Goal: Task Accomplishment & Management: Manage account settings

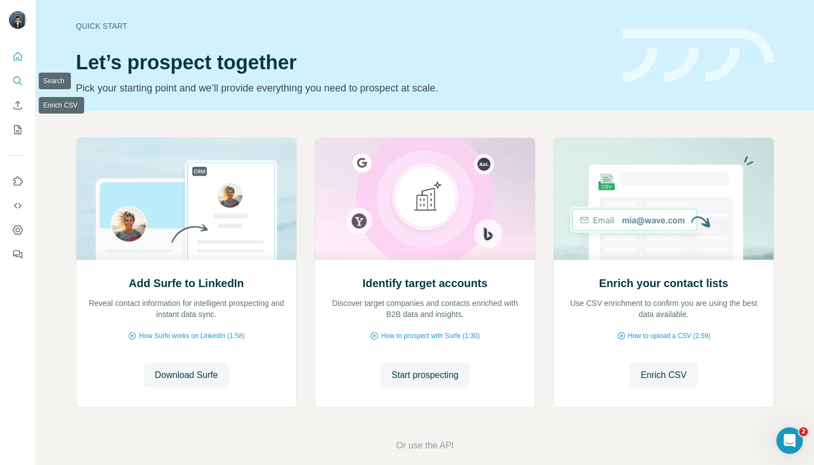
click at [13, 74] on button "Search" at bounding box center [18, 81] width 18 height 20
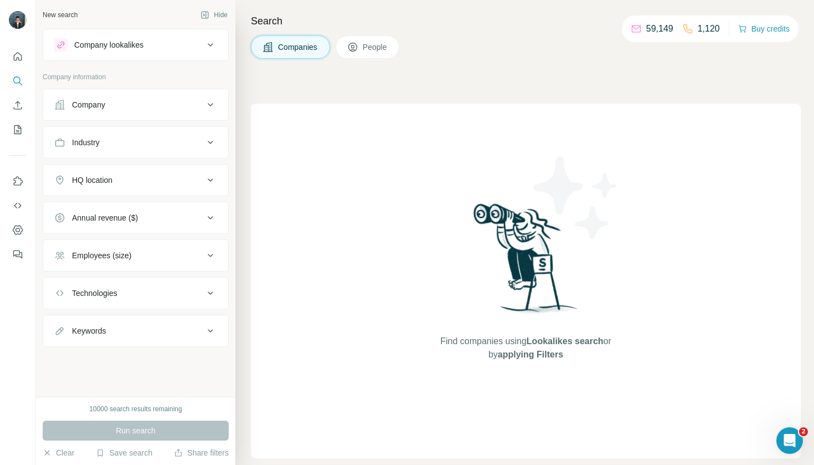
click at [148, 104] on div "Company" at bounding box center [129, 104] width 150 height 11
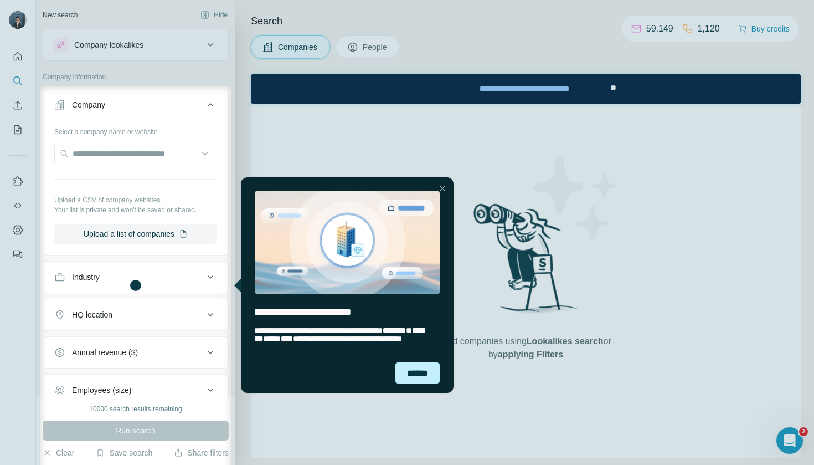
click at [414, 371] on div "******" at bounding box center [417, 373] width 45 height 22
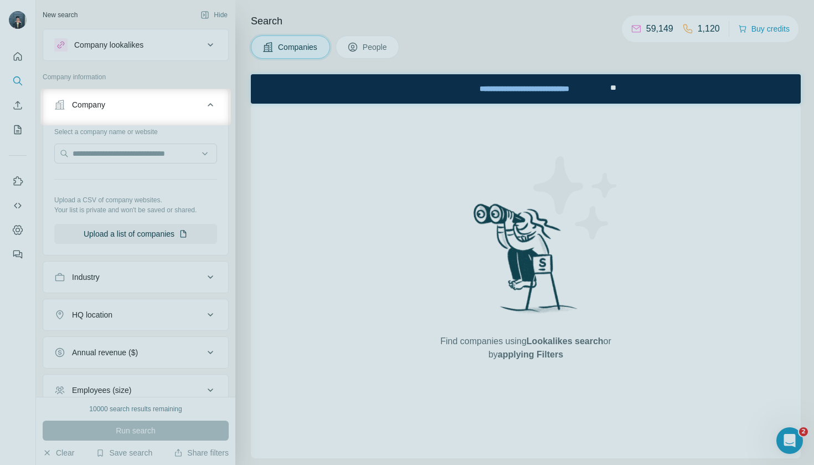
click at [183, 284] on div at bounding box center [407, 295] width 814 height 340
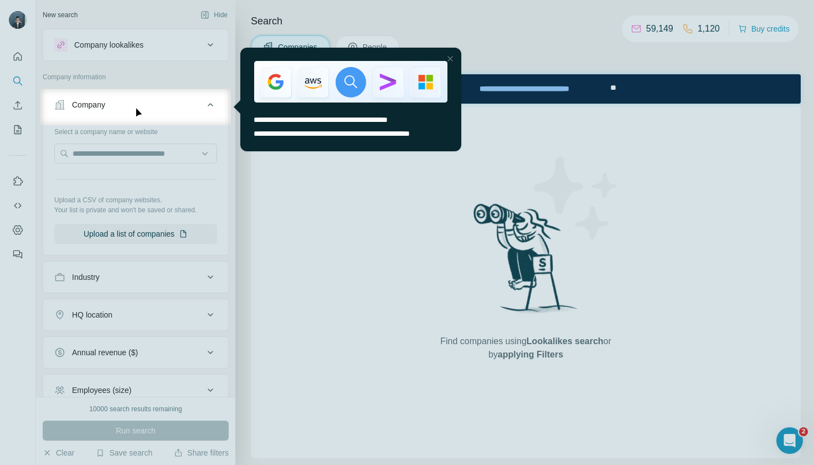
click at [261, 234] on div at bounding box center [407, 295] width 814 height 340
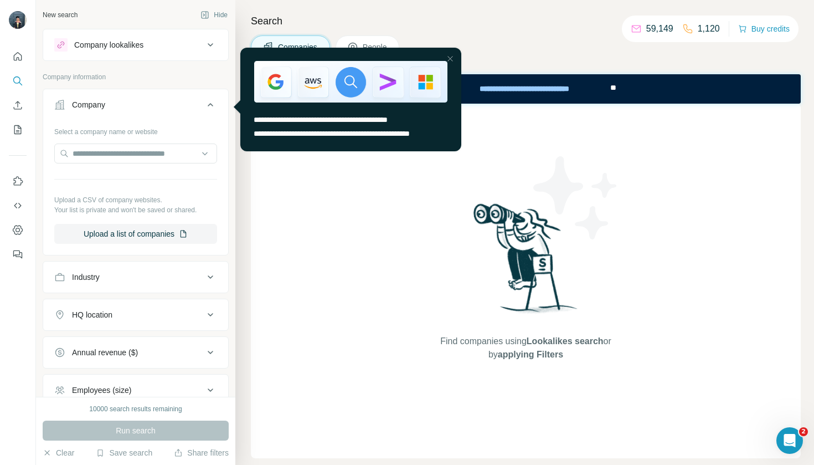
click at [208, 99] on icon at bounding box center [210, 104] width 13 height 13
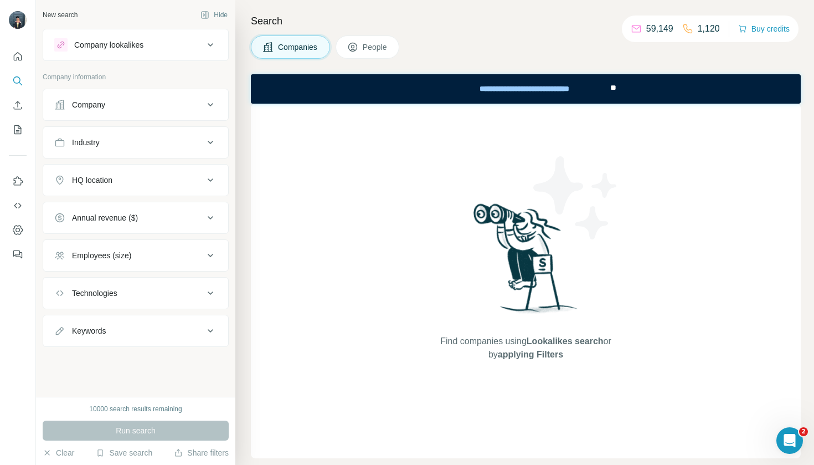
click at [139, 148] on button "Industry" at bounding box center [135, 142] width 185 height 27
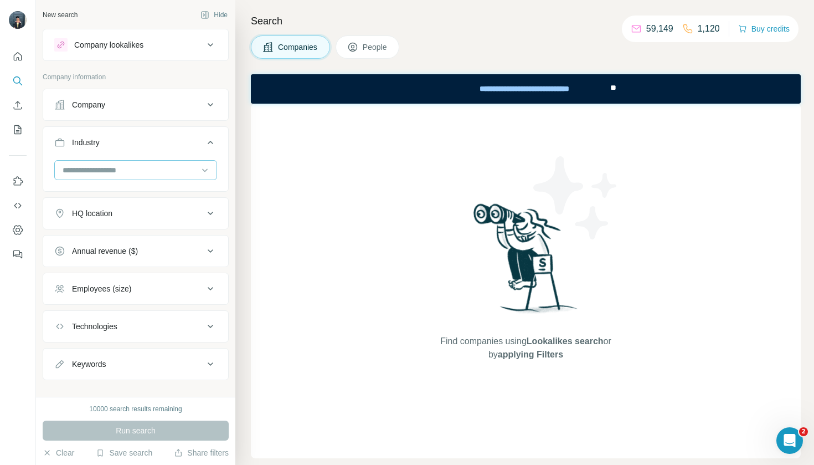
click at [133, 172] on input at bounding box center [129, 170] width 137 height 12
type input "****"
click at [105, 198] on div "SaaS" at bounding box center [136, 194] width 144 height 11
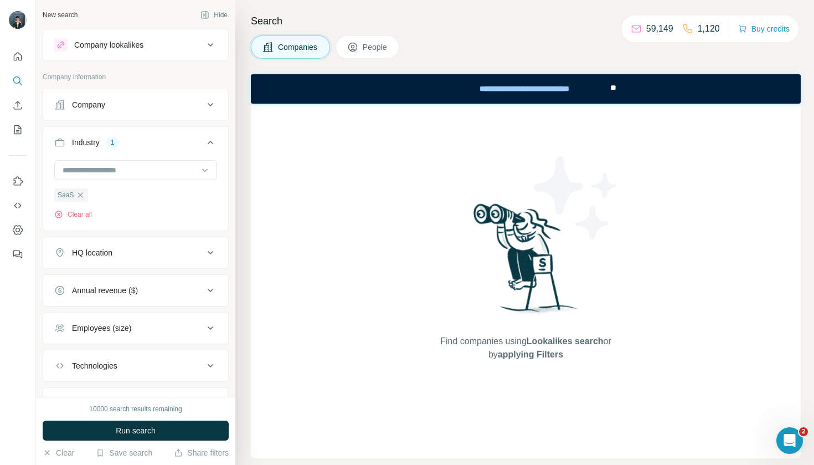
click at [125, 260] on button "HQ location" at bounding box center [135, 252] width 185 height 27
click at [165, 275] on input "text" at bounding box center [135, 280] width 163 height 20
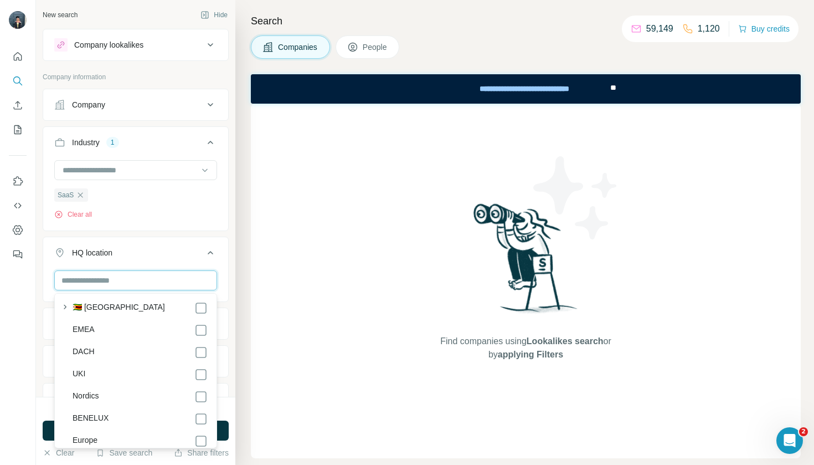
scroll to position [6011, 0]
click at [256, 377] on div "Find companies using Lookalikes search or by applying Filters" at bounding box center [526, 281] width 550 height 355
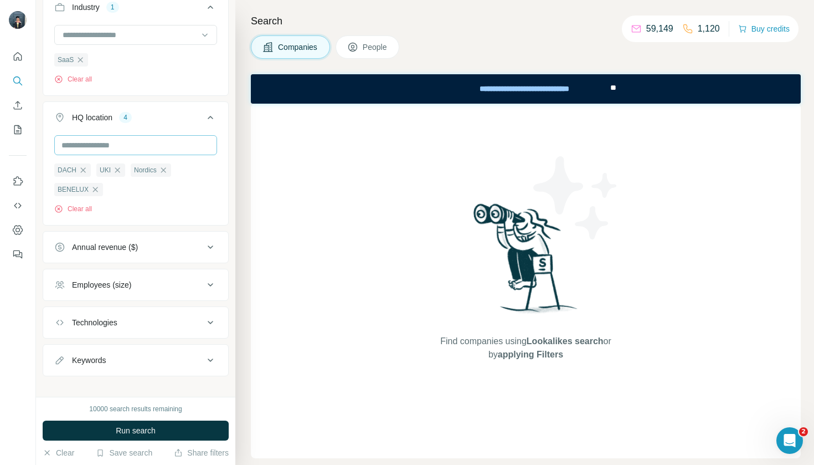
scroll to position [142, 0]
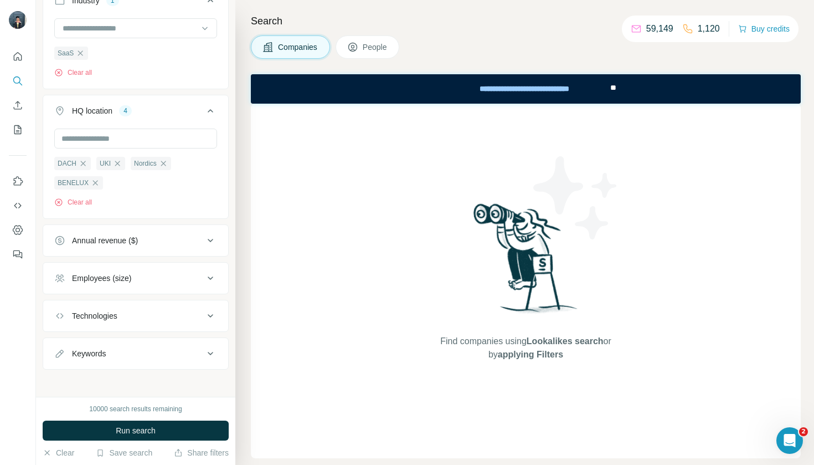
click at [169, 248] on button "Annual revenue ($)" at bounding box center [135, 240] width 185 height 27
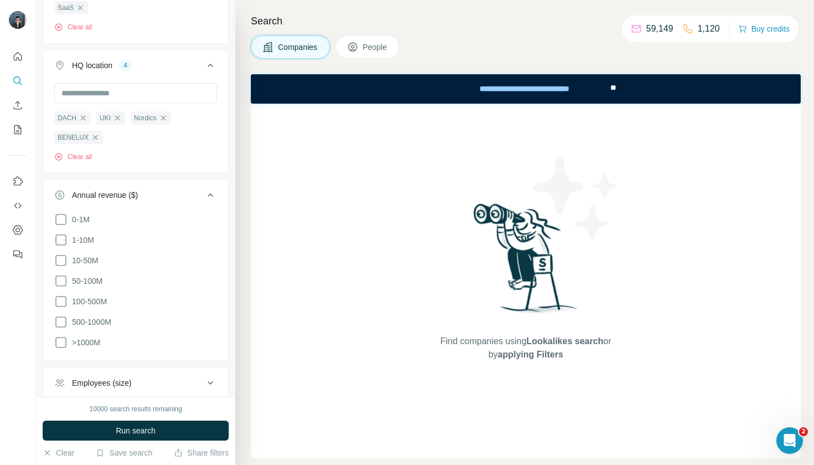
scroll to position [187, 0]
click at [63, 282] on icon at bounding box center [60, 280] width 13 height 13
click at [63, 293] on ul "0-1M 1-10M 10-50M 50-100M 100-500M 500-1000M >1000M" at bounding box center [135, 281] width 163 height 137
click at [63, 316] on icon at bounding box center [60, 321] width 13 height 13
click at [60, 301] on icon at bounding box center [60, 301] width 13 height 13
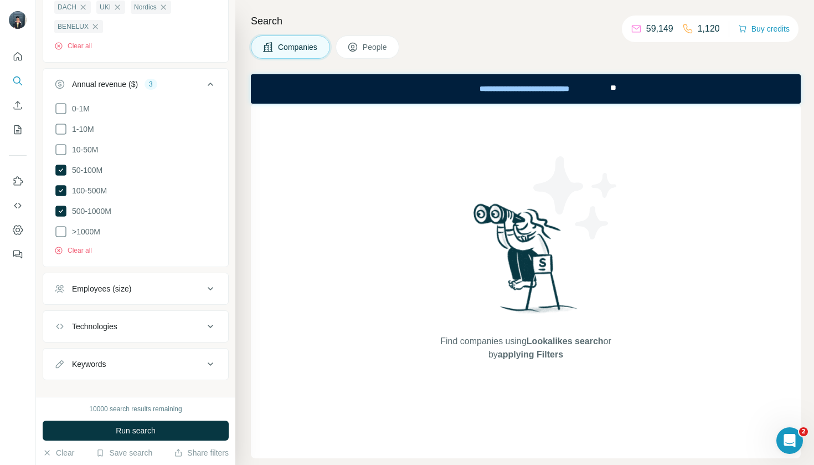
scroll to position [299, 0]
click at [174, 287] on div "Employees (size)" at bounding box center [129, 288] width 150 height 11
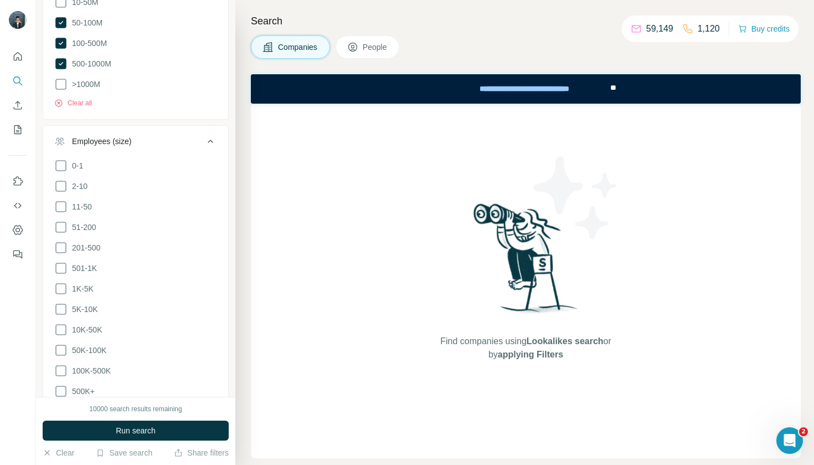
scroll to position [445, 0]
click at [66, 227] on icon at bounding box center [60, 227] width 13 height 13
click at [66, 244] on icon at bounding box center [60, 248] width 13 height 13
click at [66, 263] on icon at bounding box center [60, 268] width 11 height 11
click at [289, 311] on div "Find companies using Lookalikes search or by applying Filters" at bounding box center [526, 281] width 550 height 355
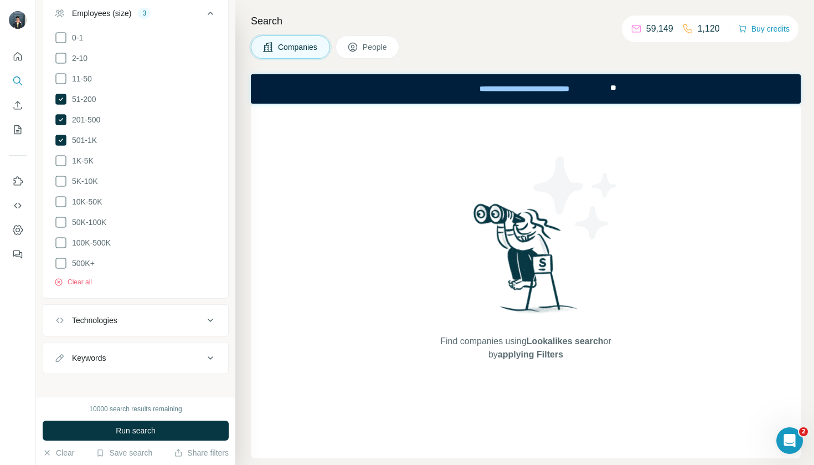
scroll to position [573, 0]
click at [193, 432] on button "Run search" at bounding box center [136, 430] width 186 height 20
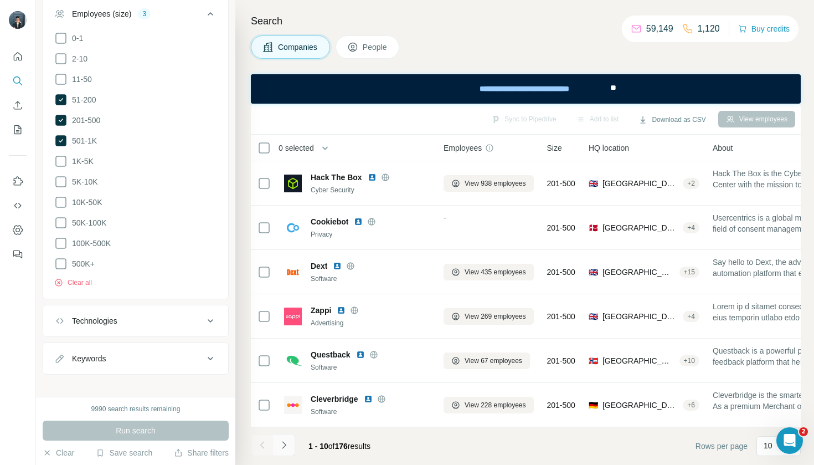
click at [287, 448] on icon "Navigate to next page" at bounding box center [284, 444] width 11 height 11
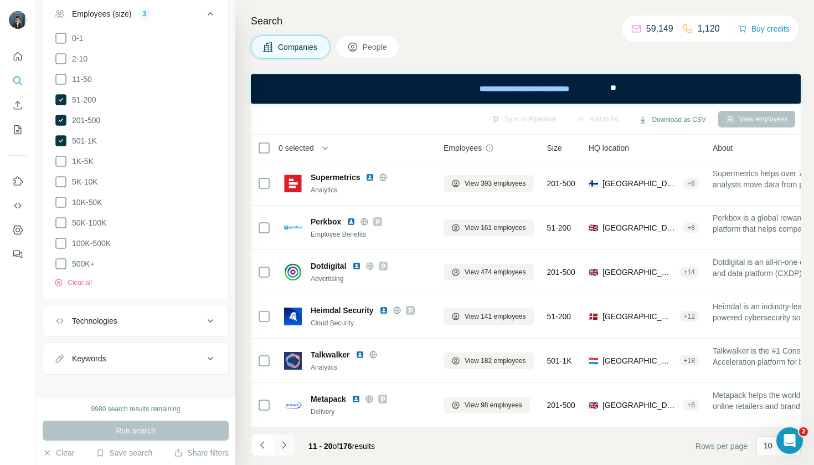
scroll to position [177, 0]
click at [285, 448] on icon "Navigate to next page" at bounding box center [284, 444] width 11 height 11
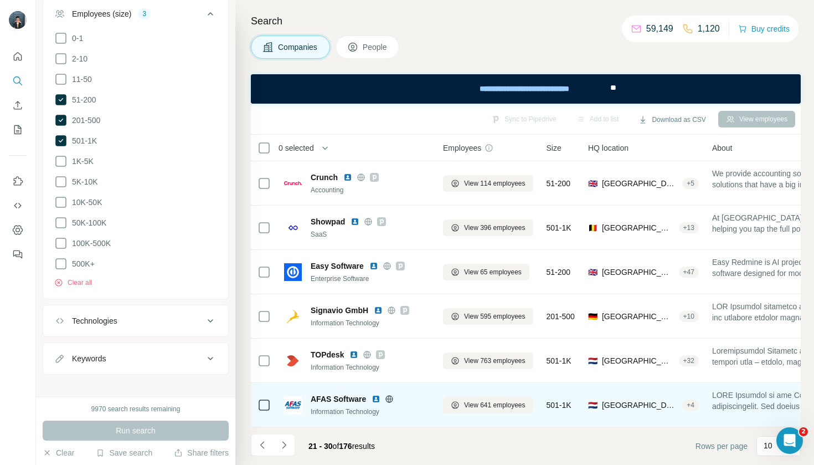
scroll to position [177, 1]
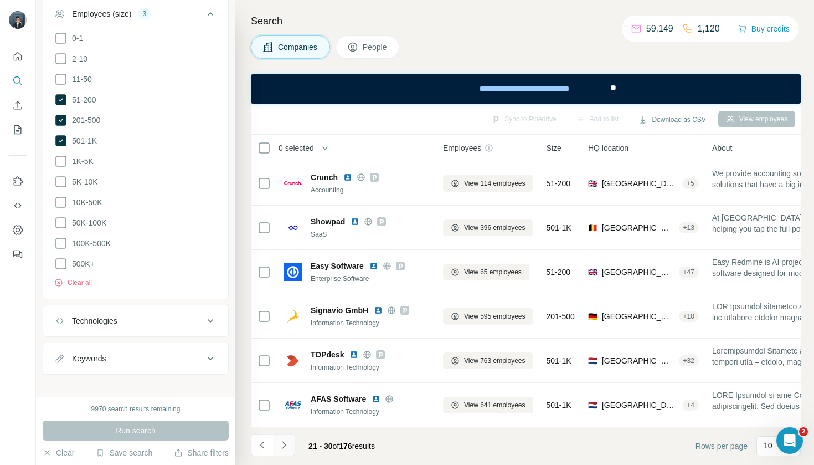
click at [288, 444] on icon "Navigate to next page" at bounding box center [284, 444] width 11 height 11
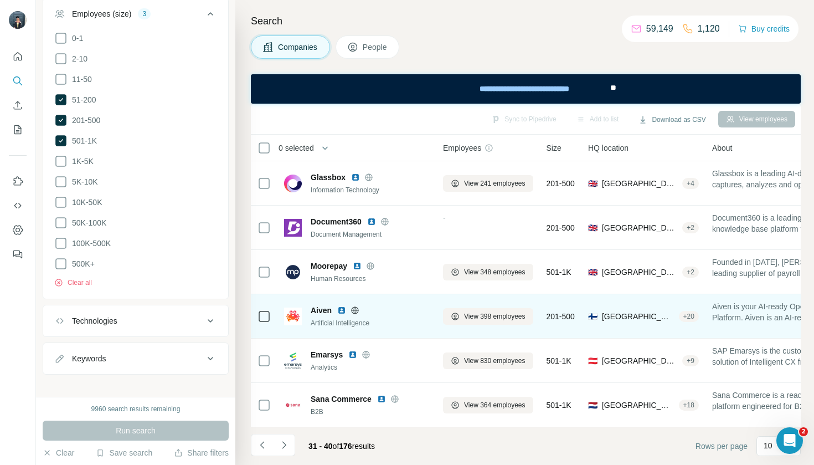
scroll to position [0, 0]
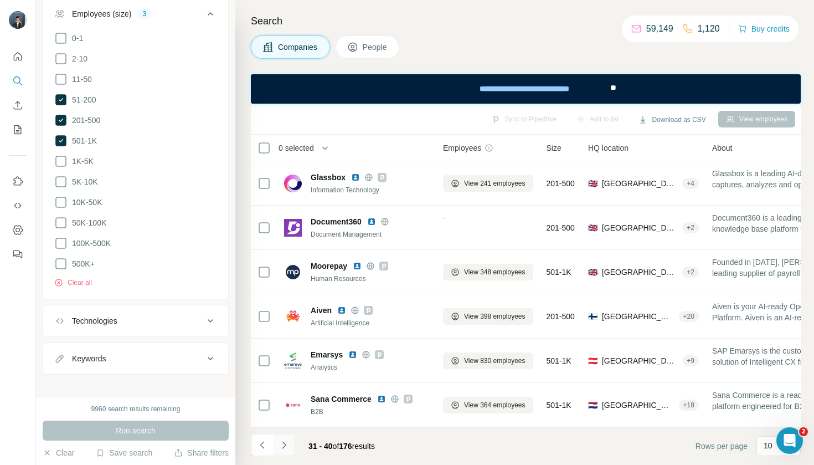
click at [285, 441] on icon "Navigate to next page" at bounding box center [284, 444] width 11 height 11
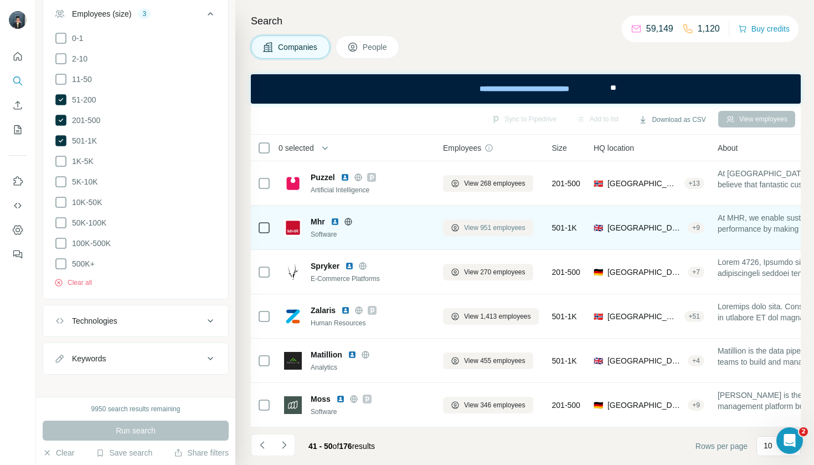
click at [482, 227] on span "View 951 employees" at bounding box center [494, 228] width 61 height 10
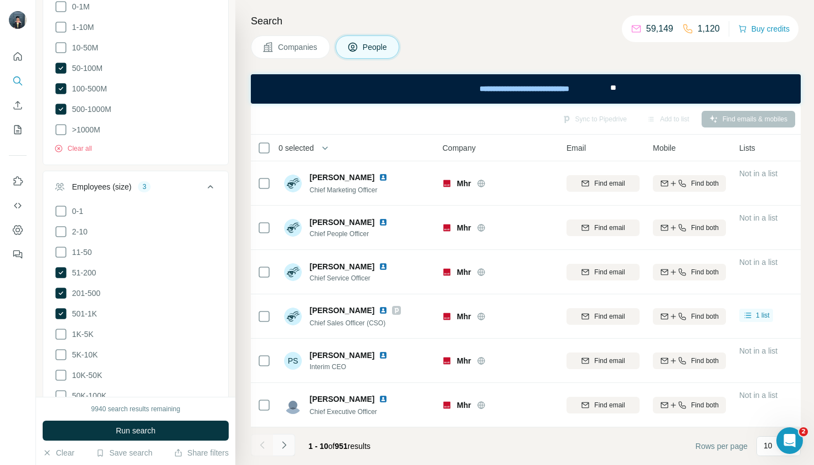
click at [283, 448] on icon "Navigate to next page" at bounding box center [284, 444] width 4 height 7
click at [285, 451] on button "Navigate to next page" at bounding box center [284, 445] width 22 height 22
click at [289, 446] on icon "Navigate to next page" at bounding box center [284, 444] width 11 height 11
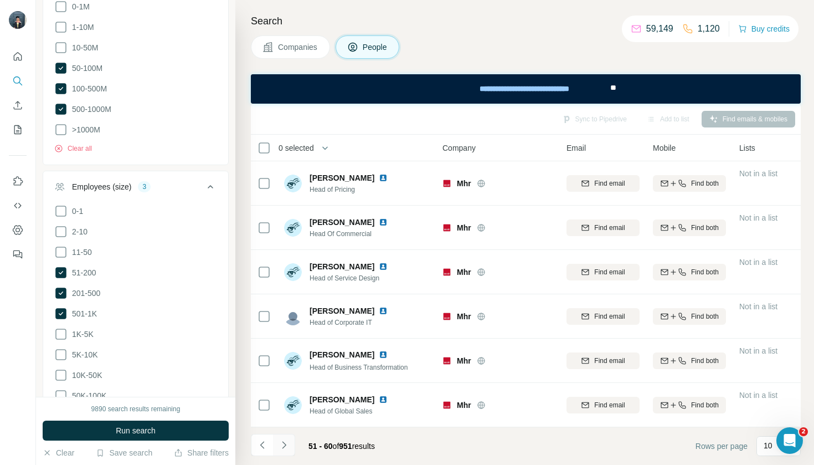
click at [289, 446] on icon "Navigate to next page" at bounding box center [284, 444] width 11 height 11
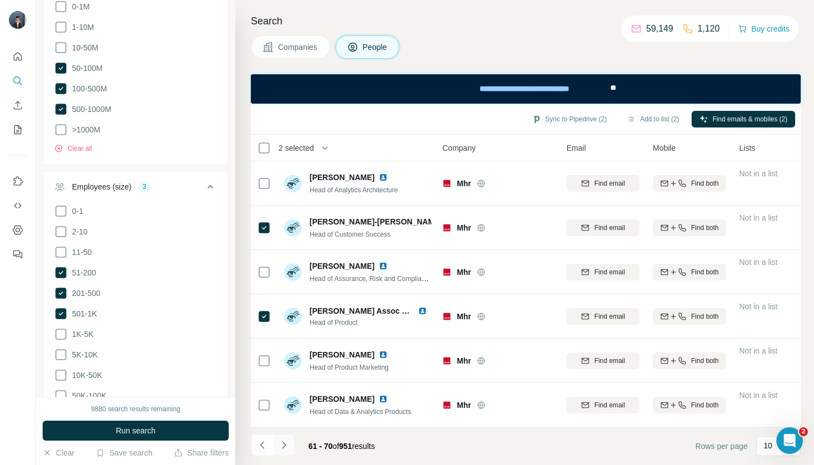
click at [285, 447] on icon "Navigate to next page" at bounding box center [284, 444] width 11 height 11
click at [286, 447] on icon "Navigate to next page" at bounding box center [284, 444] width 11 height 11
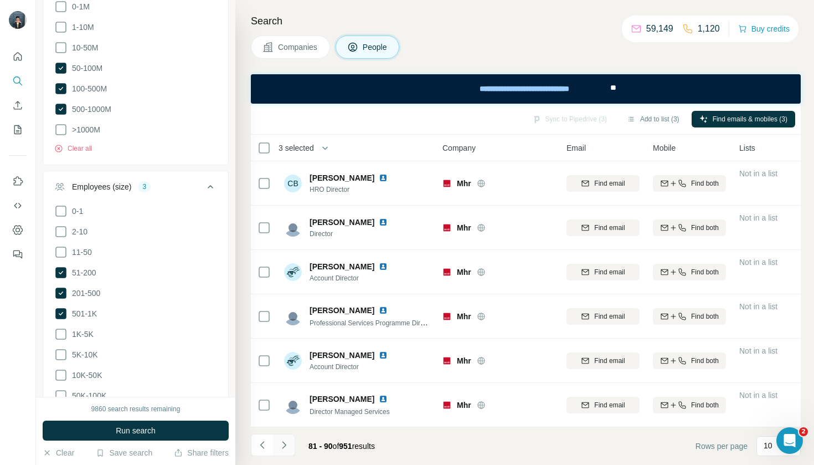
click at [287, 453] on button "Navigate to next page" at bounding box center [284, 445] width 22 height 22
click at [281, 446] on icon "Navigate to next page" at bounding box center [284, 444] width 11 height 11
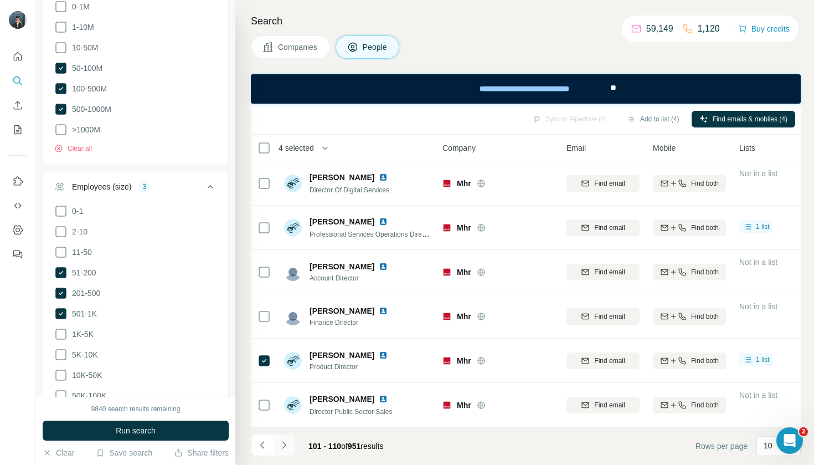
click at [281, 450] on icon "Navigate to next page" at bounding box center [284, 444] width 11 height 11
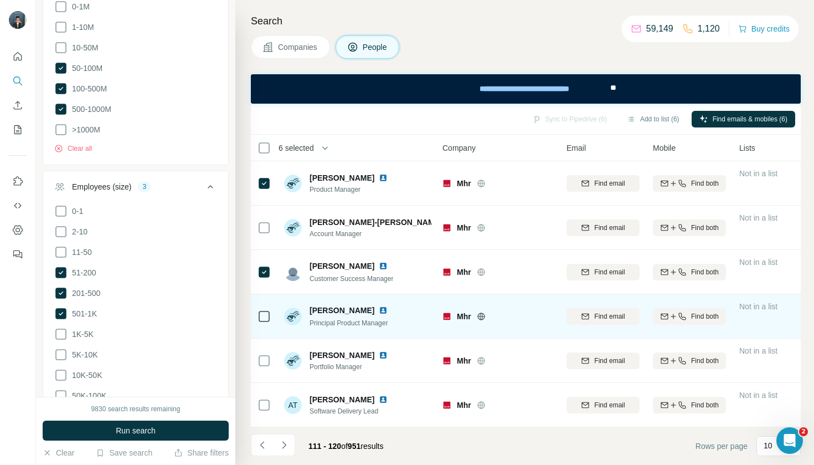
click at [261, 328] on div at bounding box center [264, 316] width 13 height 30
click at [258, 319] on icon at bounding box center [264, 316] width 13 height 13
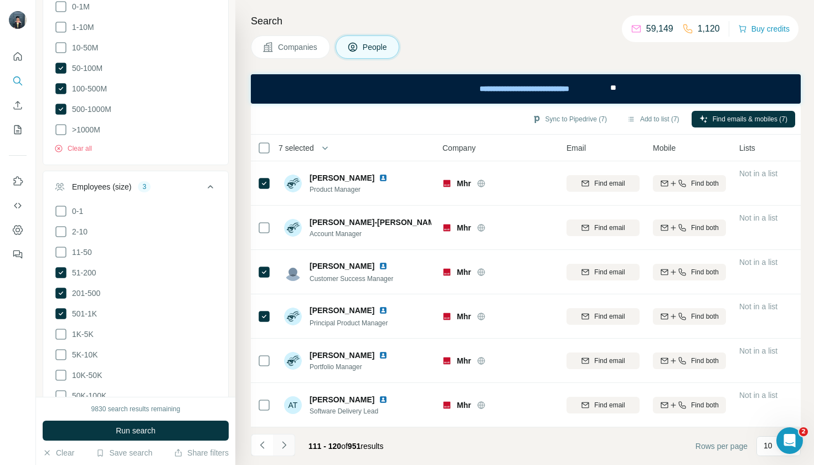
click at [286, 443] on icon "Navigate to next page" at bounding box center [284, 444] width 11 height 11
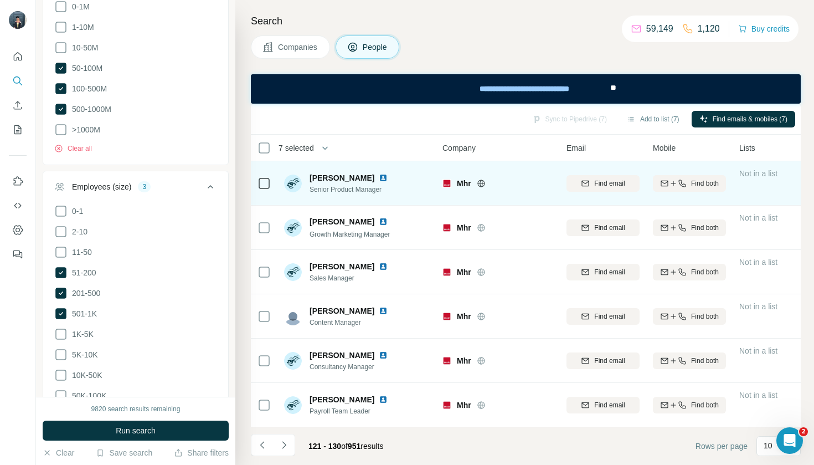
click at [281, 182] on td "Andy Laver Senior Product Manager" at bounding box center [358, 183] width 161 height 44
click at [271, 186] on td at bounding box center [264, 183] width 27 height 44
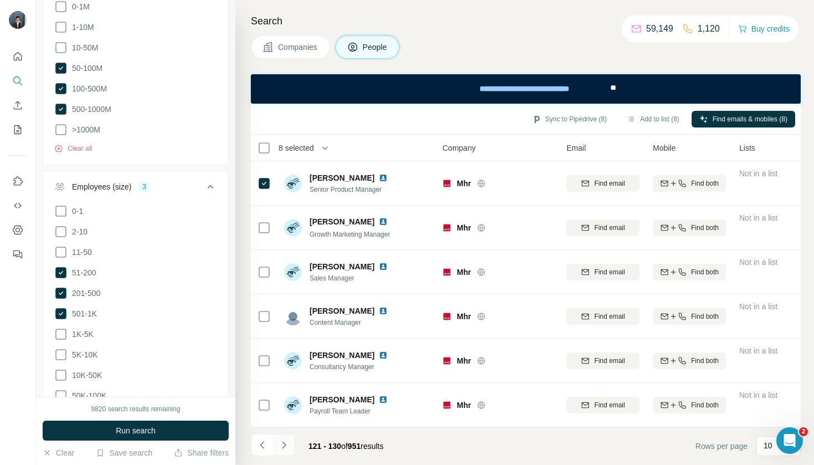
click at [289, 454] on button "Navigate to next page" at bounding box center [284, 445] width 22 height 22
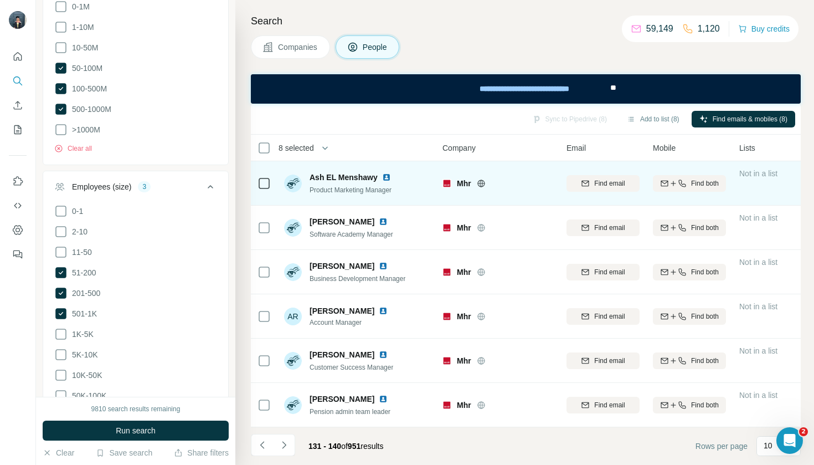
click at [276, 182] on td at bounding box center [264, 183] width 27 height 44
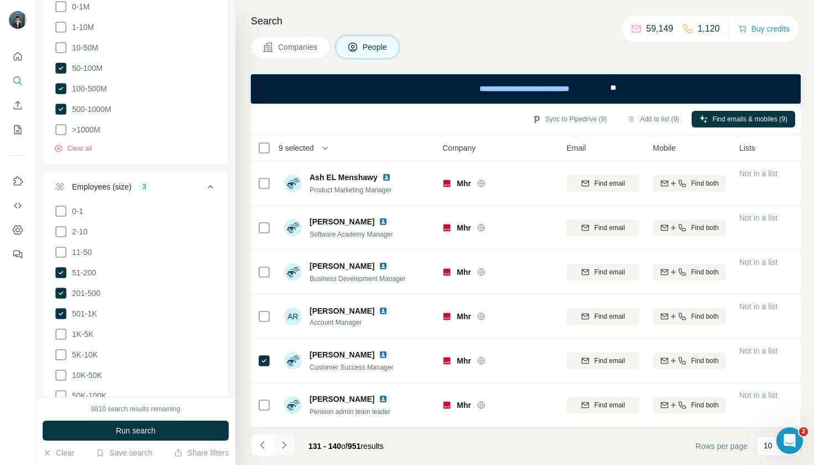
click at [290, 450] on button "Navigate to next page" at bounding box center [284, 445] width 22 height 22
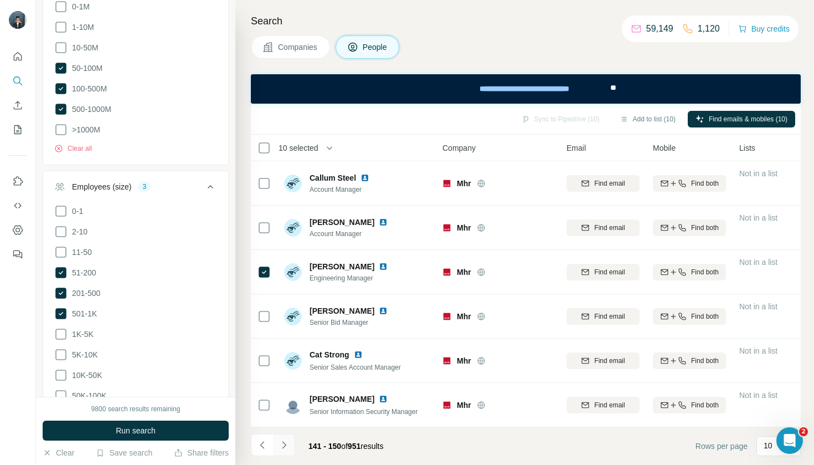
click at [283, 450] on button "Navigate to next page" at bounding box center [284, 445] width 22 height 22
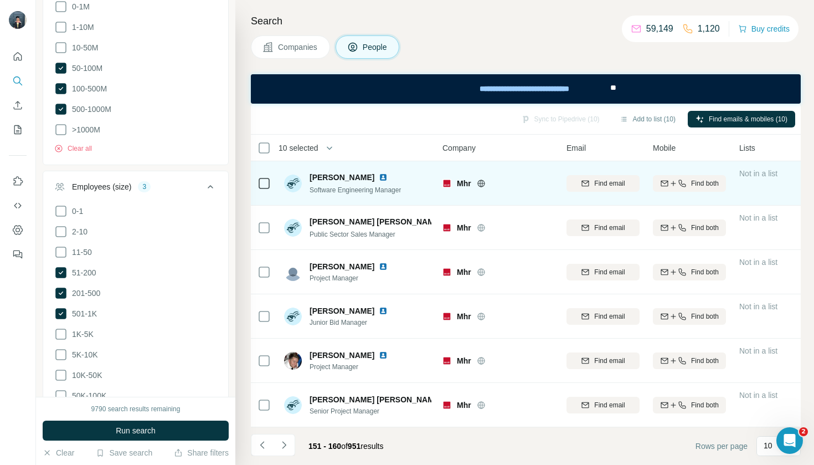
click at [270, 183] on icon at bounding box center [264, 183] width 13 height 13
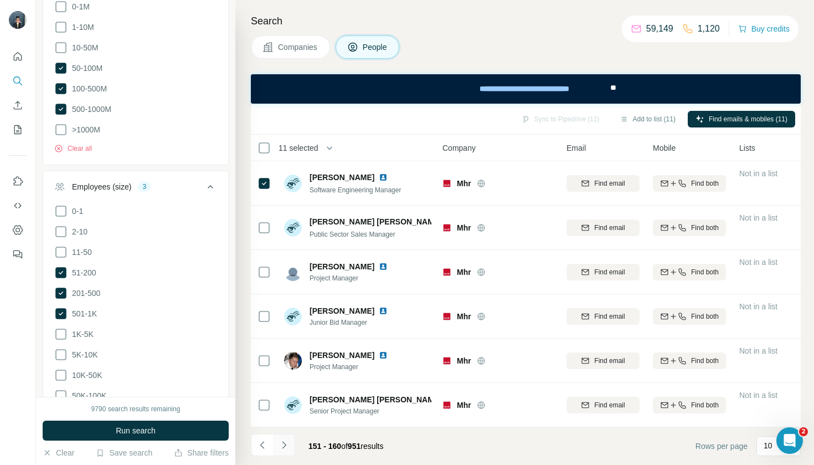
click at [286, 455] on button "Navigate to next page" at bounding box center [284, 445] width 22 height 22
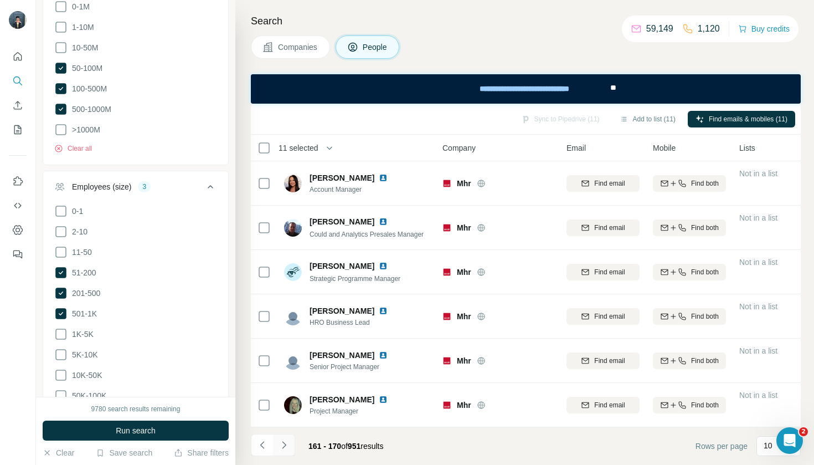
click at [291, 440] on button "Navigate to next page" at bounding box center [284, 445] width 22 height 22
click at [644, 117] on button "Add to list (12)" at bounding box center [647, 119] width 71 height 17
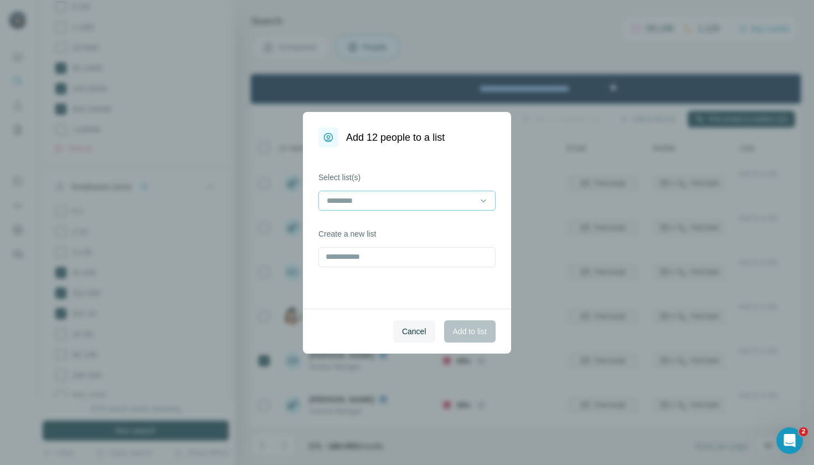
click at [463, 206] on input at bounding box center [401, 200] width 150 height 12
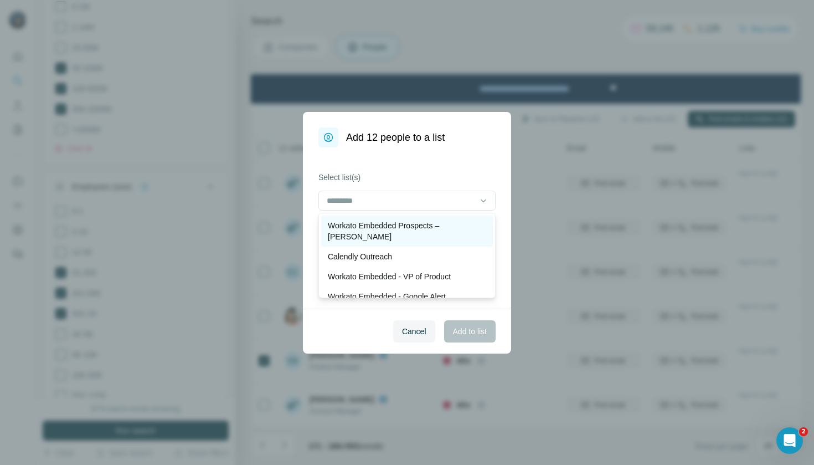
click at [458, 220] on p "Workato Embedded Prospects – [PERSON_NAME]" at bounding box center [407, 231] width 158 height 22
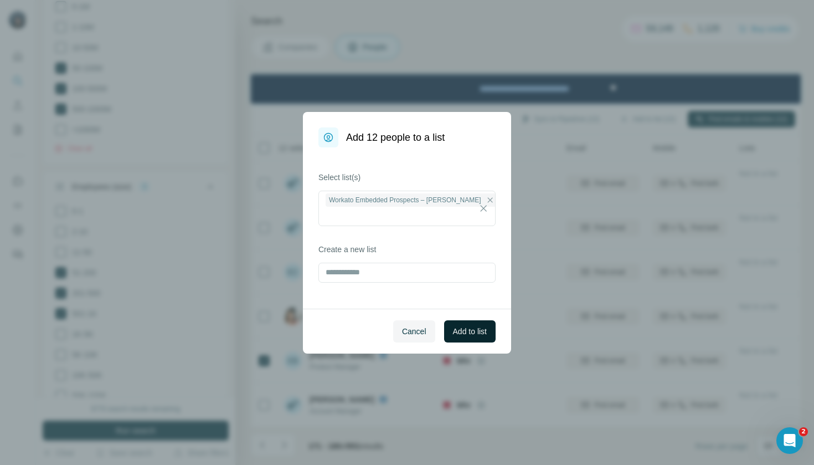
click at [471, 328] on span "Add to list" at bounding box center [470, 331] width 34 height 11
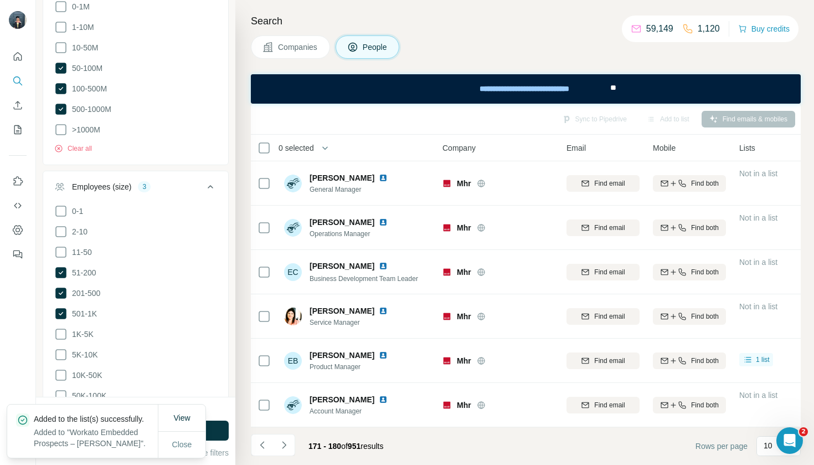
click at [310, 44] on span "Companies" at bounding box center [298, 47] width 40 height 11
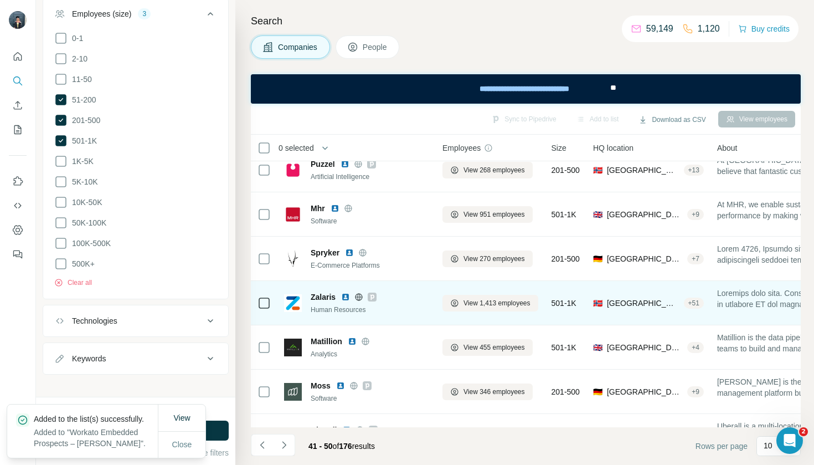
scroll to position [15, 1]
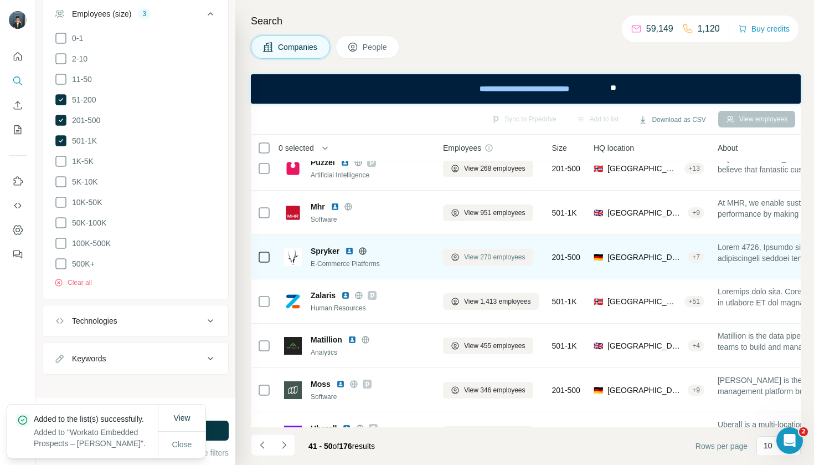
click at [481, 259] on span "View 270 employees" at bounding box center [494, 257] width 61 height 10
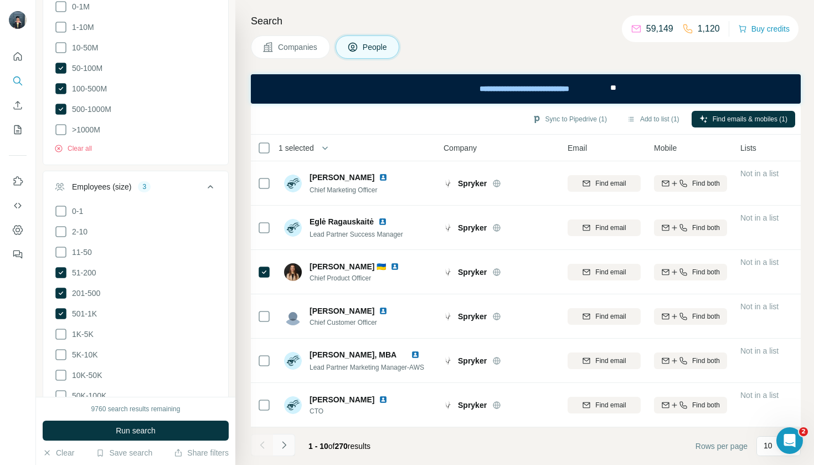
scroll to position [177, 0]
click at [283, 446] on icon "Navigate to next page" at bounding box center [284, 444] width 11 height 11
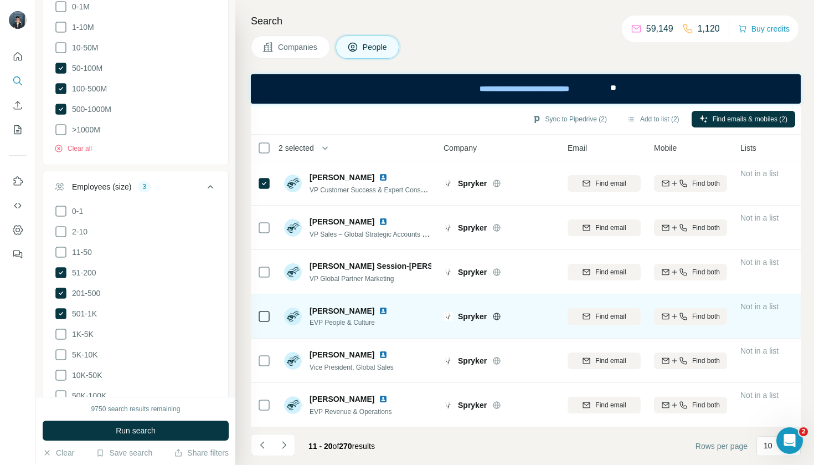
scroll to position [0, 0]
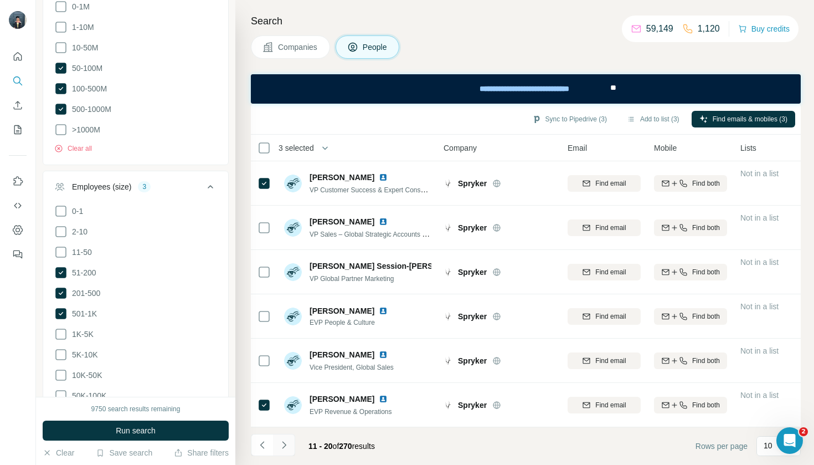
click at [284, 446] on icon "Navigate to next page" at bounding box center [284, 444] width 11 height 11
click at [283, 451] on button "Navigate to next page" at bounding box center [284, 445] width 22 height 22
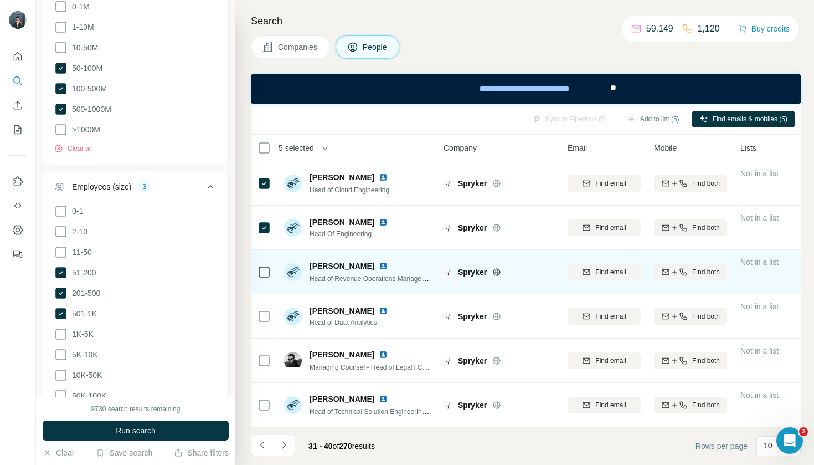
click at [270, 274] on icon at bounding box center [264, 271] width 13 height 13
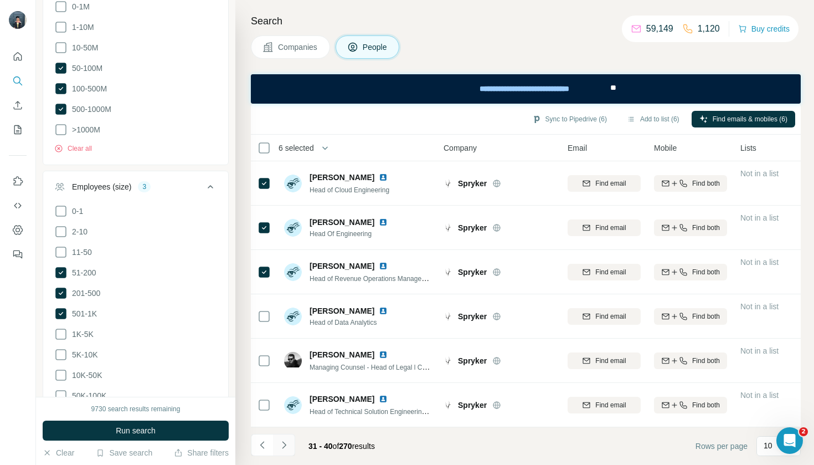
click at [284, 454] on button "Navigate to next page" at bounding box center [284, 445] width 22 height 22
click at [284, 449] on icon "Navigate to next page" at bounding box center [284, 444] width 11 height 11
click at [286, 446] on icon "Navigate to next page" at bounding box center [284, 444] width 11 height 11
click at [291, 454] on button "Navigate to next page" at bounding box center [284, 445] width 22 height 22
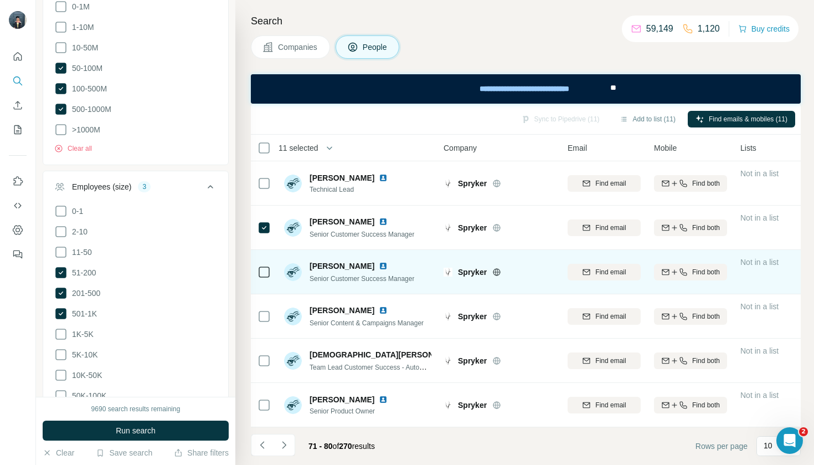
click at [266, 263] on div at bounding box center [264, 271] width 13 height 30
click at [258, 274] on icon at bounding box center [264, 271] width 13 height 13
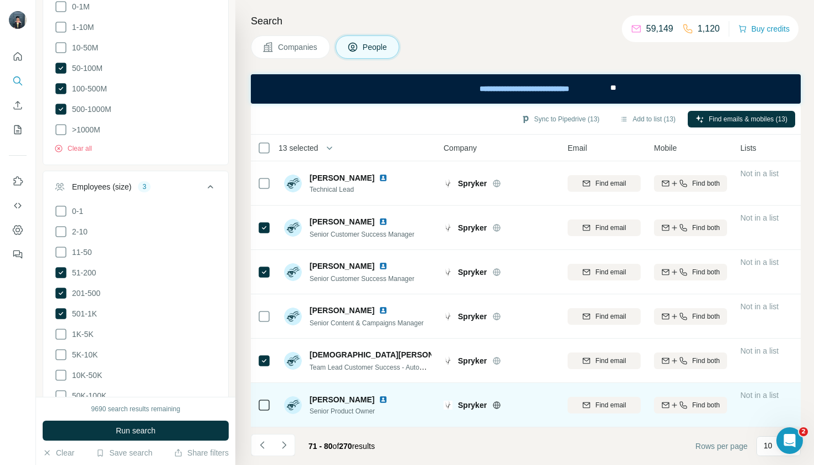
click at [261, 412] on div at bounding box center [264, 404] width 13 height 30
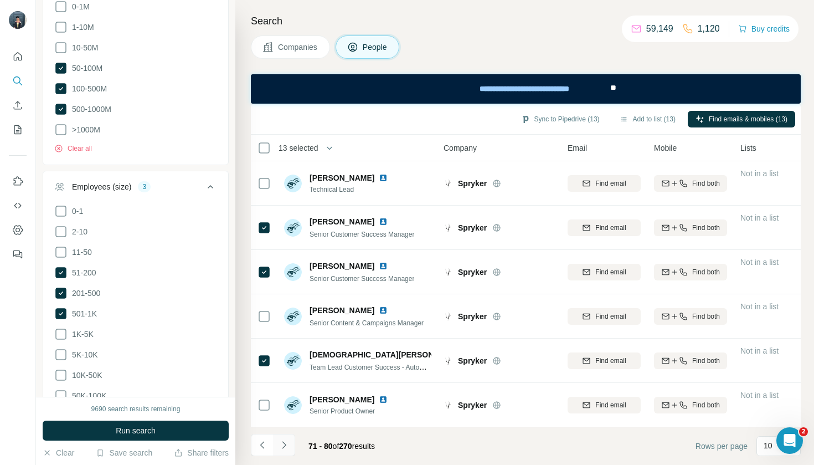
click at [284, 448] on icon "Navigate to next page" at bounding box center [284, 444] width 4 height 7
click at [253, 448] on button "Navigate to previous page" at bounding box center [262, 445] width 22 height 22
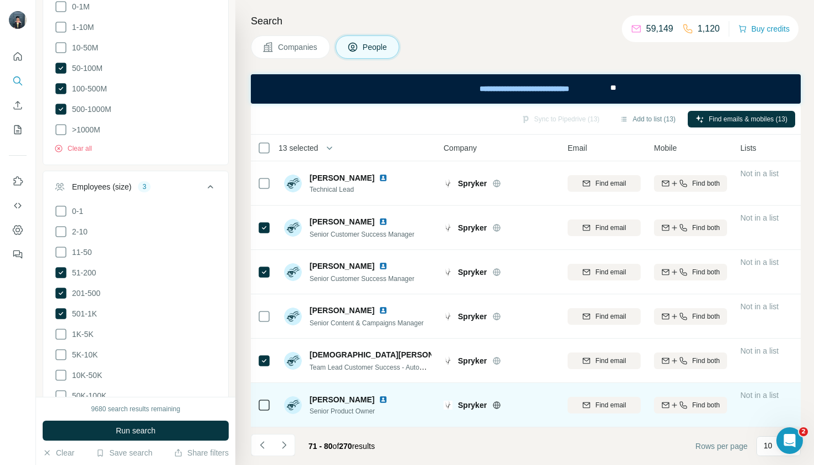
click at [257, 403] on td at bounding box center [264, 405] width 27 height 44
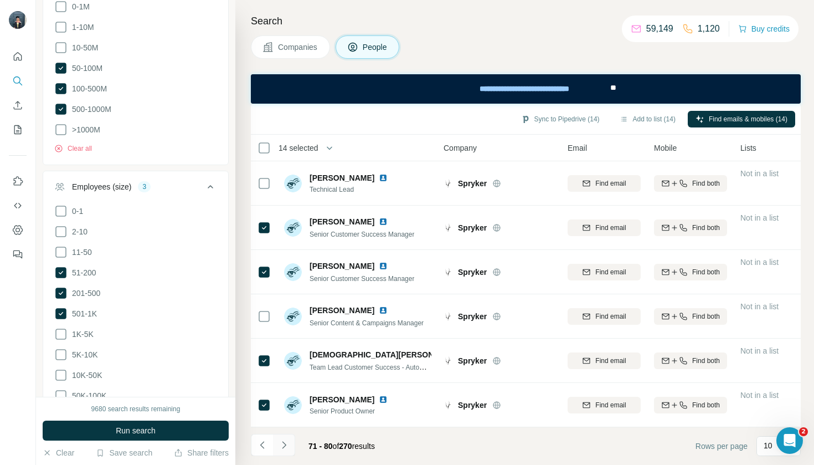
click at [285, 449] on icon "Navigate to next page" at bounding box center [284, 444] width 11 height 11
click at [655, 117] on button "Add to list (14)" at bounding box center [647, 119] width 71 height 17
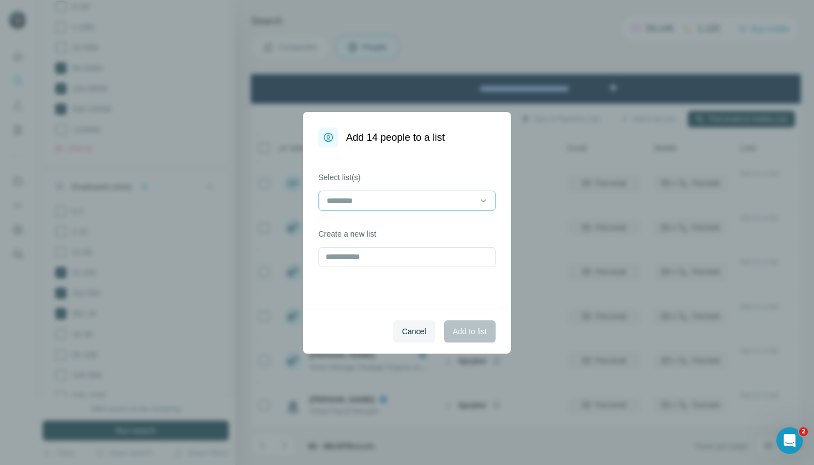
click at [470, 203] on input at bounding box center [401, 200] width 150 height 12
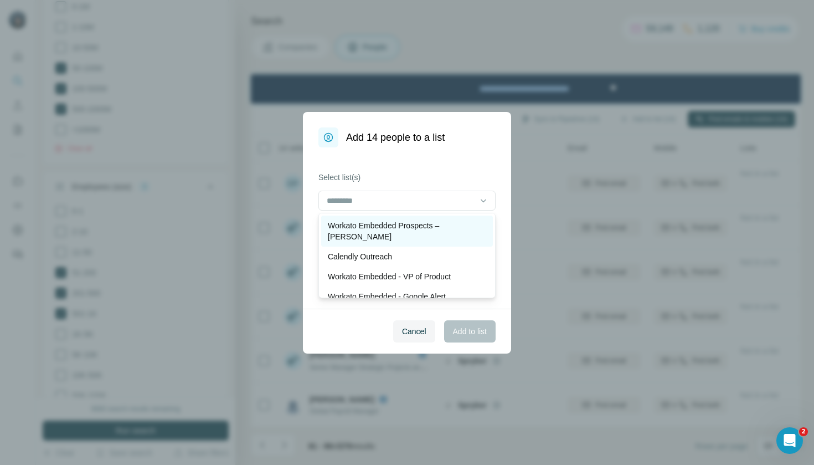
click at [454, 228] on p "Workato Embedded Prospects – [PERSON_NAME]" at bounding box center [407, 231] width 158 height 22
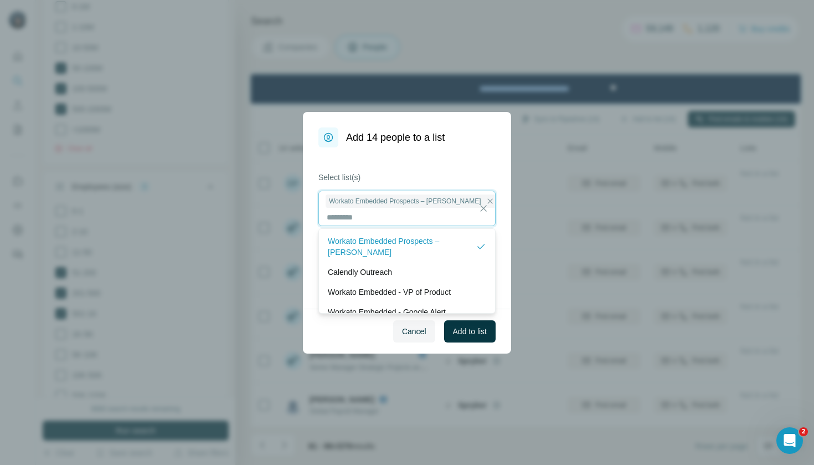
scroll to position [1, 0]
click at [469, 329] on span "Add to list" at bounding box center [470, 331] width 34 height 11
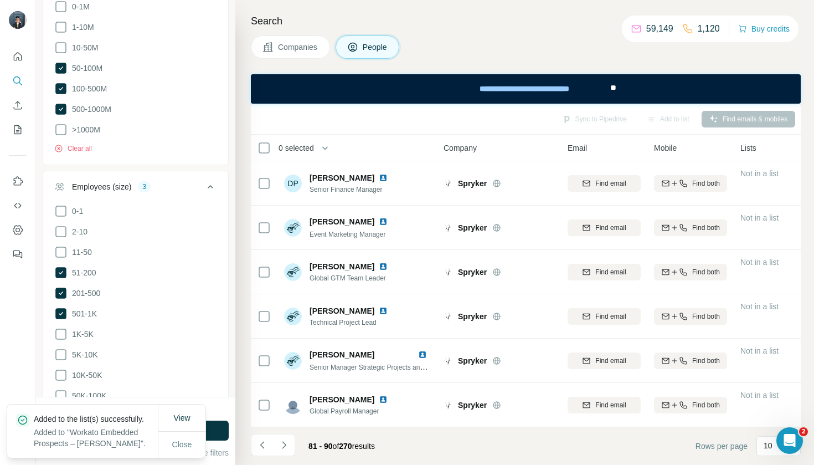
click at [288, 46] on span "Companies" at bounding box center [298, 47] width 40 height 11
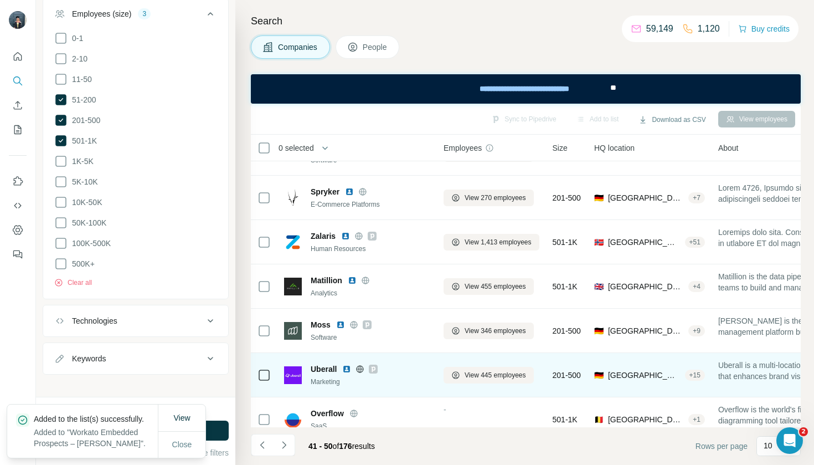
scroll to position [90, 0]
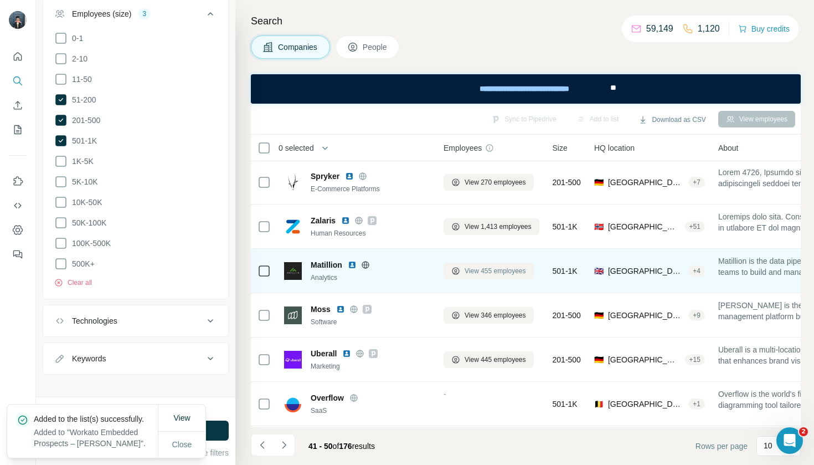
click at [485, 277] on button "View 455 employees" at bounding box center [489, 271] width 90 height 17
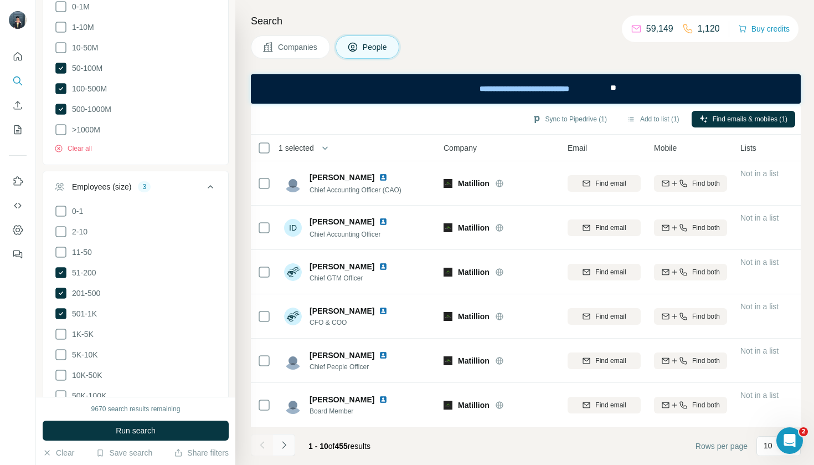
click at [285, 452] on button "Navigate to next page" at bounding box center [284, 445] width 22 height 22
click at [283, 448] on icon "Navigate to next page" at bounding box center [284, 444] width 4 height 7
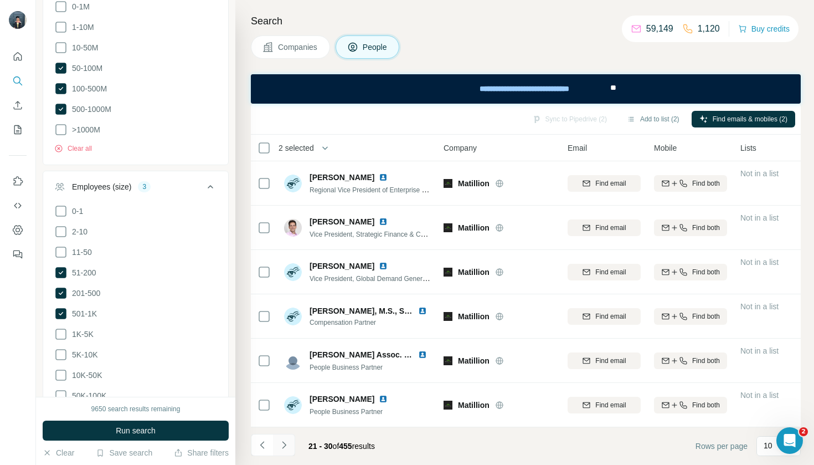
click at [286, 448] on icon "Navigate to next page" at bounding box center [284, 444] width 11 height 11
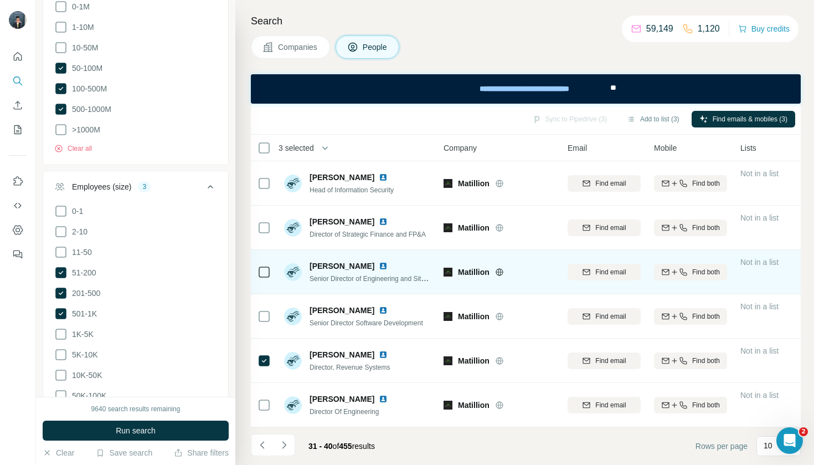
click at [267, 278] on icon at bounding box center [264, 271] width 13 height 13
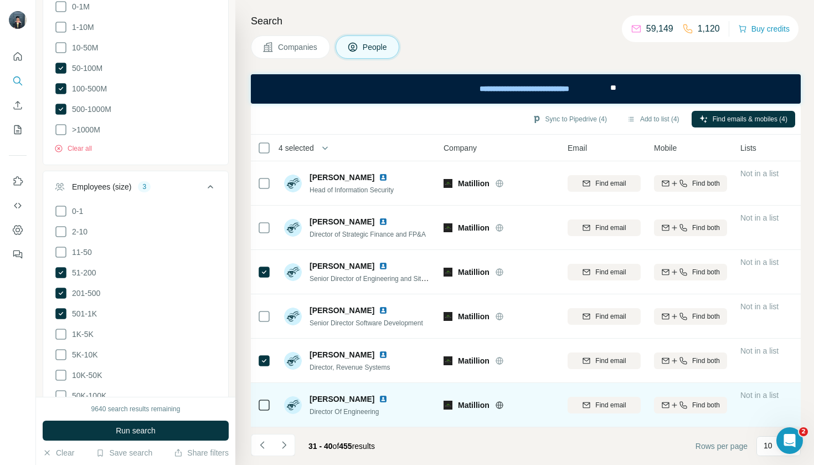
click at [269, 412] on div at bounding box center [264, 404] width 13 height 30
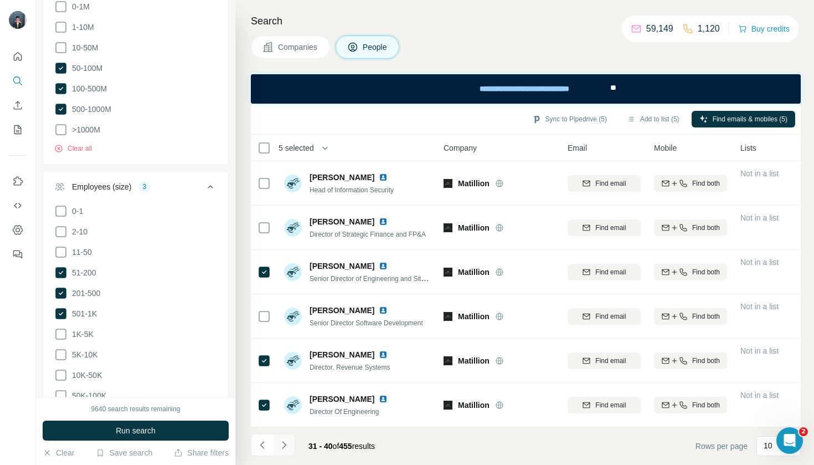
click at [284, 451] on button "Navigate to next page" at bounding box center [284, 445] width 22 height 22
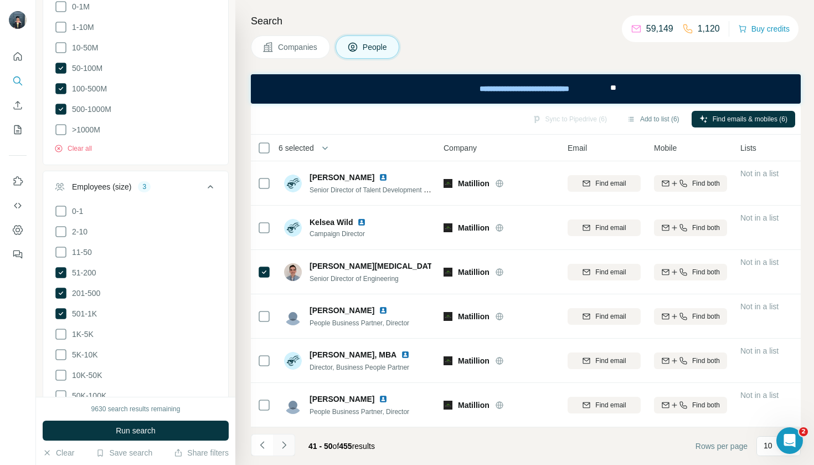
click at [289, 450] on button "Navigate to next page" at bounding box center [284, 445] width 22 height 22
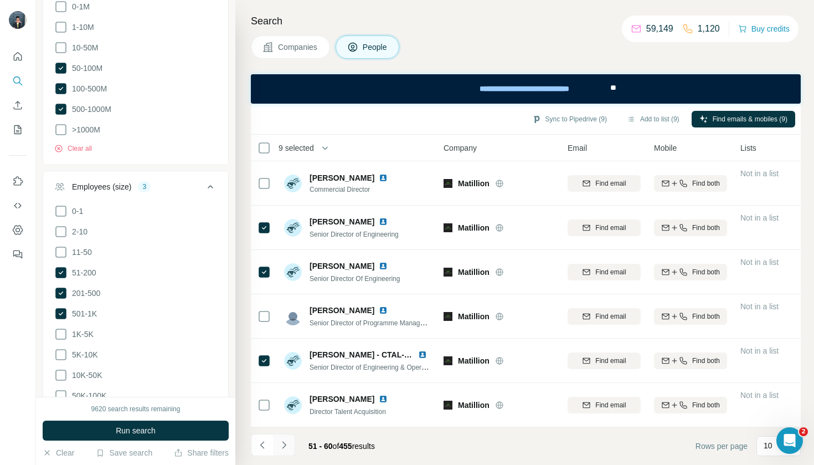
click at [284, 446] on icon "Navigate to next page" at bounding box center [284, 444] width 11 height 11
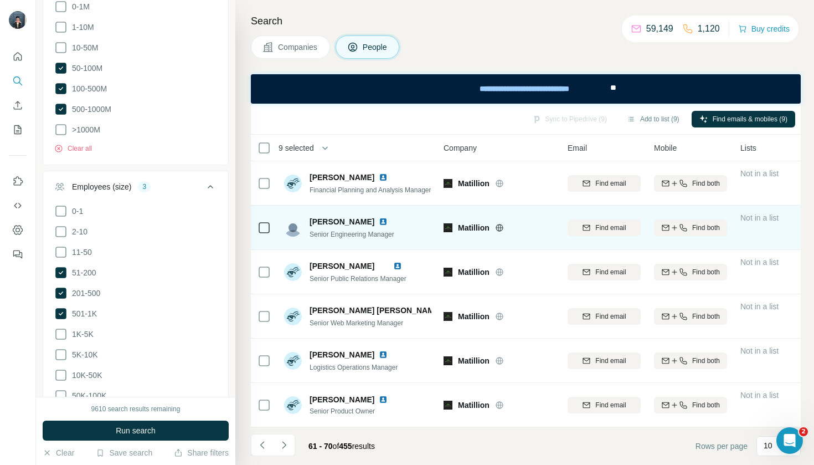
click at [276, 223] on td at bounding box center [264, 228] width 27 height 44
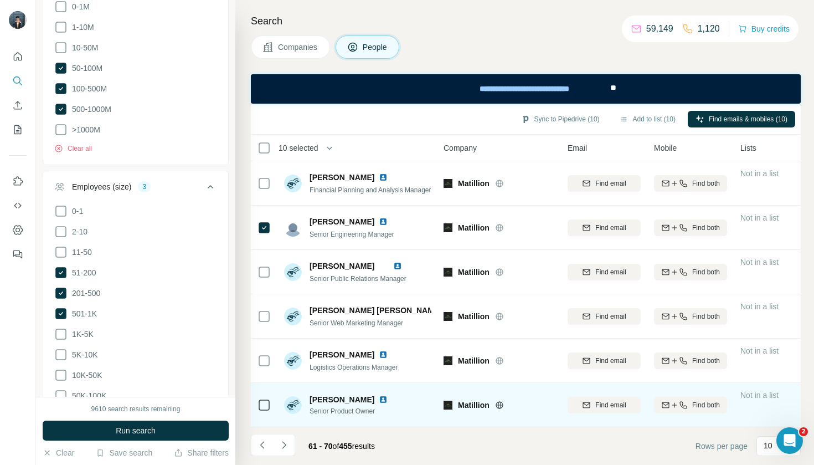
click at [274, 407] on td at bounding box center [264, 405] width 27 height 44
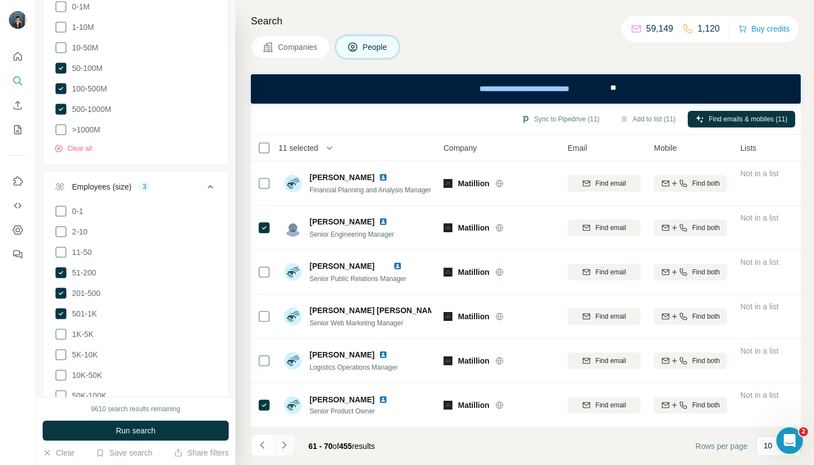
click at [289, 449] on icon "Navigate to next page" at bounding box center [284, 444] width 11 height 11
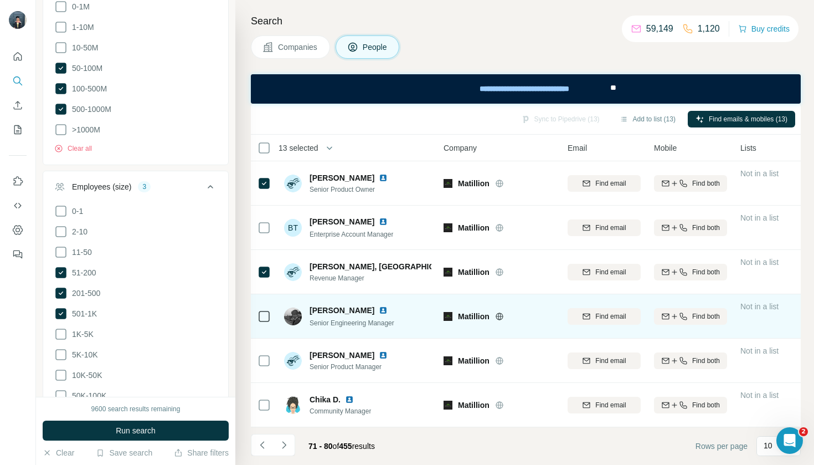
click at [255, 320] on td at bounding box center [264, 316] width 27 height 44
click at [254, 306] on td at bounding box center [264, 316] width 27 height 44
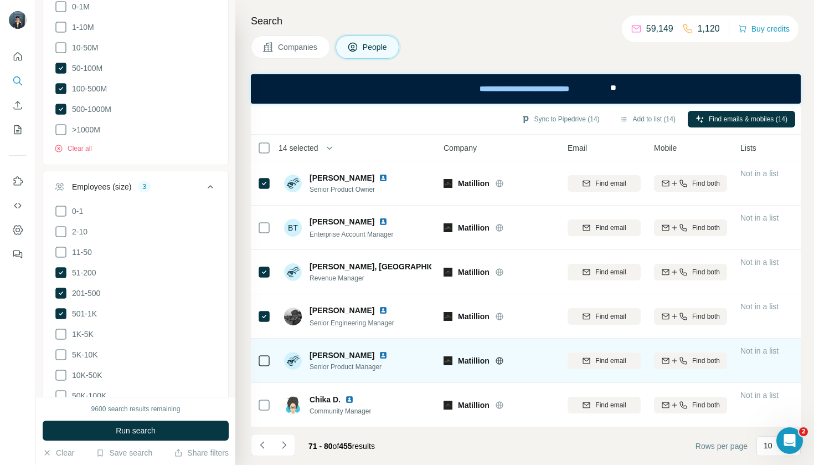
click at [265, 347] on div at bounding box center [264, 360] width 13 height 30
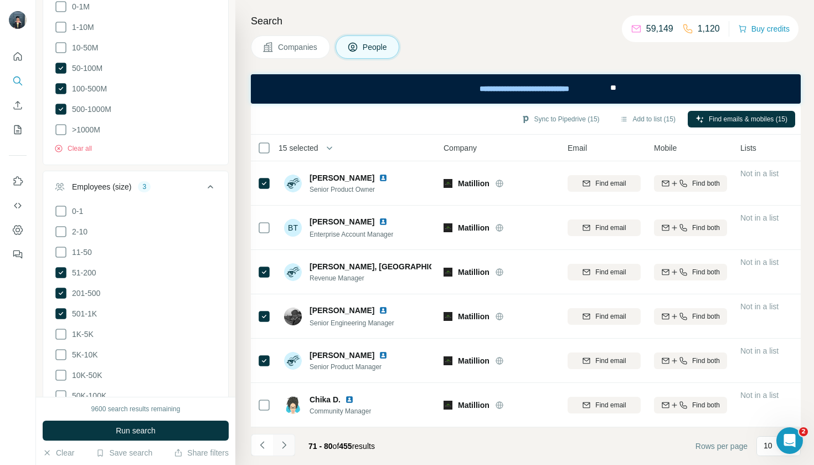
click at [287, 442] on icon "Navigate to next page" at bounding box center [284, 444] width 11 height 11
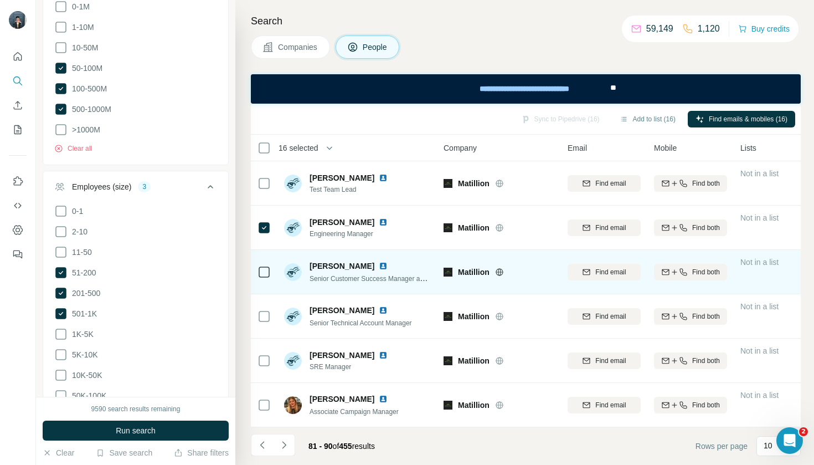
click at [264, 264] on div at bounding box center [264, 271] width 13 height 30
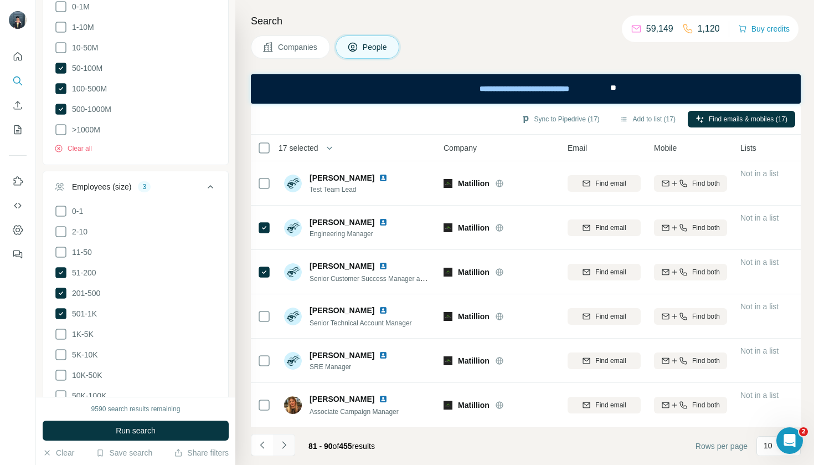
click at [286, 445] on icon "Navigate to next page" at bounding box center [284, 444] width 4 height 7
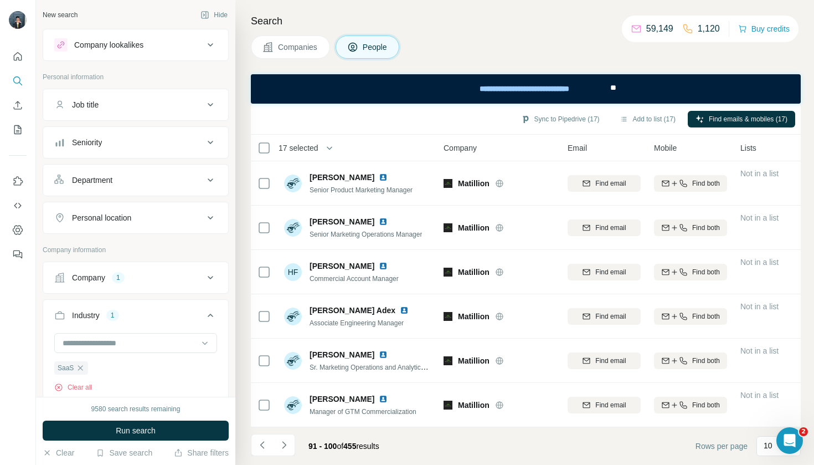
scroll to position [5972, 0]
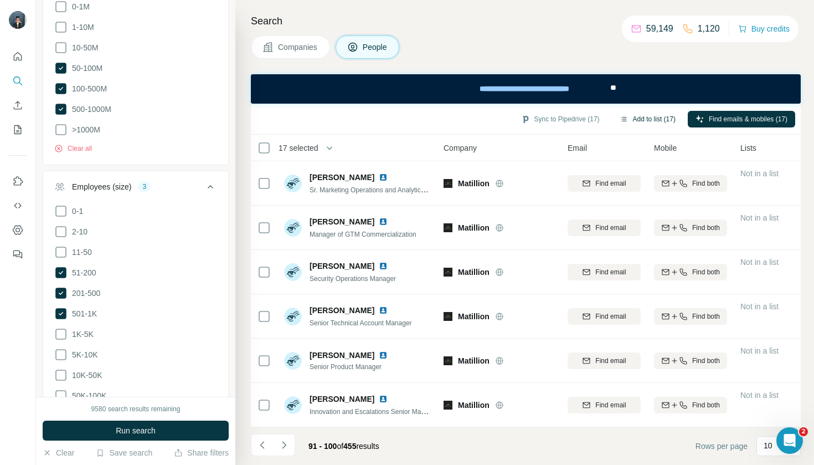
click at [644, 117] on button "Add to list (17)" at bounding box center [647, 119] width 71 height 17
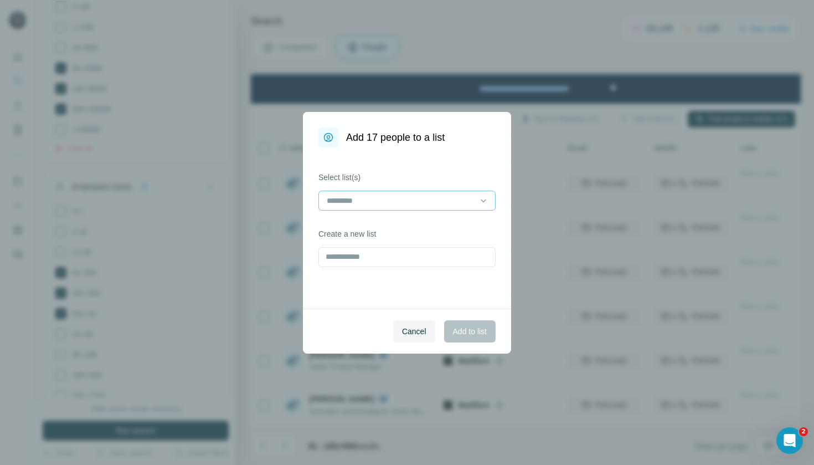
click at [454, 191] on div at bounding box center [407, 201] width 177 height 20
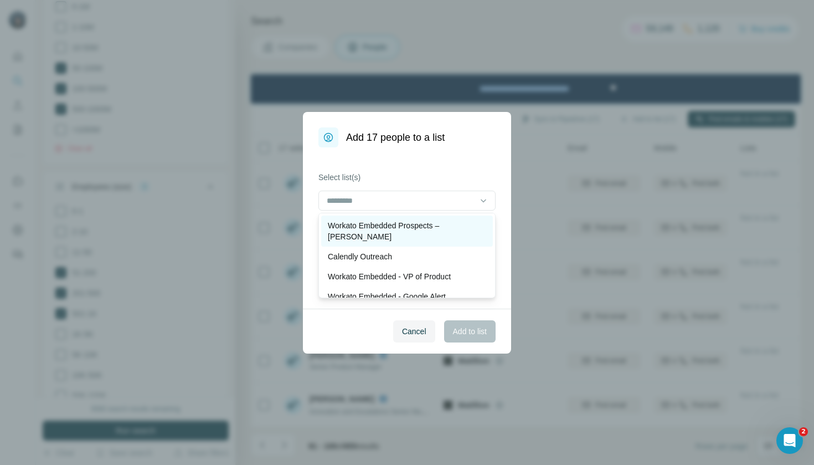
click at [438, 230] on p "Workato Embedded Prospects – [PERSON_NAME]" at bounding box center [407, 231] width 158 height 22
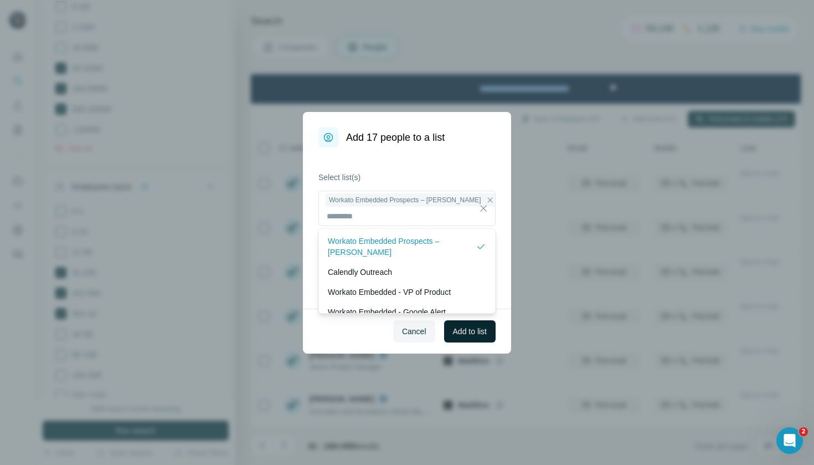
click at [466, 326] on span "Add to list" at bounding box center [470, 331] width 34 height 11
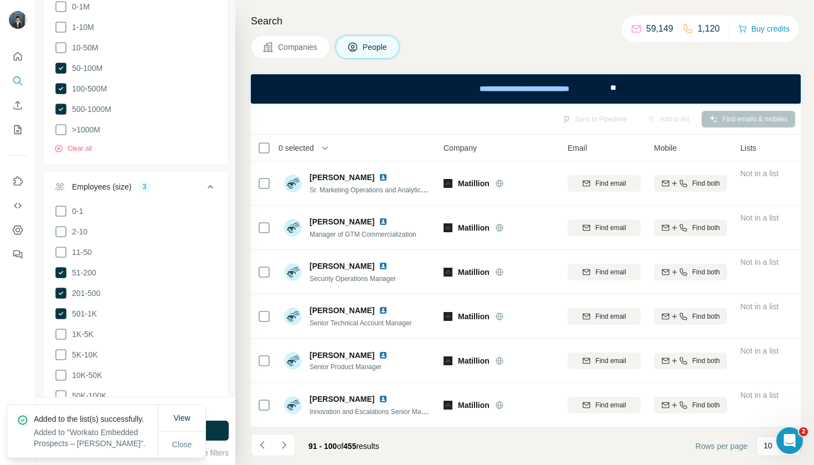
click at [301, 49] on span "Companies" at bounding box center [298, 47] width 40 height 11
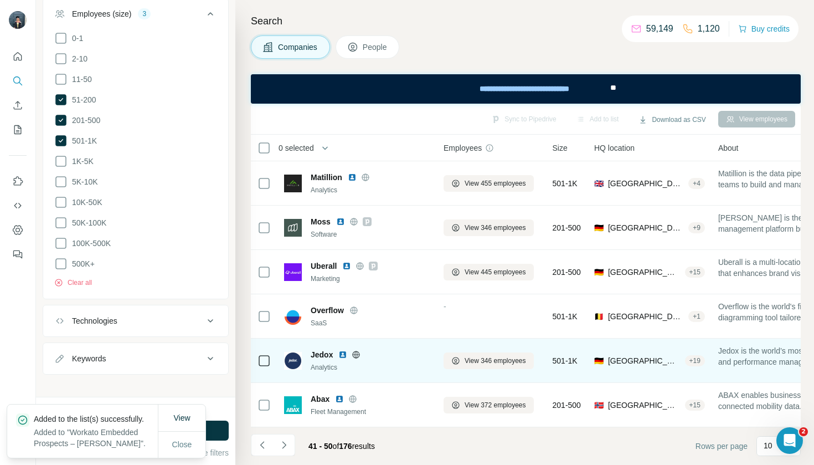
click at [484, 372] on div "View 346 employees" at bounding box center [492, 360] width 96 height 30
click at [487, 358] on span "View 346 employees" at bounding box center [495, 361] width 61 height 10
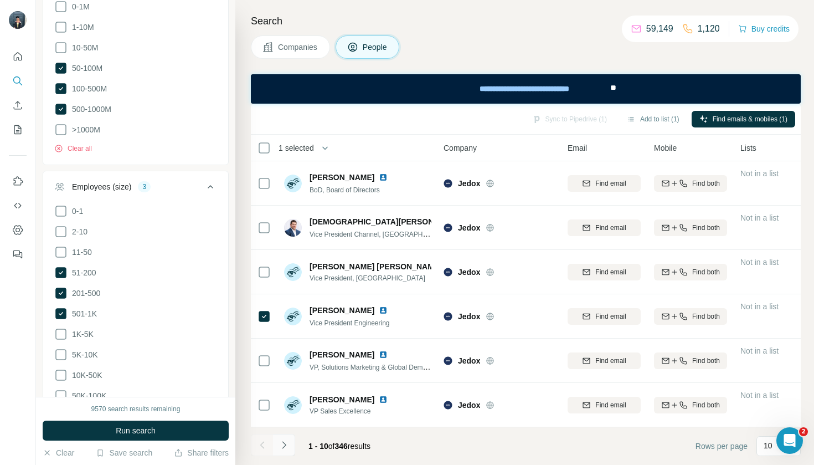
click at [283, 444] on icon "Navigate to next page" at bounding box center [284, 444] width 11 height 11
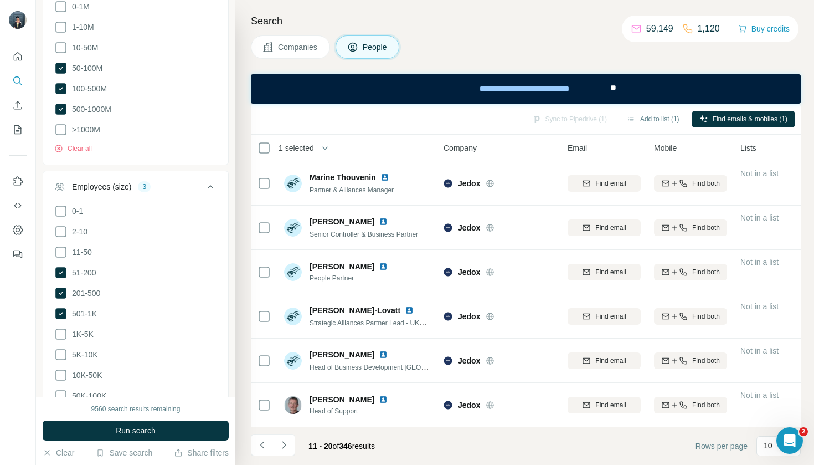
click at [283, 458] on footer "11 - 20 of 346 results Rows per page 10" at bounding box center [526, 446] width 550 height 38
click at [287, 448] on icon "Navigate to next page" at bounding box center [284, 444] width 11 height 11
click at [288, 444] on icon "Navigate to next page" at bounding box center [284, 444] width 11 height 11
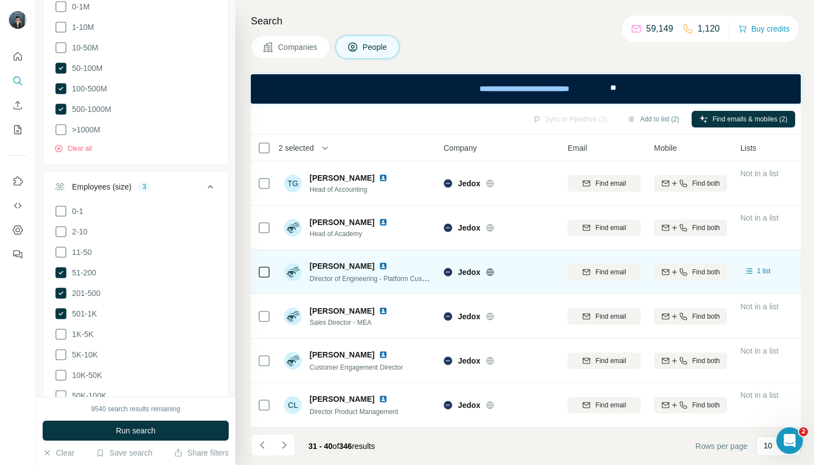
click at [270, 273] on icon at bounding box center [264, 271] width 13 height 13
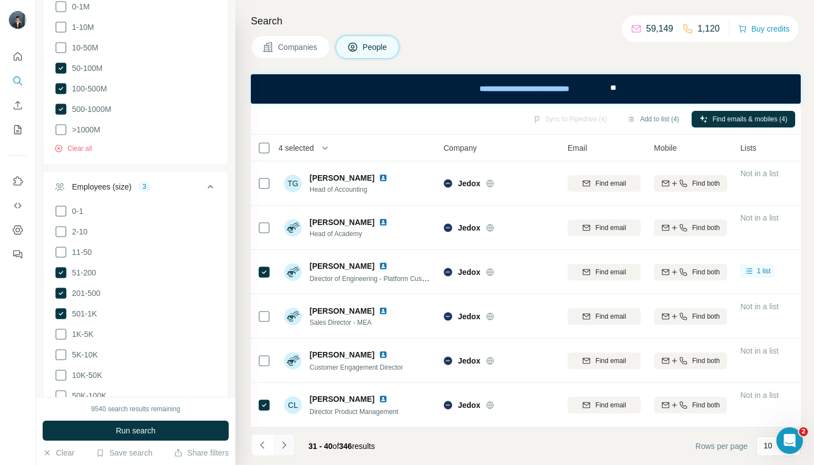
click at [283, 444] on icon "Navigate to next page" at bounding box center [284, 444] width 11 height 11
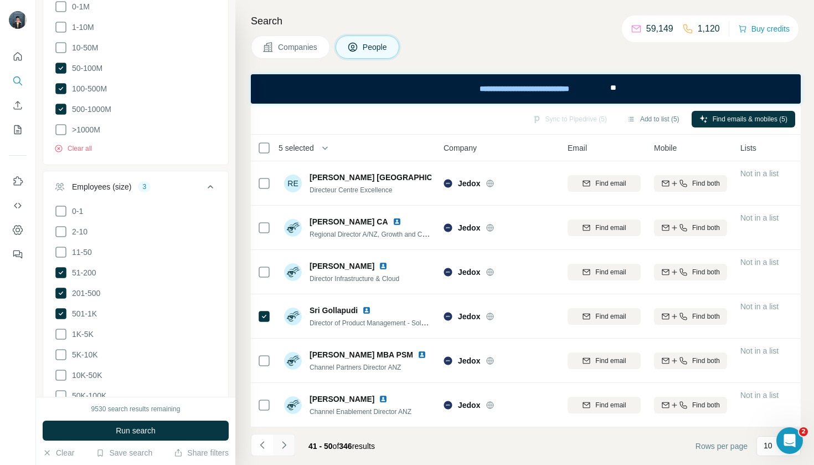
click at [287, 441] on icon "Navigate to next page" at bounding box center [284, 444] width 11 height 11
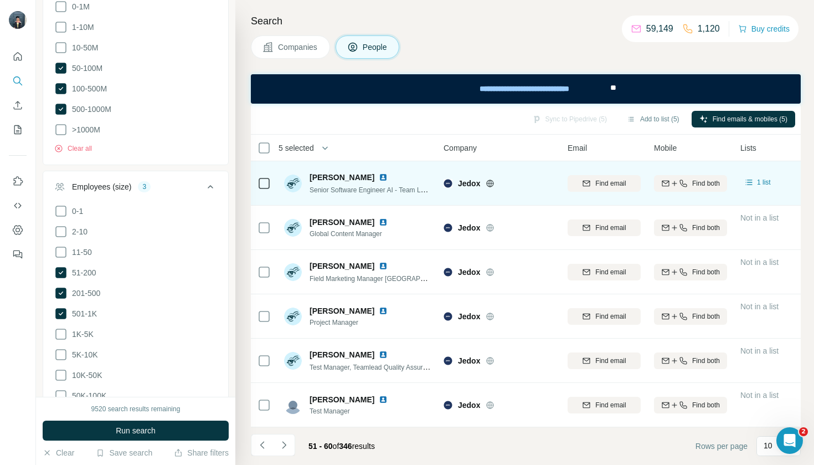
click at [274, 181] on td at bounding box center [264, 183] width 27 height 44
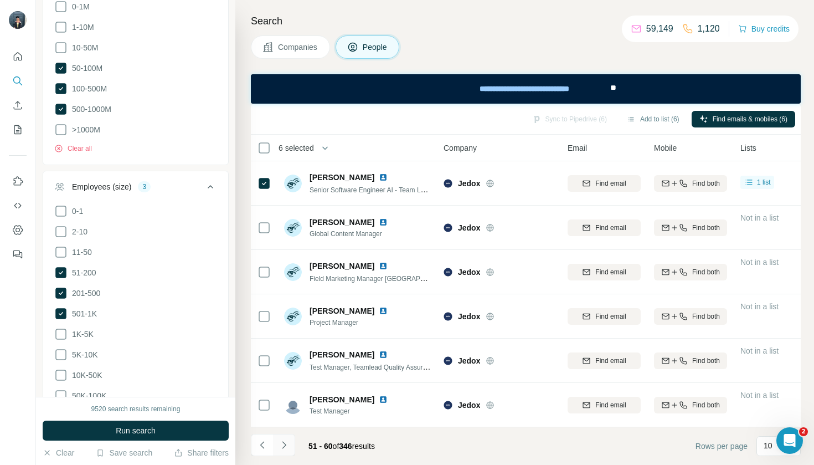
click at [284, 447] on icon "Navigate to next page" at bounding box center [284, 444] width 4 height 7
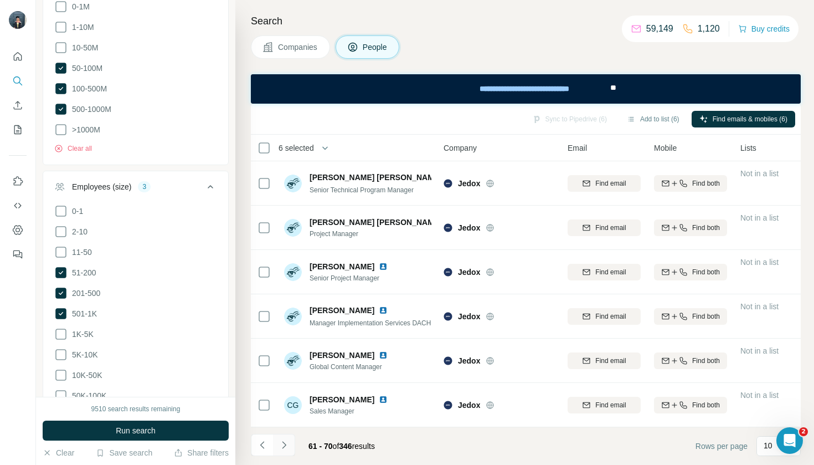
click at [288, 450] on button "Navigate to next page" at bounding box center [284, 445] width 22 height 22
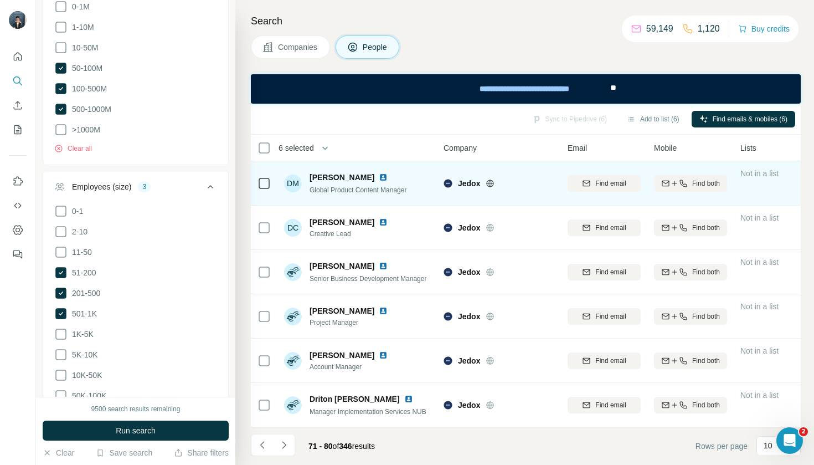
click at [275, 184] on td at bounding box center [264, 183] width 27 height 44
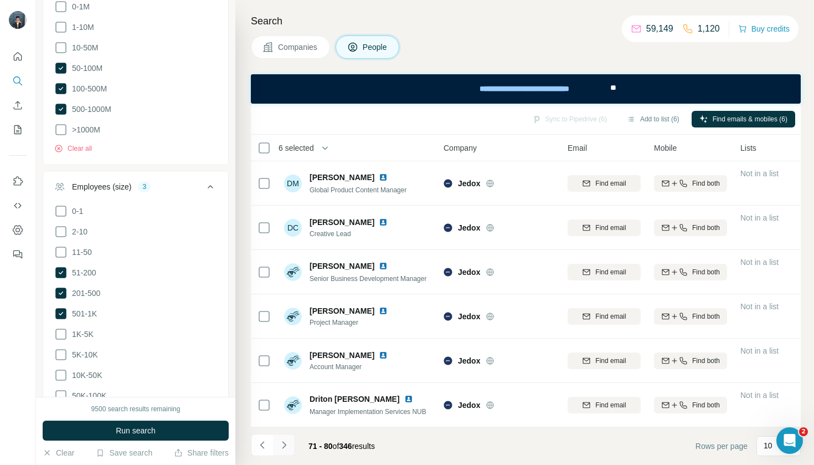
click at [292, 448] on button "Navigate to next page" at bounding box center [284, 445] width 22 height 22
click at [286, 457] on li at bounding box center [284, 446] width 22 height 24
click at [279, 450] on icon "Navigate to next page" at bounding box center [284, 444] width 11 height 11
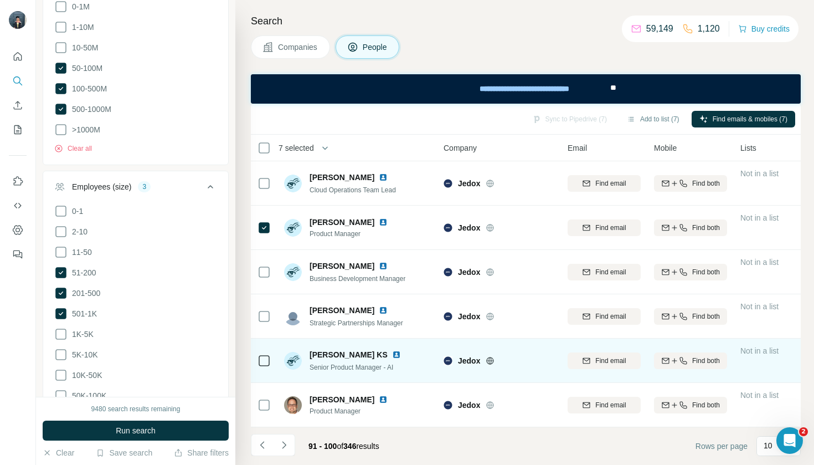
click at [255, 356] on td at bounding box center [264, 360] width 27 height 44
click at [258, 360] on div at bounding box center [264, 360] width 13 height 13
click at [265, 367] on icon at bounding box center [264, 360] width 13 height 13
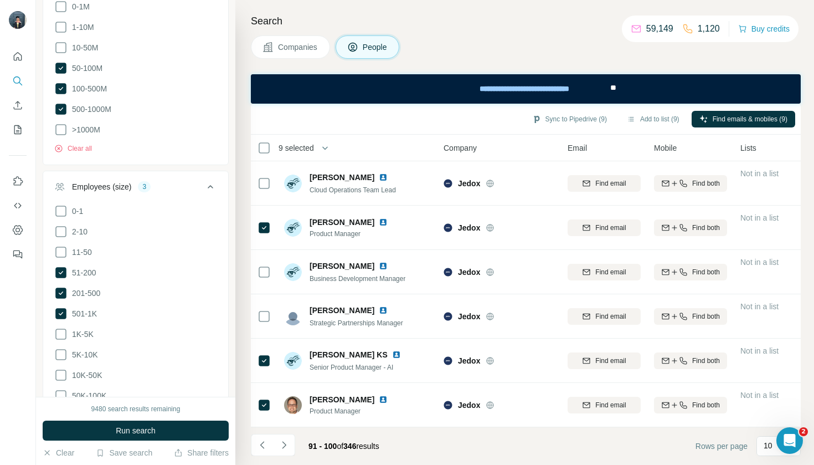
click at [294, 456] on li at bounding box center [284, 446] width 22 height 24
click at [286, 449] on icon "Navigate to next page" at bounding box center [284, 444] width 11 height 11
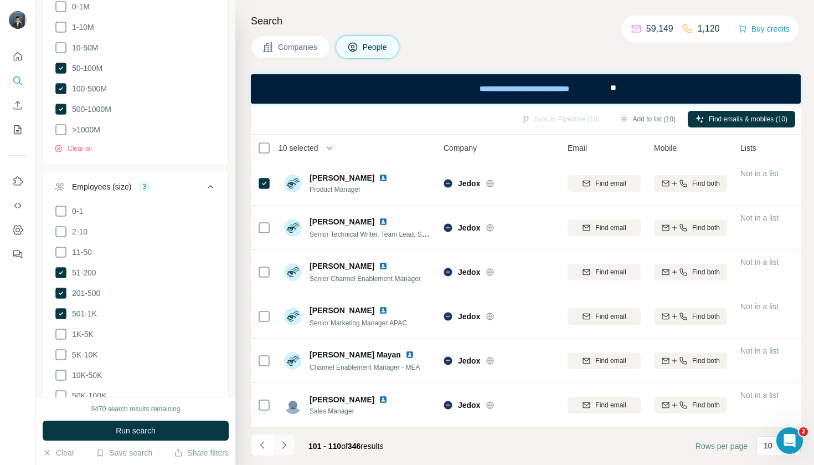
click at [277, 444] on button "Navigate to next page" at bounding box center [284, 445] width 22 height 22
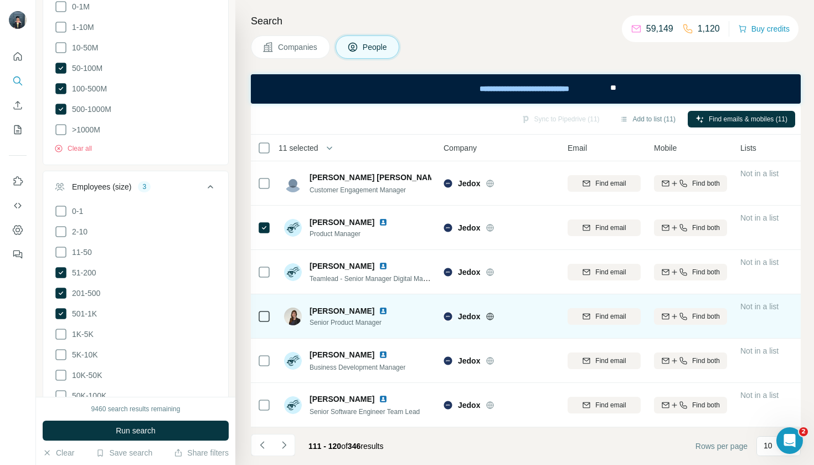
click at [257, 322] on td at bounding box center [264, 316] width 27 height 44
click at [258, 316] on icon at bounding box center [264, 316] width 13 height 13
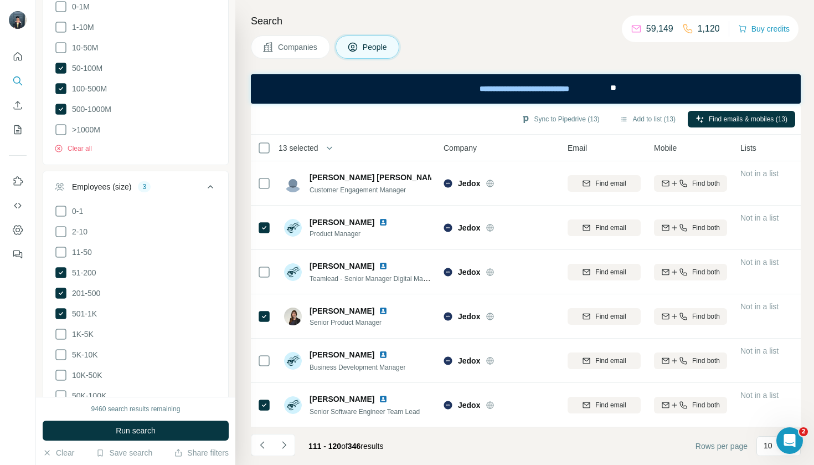
click at [632, 127] on div "Sync to Pipedrive (13) Add to list (13) Find emails & mobiles (13)" at bounding box center [525, 118] width 539 height 19
click at [635, 118] on button "Add to list (13)" at bounding box center [647, 119] width 71 height 17
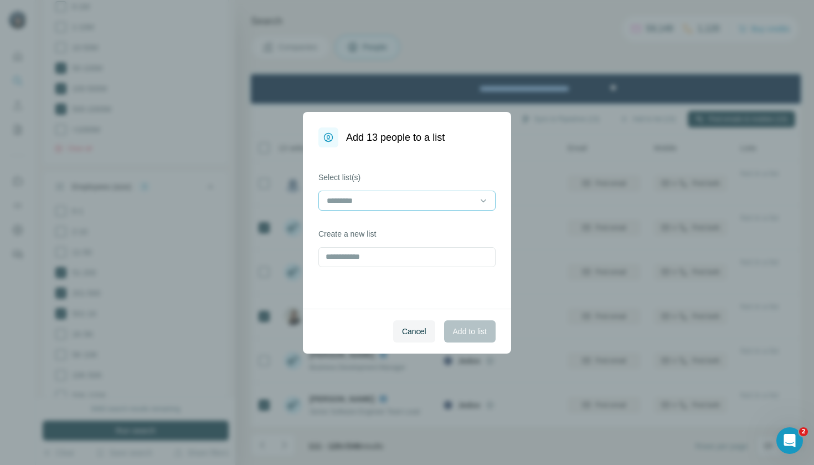
click at [445, 206] on input at bounding box center [401, 200] width 150 height 12
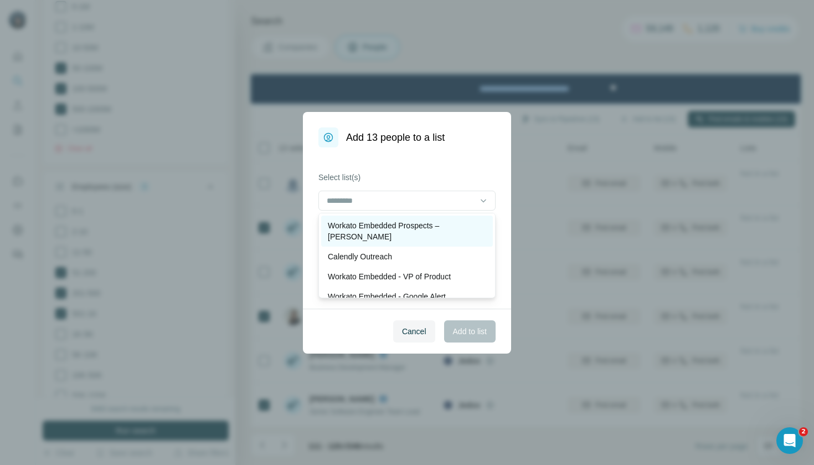
click at [439, 225] on p "Workato Embedded Prospects – [PERSON_NAME]" at bounding box center [407, 231] width 158 height 22
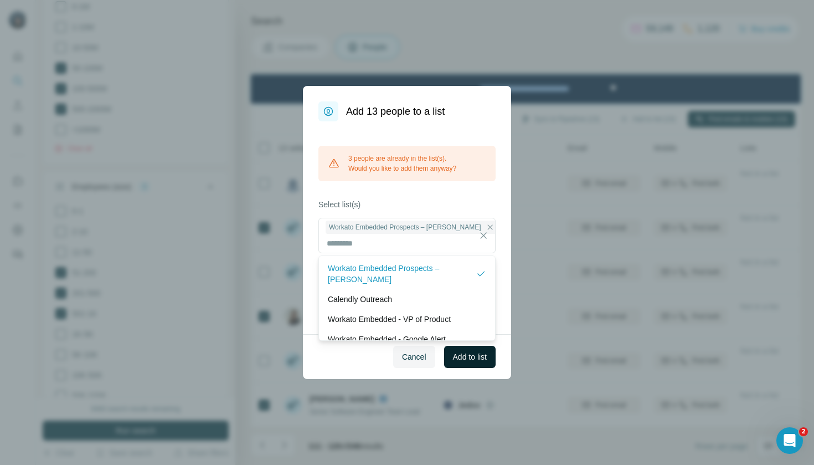
click at [475, 358] on span "Add to list" at bounding box center [470, 356] width 34 height 11
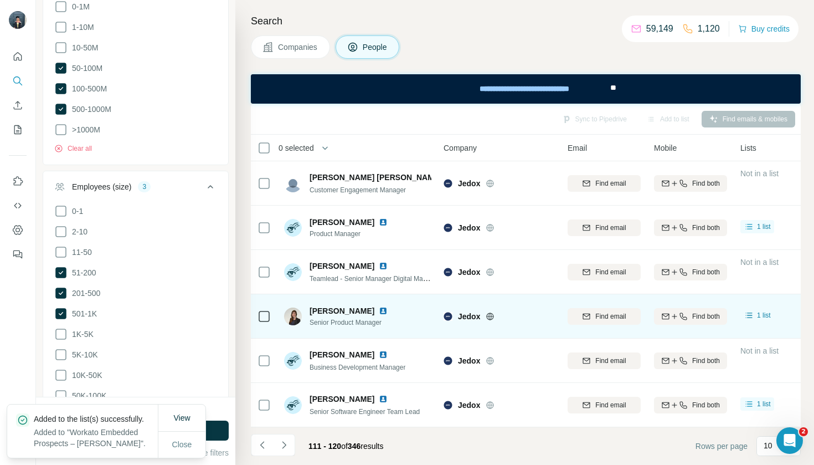
scroll to position [0, 0]
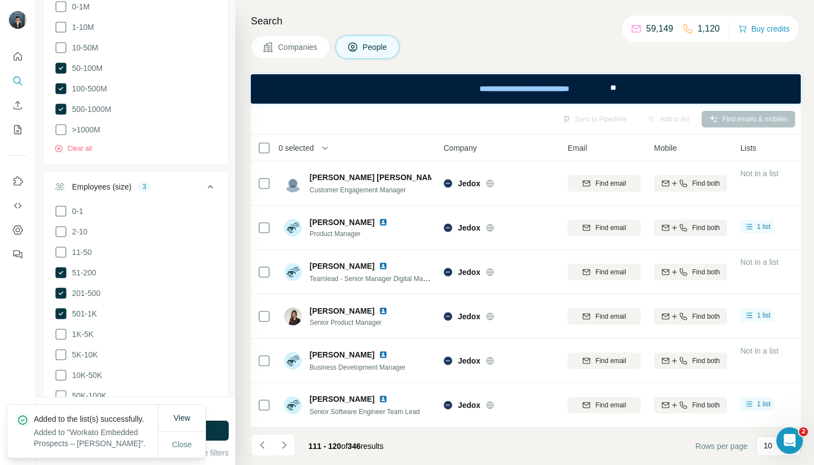
click at [311, 48] on span "Companies" at bounding box center [298, 47] width 40 height 11
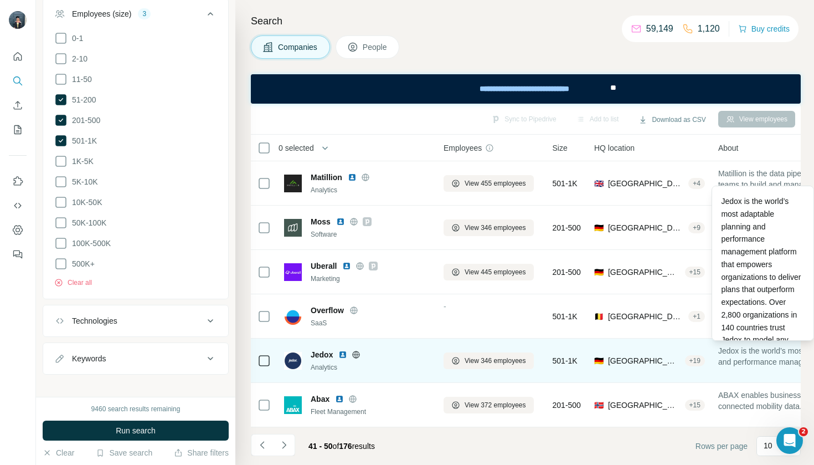
scroll to position [177, 0]
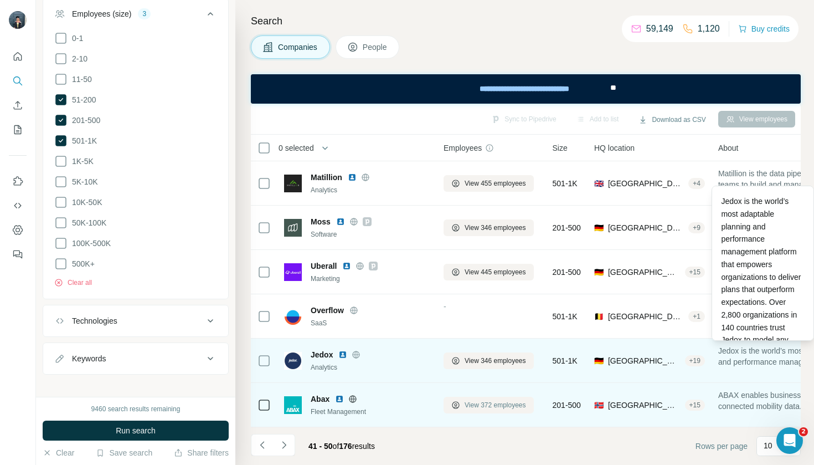
click at [494, 406] on span "View 372 employees" at bounding box center [495, 405] width 61 height 10
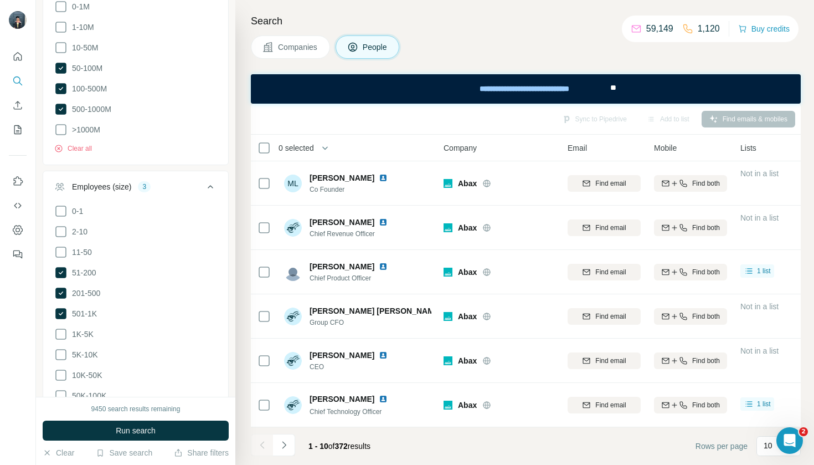
click at [291, 53] on button "Companies" at bounding box center [290, 46] width 79 height 23
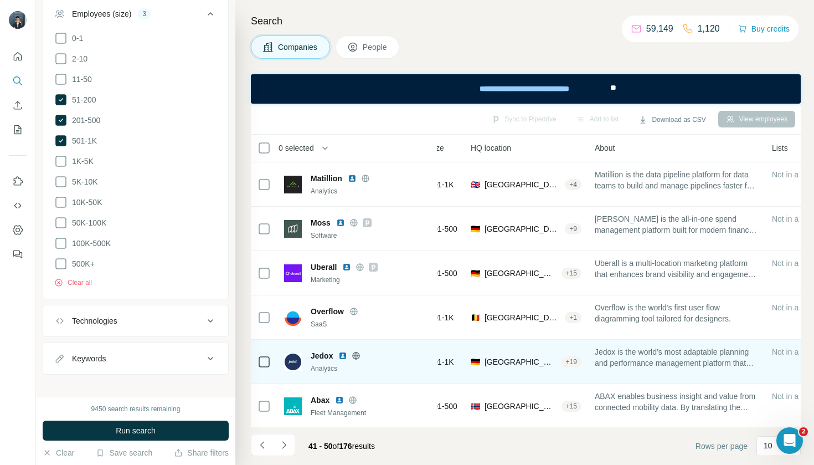
scroll to position [176, 0]
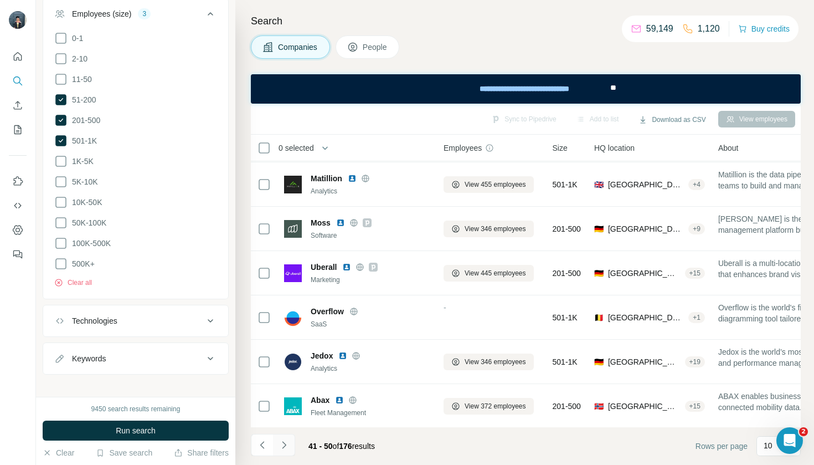
click at [285, 452] on button "Navigate to next page" at bounding box center [284, 445] width 22 height 22
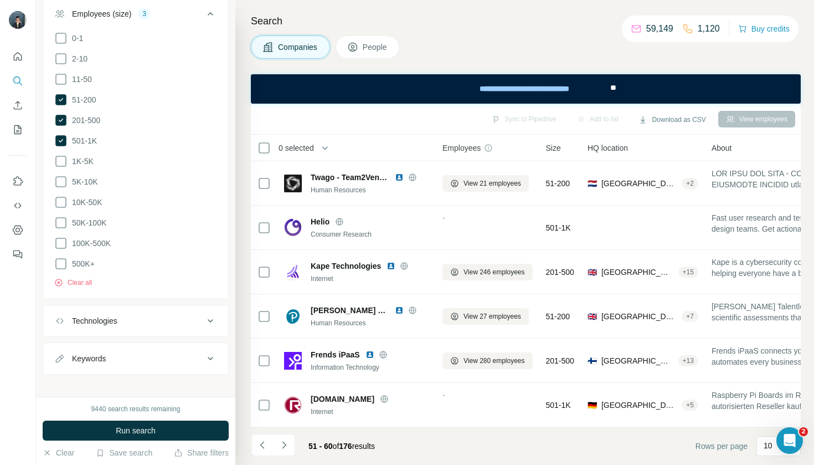
scroll to position [0, 1]
click at [16, 131] on icon "My lists" at bounding box center [19, 128] width 6 height 7
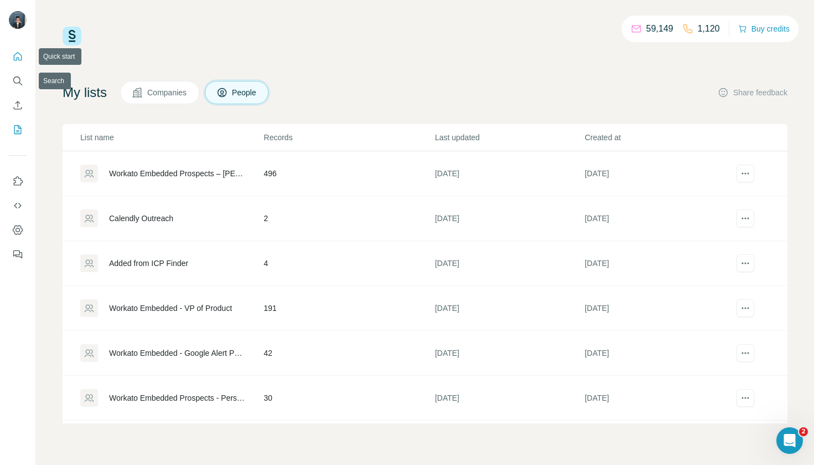
click at [16, 58] on icon "Quick start" at bounding box center [17, 56] width 11 height 11
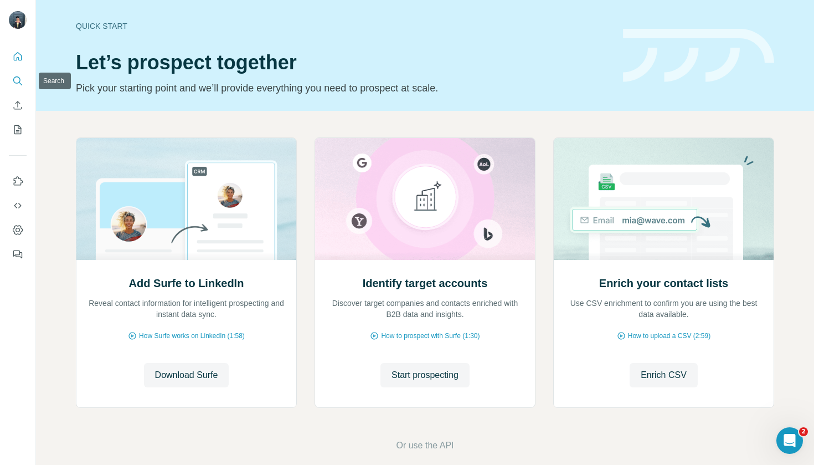
click at [15, 86] on button "Search" at bounding box center [18, 81] width 18 height 20
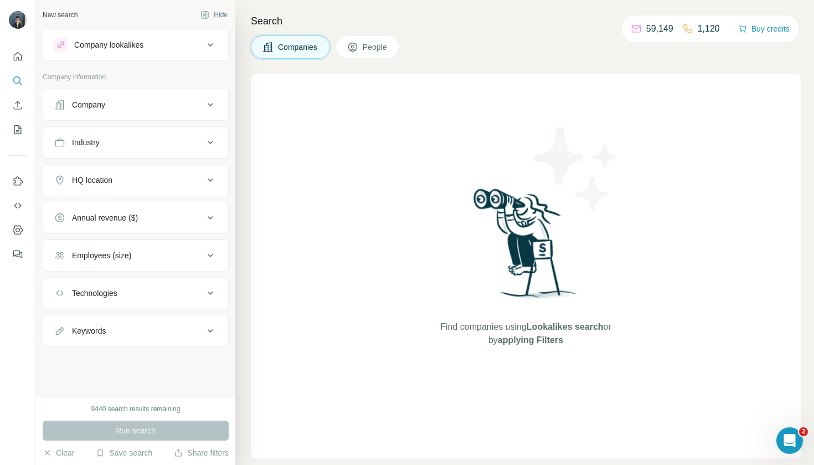
click at [138, 99] on div "Company" at bounding box center [129, 104] width 150 height 11
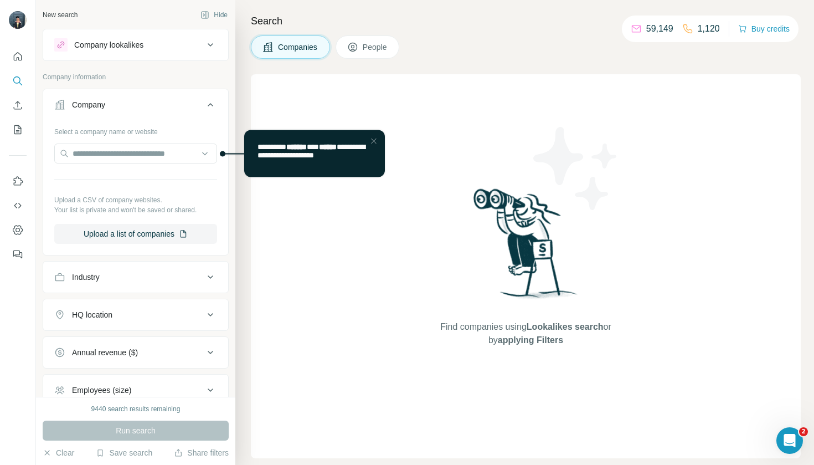
click at [126, 291] on div "Industry" at bounding box center [136, 277] width 186 height 32
click at [136, 271] on div "Industry" at bounding box center [129, 276] width 150 height 11
click at [144, 302] on input at bounding box center [129, 305] width 137 height 12
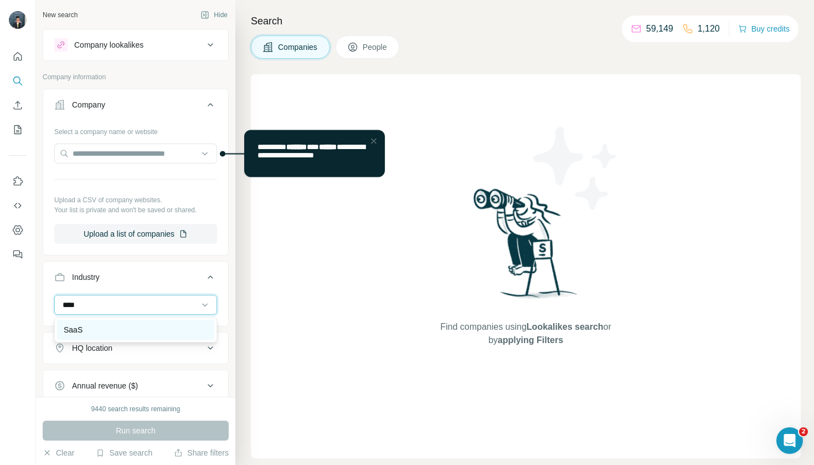
type input "****"
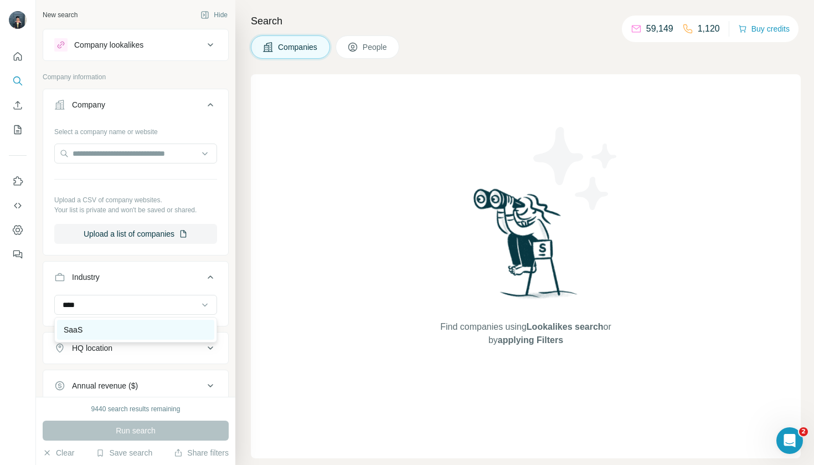
click at [115, 326] on div "SaaS" at bounding box center [136, 329] width 144 height 11
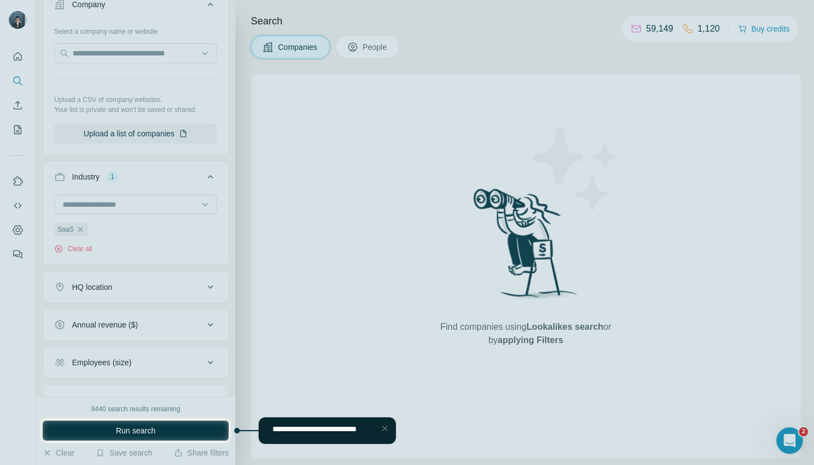
click at [131, 289] on div at bounding box center [407, 209] width 814 height 418
click at [388, 426] on div "Close Step" at bounding box center [384, 428] width 13 height 13
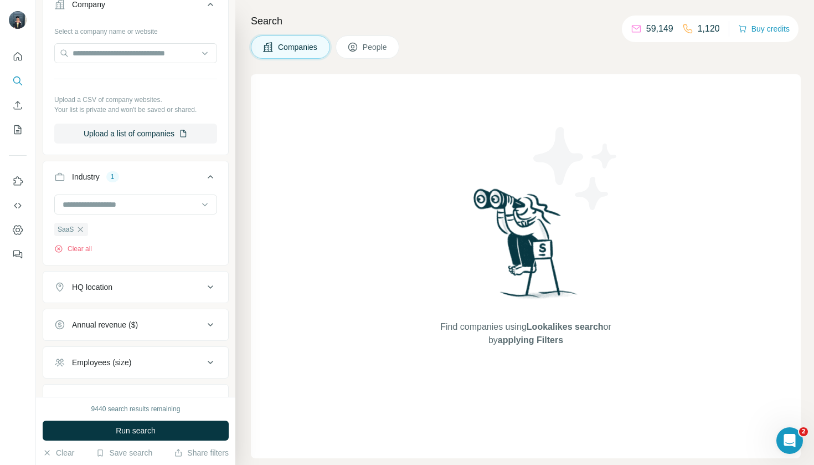
click at [138, 291] on div "HQ location" at bounding box center [129, 286] width 150 height 11
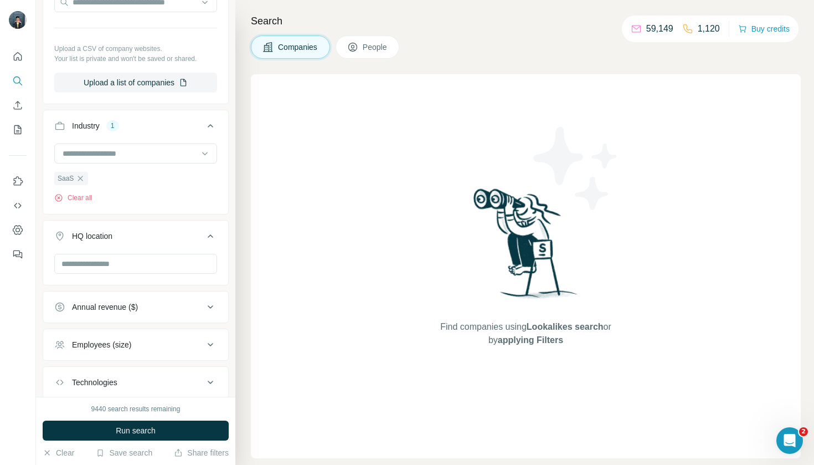
scroll to position [156, 0]
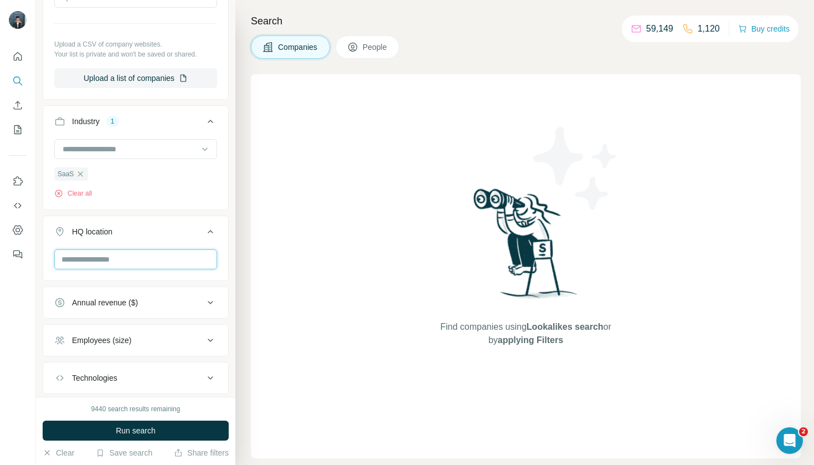
click at [208, 263] on input "text" at bounding box center [135, 259] width 163 height 20
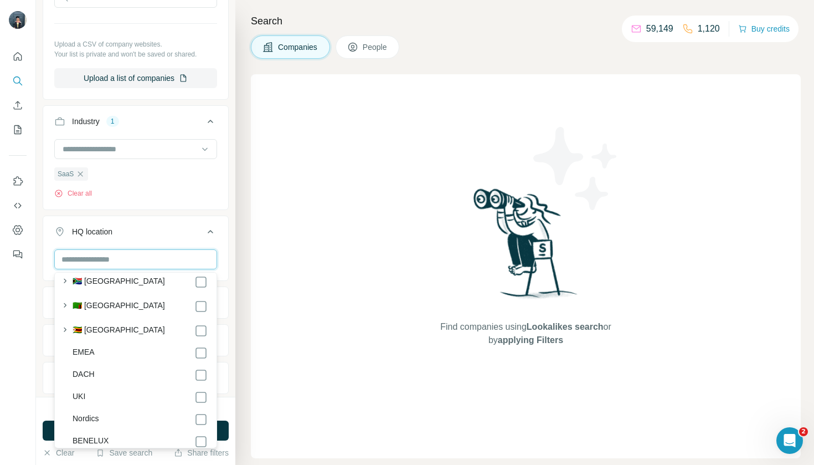
scroll to position [5969, 0]
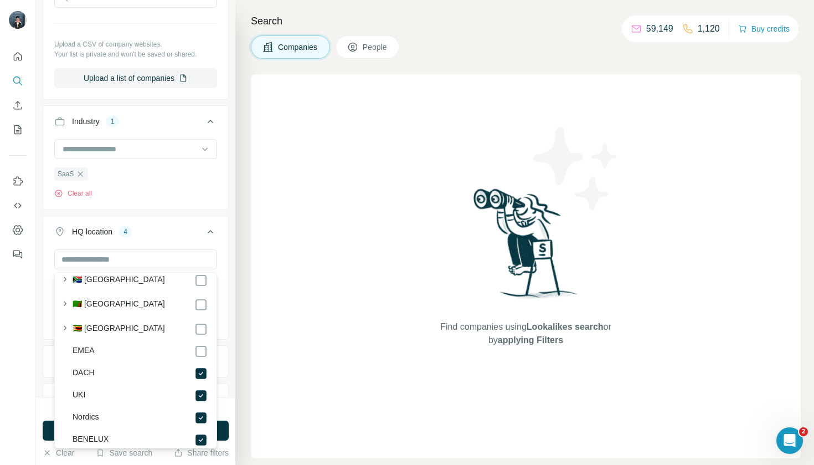
click at [257, 389] on div "Find companies using Lookalikes search or by applying Filters" at bounding box center [526, 266] width 550 height 384
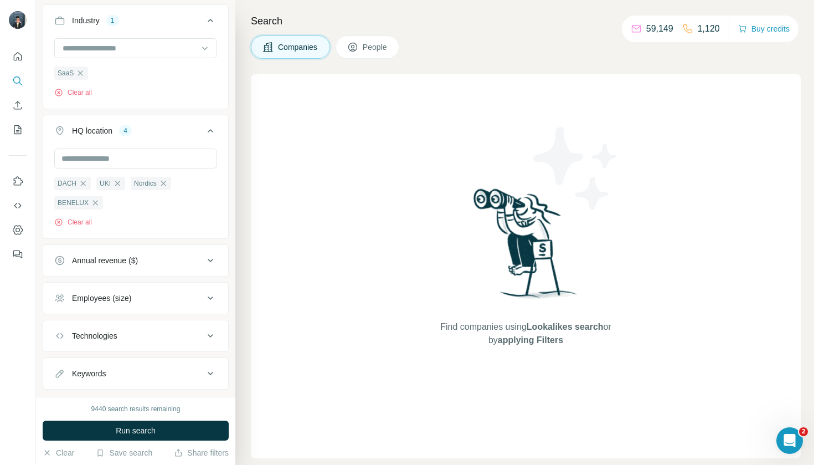
scroll to position [257, 0]
click at [183, 252] on button "Annual revenue ($)" at bounding box center [135, 260] width 185 height 27
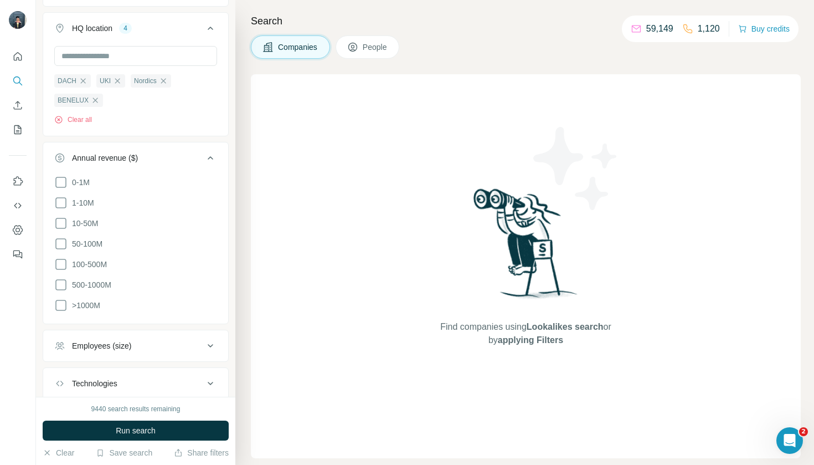
scroll to position [359, 0]
click at [63, 244] on icon at bounding box center [60, 243] width 13 height 13
click at [62, 263] on icon at bounding box center [60, 264] width 13 height 13
click at [62, 280] on icon at bounding box center [60, 284] width 13 height 13
click at [54, 281] on div "0-1M 1-10M 10-50M 50-100M 100-500M 500-1000M >1000M Clear all" at bounding box center [135, 257] width 185 height 162
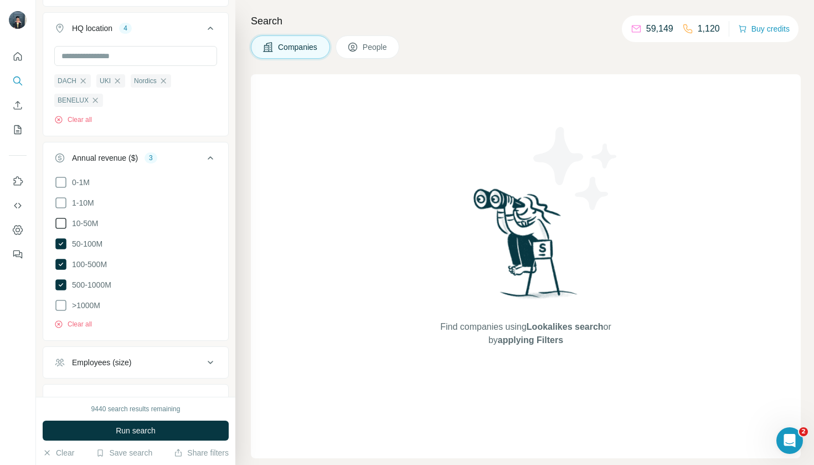
click at [60, 220] on icon at bounding box center [60, 223] width 13 height 13
click at [58, 217] on icon at bounding box center [60, 223] width 13 height 13
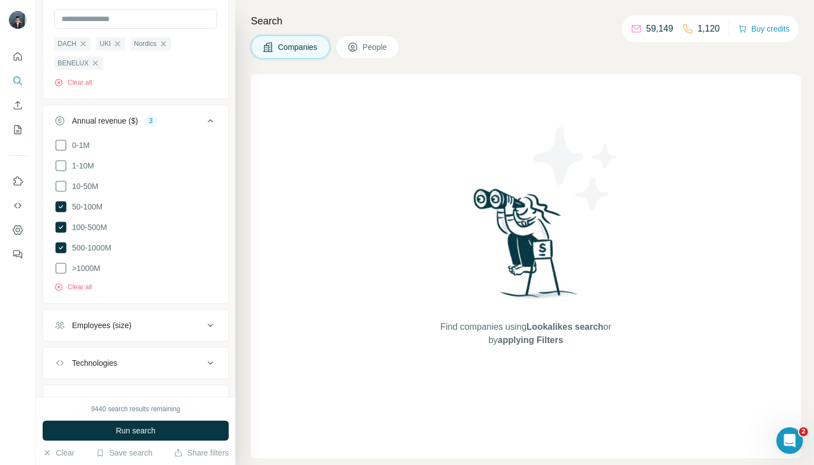
scroll to position [397, 0]
click at [163, 330] on button "Employees (size)" at bounding box center [135, 324] width 185 height 27
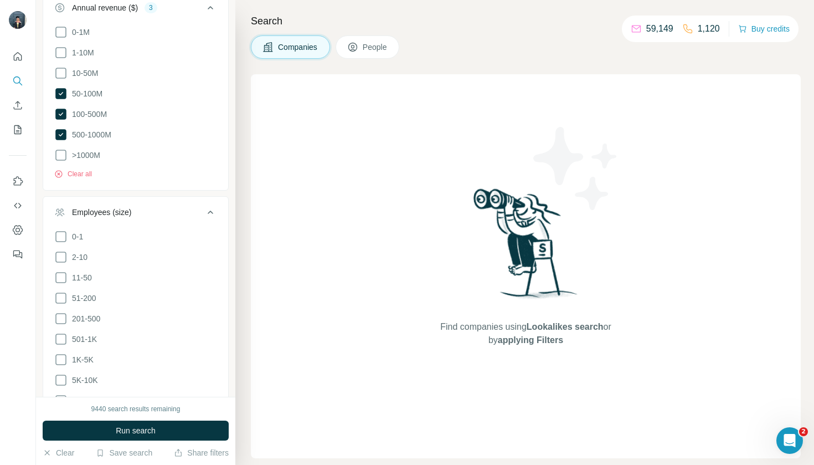
scroll to position [514, 0]
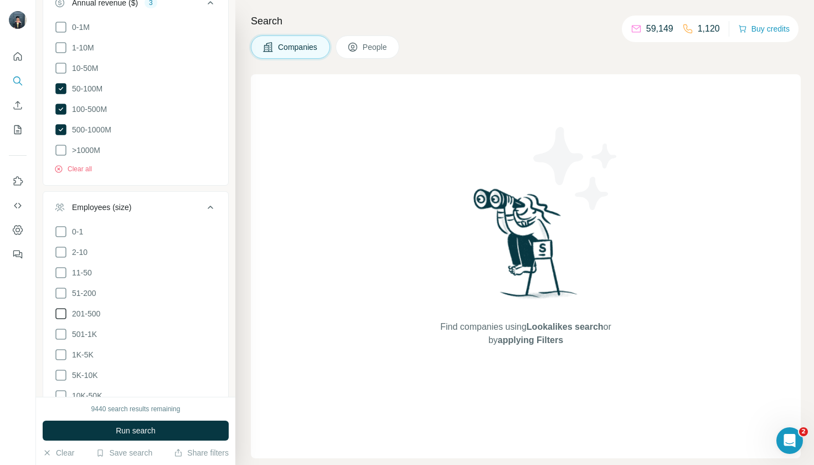
click at [59, 311] on icon at bounding box center [60, 313] width 13 height 13
click at [58, 327] on icon at bounding box center [60, 333] width 13 height 13
click at [59, 341] on ul "0-1 2-10 11-50 51-200 201-500 501-1K 1K-5K 5K-10K 10K-50K 50K-100K 100K-500K 50…" at bounding box center [135, 344] width 163 height 239
click at [61, 352] on icon at bounding box center [60, 354] width 13 height 13
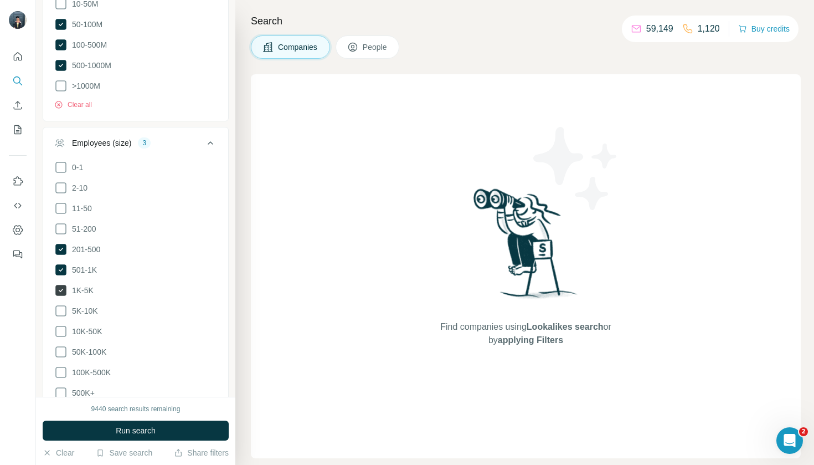
scroll to position [624, 0]
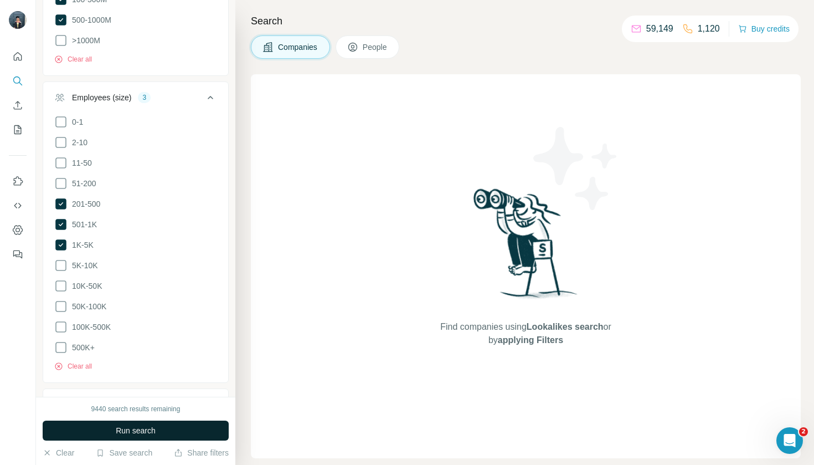
click at [115, 434] on button "Run search" at bounding box center [136, 430] width 186 height 20
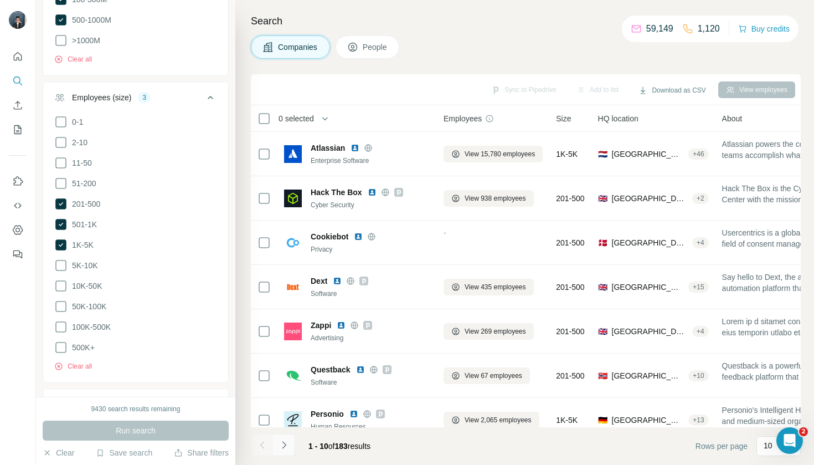
scroll to position [0, 0]
click at [284, 445] on icon "Navigate to next page" at bounding box center [284, 444] width 11 height 11
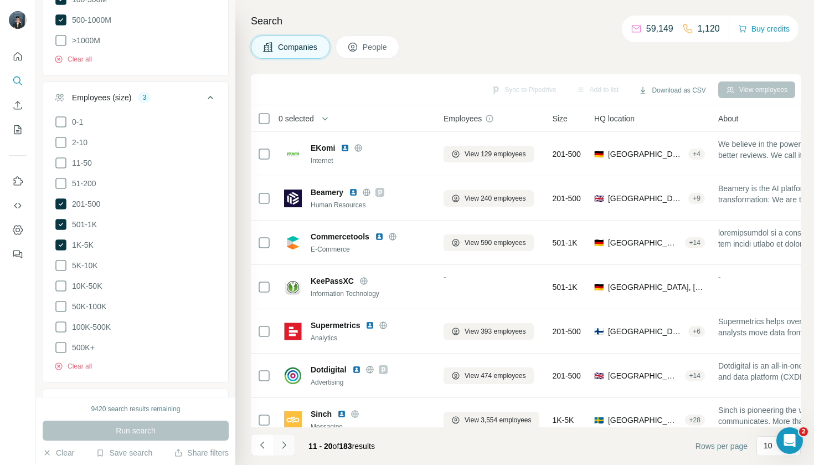
click at [280, 446] on icon "Navigate to next page" at bounding box center [284, 444] width 11 height 11
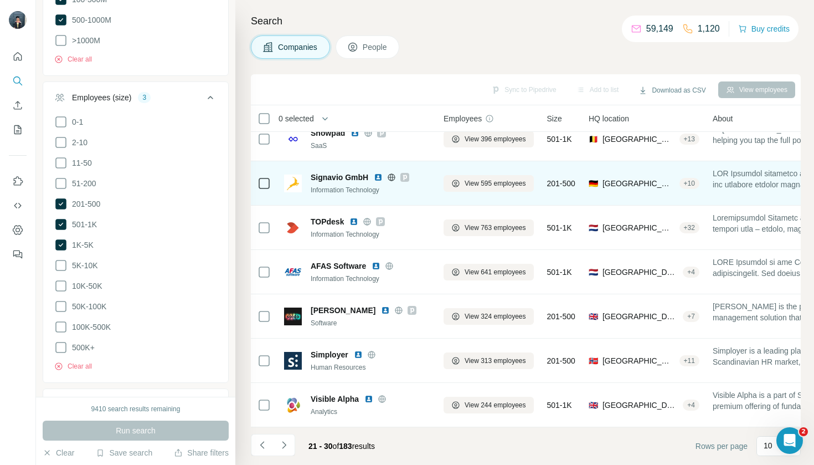
scroll to position [148, 0]
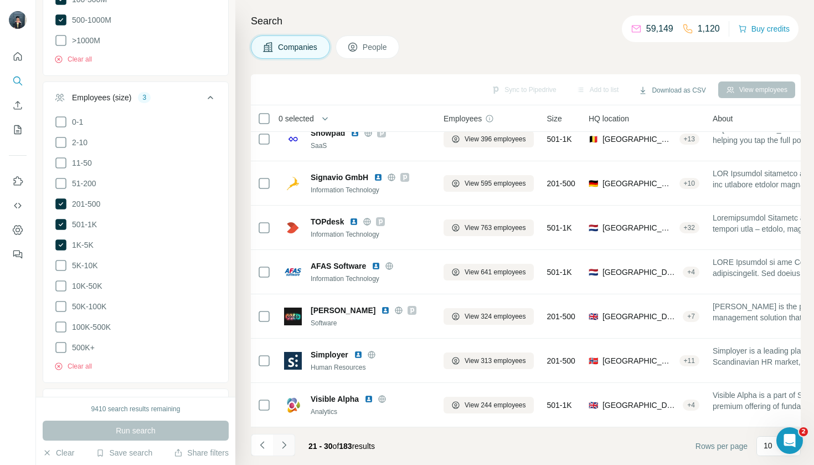
click at [285, 443] on icon "Navigate to next page" at bounding box center [284, 444] width 4 height 7
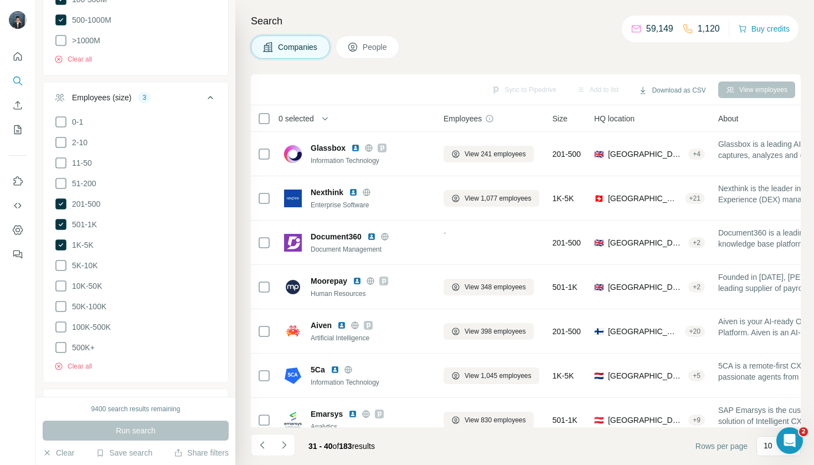
scroll to position [0, 0]
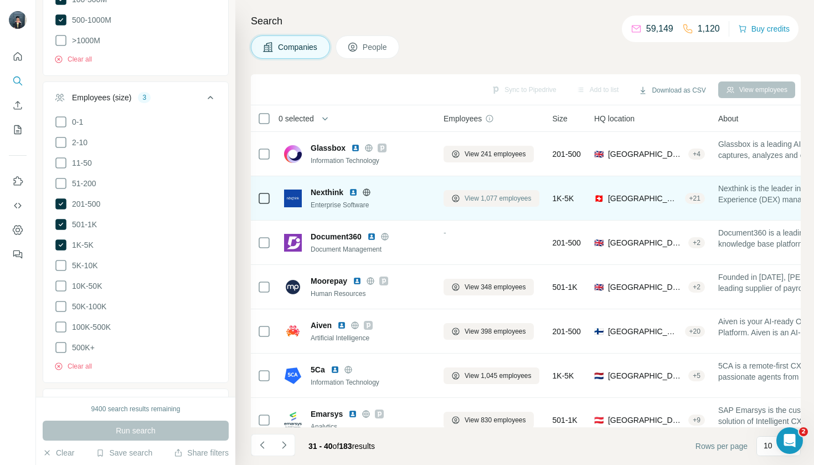
click at [475, 201] on span "View 1,077 employees" at bounding box center [498, 198] width 67 height 10
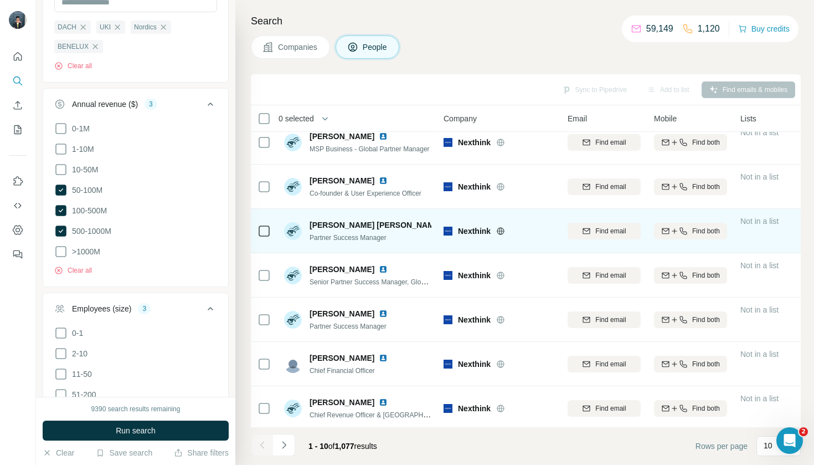
scroll to position [66, 0]
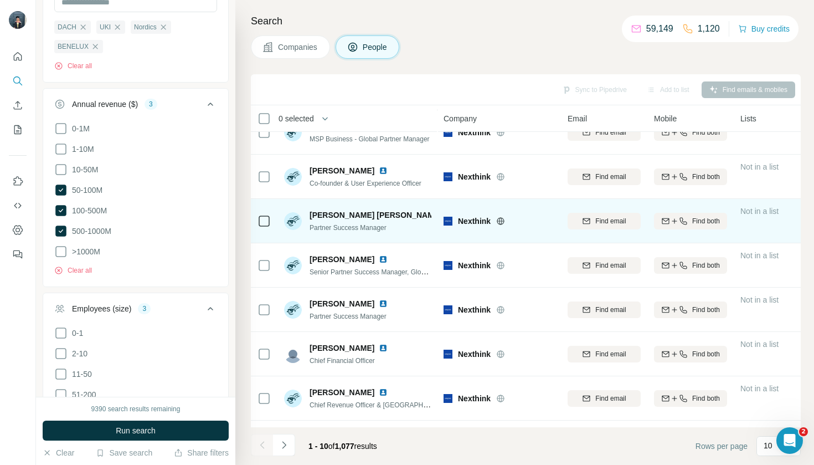
click at [271, 222] on td at bounding box center [264, 221] width 27 height 44
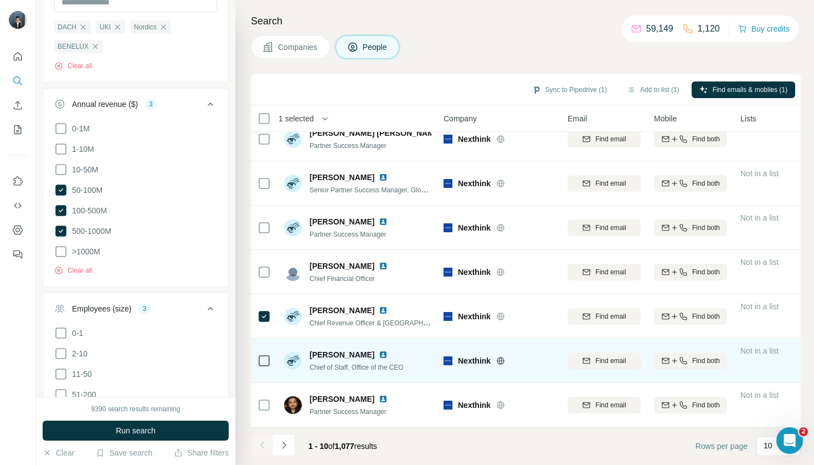
scroll to position [0, 0]
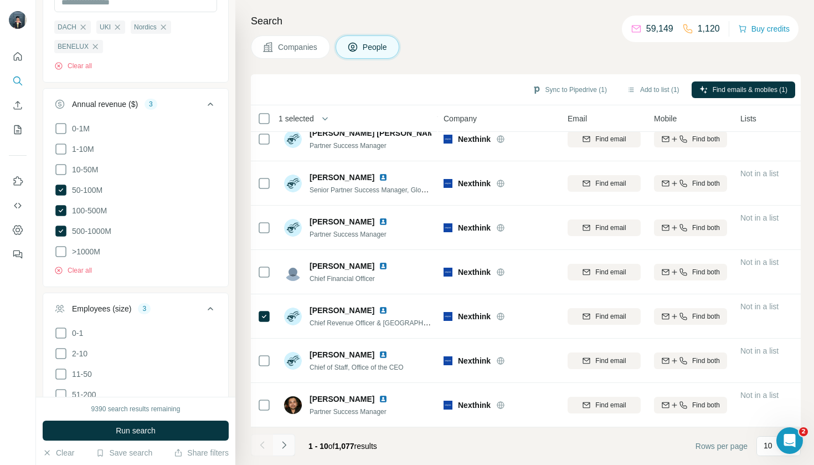
click at [286, 453] on button "Navigate to next page" at bounding box center [284, 445] width 22 height 22
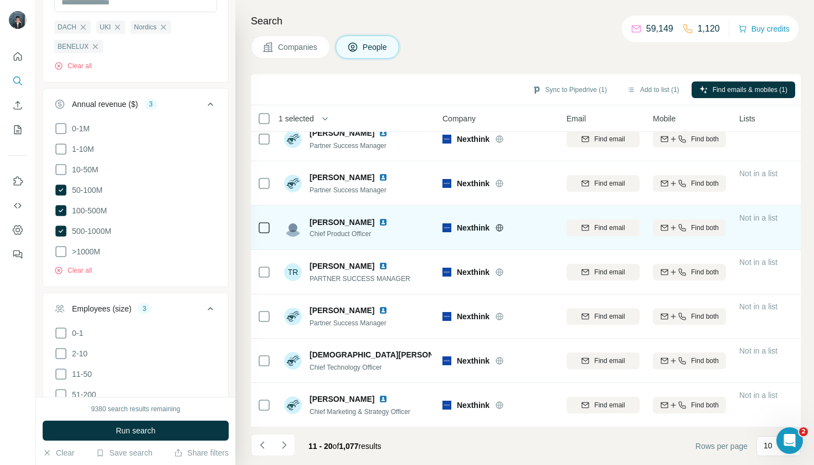
scroll to position [148, 1]
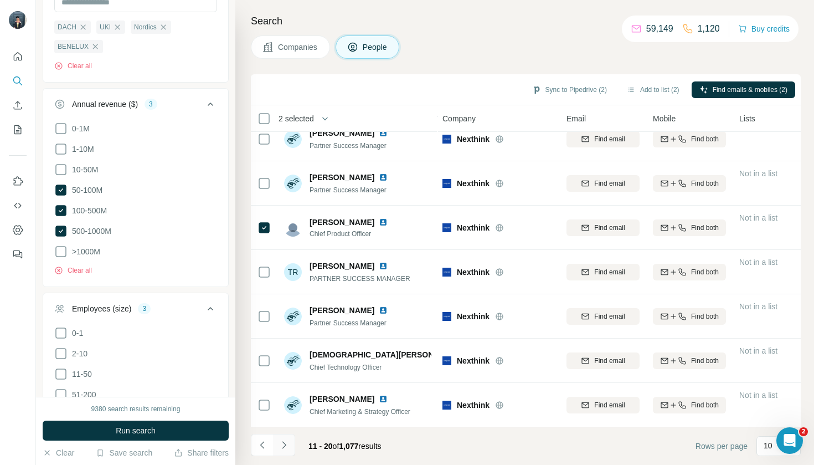
click at [284, 448] on icon "Navigate to next page" at bounding box center [284, 444] width 11 height 11
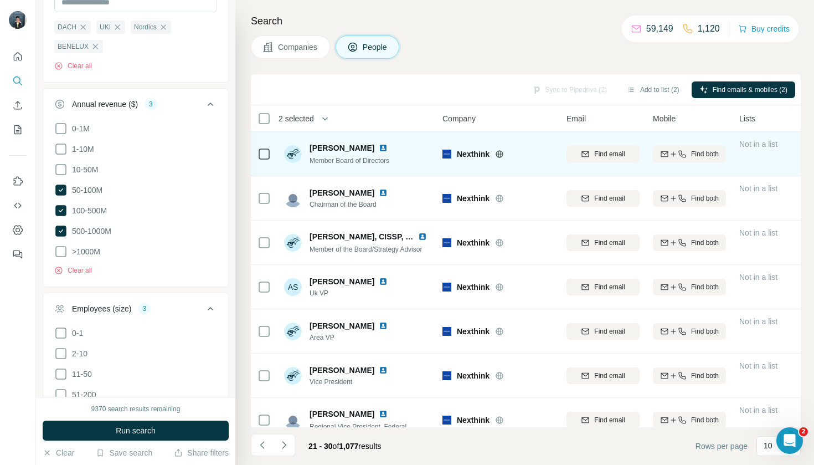
scroll to position [0, 0]
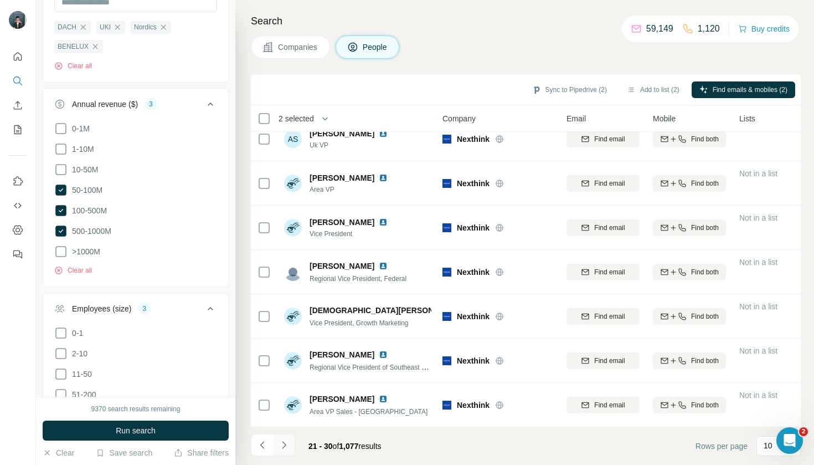
click at [286, 450] on icon "Navigate to next page" at bounding box center [284, 444] width 11 height 11
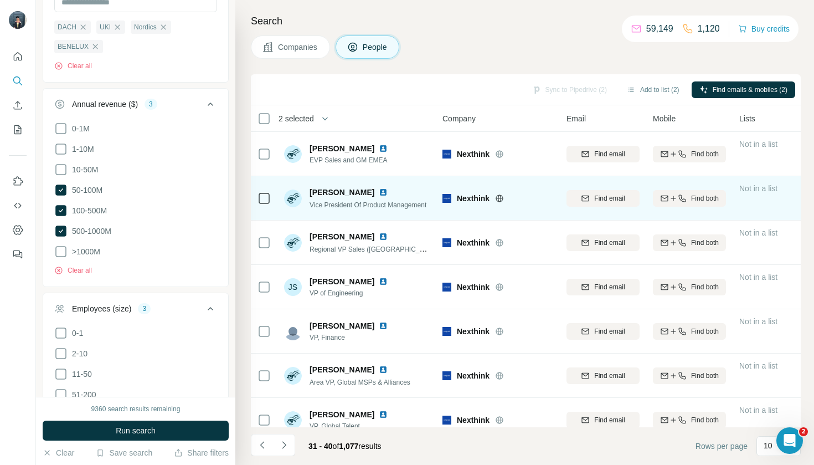
scroll to position [-1, 1]
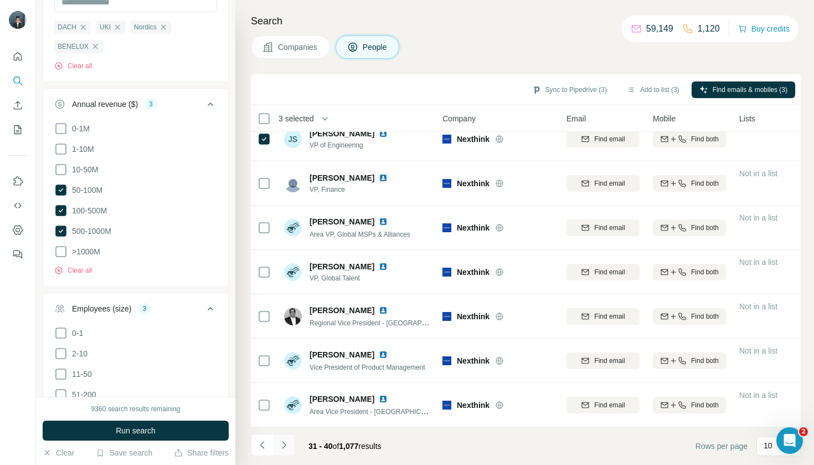
click at [281, 453] on button "Navigate to next page" at bounding box center [284, 445] width 22 height 22
click at [289, 453] on button "Navigate to next page" at bounding box center [284, 445] width 22 height 22
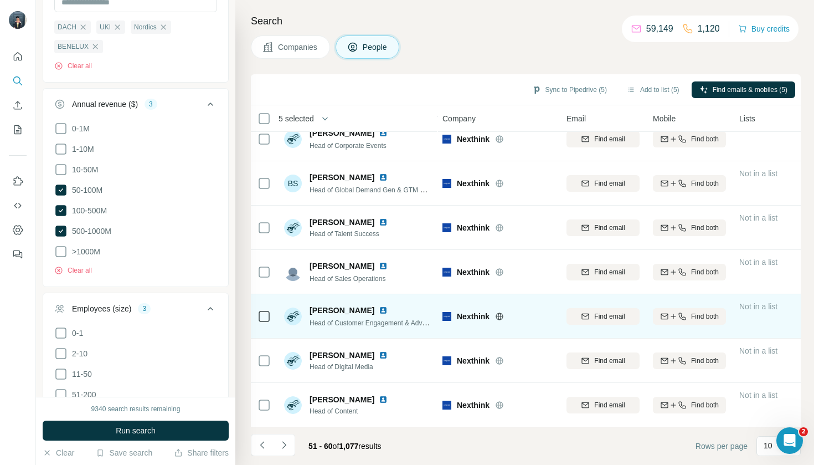
click at [269, 310] on icon at bounding box center [264, 316] width 13 height 13
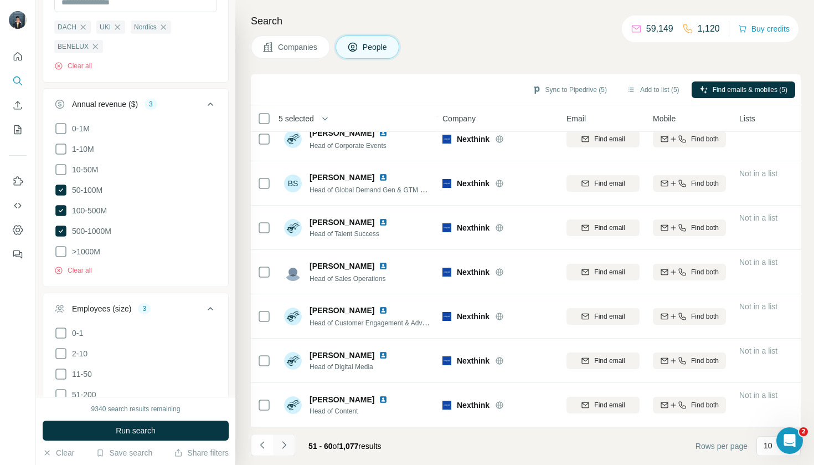
click at [284, 451] on button "Navigate to next page" at bounding box center [284, 445] width 22 height 22
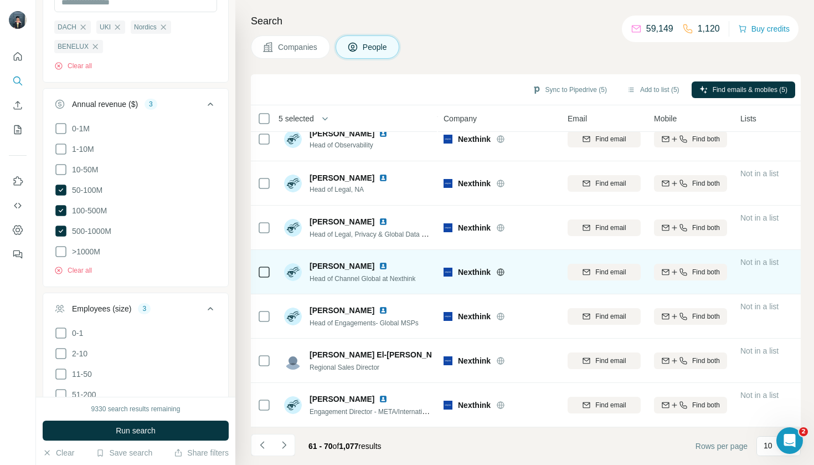
scroll to position [148, 0]
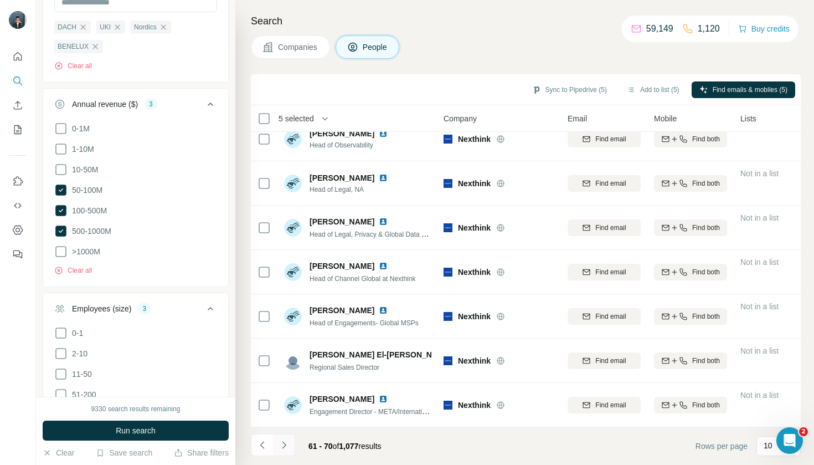
click at [289, 450] on button "Navigate to next page" at bounding box center [284, 445] width 22 height 22
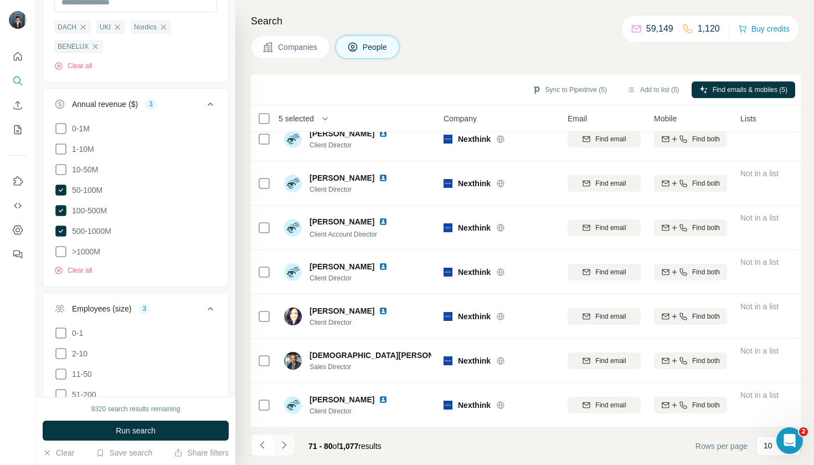
click at [291, 448] on button "Navigate to next page" at bounding box center [284, 445] width 22 height 22
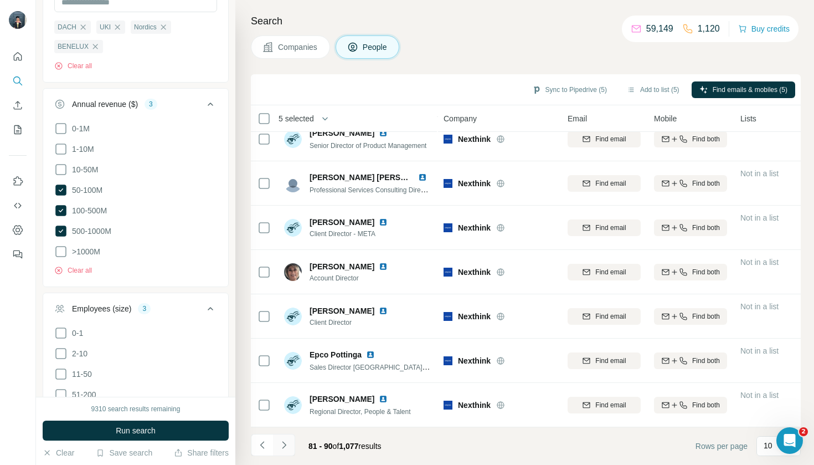
click at [285, 452] on button "Navigate to next page" at bounding box center [284, 445] width 22 height 22
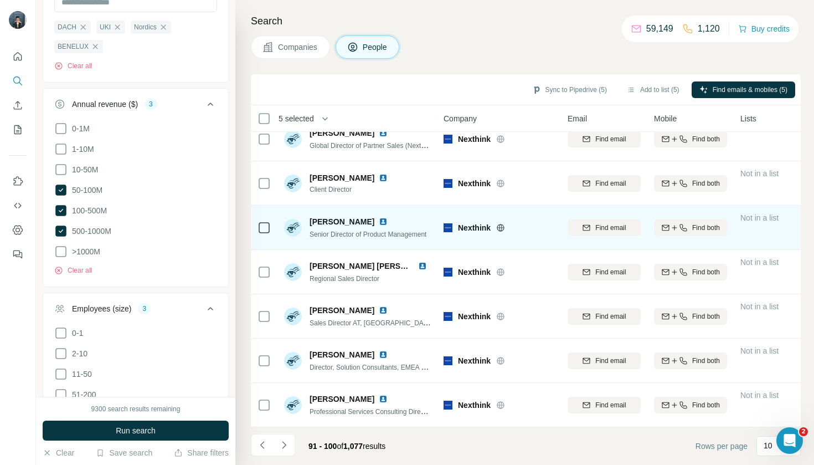
scroll to position [0, 0]
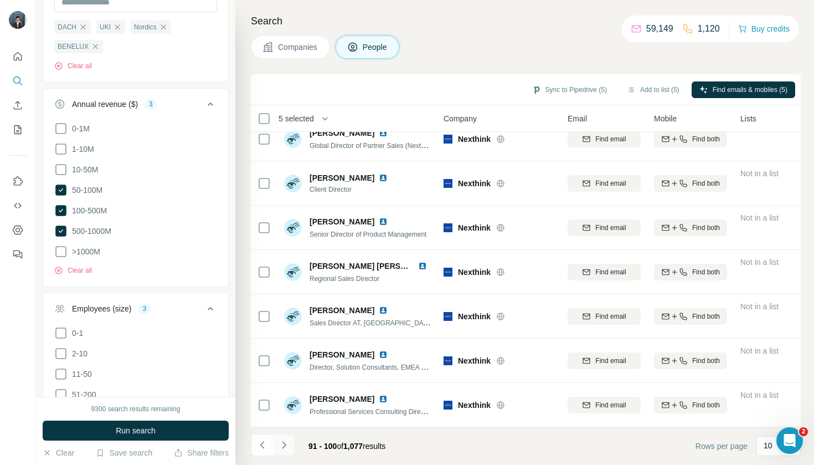
click at [284, 444] on icon "Navigate to next page" at bounding box center [284, 444] width 11 height 11
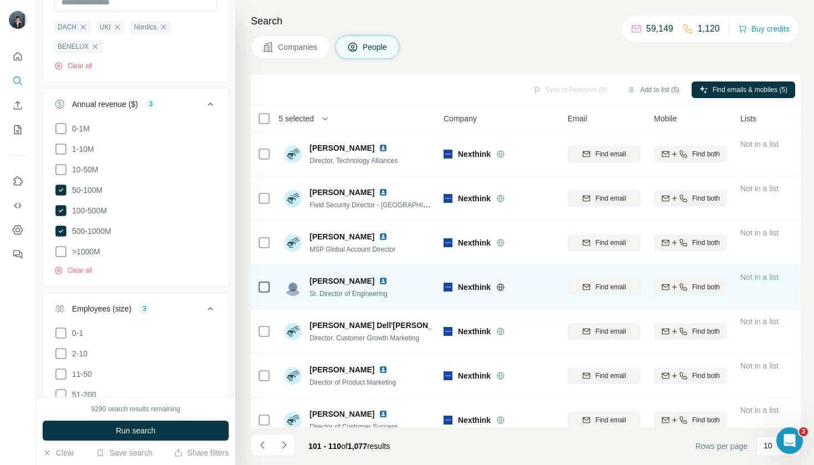
click at [270, 295] on div at bounding box center [264, 286] width 13 height 30
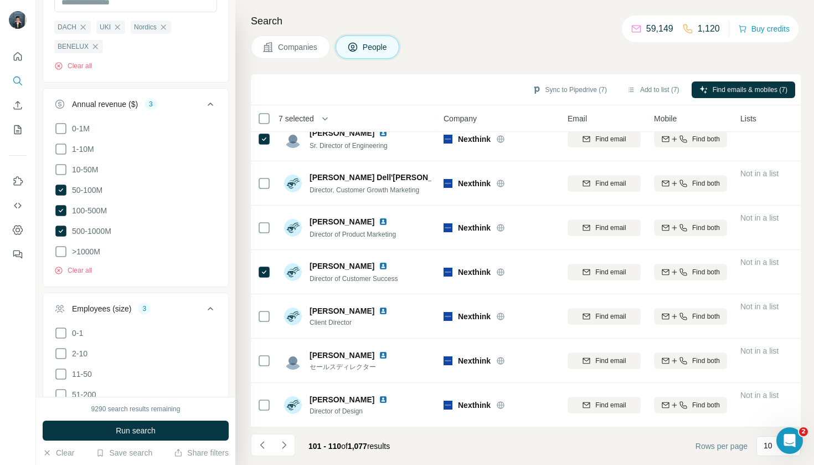
scroll to position [148, 0]
click at [282, 446] on icon "Navigate to next page" at bounding box center [284, 444] width 11 height 11
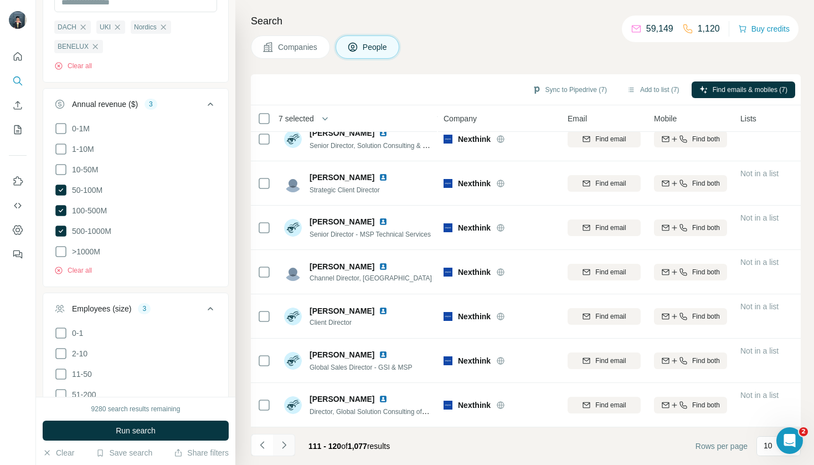
click at [290, 446] on button "Navigate to next page" at bounding box center [284, 445] width 22 height 22
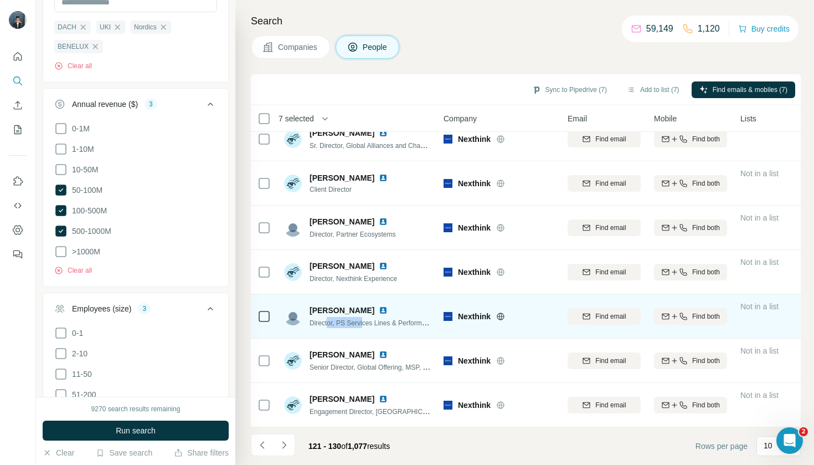
drag, startPoint x: 361, startPoint y: 323, endPoint x: 329, endPoint y: 323, distance: 32.1
click at [329, 323] on span "Director, PS Services Lines & Performance" at bounding box center [373, 322] width 127 height 9
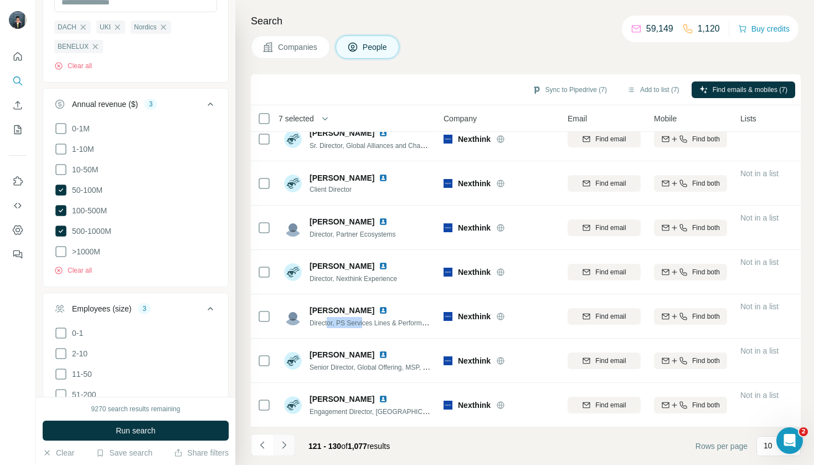
click at [282, 447] on icon "Navigate to next page" at bounding box center [284, 444] width 11 height 11
click at [286, 448] on icon "Navigate to next page" at bounding box center [284, 444] width 11 height 11
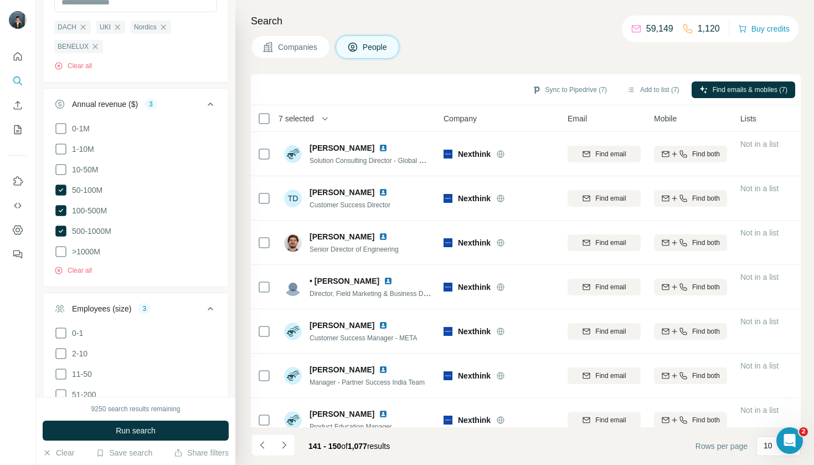
scroll to position [0, 0]
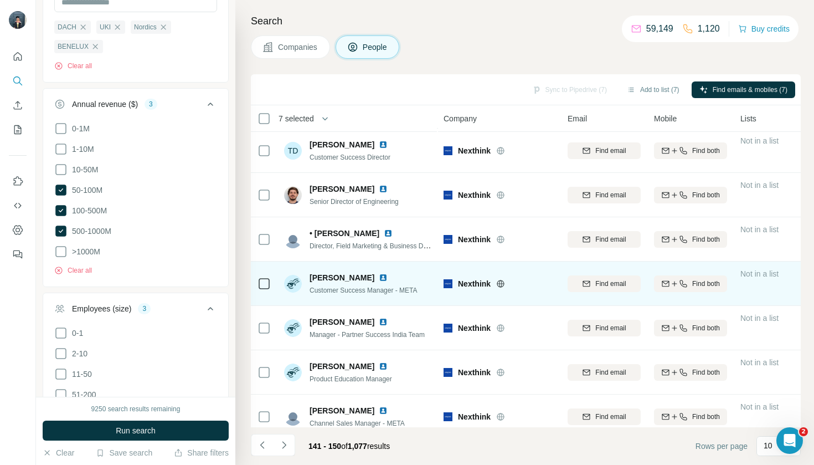
click at [271, 287] on td at bounding box center [264, 283] width 27 height 44
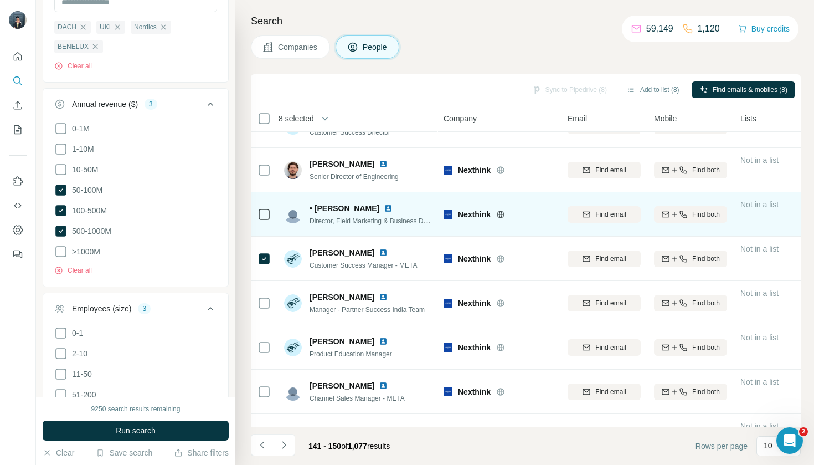
scroll to position [84, 0]
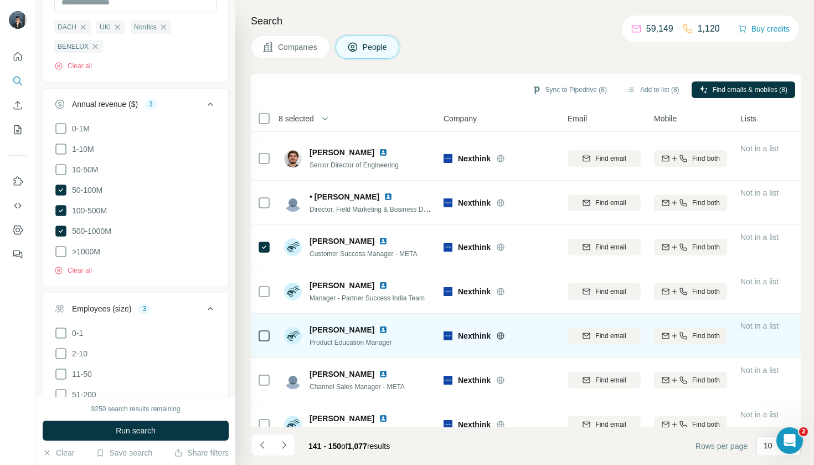
click at [257, 336] on td at bounding box center [264, 336] width 27 height 44
click at [253, 338] on td at bounding box center [264, 336] width 27 height 44
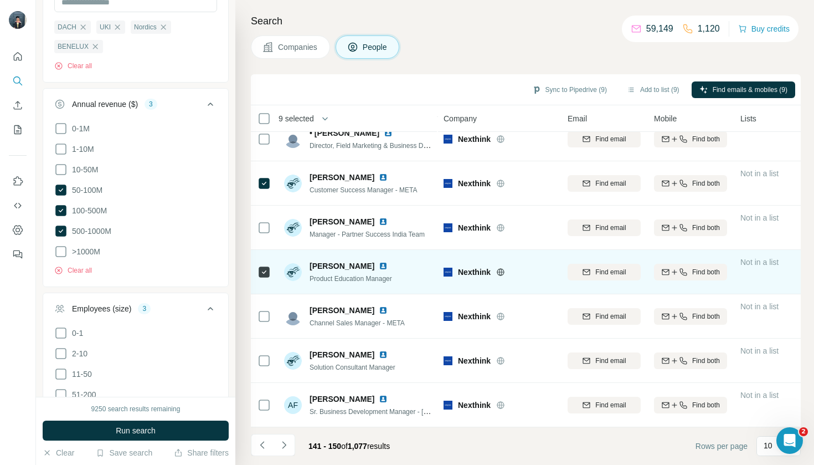
scroll to position [148, 0]
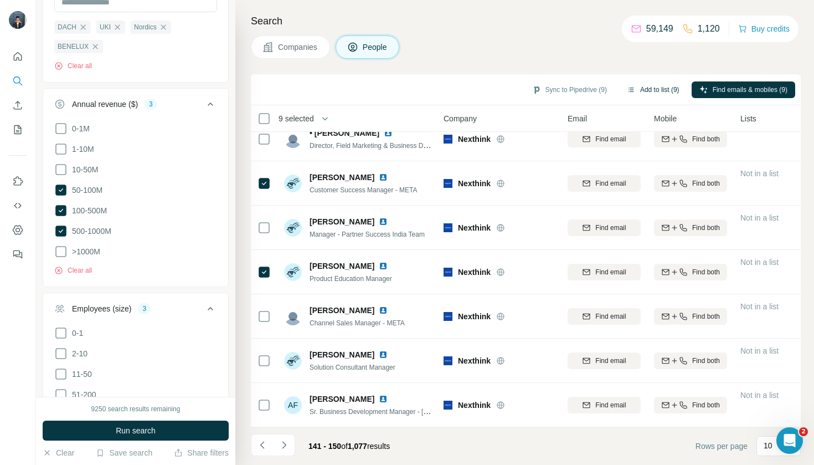
click at [654, 86] on button "Add to list (9)" at bounding box center [653, 89] width 68 height 17
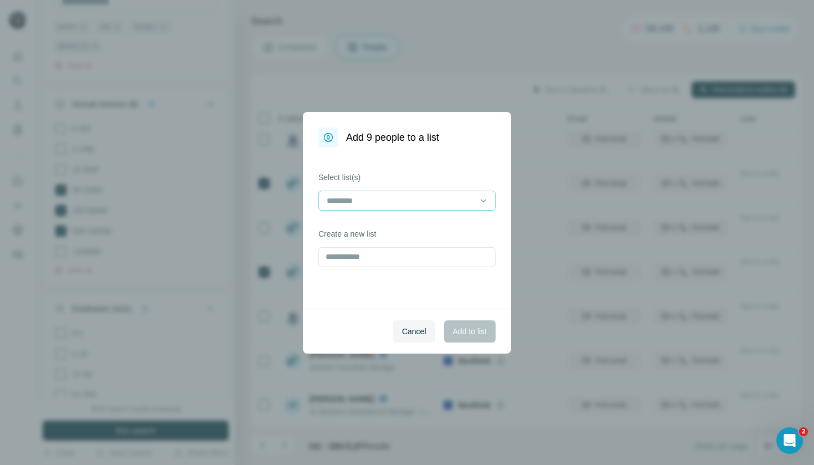
click at [432, 206] on input at bounding box center [401, 200] width 150 height 12
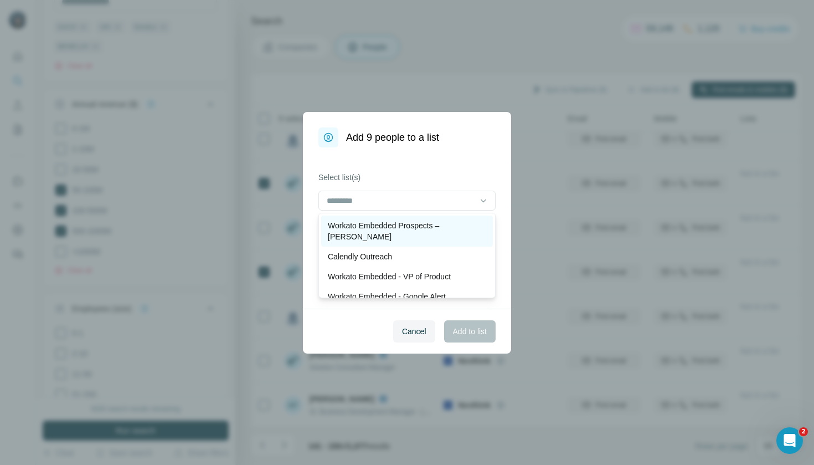
click at [432, 225] on p "Workato Embedded Prospects – [PERSON_NAME]" at bounding box center [407, 231] width 158 height 22
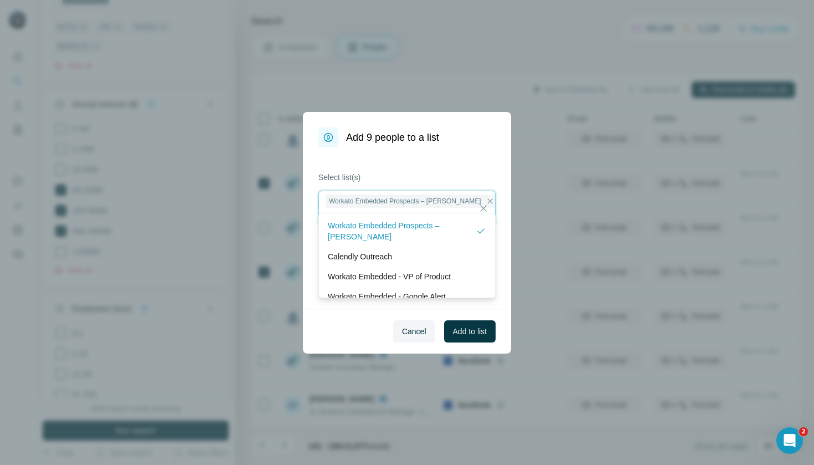
scroll to position [1, 0]
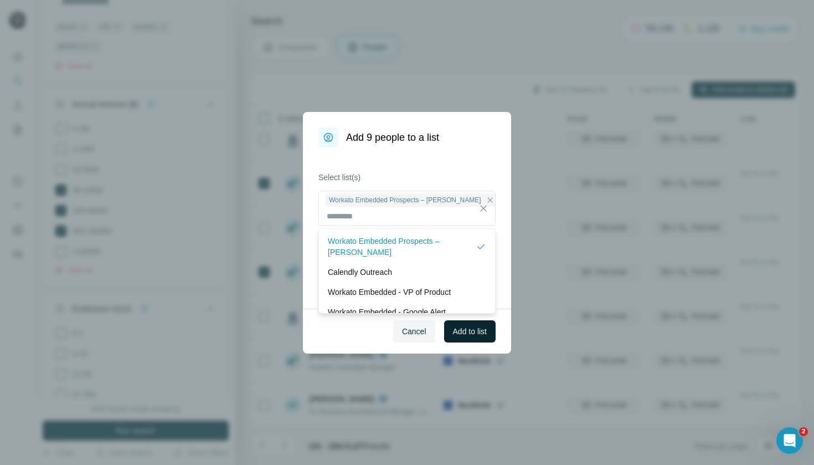
click at [473, 330] on span "Add to list" at bounding box center [470, 331] width 34 height 11
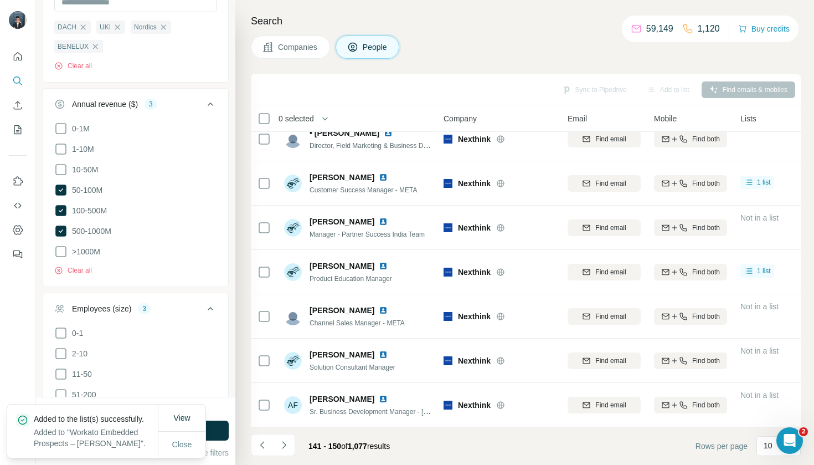
click at [304, 44] on span "Companies" at bounding box center [298, 47] width 40 height 11
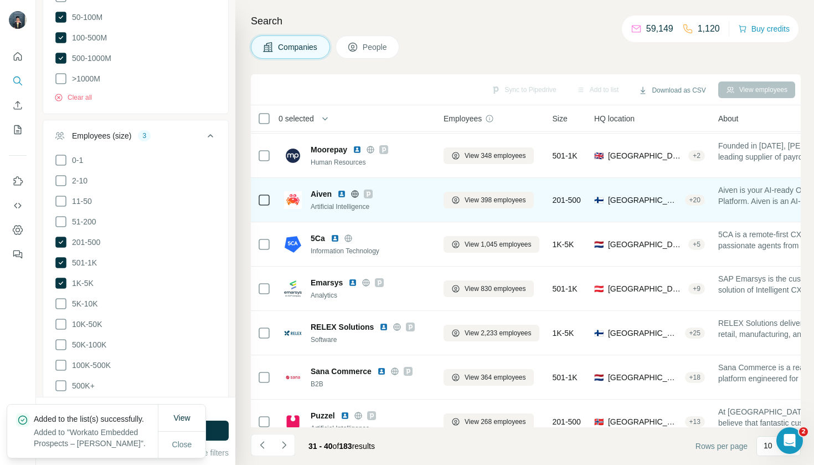
scroll to position [138, 0]
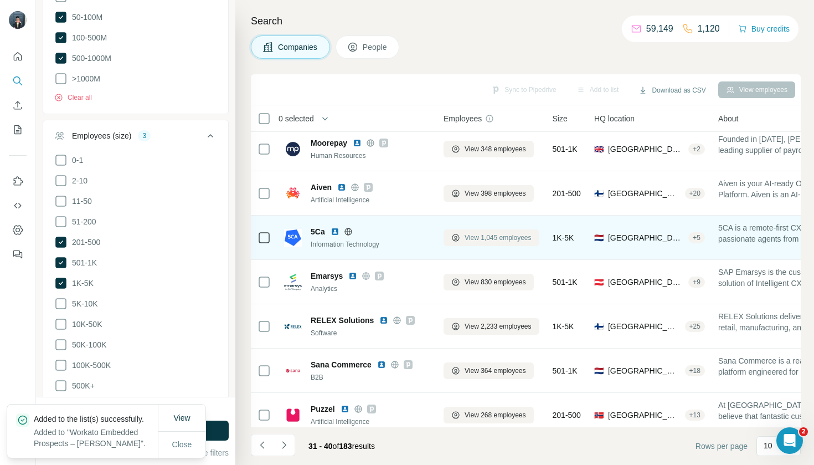
click at [497, 236] on span "View 1,045 employees" at bounding box center [498, 238] width 67 height 10
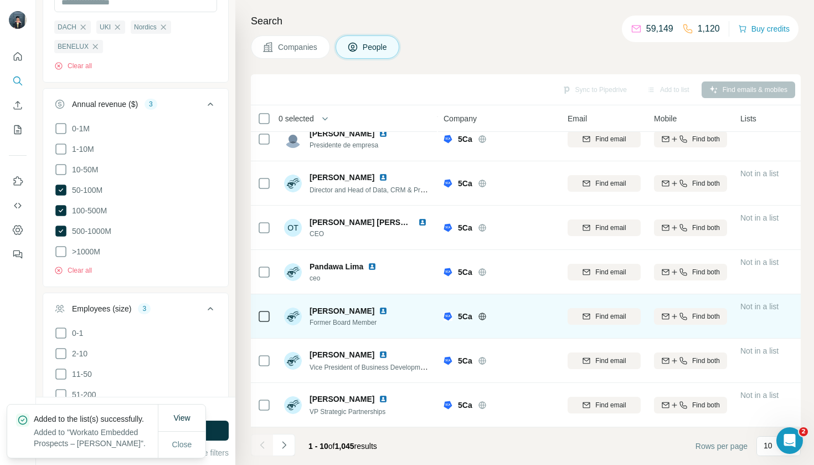
scroll to position [148, 0]
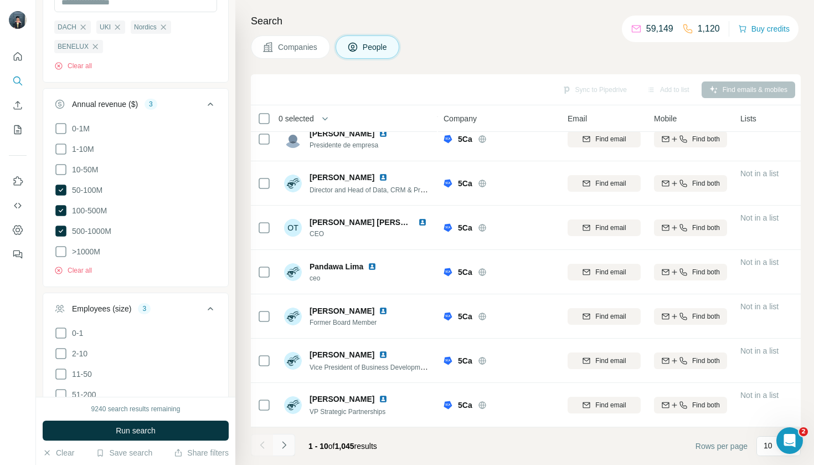
click at [284, 455] on button "Navigate to next page" at bounding box center [284, 445] width 22 height 22
click at [281, 450] on icon "Navigate to next page" at bounding box center [284, 444] width 11 height 11
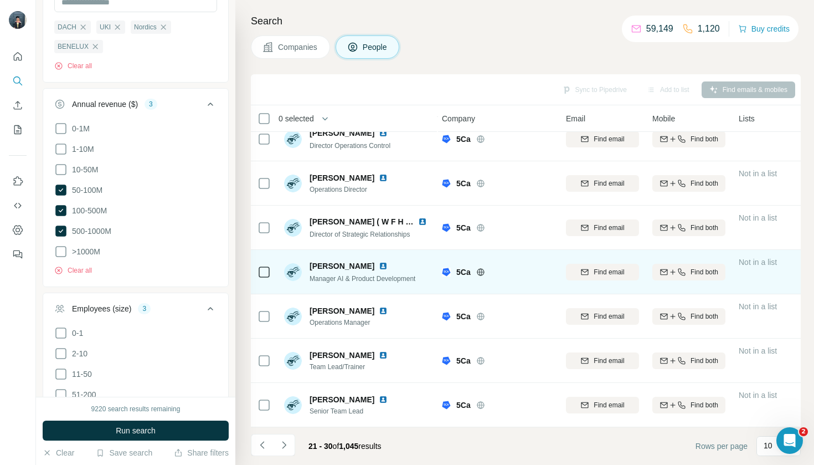
scroll to position [148, 2]
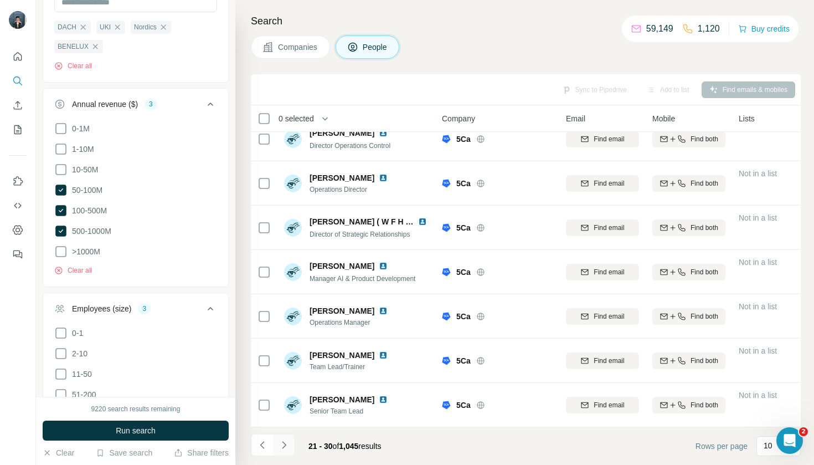
click at [284, 451] on button "Navigate to next page" at bounding box center [284, 445] width 22 height 22
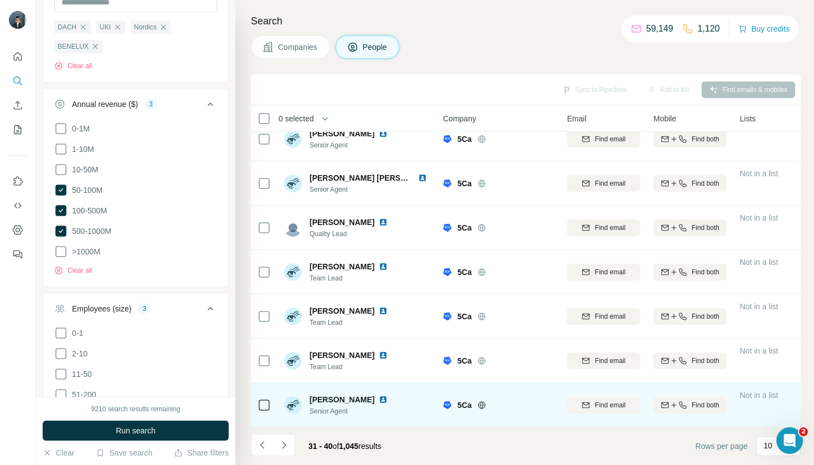
scroll to position [0, 0]
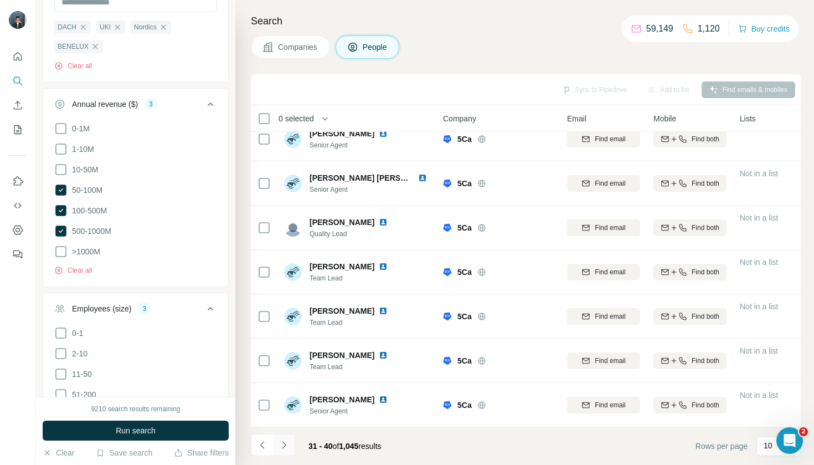
click at [286, 444] on icon "Navigate to next page" at bounding box center [284, 444] width 11 height 11
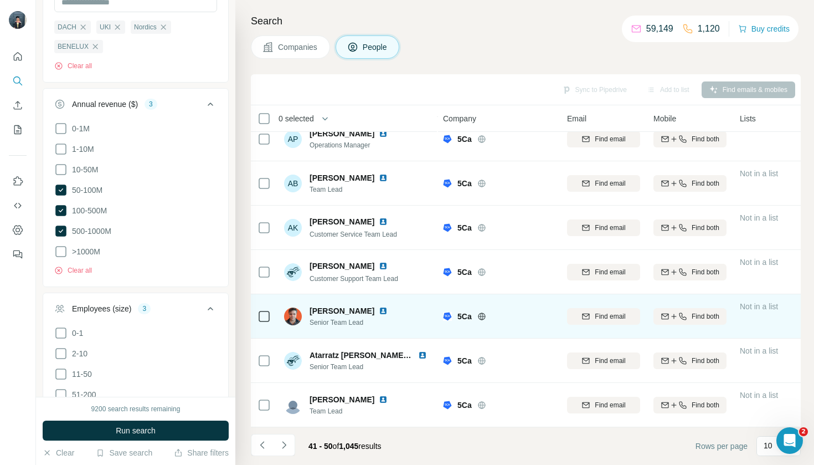
scroll to position [148, -1]
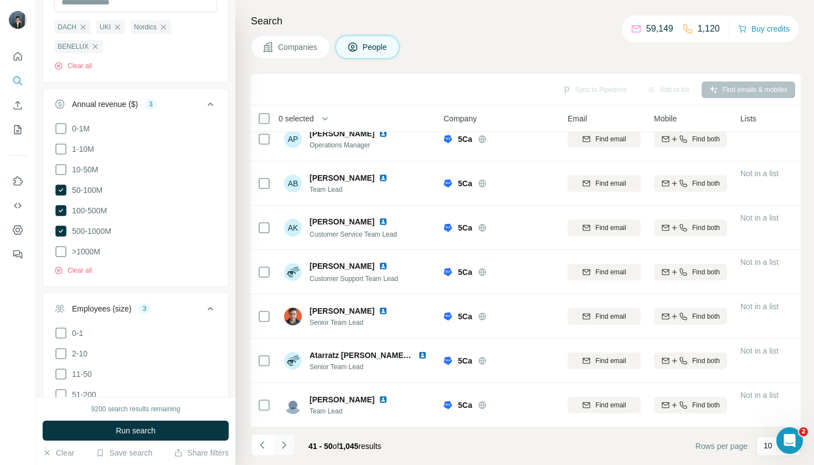
click at [286, 447] on icon "Navigate to next page" at bounding box center [284, 444] width 11 height 11
click at [287, 449] on icon "Navigate to next page" at bounding box center [284, 444] width 11 height 11
click at [290, 451] on button "Navigate to next page" at bounding box center [284, 445] width 22 height 22
click at [279, 453] on button "Navigate to next page" at bounding box center [284, 445] width 22 height 22
click at [287, 445] on icon "Navigate to next page" at bounding box center [284, 444] width 11 height 11
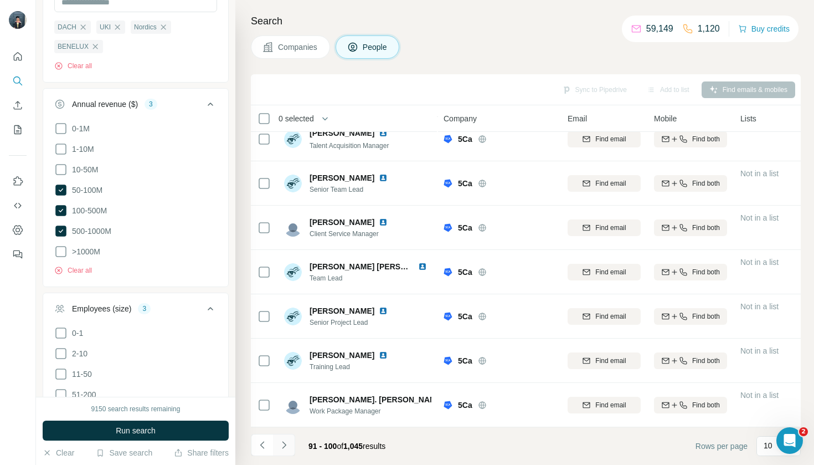
click at [287, 446] on icon "Navigate to next page" at bounding box center [284, 444] width 11 height 11
click at [287, 448] on icon "Navigate to next page" at bounding box center [284, 444] width 11 height 11
click at [286, 448] on icon "Navigate to next page" at bounding box center [284, 444] width 11 height 11
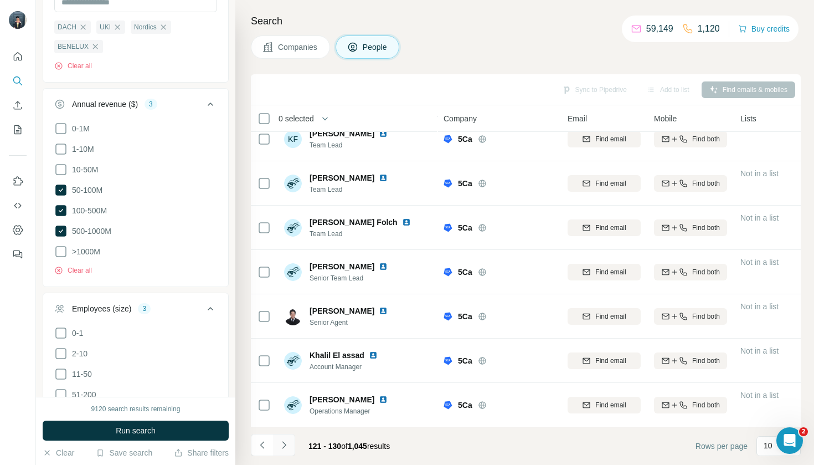
click at [290, 448] on button "Navigate to next page" at bounding box center [284, 445] width 22 height 22
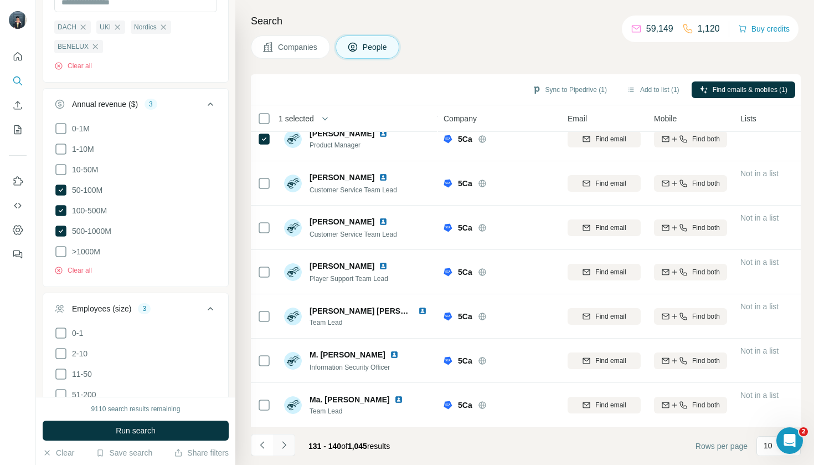
click at [290, 446] on button "Navigate to next page" at bounding box center [284, 445] width 22 height 22
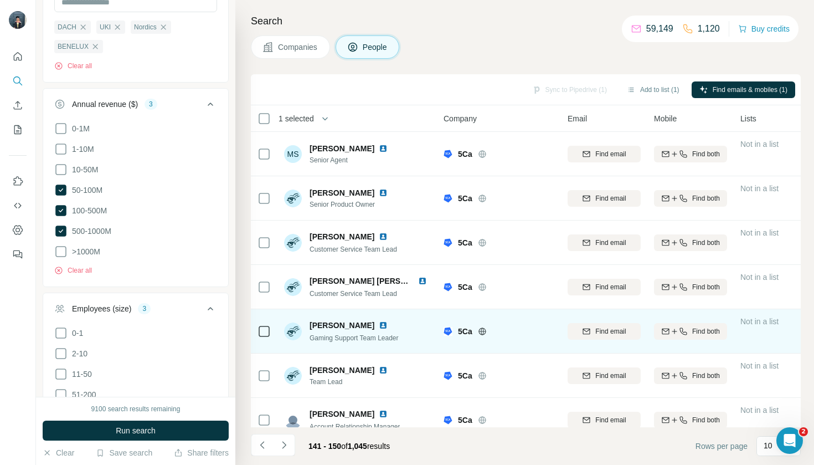
scroll to position [0, 0]
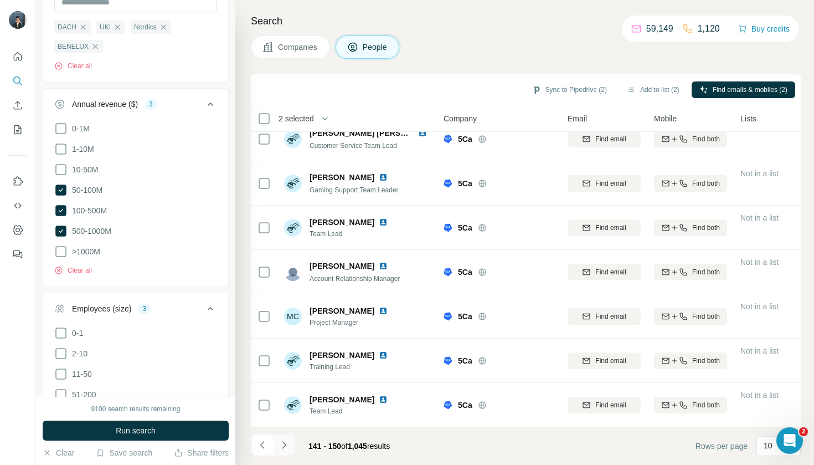
click at [286, 441] on icon "Navigate to next page" at bounding box center [284, 444] width 11 height 11
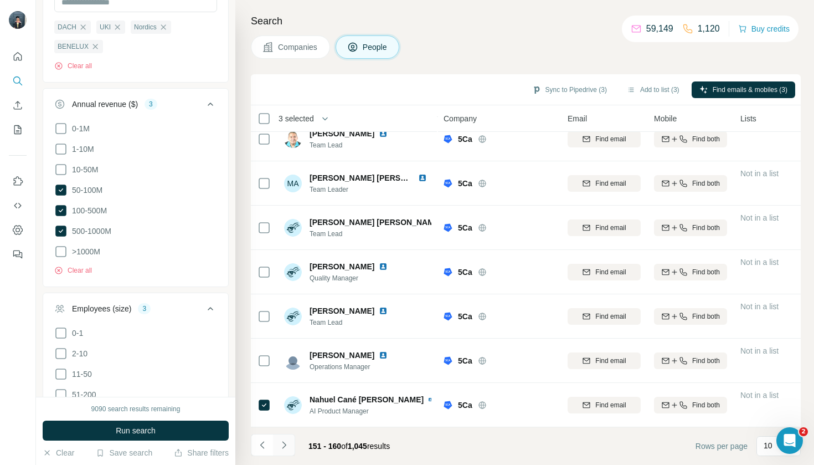
click at [285, 441] on icon "Navigate to next page" at bounding box center [284, 444] width 11 height 11
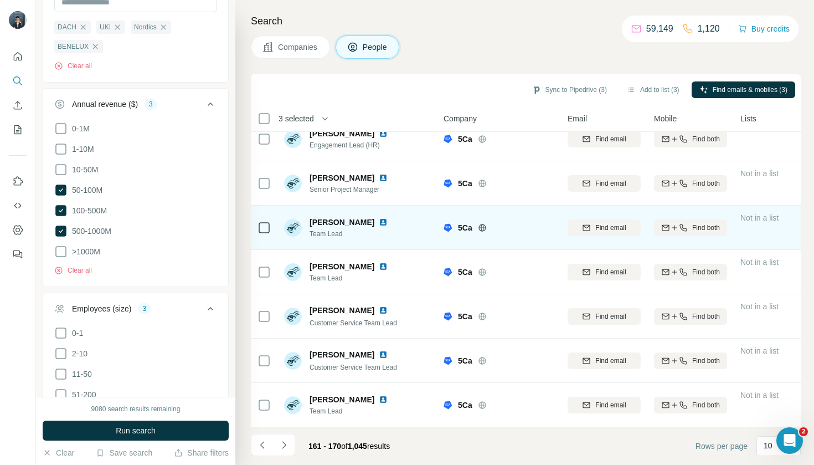
scroll to position [148, 0]
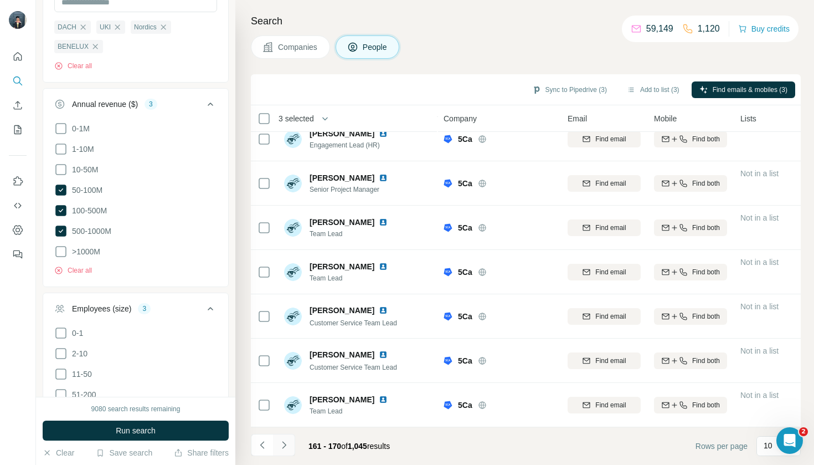
click at [286, 451] on button "Navigate to next page" at bounding box center [284, 445] width 22 height 22
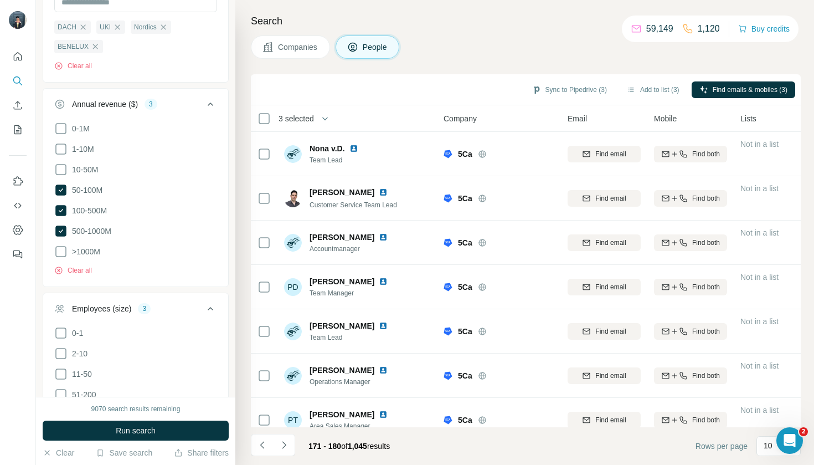
scroll to position [-1, 0]
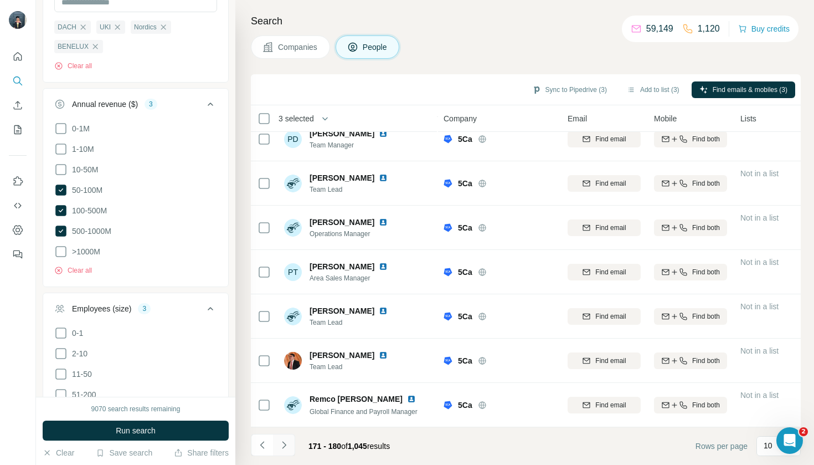
click at [286, 443] on icon "Navigate to next page" at bounding box center [284, 444] width 11 height 11
click at [289, 442] on icon "Navigate to next page" at bounding box center [284, 444] width 11 height 11
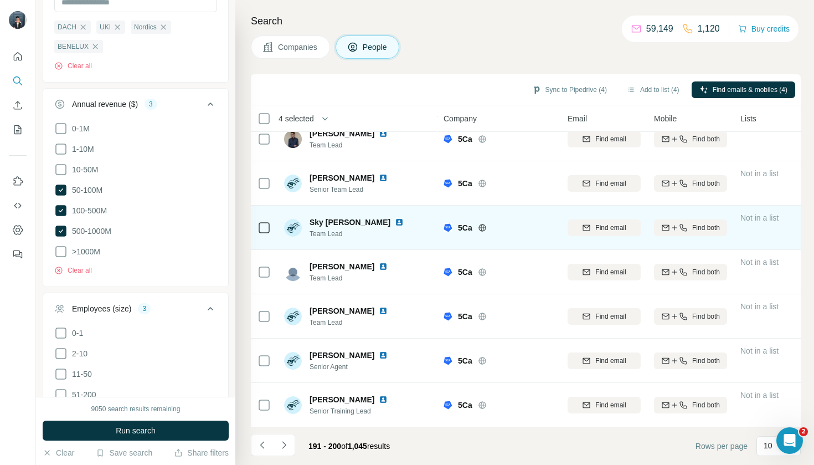
scroll to position [148, 0]
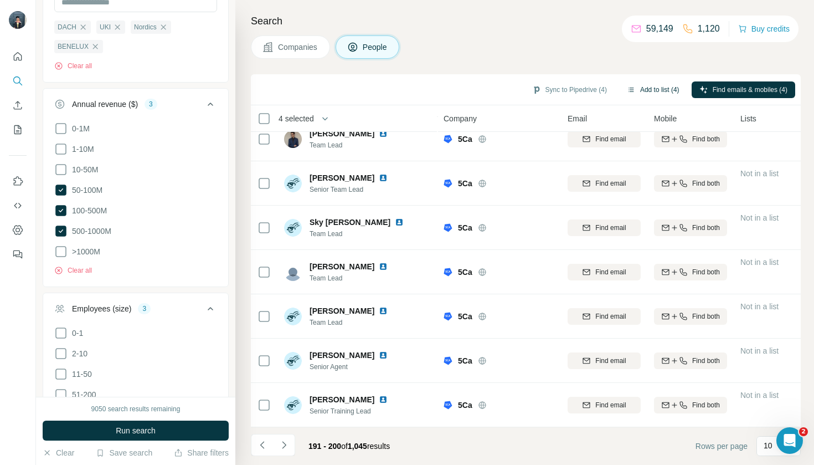
click at [663, 88] on button "Add to list (4)" at bounding box center [653, 89] width 68 height 17
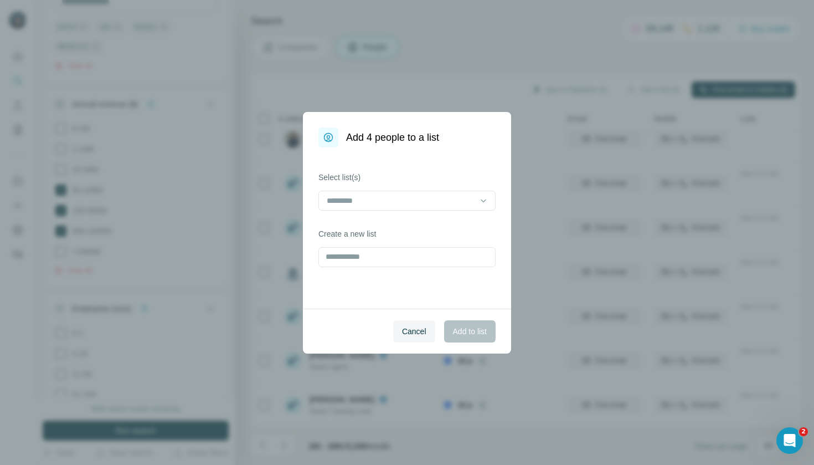
click at [429, 212] on div at bounding box center [407, 202] width 177 height 22
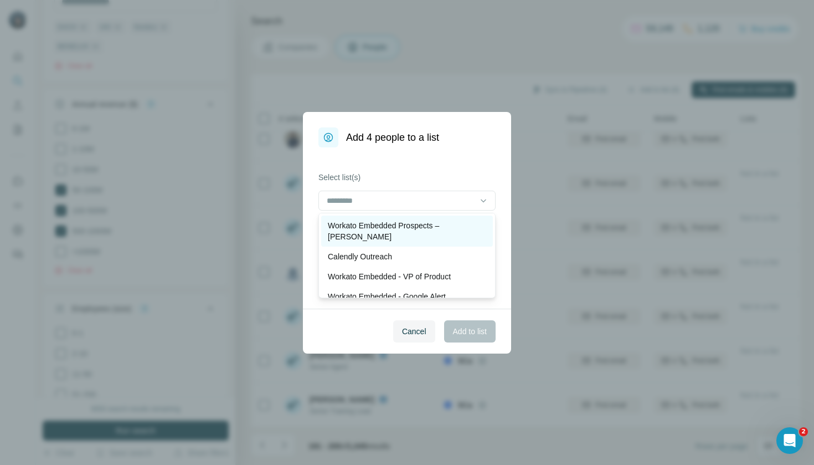
click at [427, 228] on p "Workato Embedded Prospects – [PERSON_NAME]" at bounding box center [407, 231] width 158 height 22
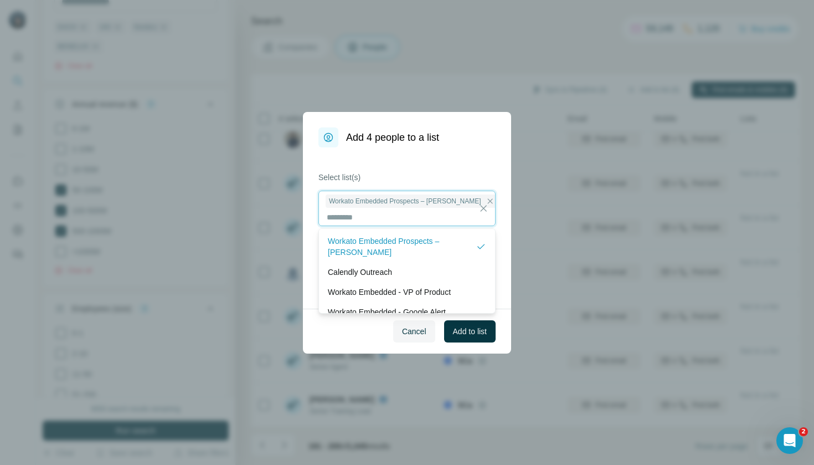
scroll to position [1, 0]
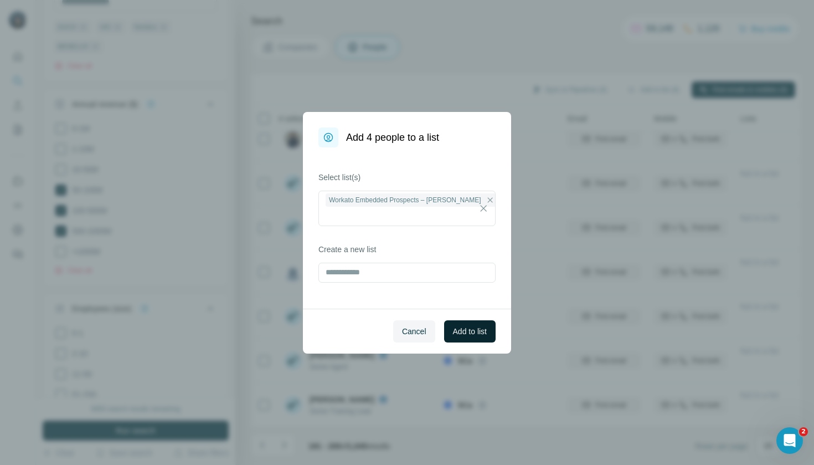
click at [470, 333] on span "Add to list" at bounding box center [470, 331] width 34 height 11
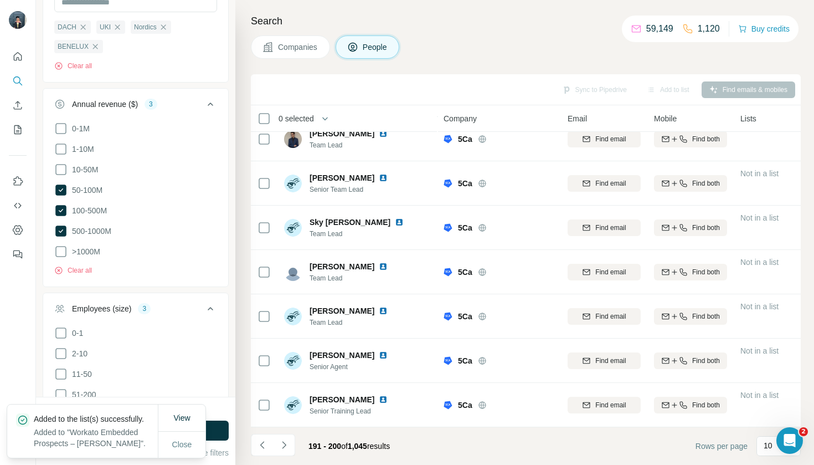
click at [265, 38] on button "Companies" at bounding box center [290, 46] width 79 height 23
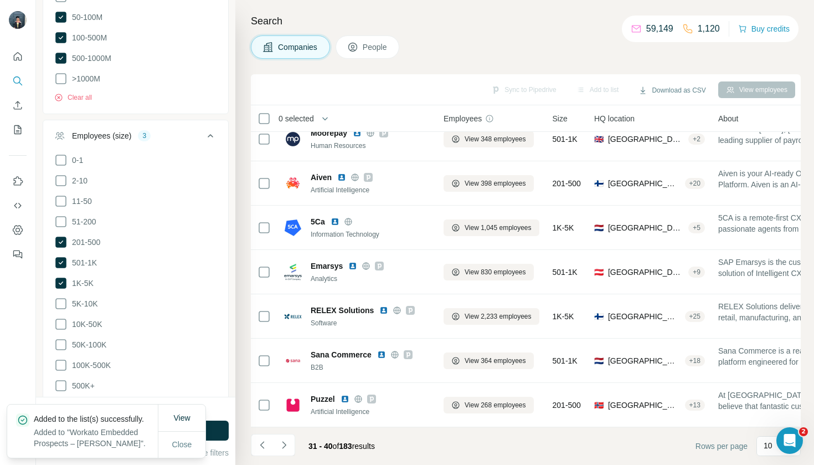
click at [274, 44] on button "Companies" at bounding box center [290, 46] width 79 height 23
click at [282, 446] on icon "Navigate to next page" at bounding box center [284, 444] width 11 height 11
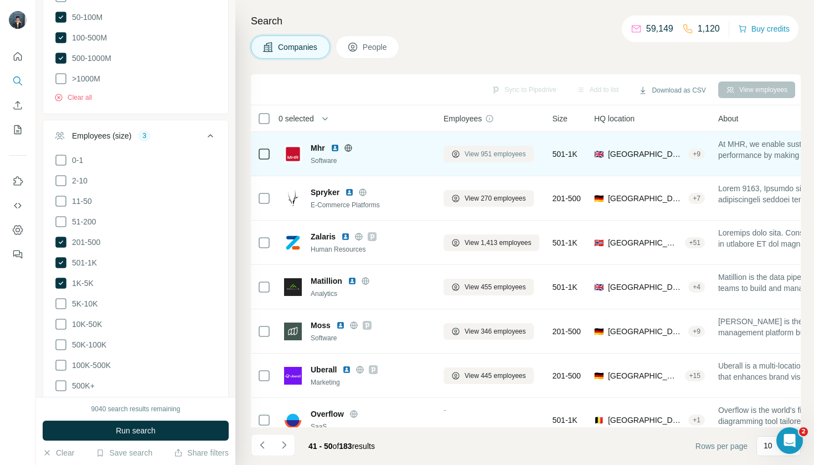
click at [469, 153] on span "View 951 employees" at bounding box center [495, 154] width 61 height 10
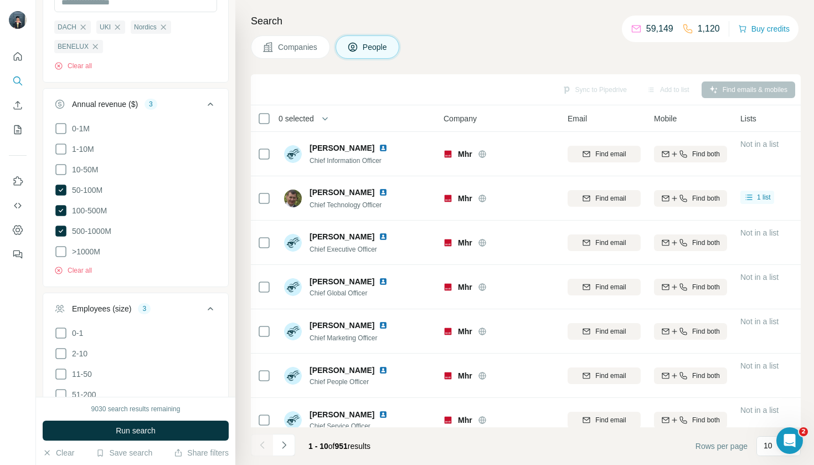
click at [294, 50] on span "Companies" at bounding box center [298, 47] width 40 height 11
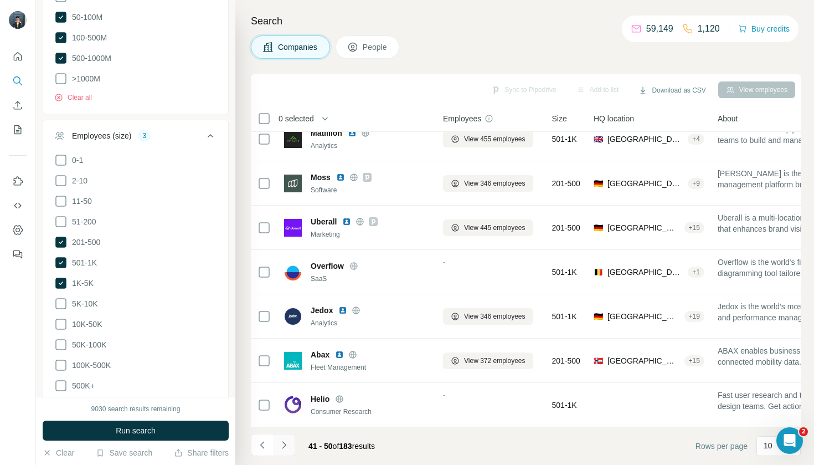
click at [286, 449] on icon "Navigate to next page" at bounding box center [284, 444] width 11 height 11
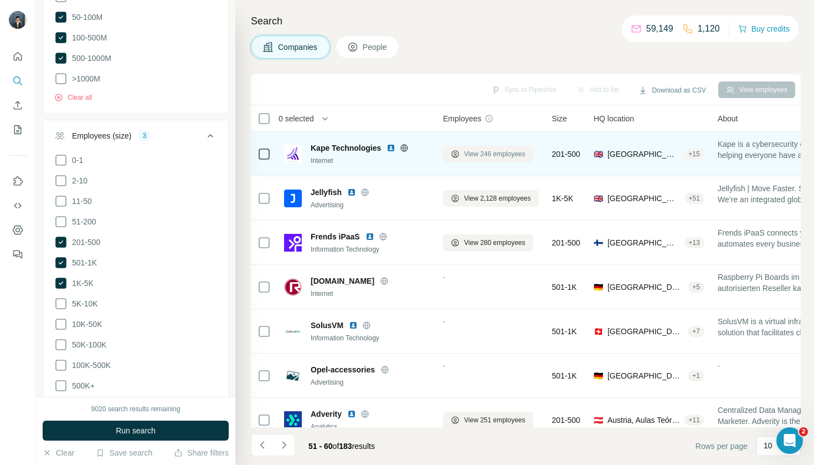
click at [481, 155] on span "View 246 employees" at bounding box center [494, 154] width 61 height 10
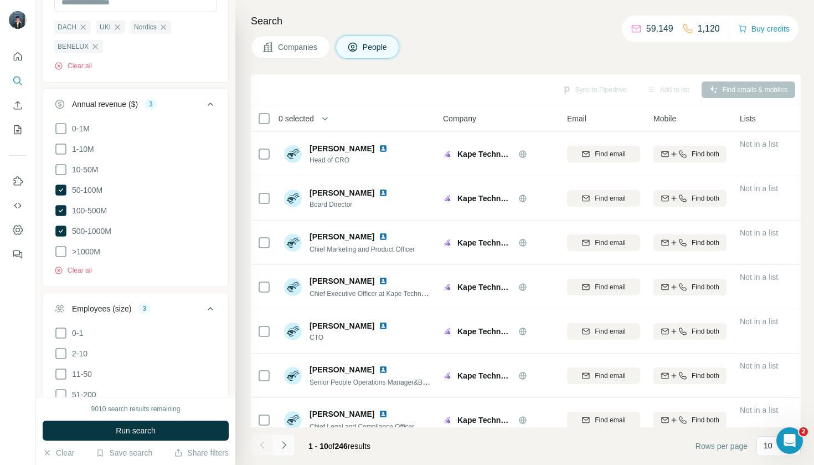
click at [285, 443] on icon "Navigate to next page" at bounding box center [284, 444] width 11 height 11
click at [312, 54] on button "Companies" at bounding box center [290, 46] width 79 height 23
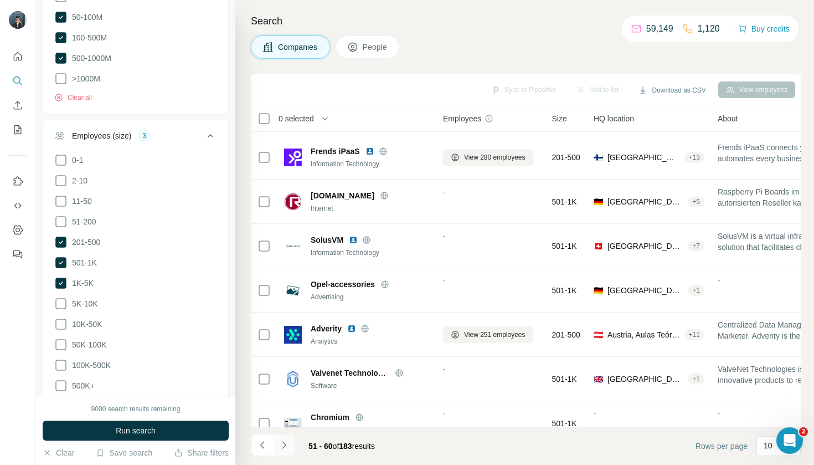
click at [283, 446] on icon "Navigate to next page" at bounding box center [284, 444] width 11 height 11
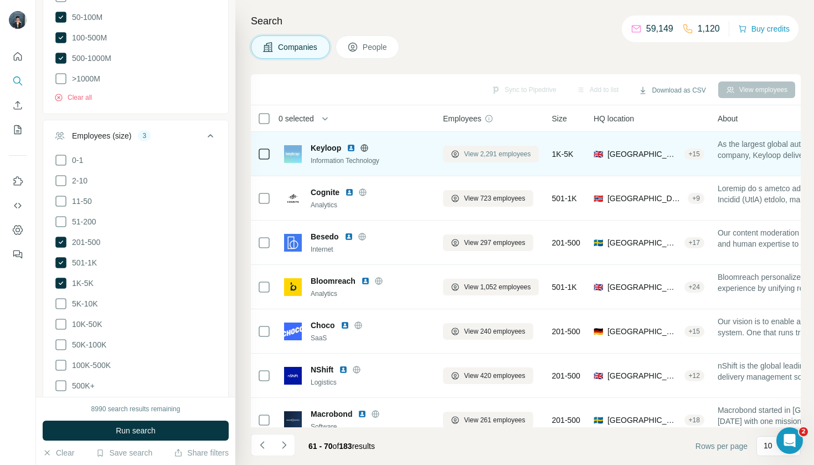
click at [490, 155] on span "View 2,291 employees" at bounding box center [497, 154] width 67 height 10
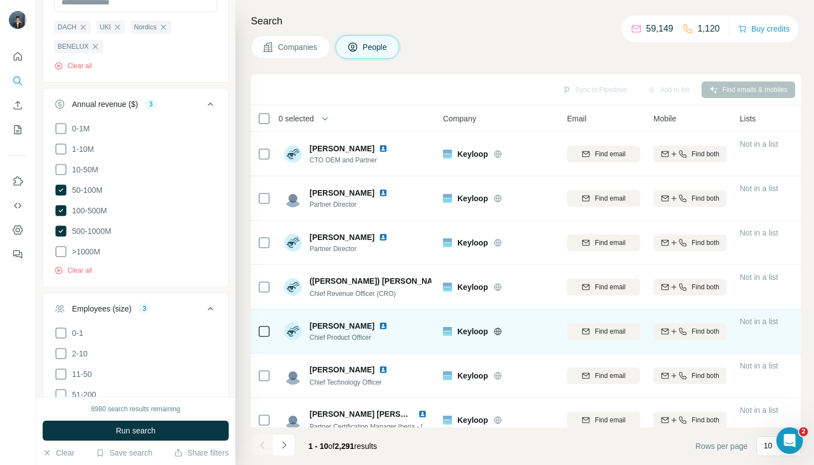
click at [255, 336] on td at bounding box center [264, 331] width 27 height 44
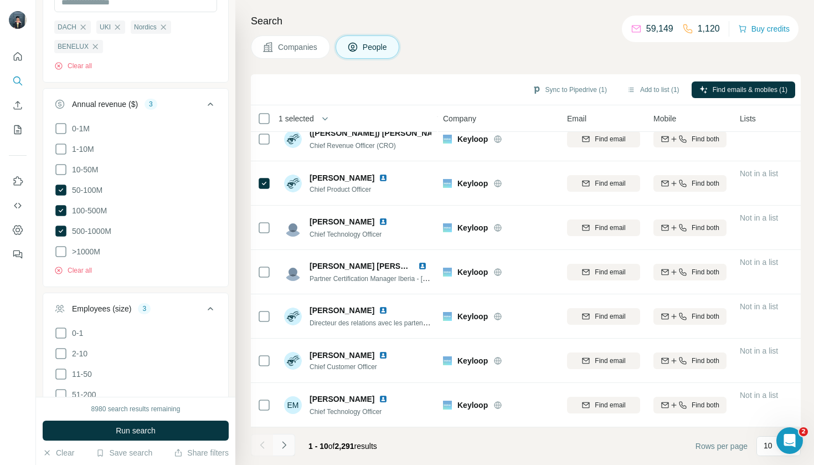
click at [284, 453] on button "Navigate to next page" at bounding box center [284, 445] width 22 height 22
click at [284, 449] on icon "Navigate to next page" at bounding box center [284, 444] width 11 height 11
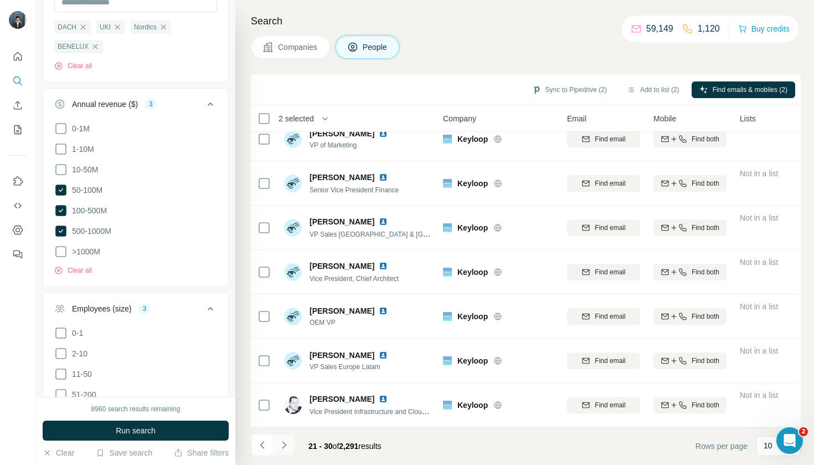
click at [282, 450] on button "Navigate to next page" at bounding box center [284, 445] width 22 height 22
click at [286, 445] on icon "Navigate to next page" at bounding box center [284, 444] width 4 height 7
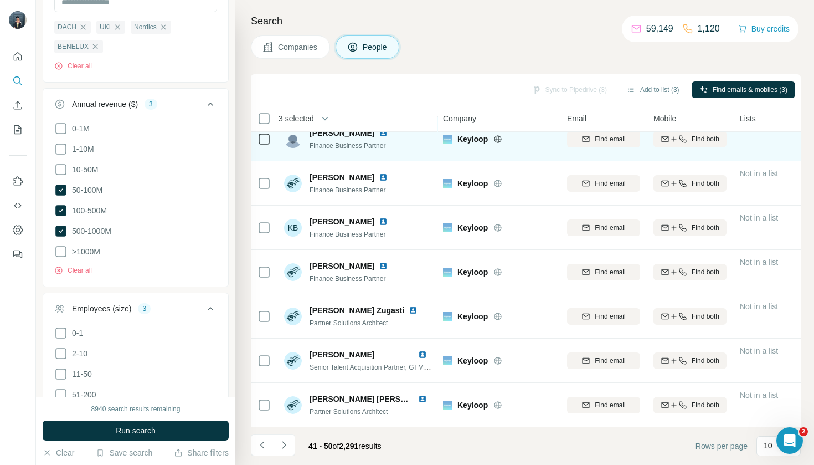
scroll to position [148, 1]
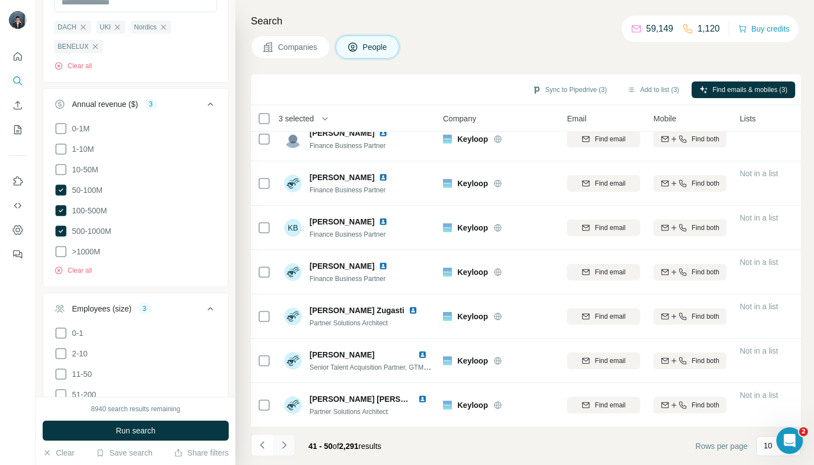
click at [290, 449] on button "Navigate to next page" at bounding box center [284, 445] width 22 height 22
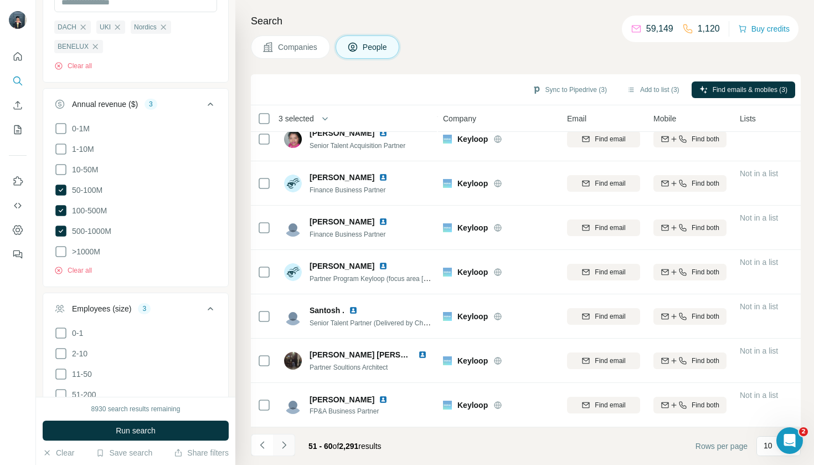
click at [292, 445] on button "Navigate to next page" at bounding box center [284, 445] width 22 height 22
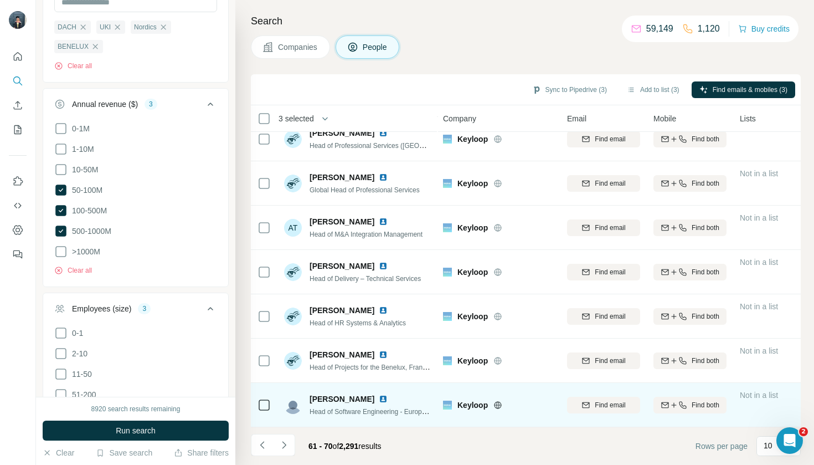
scroll to position [0, 0]
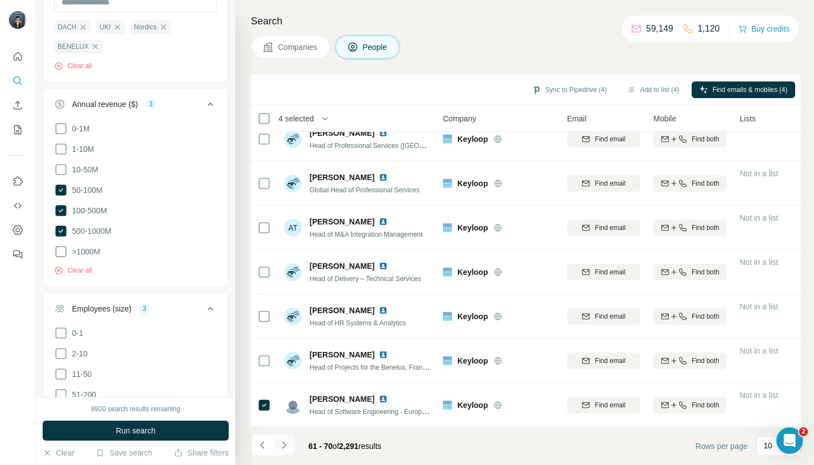
click at [288, 450] on button "Navigate to next page" at bounding box center [284, 445] width 22 height 22
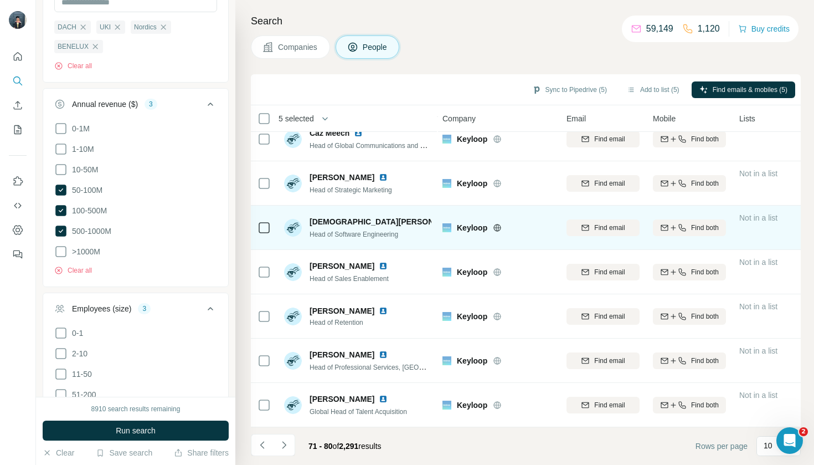
scroll to position [148, 1]
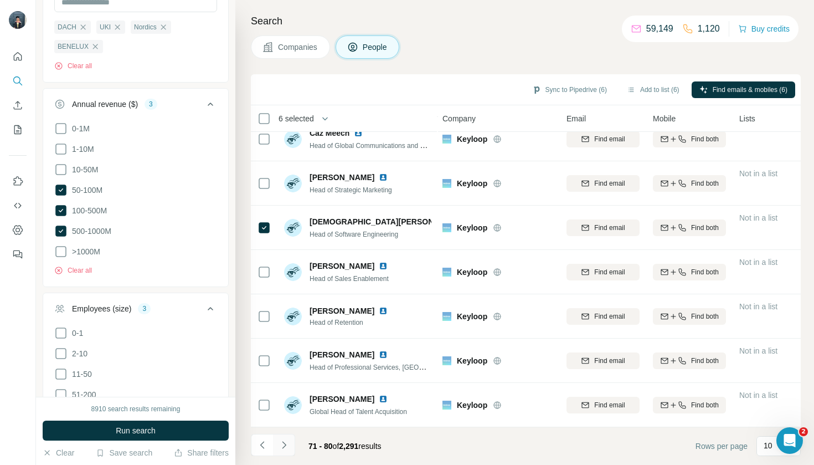
click at [287, 440] on icon "Navigate to next page" at bounding box center [284, 444] width 11 height 11
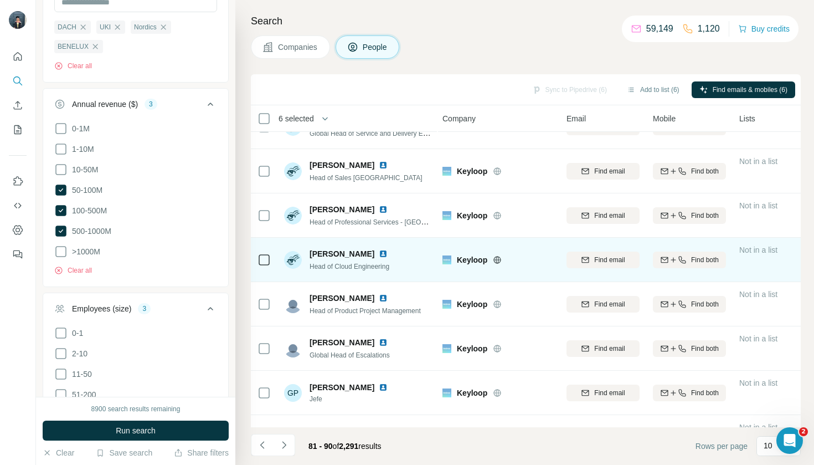
scroll to position [33, 1]
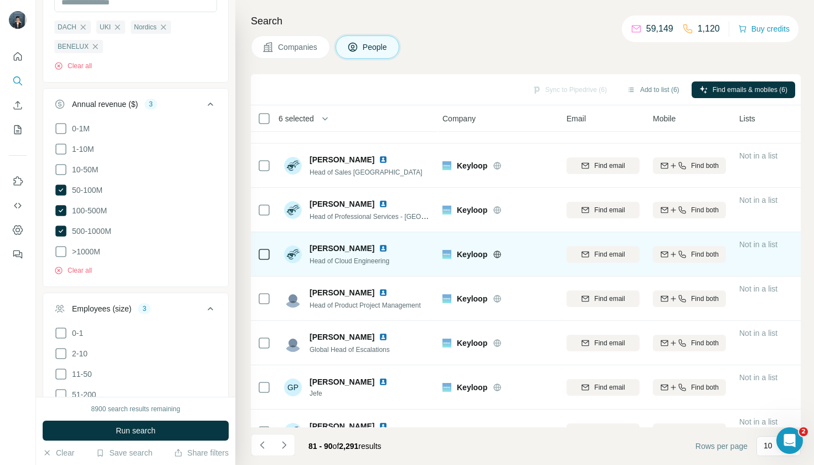
click at [270, 253] on icon at bounding box center [264, 254] width 13 height 13
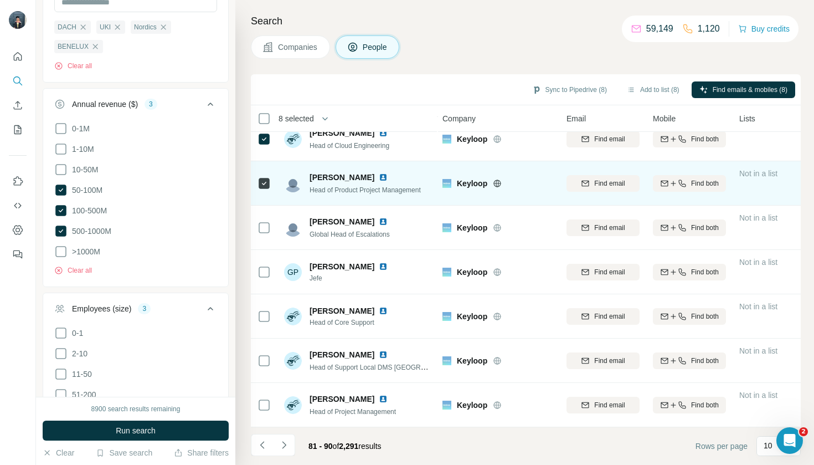
scroll to position [0, 0]
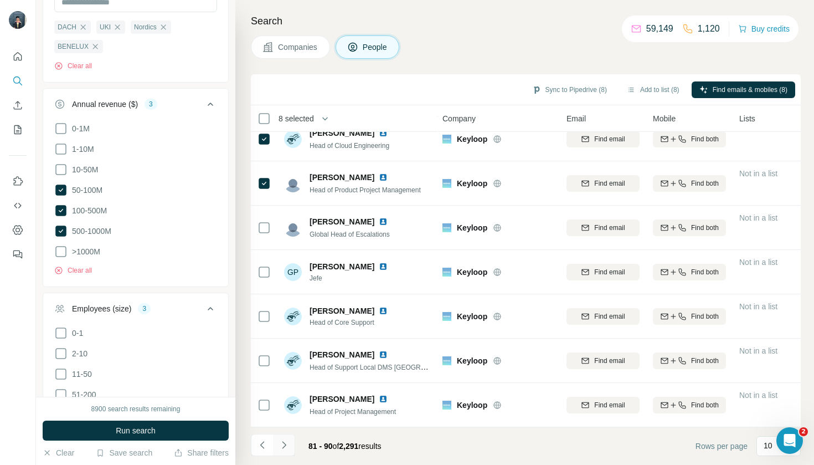
click at [285, 446] on icon "Navigate to next page" at bounding box center [284, 444] width 4 height 7
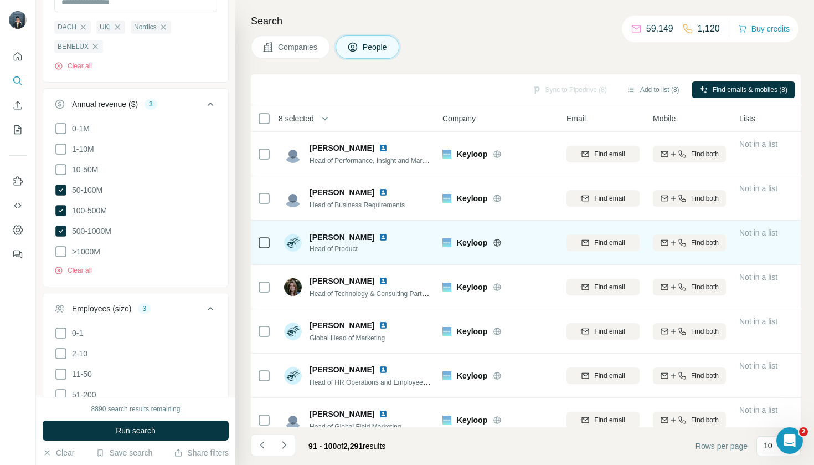
click at [259, 234] on div at bounding box center [264, 242] width 13 height 30
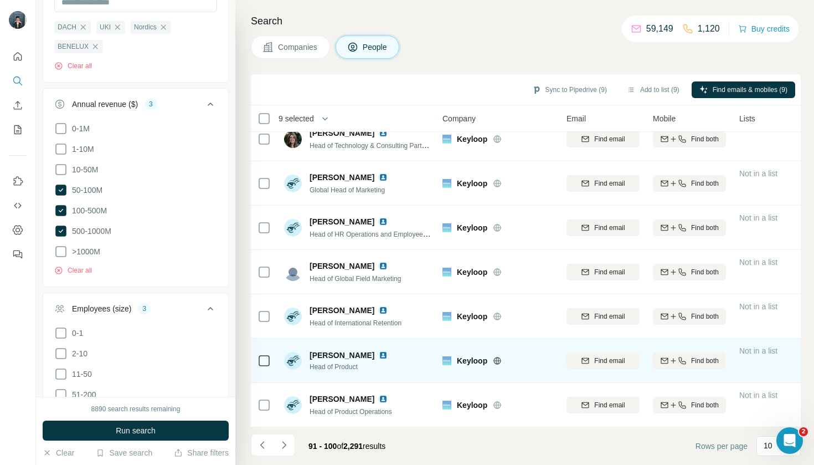
click at [264, 367] on div at bounding box center [264, 360] width 13 height 30
click at [262, 370] on div at bounding box center [264, 360] width 13 height 30
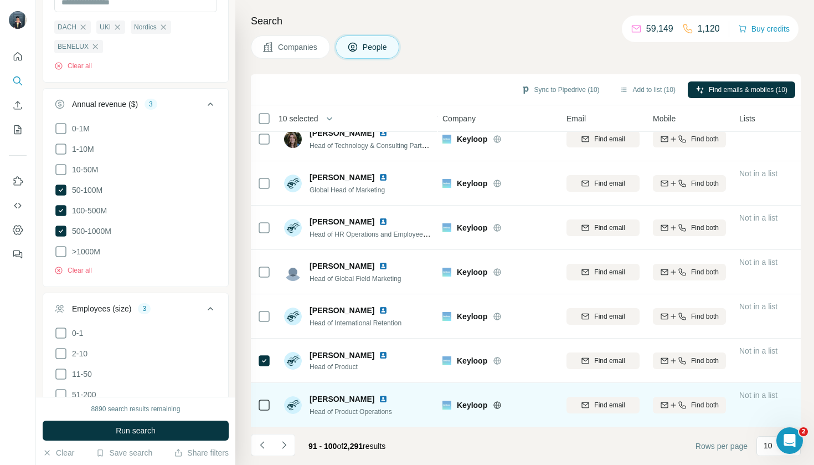
click at [259, 414] on div at bounding box center [264, 404] width 13 height 30
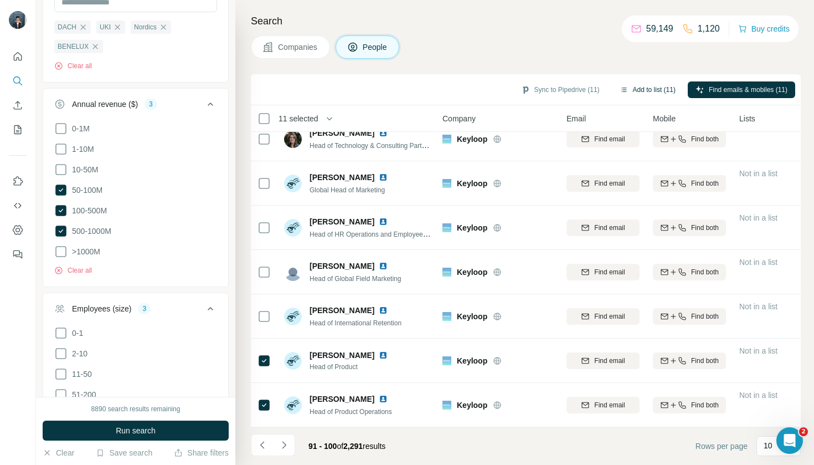
click at [653, 93] on button "Add to list (11)" at bounding box center [647, 89] width 71 height 17
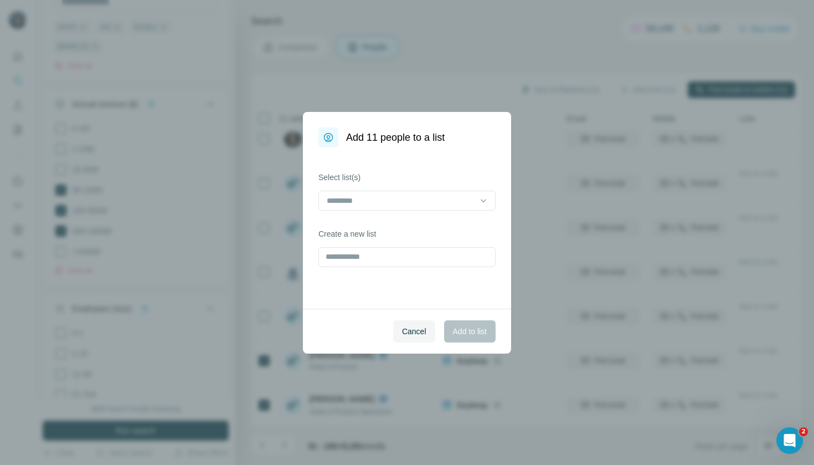
click at [438, 181] on label "Select list(s)" at bounding box center [407, 177] width 177 height 11
click at [438, 197] on input at bounding box center [401, 200] width 150 height 12
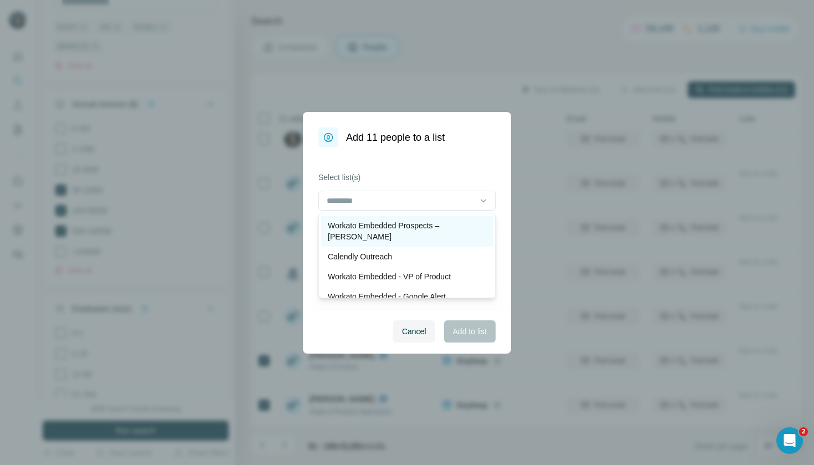
click at [440, 222] on p "Workato Embedded Prospects – [PERSON_NAME]" at bounding box center [407, 231] width 158 height 22
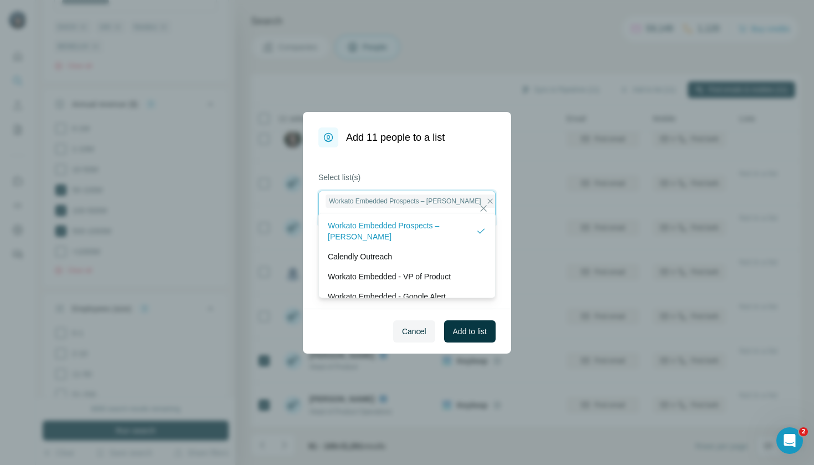
scroll to position [1, 0]
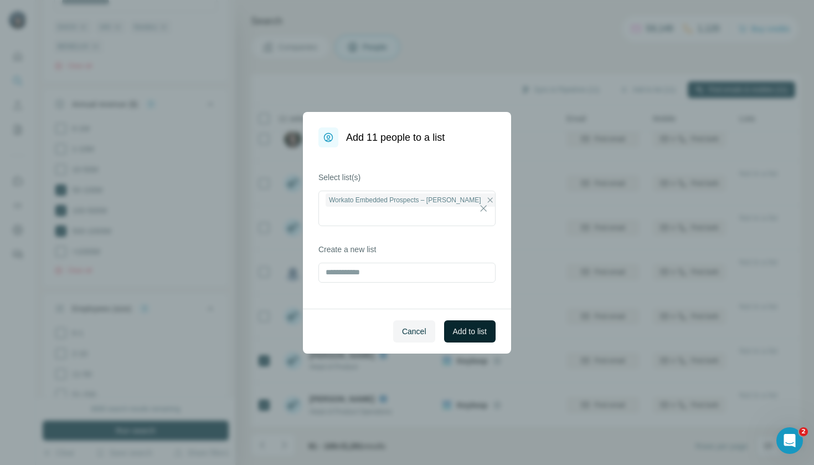
click at [464, 334] on span "Add to list" at bounding box center [470, 331] width 34 height 11
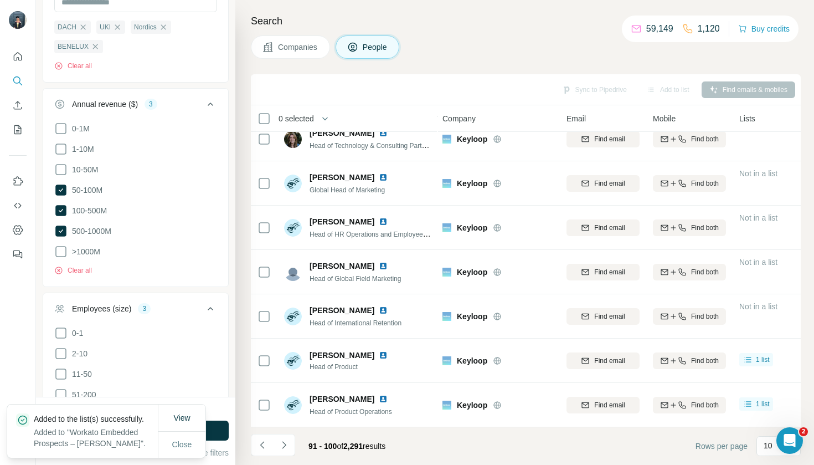
click at [284, 47] on span "Companies" at bounding box center [298, 47] width 40 height 11
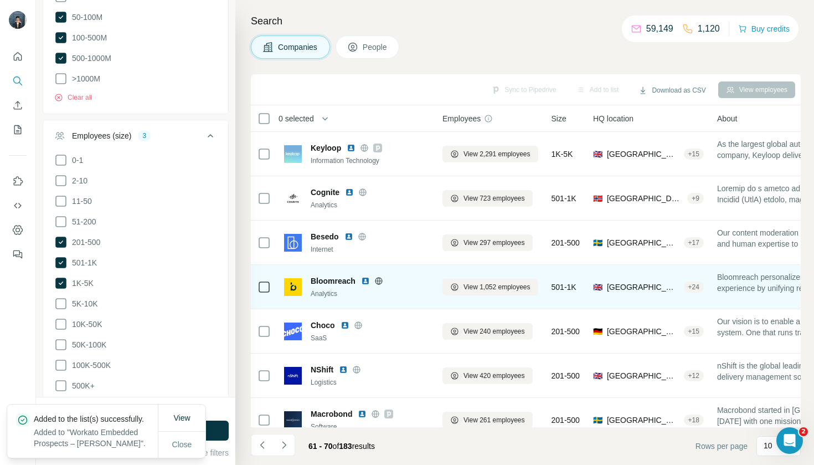
scroll to position [0, 1]
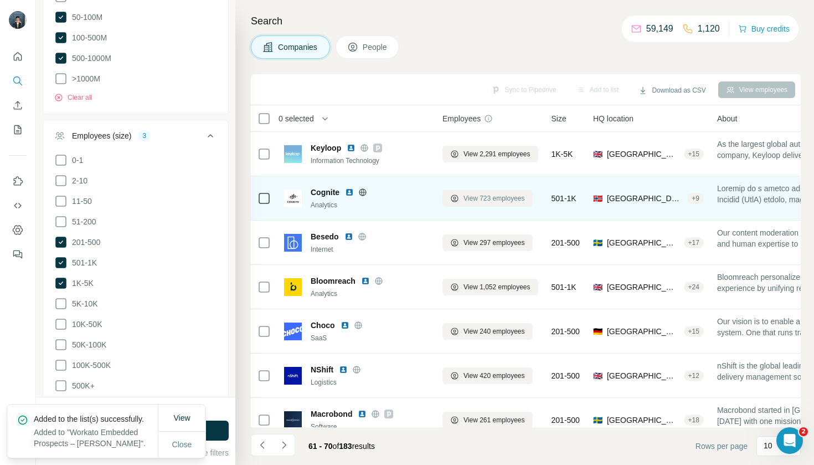
click at [475, 204] on button "View 723 employees" at bounding box center [488, 198] width 90 height 17
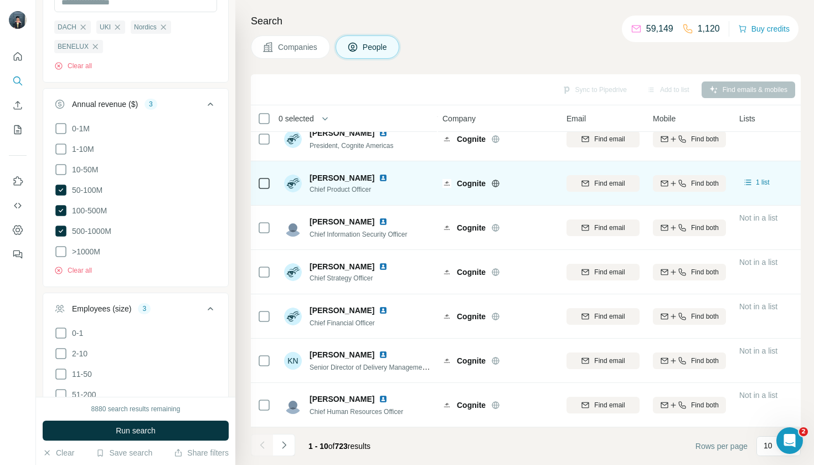
scroll to position [148, 1]
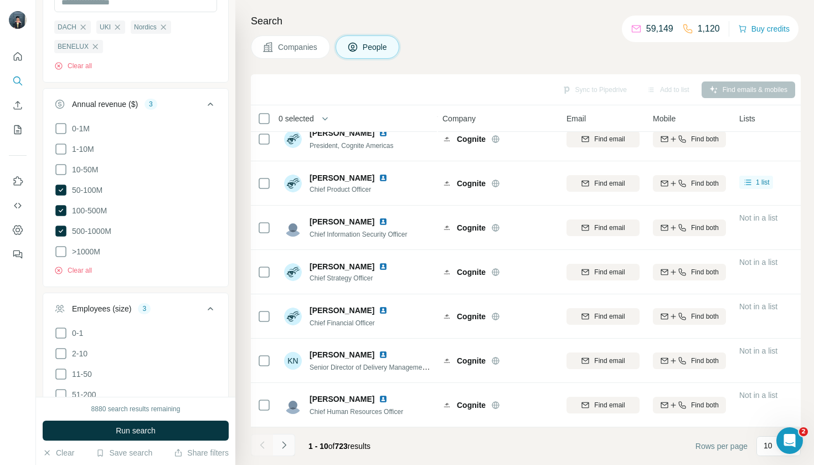
click at [283, 443] on icon "Navigate to next page" at bounding box center [284, 444] width 11 height 11
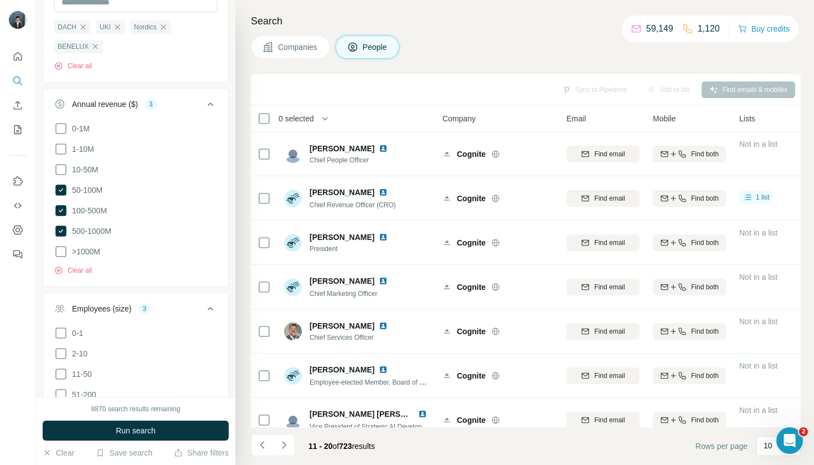
scroll to position [0, 1]
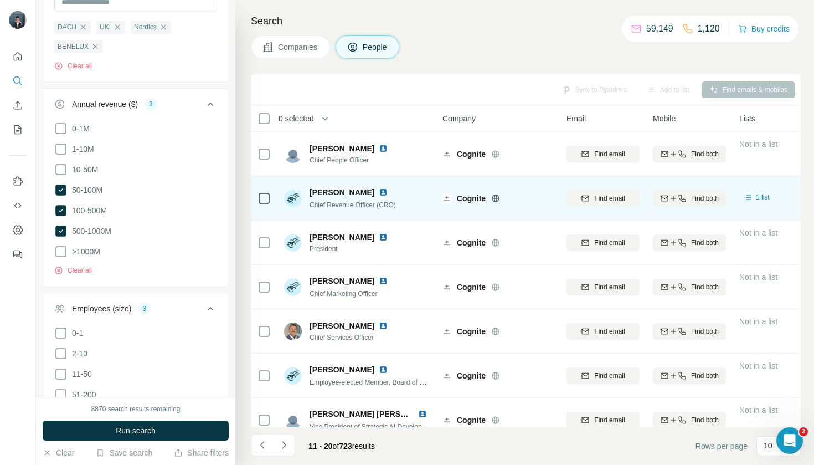
click at [251, 199] on td at bounding box center [264, 198] width 27 height 44
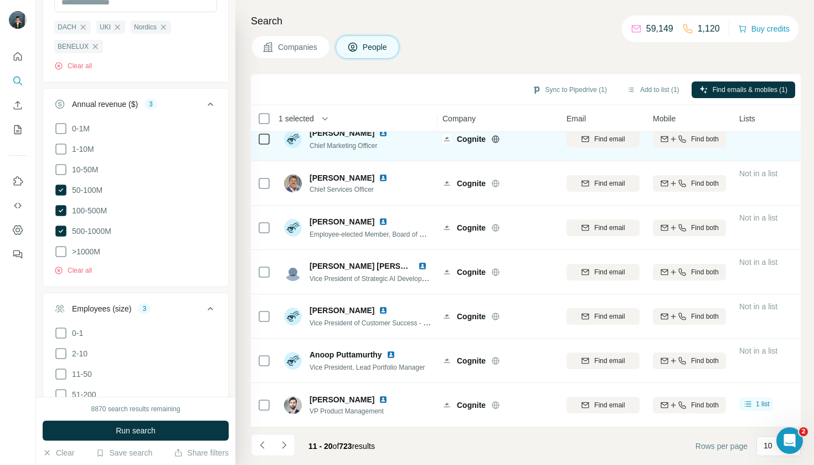
scroll to position [148, 1]
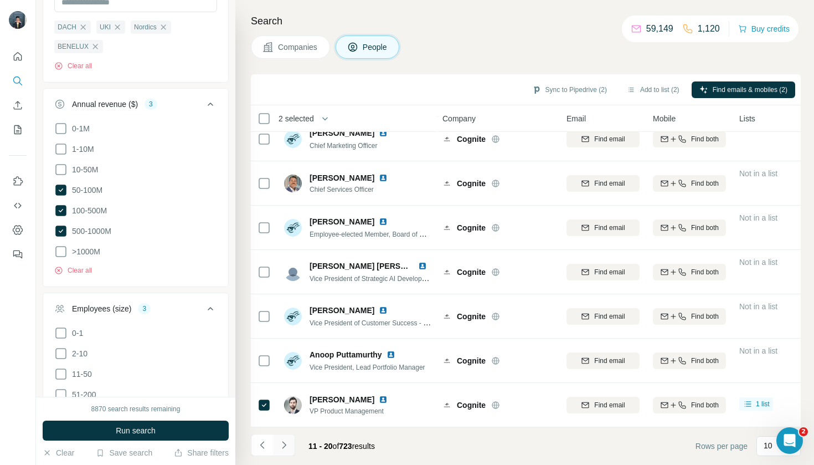
click at [287, 449] on icon "Navigate to next page" at bounding box center [284, 444] width 11 height 11
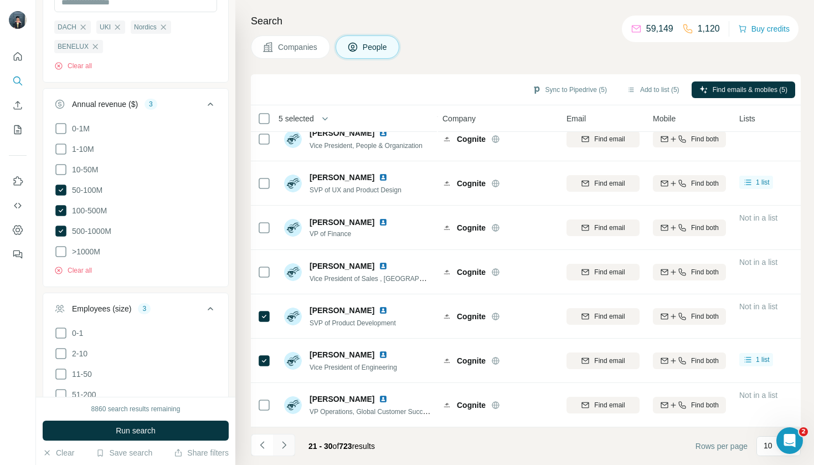
click at [283, 443] on icon "Navigate to next page" at bounding box center [284, 444] width 11 height 11
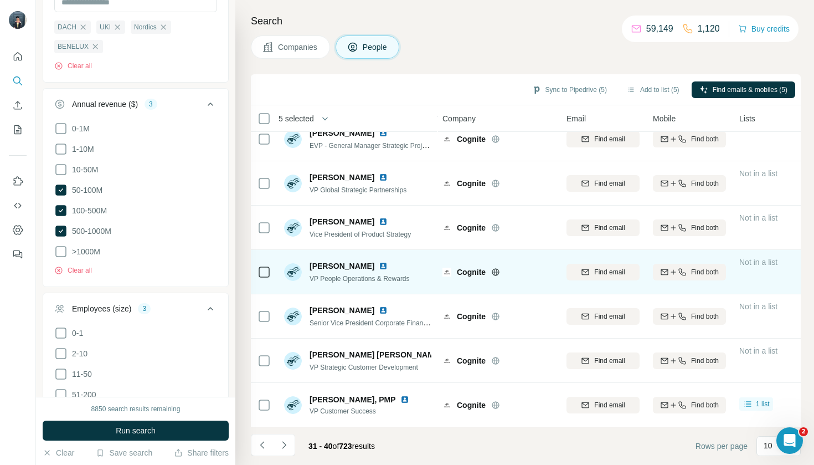
scroll to position [0, 0]
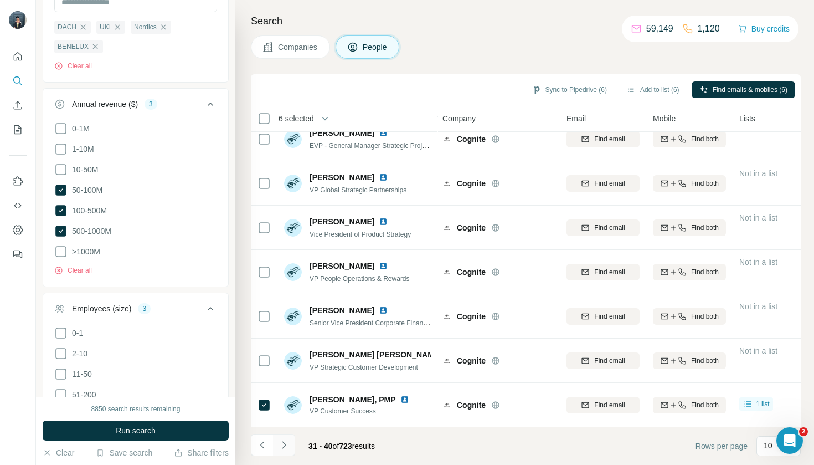
click at [281, 442] on icon "Navigate to next page" at bounding box center [284, 444] width 11 height 11
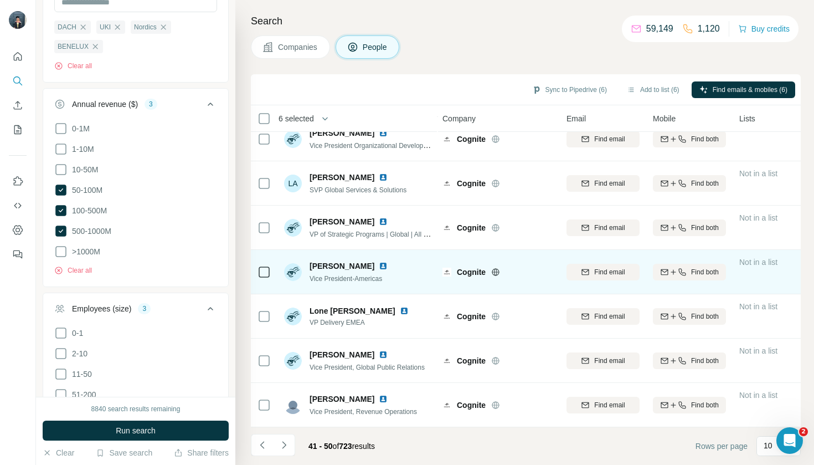
scroll to position [148, 1]
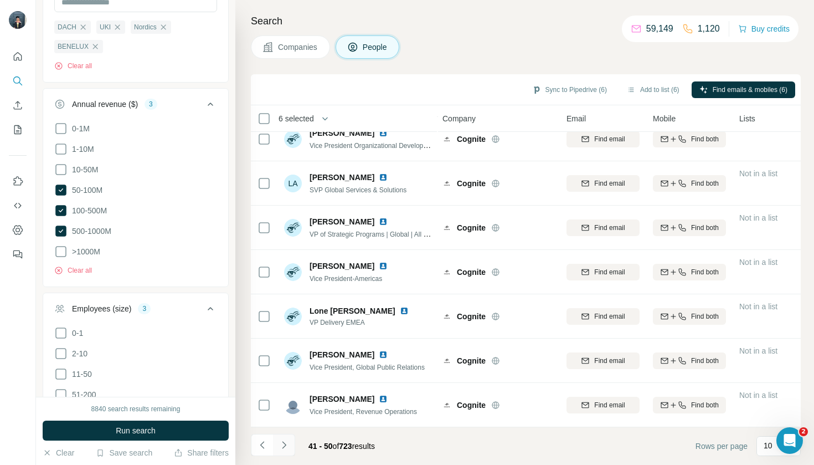
click at [286, 437] on button "Navigate to next page" at bounding box center [284, 445] width 22 height 22
click at [287, 450] on icon "Navigate to next page" at bounding box center [284, 444] width 11 height 11
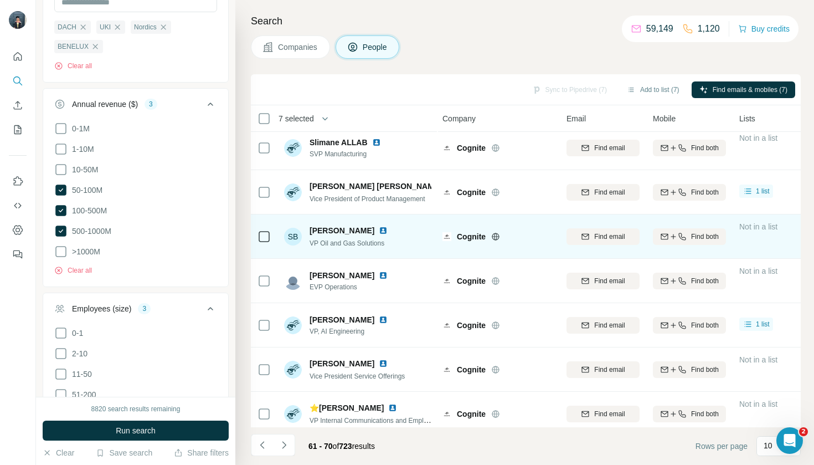
scroll to position [6, 1]
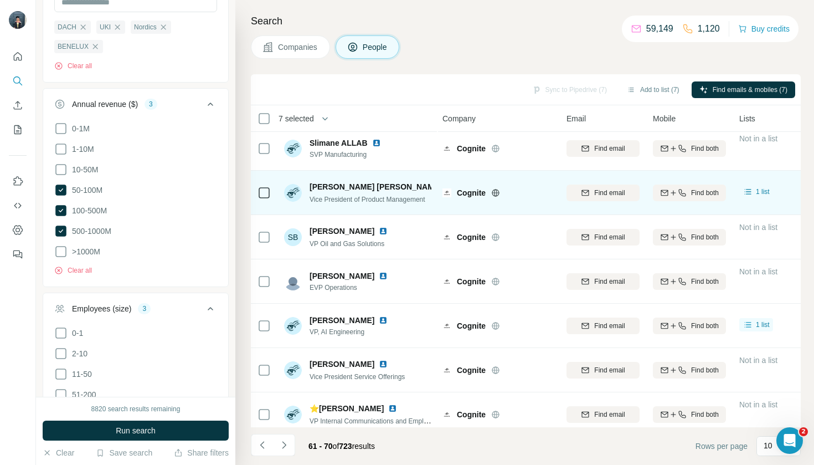
click at [254, 184] on td at bounding box center [264, 193] width 27 height 44
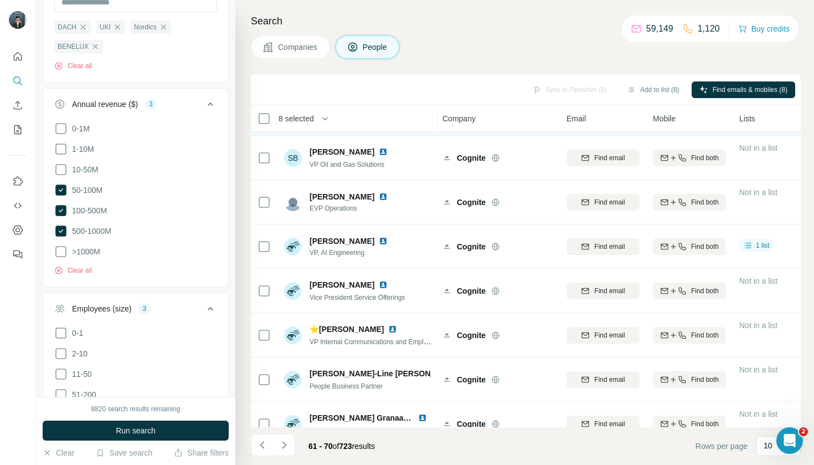
scroll to position [86, 1]
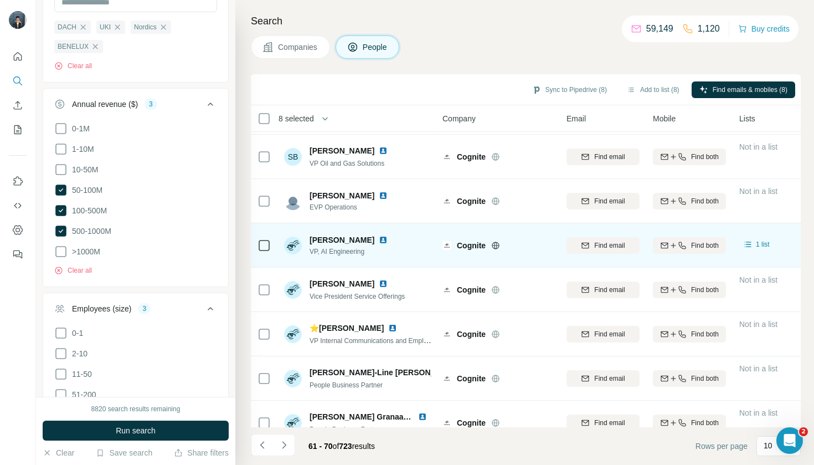
click at [258, 240] on icon at bounding box center [264, 245] width 13 height 13
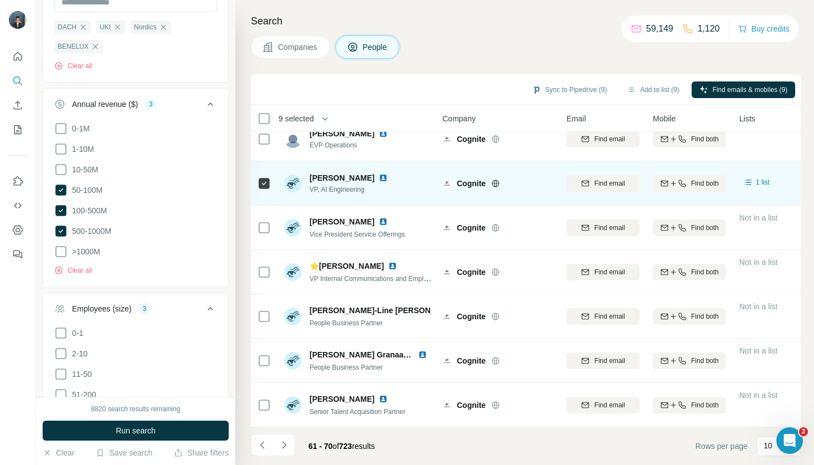
scroll to position [148, 1]
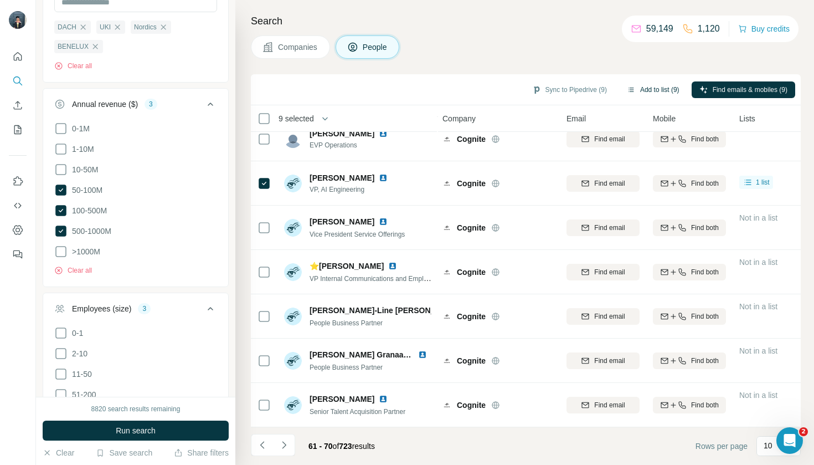
click at [666, 88] on button "Add to list (9)" at bounding box center [653, 89] width 68 height 17
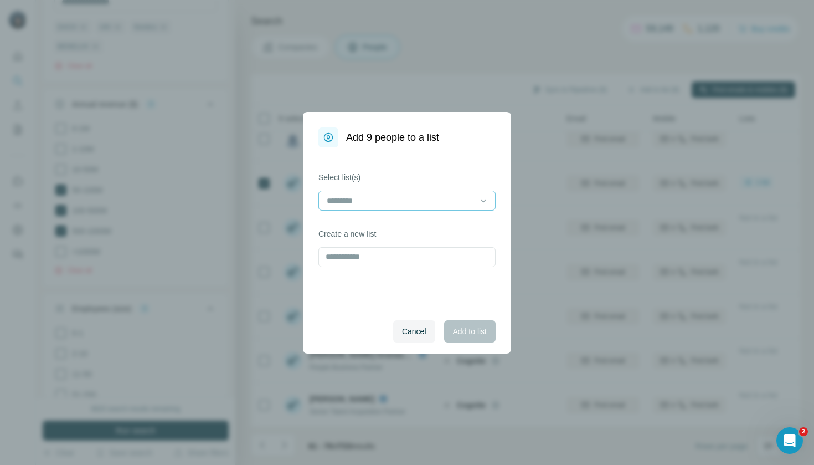
click at [410, 198] on input at bounding box center [401, 200] width 150 height 12
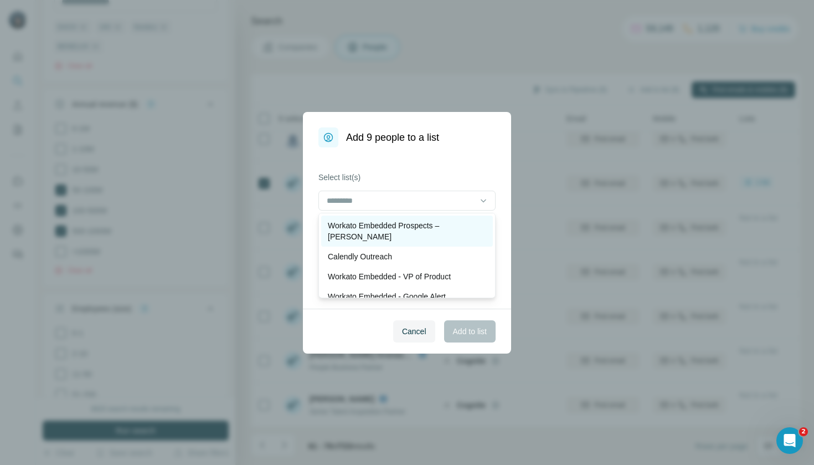
click at [408, 223] on p "Workato Embedded Prospects – [PERSON_NAME]" at bounding box center [407, 231] width 158 height 22
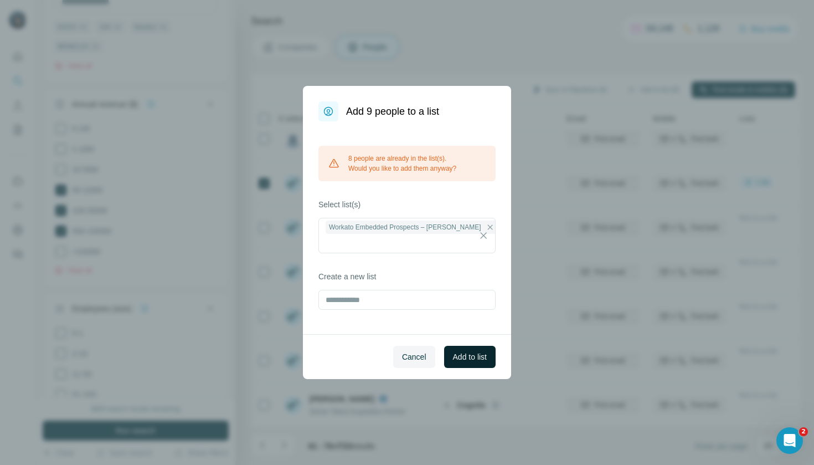
click at [484, 360] on span "Add to list" at bounding box center [470, 356] width 34 height 11
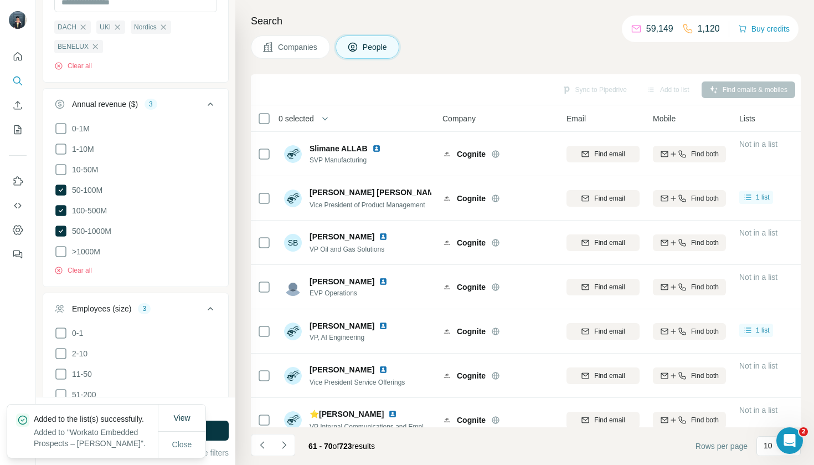
scroll to position [0, 1]
click at [317, 54] on button "Companies" at bounding box center [290, 46] width 79 height 23
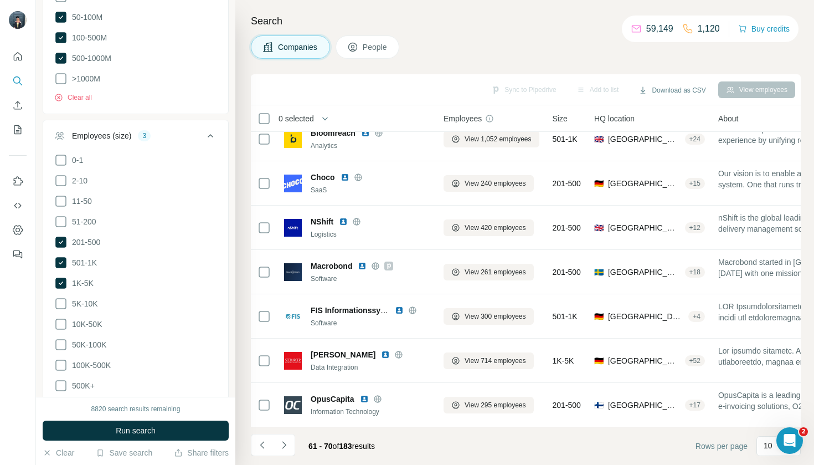
scroll to position [148, 0]
click at [286, 449] on icon "Navigate to next page" at bounding box center [284, 444] width 11 height 11
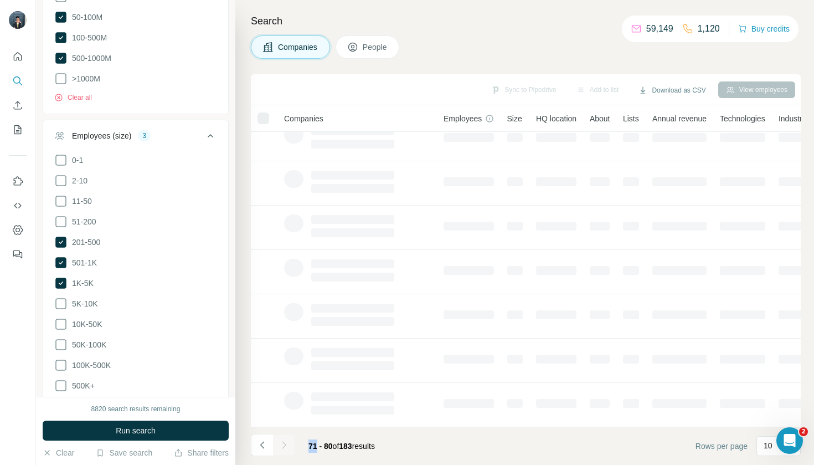
click at [286, 449] on div at bounding box center [284, 445] width 22 height 22
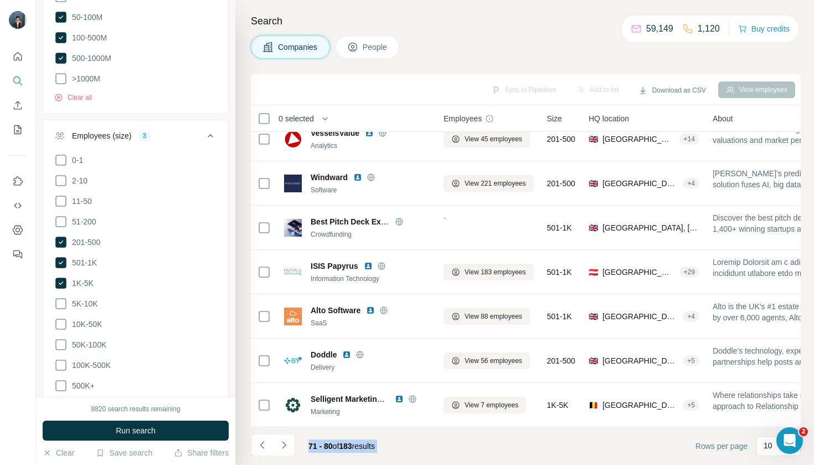
click at [474, 460] on footer "71 - 80 of 183 results Rows per page 10" at bounding box center [526, 446] width 550 height 38
click at [286, 448] on icon "Navigate to next page" at bounding box center [284, 444] width 11 height 11
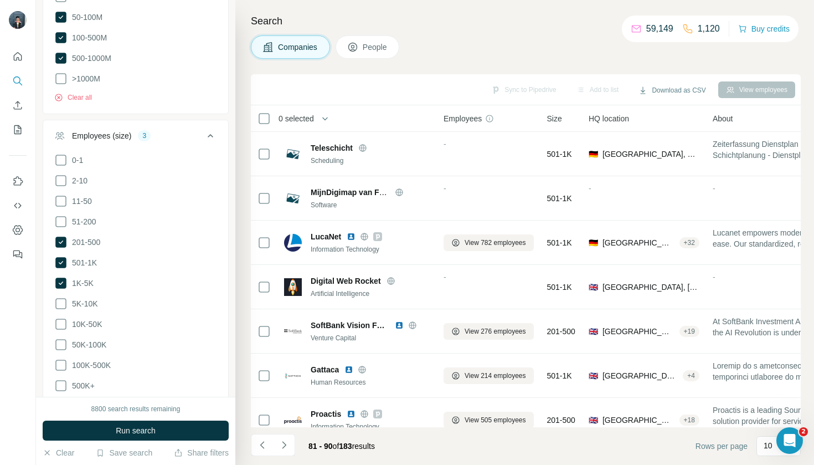
scroll to position [-3, 0]
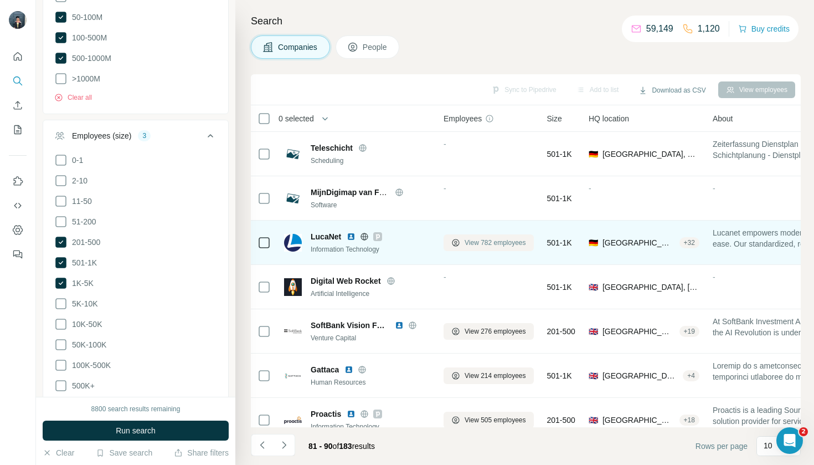
click at [488, 243] on span "View 782 employees" at bounding box center [495, 243] width 61 height 10
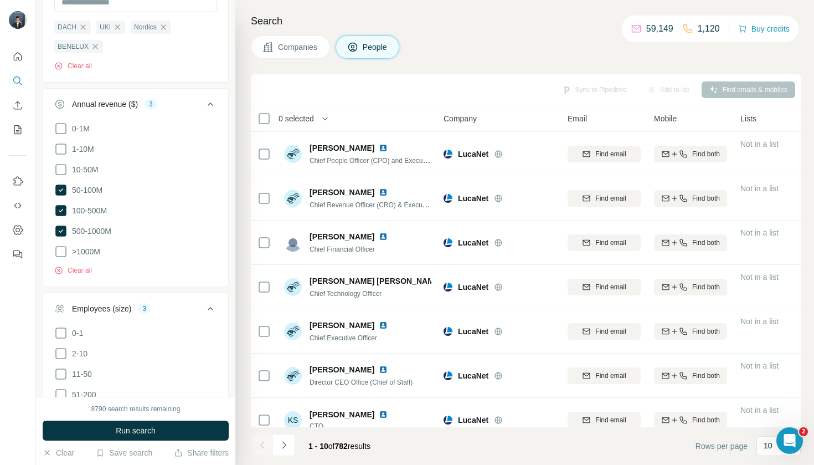
click at [314, 46] on span "Companies" at bounding box center [298, 47] width 40 height 11
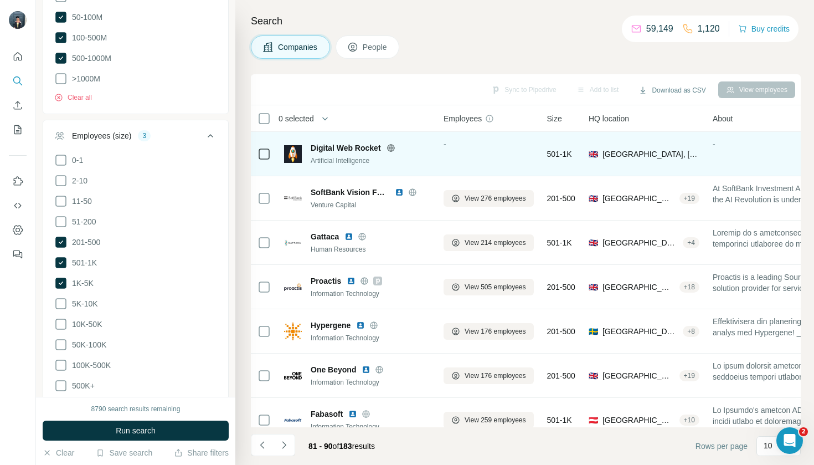
scroll to position [134, 0]
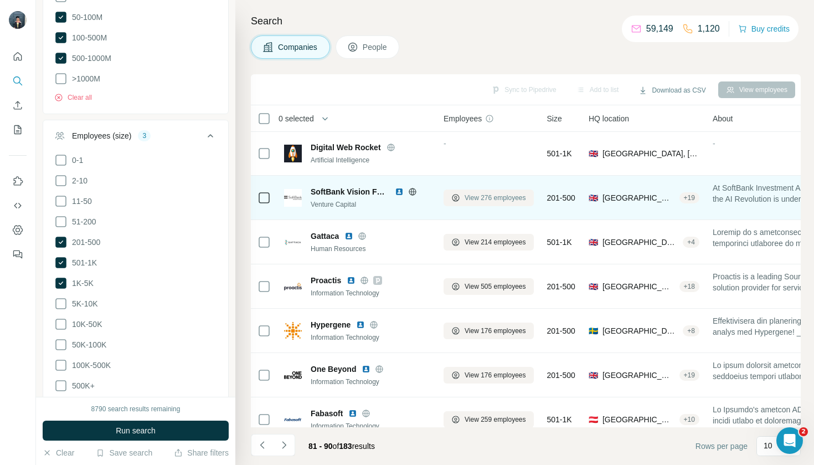
click at [480, 202] on span "View 276 employees" at bounding box center [495, 198] width 61 height 10
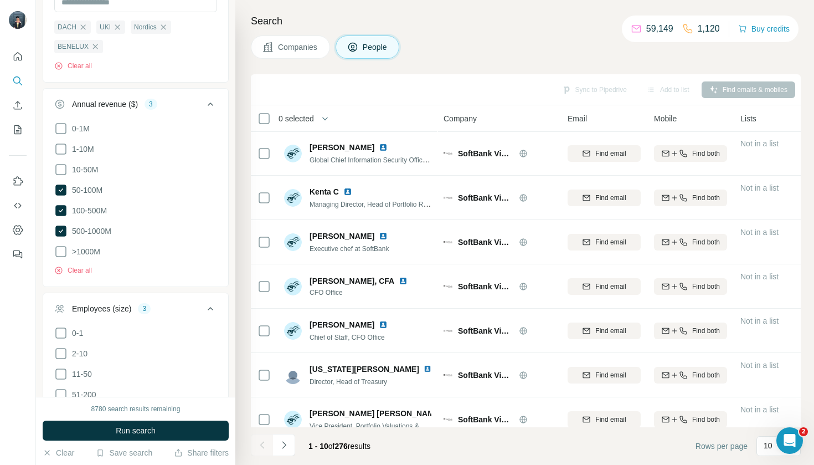
click at [299, 52] on span "Companies" at bounding box center [298, 47] width 40 height 11
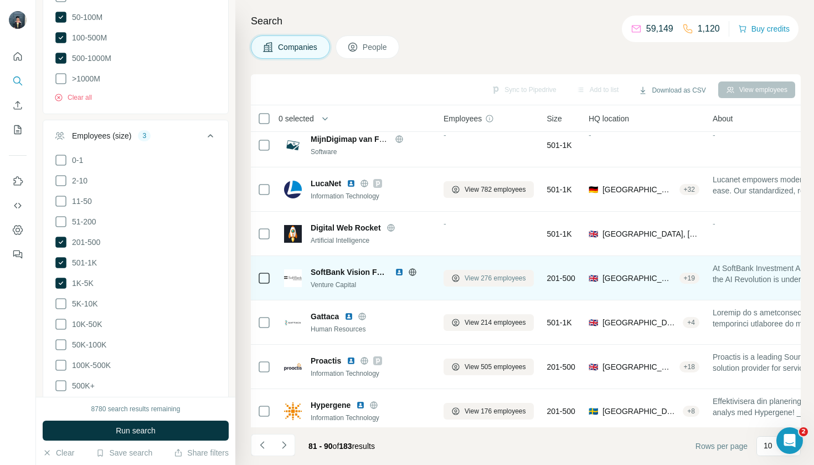
click at [495, 278] on span "View 276 employees" at bounding box center [495, 278] width 61 height 10
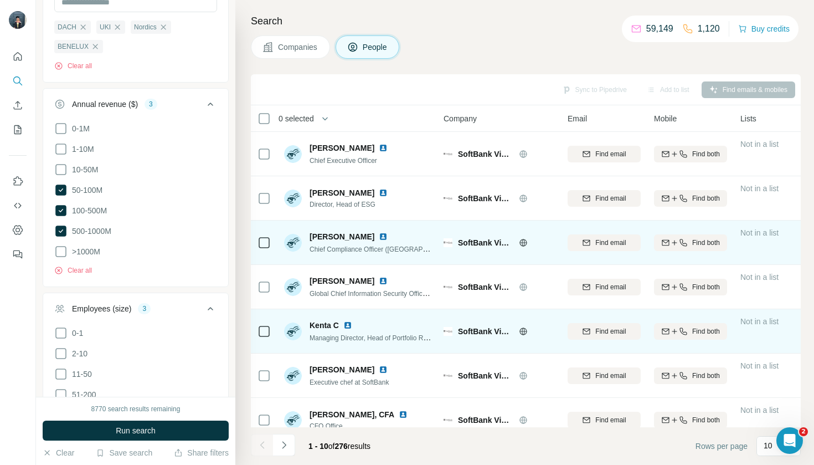
scroll to position [-1, 0]
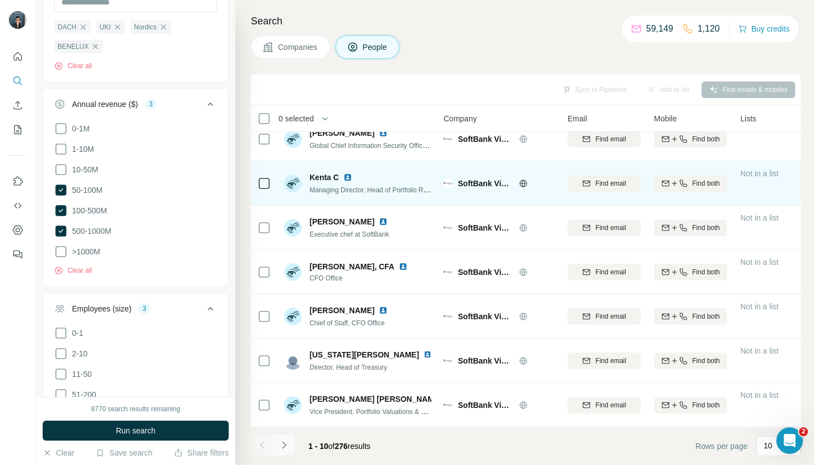
click at [283, 441] on icon "Navigate to next page" at bounding box center [284, 444] width 11 height 11
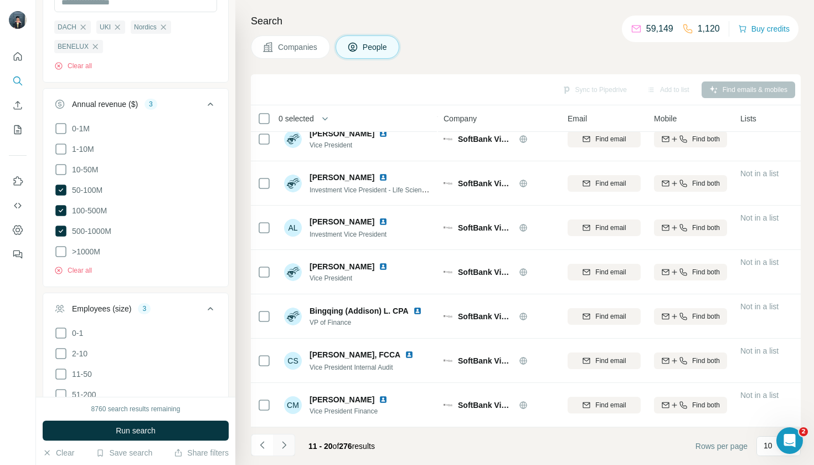
click at [289, 451] on button "Navigate to next page" at bounding box center [284, 445] width 22 height 22
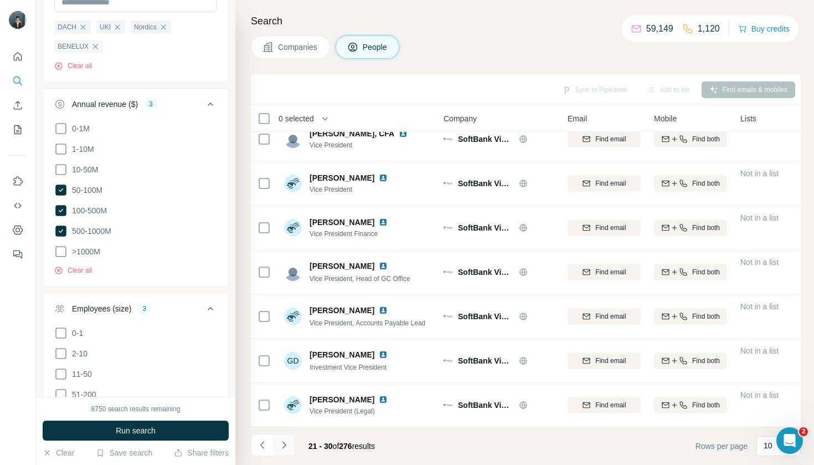
click at [289, 446] on icon "Navigate to next page" at bounding box center [284, 444] width 11 height 11
click at [285, 448] on icon "Navigate to next page" at bounding box center [284, 444] width 11 height 11
click at [287, 460] on footer "41 - 50 of 276 results Rows per page 10" at bounding box center [526, 446] width 550 height 38
click at [286, 451] on button "Navigate to next page" at bounding box center [284, 445] width 22 height 22
click at [296, 450] on div "51 - 60 of 276 results" at bounding box center [317, 446] width 133 height 24
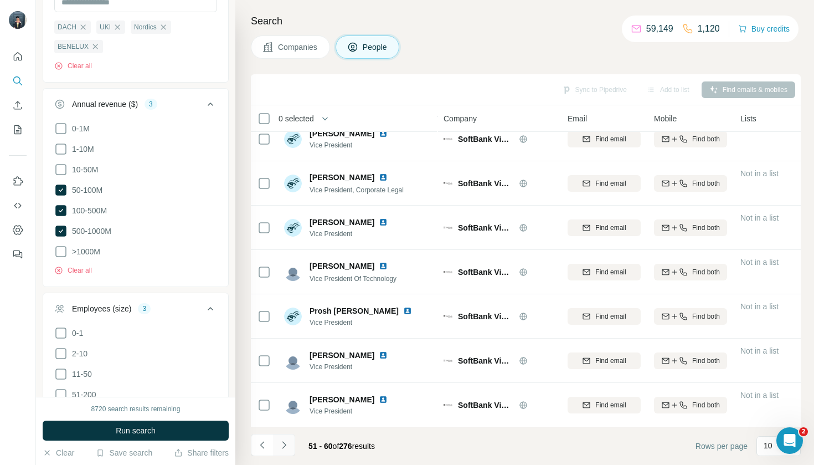
click at [285, 448] on icon "Navigate to next page" at bounding box center [284, 444] width 11 height 11
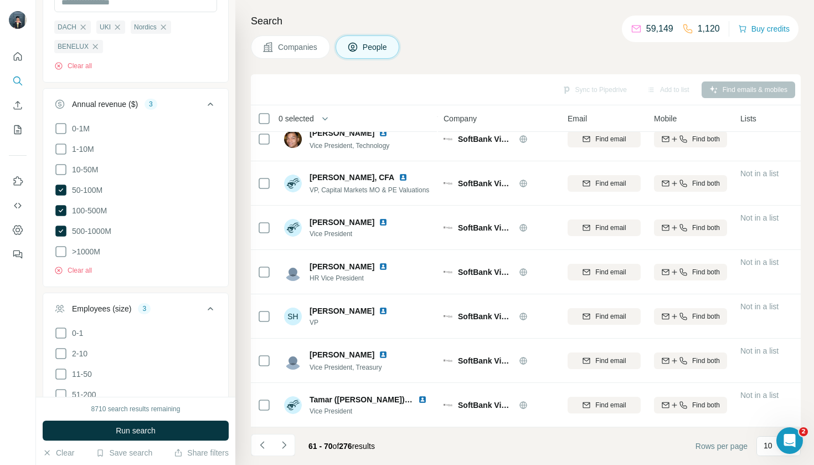
click at [286, 55] on button "Companies" at bounding box center [290, 46] width 79 height 23
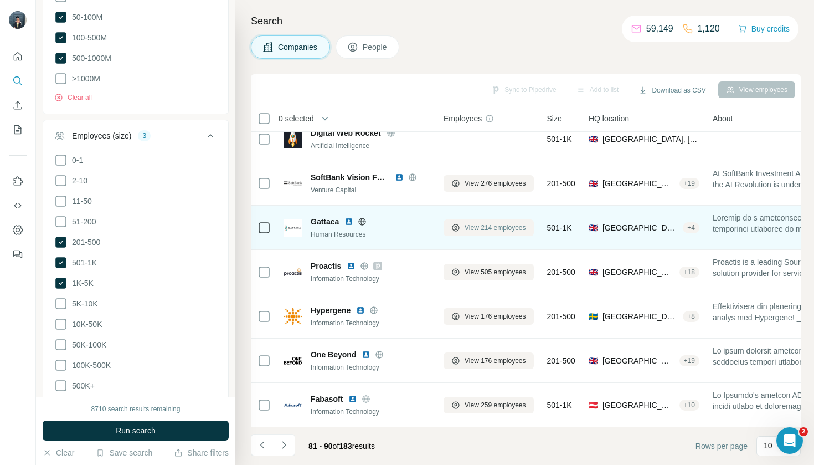
click at [483, 226] on span "View 214 employees" at bounding box center [495, 228] width 61 height 10
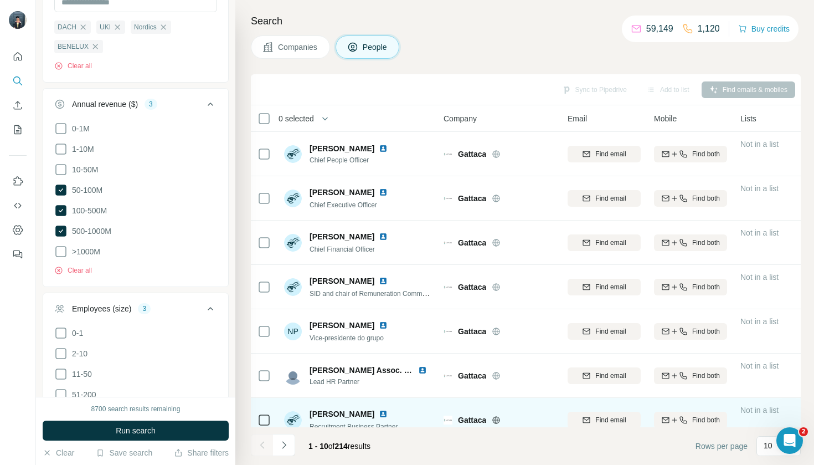
scroll to position [-1, 0]
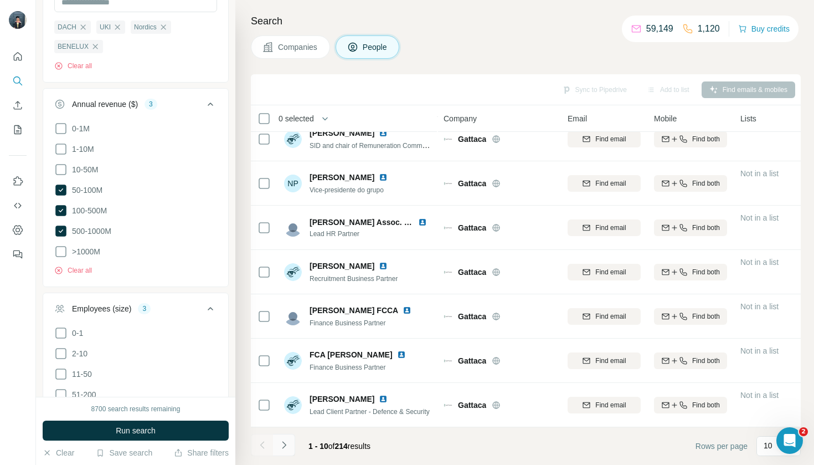
click at [286, 445] on icon "Navigate to next page" at bounding box center [284, 444] width 11 height 11
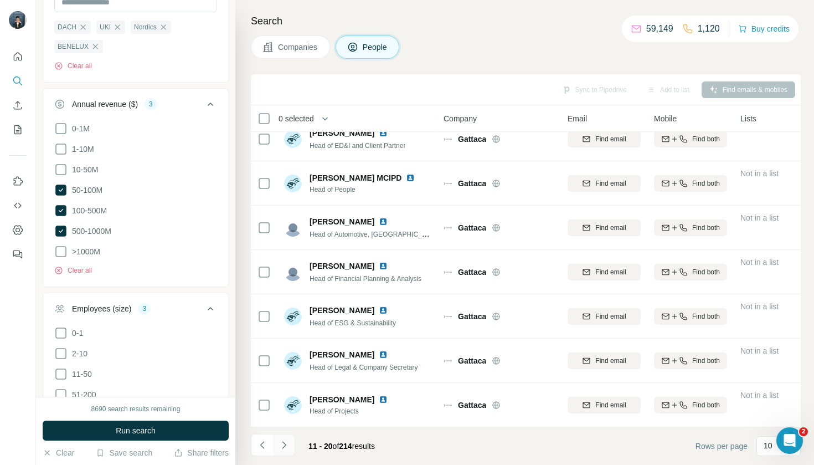
click at [289, 453] on button "Navigate to next page" at bounding box center [284, 445] width 22 height 22
click at [281, 453] on button "Navigate to next page" at bounding box center [284, 445] width 22 height 22
click at [281, 449] on icon "Navigate to next page" at bounding box center [284, 444] width 11 height 11
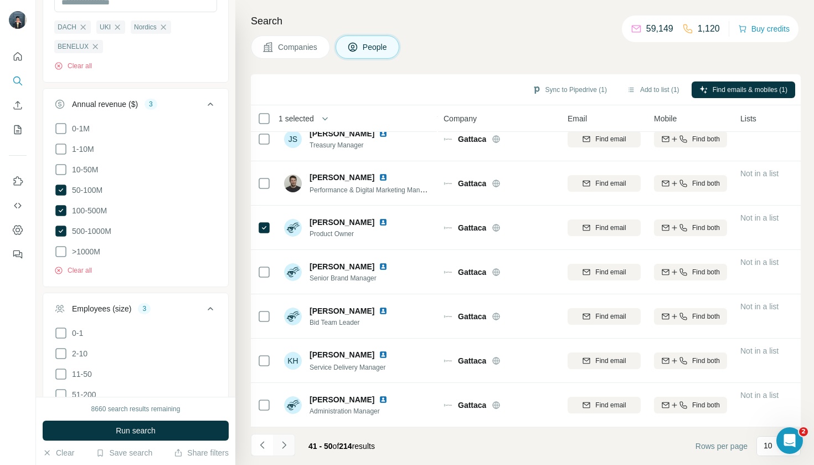
click at [281, 440] on icon "Navigate to next page" at bounding box center [284, 444] width 11 height 11
click at [280, 446] on icon "Navigate to next page" at bounding box center [284, 444] width 11 height 11
click at [281, 443] on icon "Navigate to next page" at bounding box center [284, 444] width 11 height 11
click at [654, 95] on button "Add to list (1)" at bounding box center [653, 89] width 68 height 17
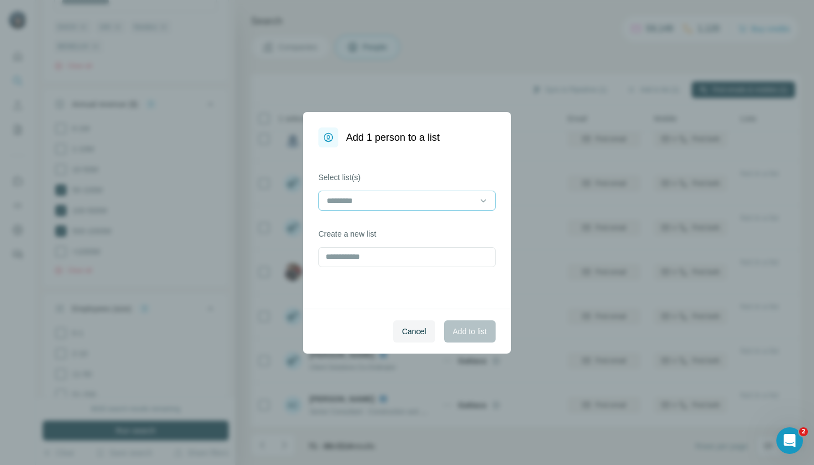
click at [455, 195] on input at bounding box center [401, 200] width 150 height 12
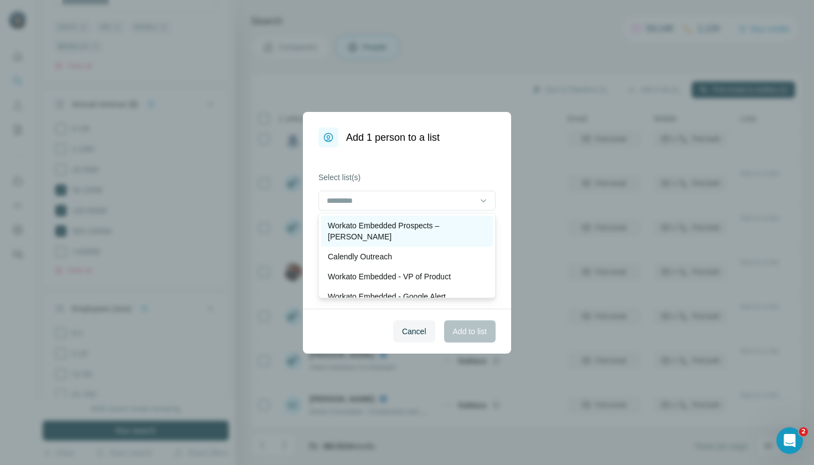
click at [445, 223] on p "Workato Embedded Prospects – [PERSON_NAME]" at bounding box center [407, 231] width 158 height 22
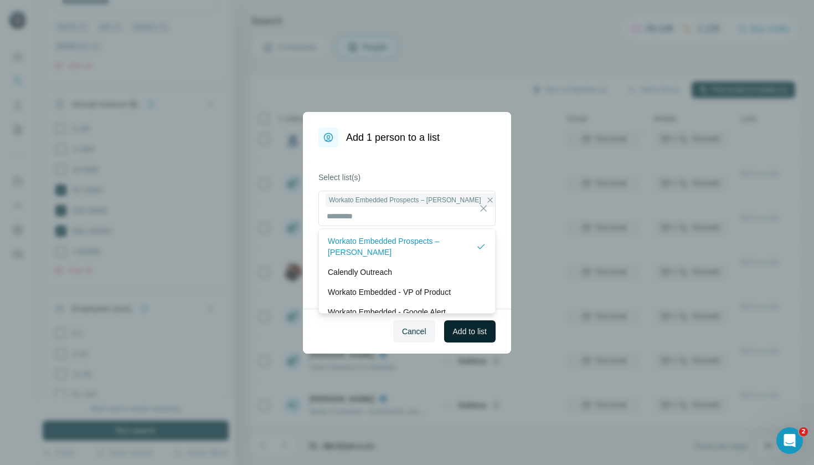
click at [470, 331] on span "Add to list" at bounding box center [470, 331] width 34 height 11
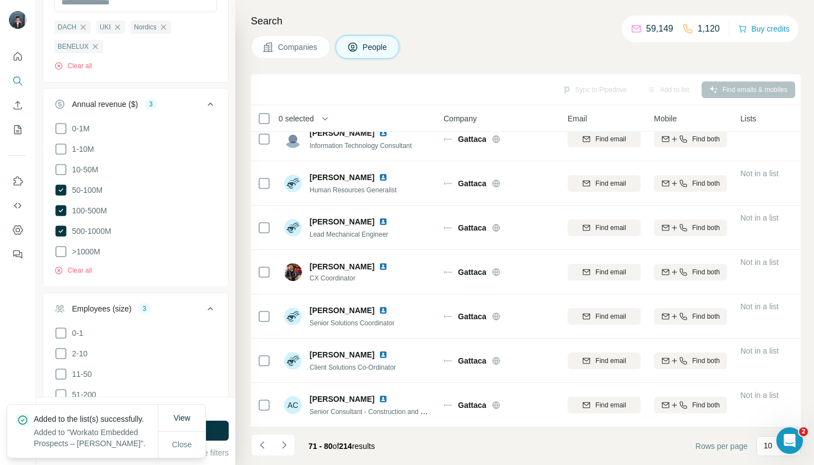
click at [298, 42] on span "Companies" at bounding box center [298, 47] width 40 height 11
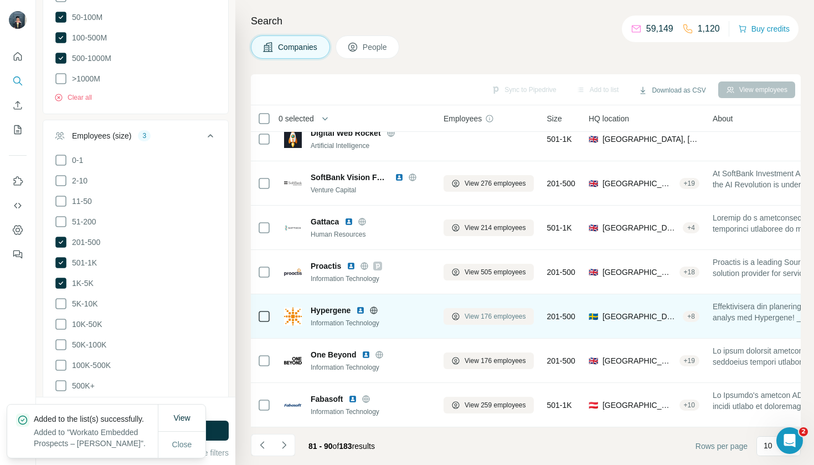
click at [490, 315] on span "View 176 employees" at bounding box center [495, 316] width 61 height 10
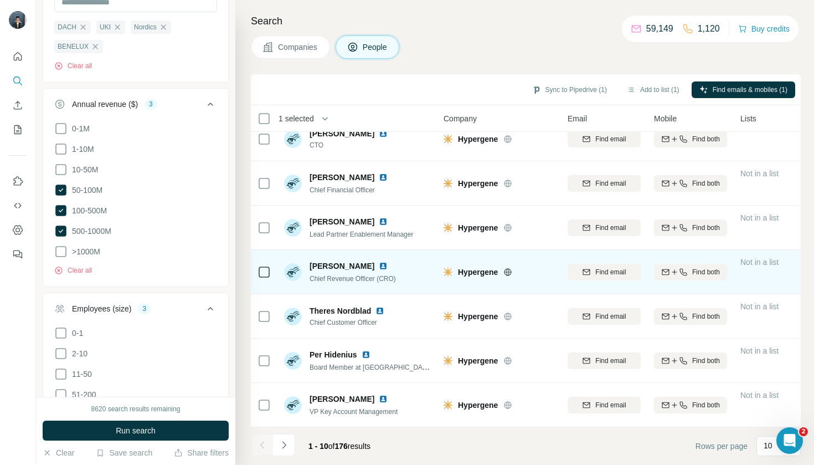
click at [274, 269] on td at bounding box center [264, 272] width 27 height 44
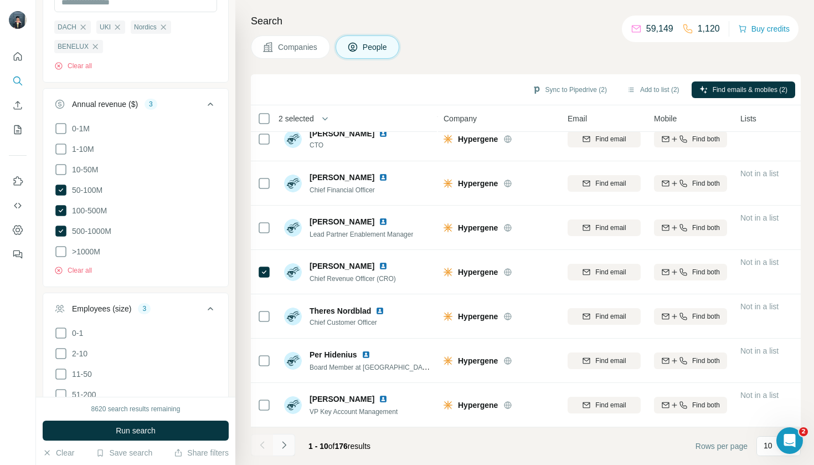
click at [285, 446] on icon "Navigate to next page" at bounding box center [284, 444] width 11 height 11
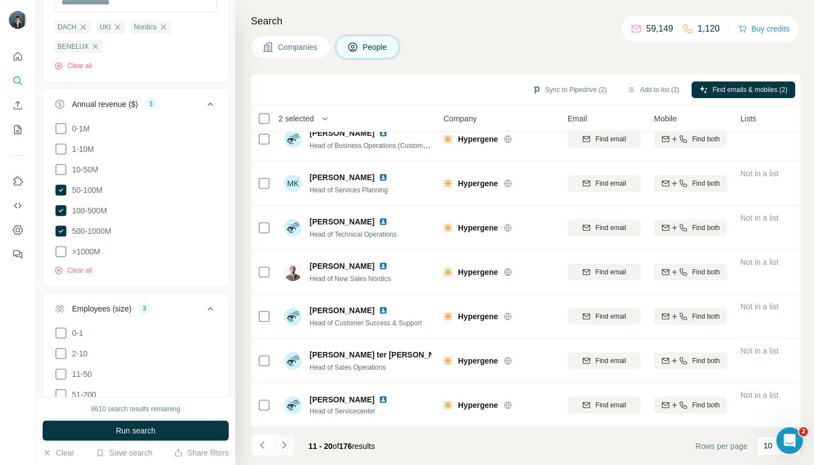
click at [284, 448] on icon "Navigate to next page" at bounding box center [284, 444] width 11 height 11
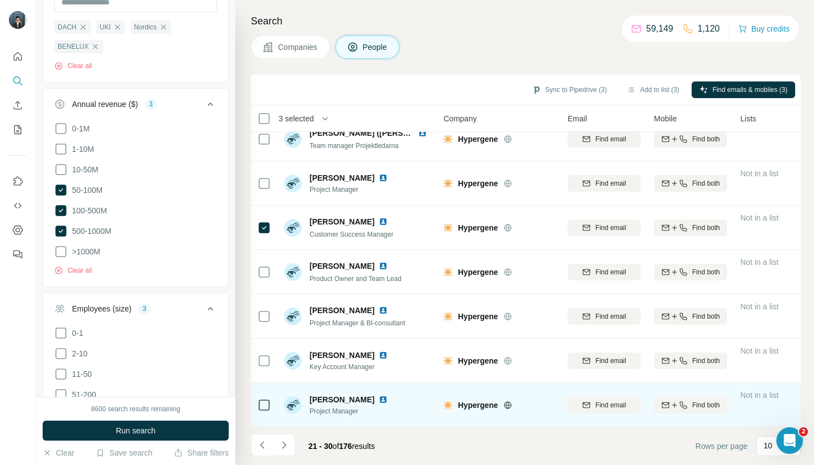
scroll to position [148, 0]
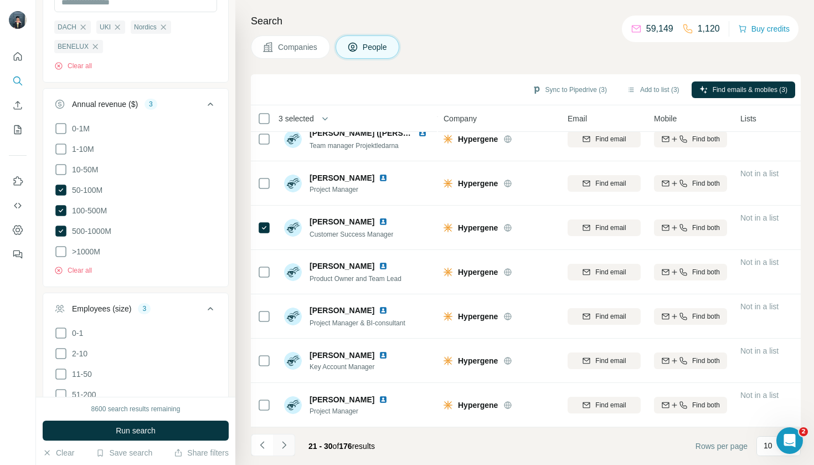
click at [287, 455] on button "Navigate to next page" at bounding box center [284, 445] width 22 height 22
click at [286, 448] on icon "Navigate to next page" at bounding box center [284, 444] width 11 height 11
click at [287, 446] on icon "Navigate to next page" at bounding box center [284, 444] width 11 height 11
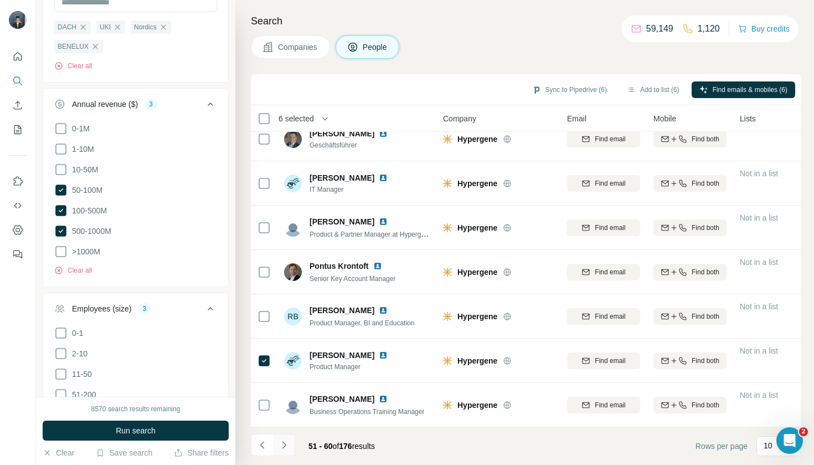
click at [284, 445] on icon "Navigate to next page" at bounding box center [284, 444] width 11 height 11
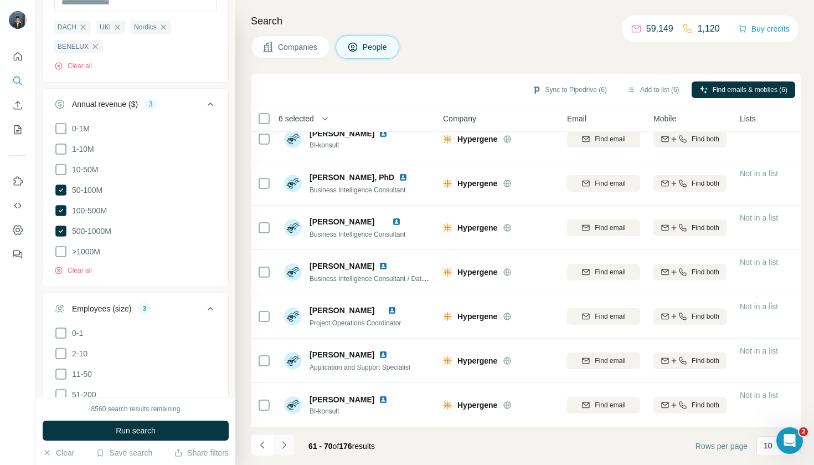
click at [279, 448] on icon "Navigate to next page" at bounding box center [284, 444] width 11 height 11
click at [287, 443] on icon "Navigate to next page" at bounding box center [284, 444] width 11 height 11
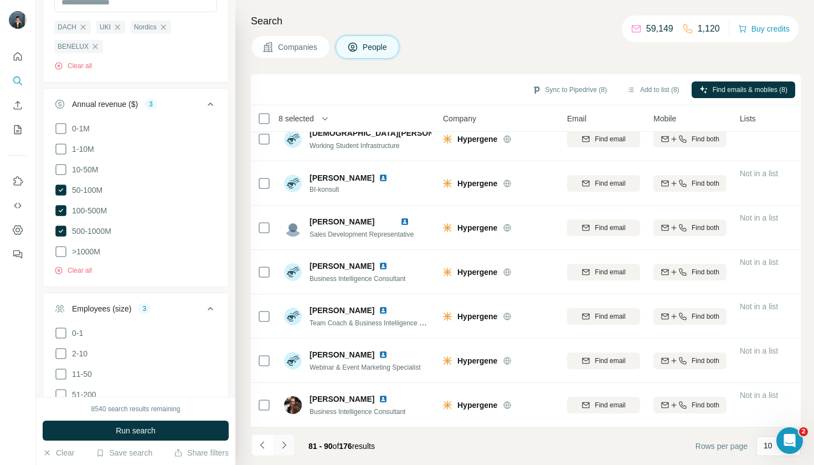
click at [285, 448] on icon "Navigate to next page" at bounding box center [284, 444] width 11 height 11
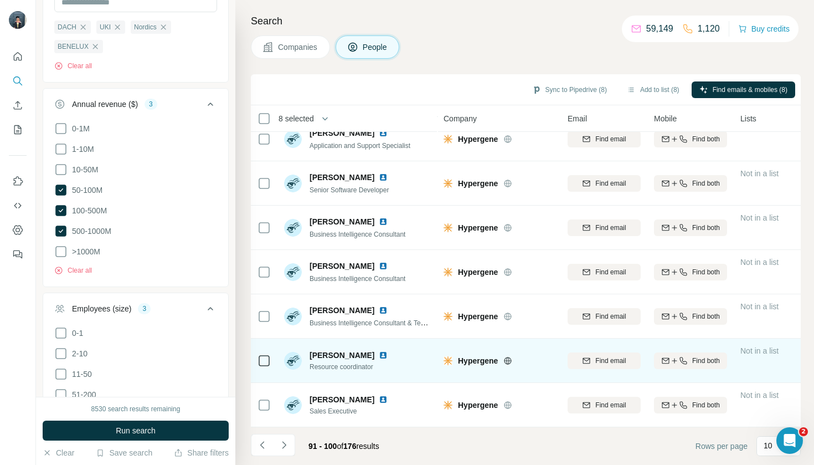
scroll to position [148, 0]
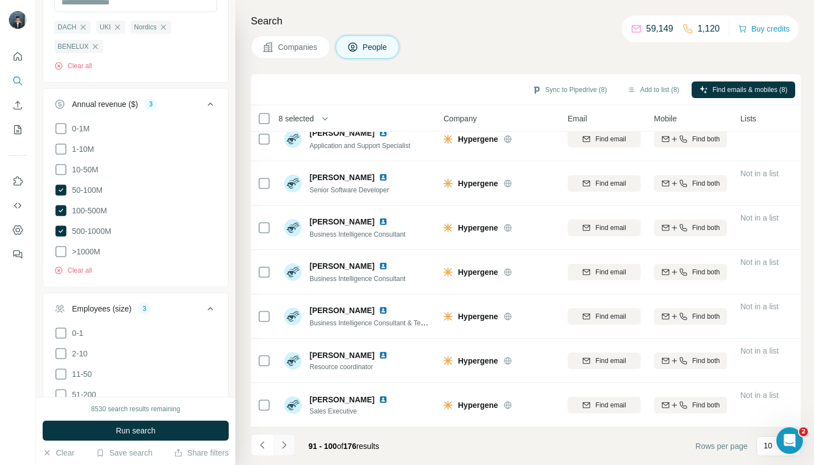
click at [285, 455] on button "Navigate to next page" at bounding box center [284, 445] width 22 height 22
click at [651, 90] on button "Add to list (8)" at bounding box center [653, 89] width 68 height 17
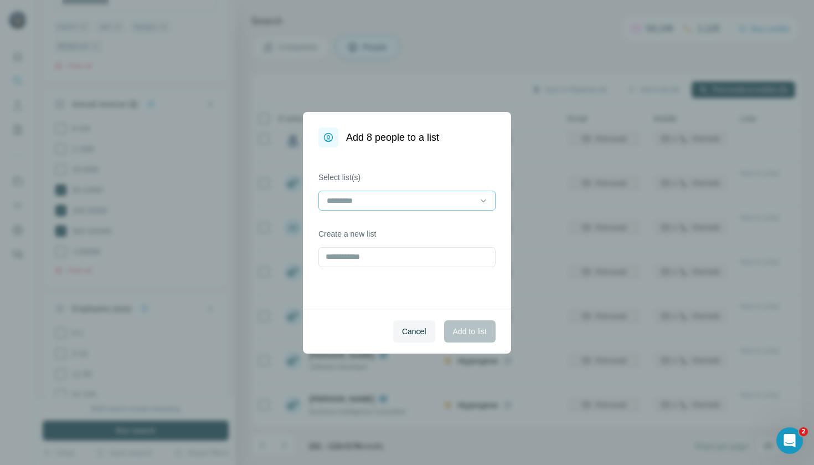
click at [419, 204] on input at bounding box center [401, 200] width 150 height 12
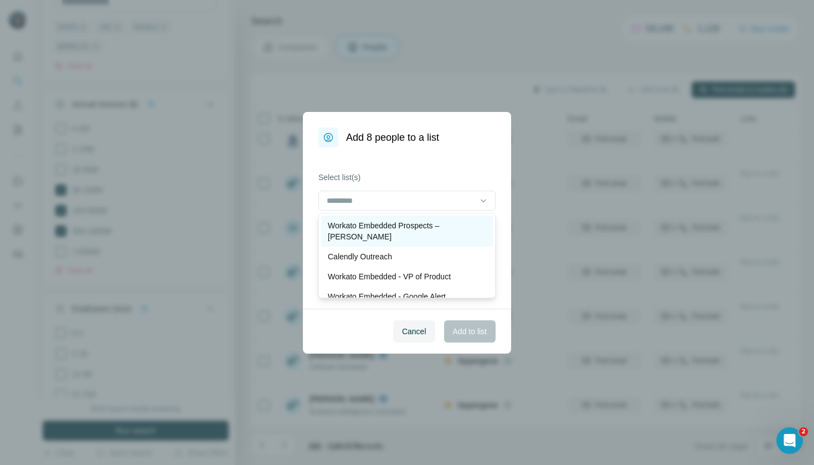
click at [419, 230] on p "Workato Embedded Prospects – [PERSON_NAME]" at bounding box center [407, 231] width 158 height 22
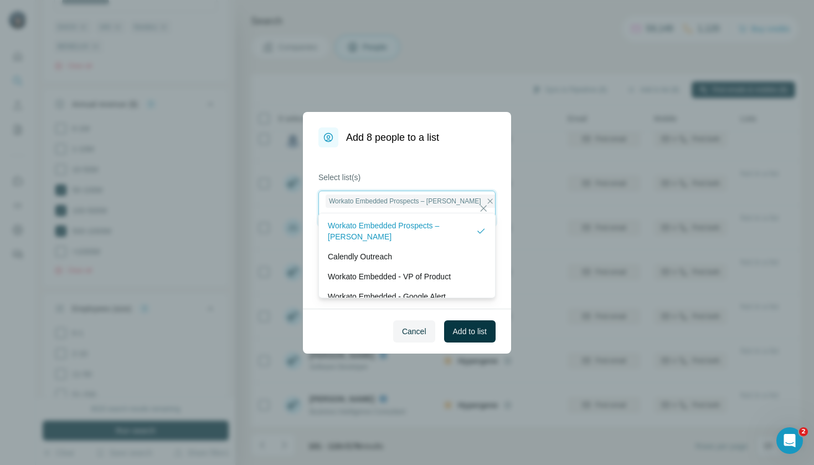
scroll to position [1, 0]
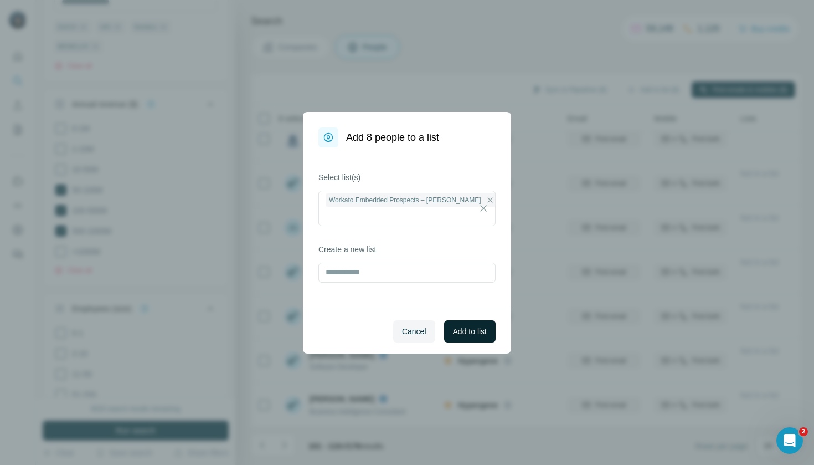
click at [469, 335] on span "Add to list" at bounding box center [470, 331] width 34 height 11
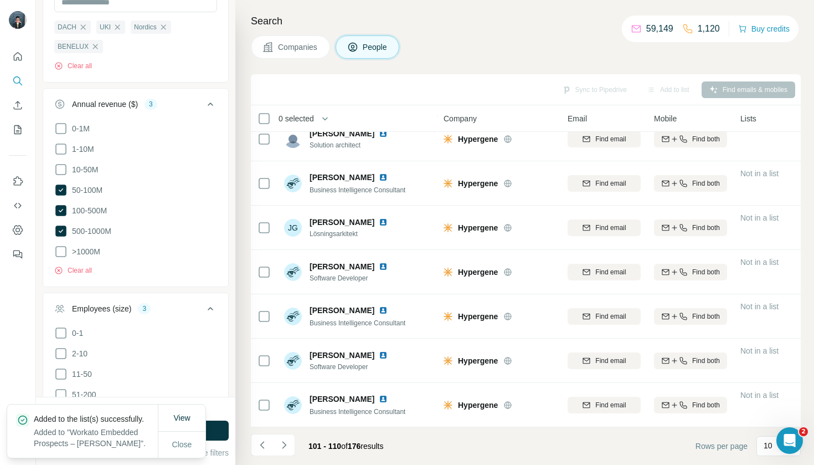
click at [299, 51] on span "Companies" at bounding box center [298, 47] width 40 height 11
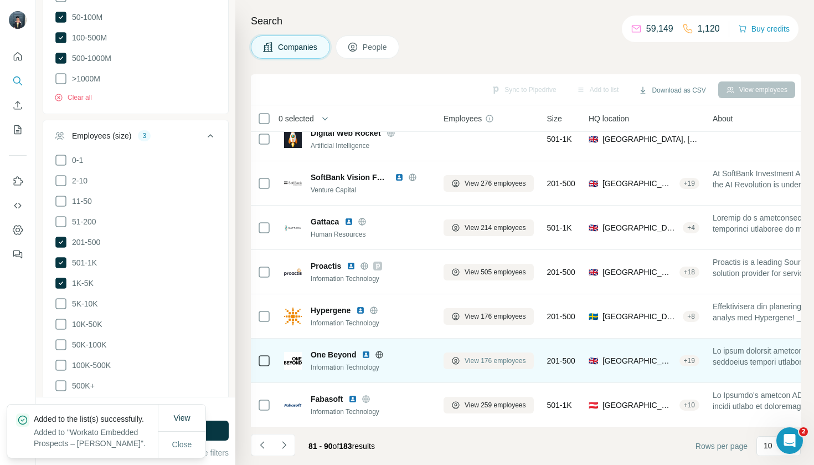
click at [496, 365] on span "View 176 employees" at bounding box center [495, 361] width 61 height 10
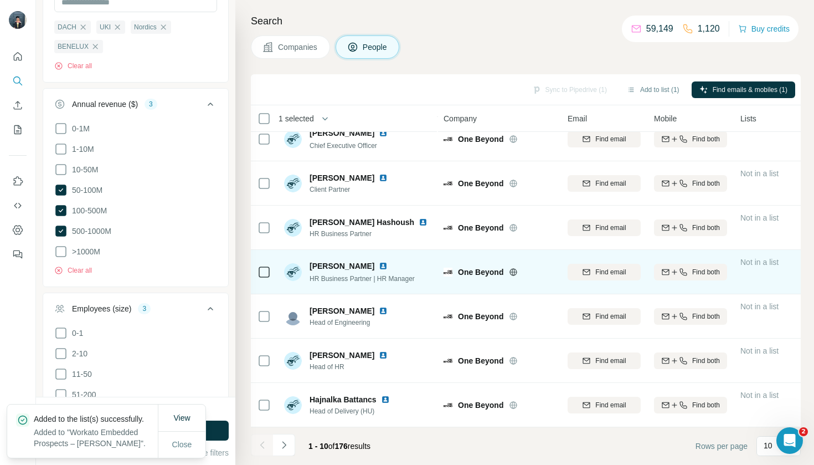
scroll to position [148, 0]
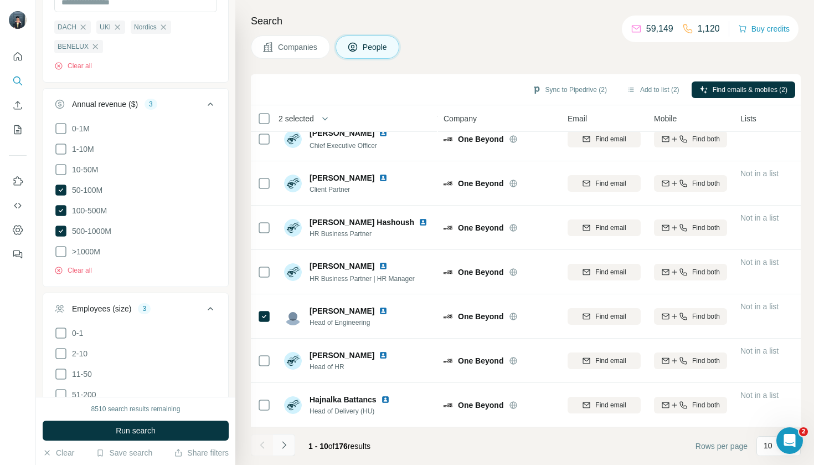
click at [289, 452] on button "Navigate to next page" at bounding box center [284, 445] width 22 height 22
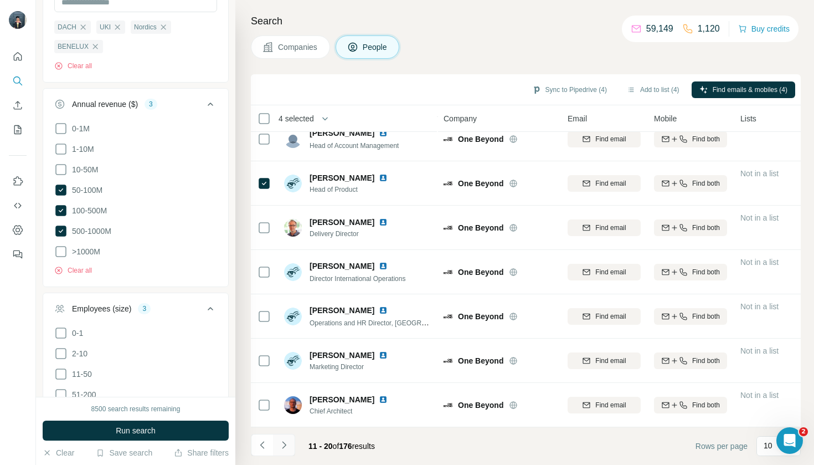
click at [284, 445] on icon "Navigate to next page" at bounding box center [284, 444] width 11 height 11
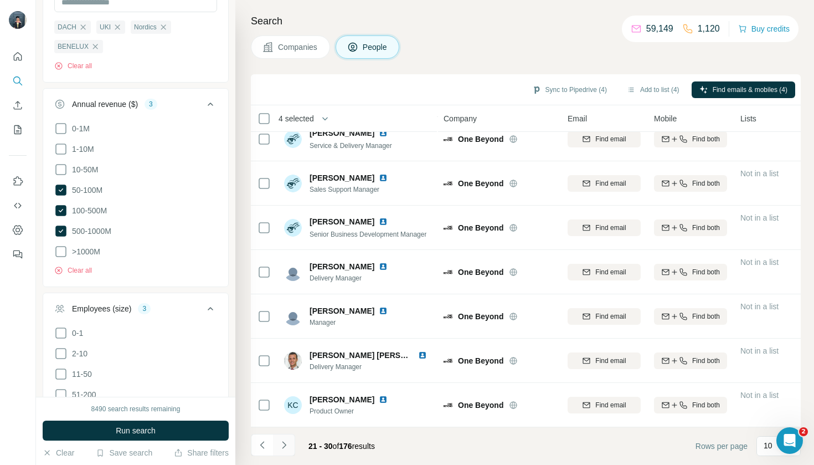
click at [283, 444] on icon "Navigate to next page" at bounding box center [284, 444] width 11 height 11
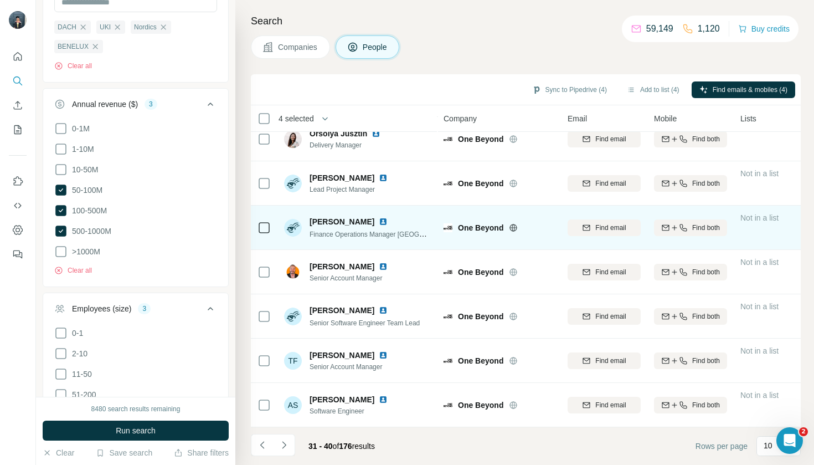
scroll to position [0, 0]
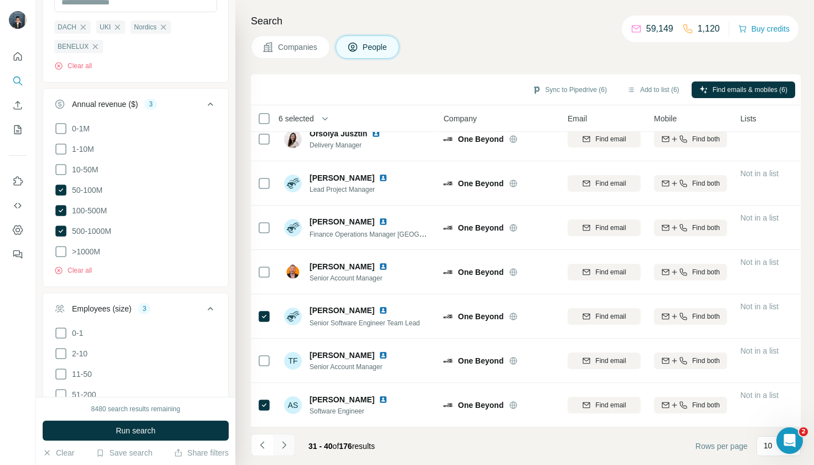
click at [286, 455] on button "Navigate to next page" at bounding box center [284, 445] width 22 height 22
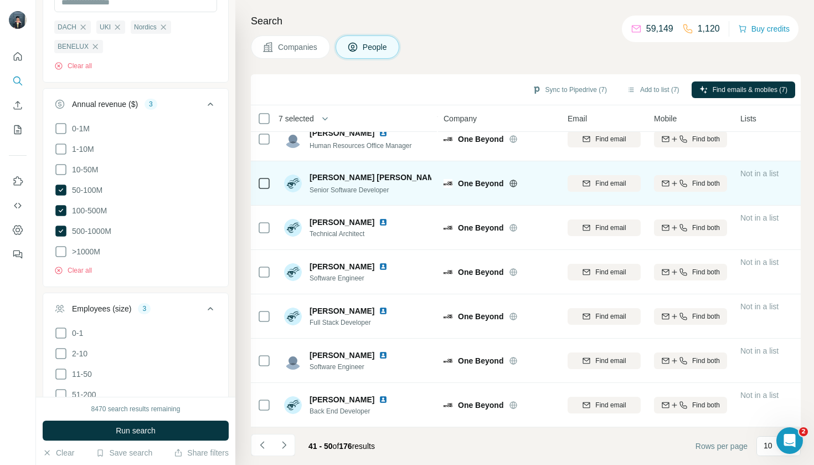
scroll to position [148, 0]
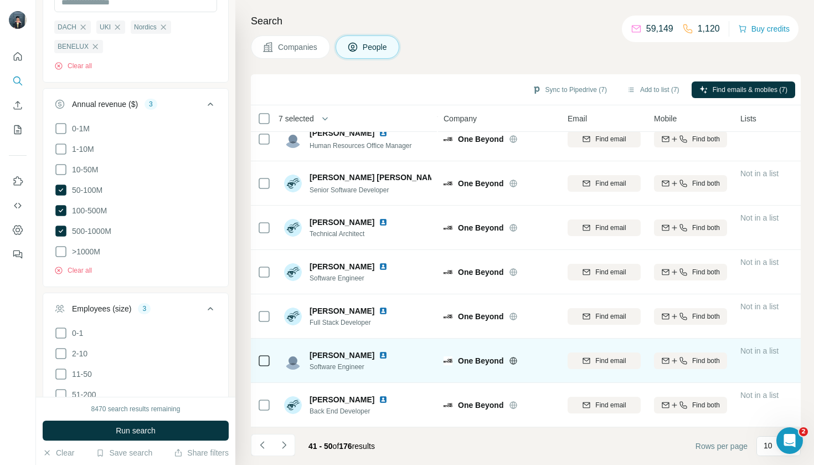
click at [261, 367] on div at bounding box center [264, 360] width 13 height 30
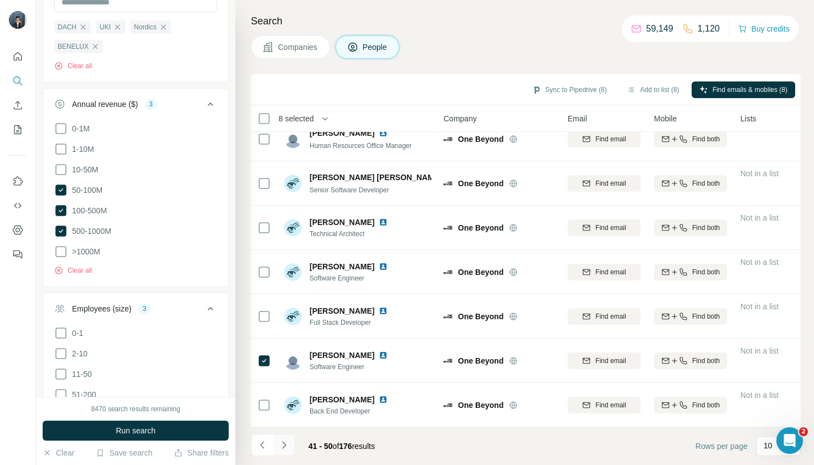
click at [280, 451] on button "Navigate to next page" at bounding box center [284, 445] width 22 height 22
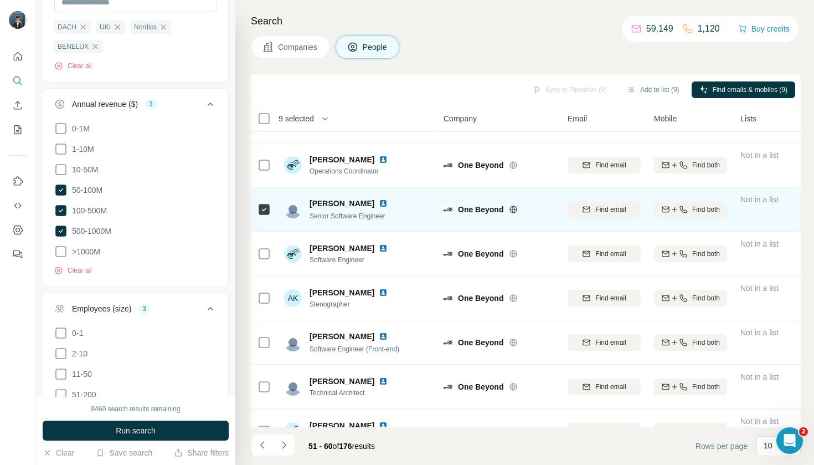
scroll to position [40, 0]
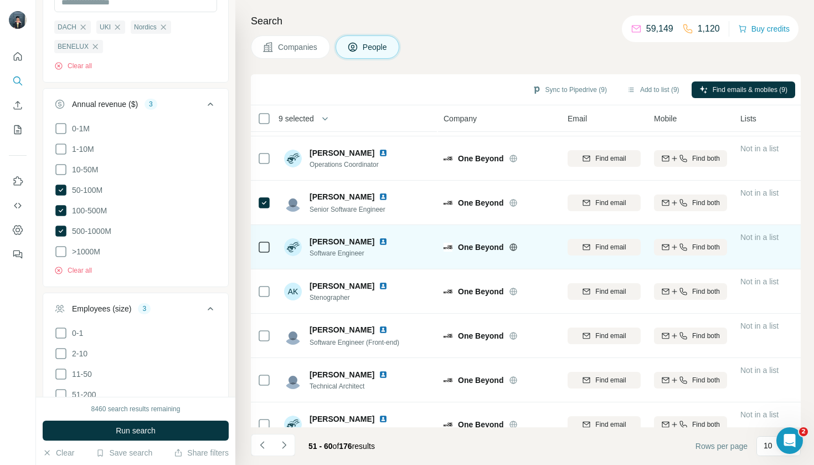
click at [265, 240] on icon at bounding box center [264, 246] width 13 height 13
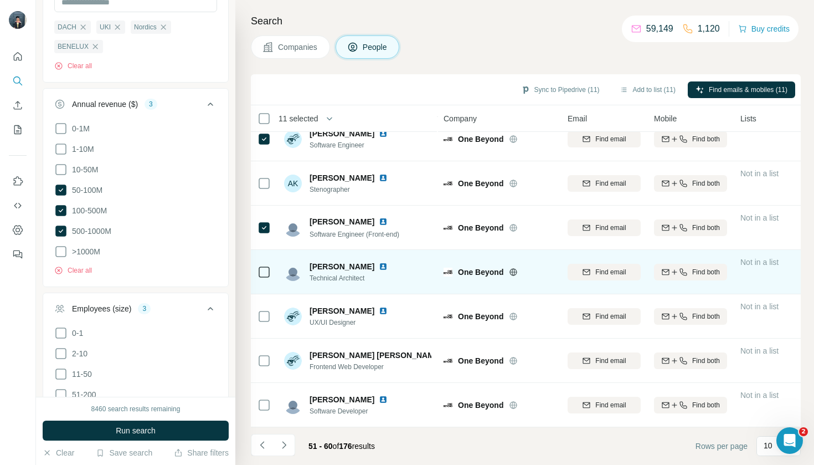
scroll to position [148, 0]
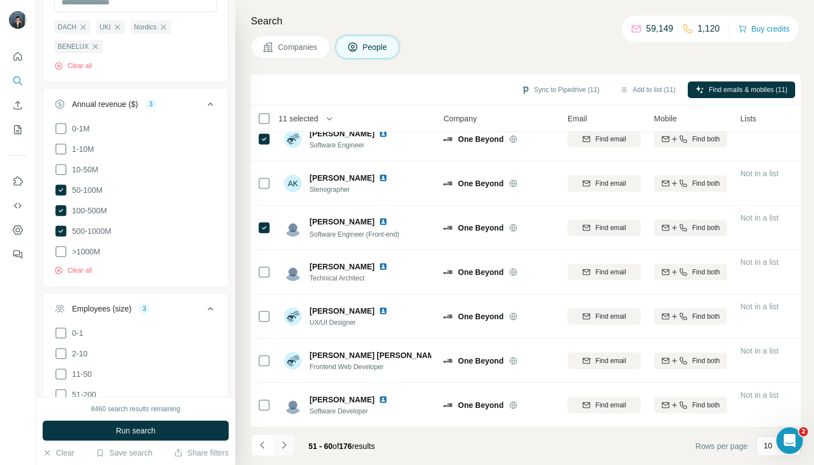
click at [288, 448] on icon "Navigate to next page" at bounding box center [284, 444] width 11 height 11
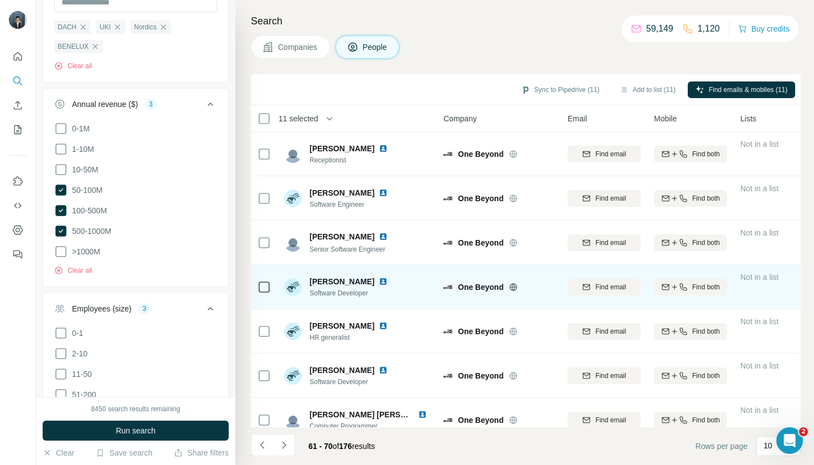
scroll to position [0, 0]
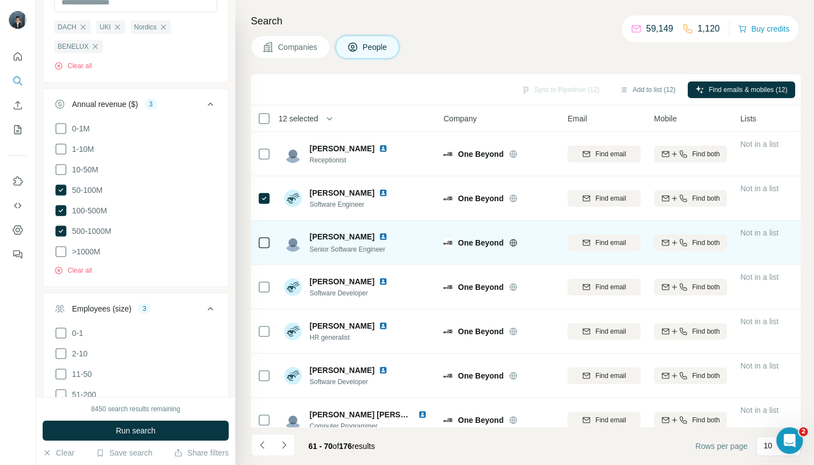
click at [263, 232] on div at bounding box center [264, 242] width 13 height 30
click at [258, 245] on icon at bounding box center [264, 242] width 13 height 13
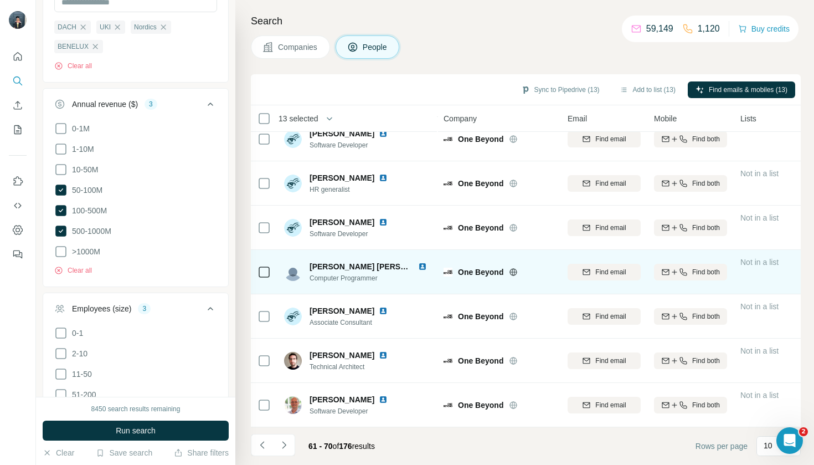
scroll to position [148, 0]
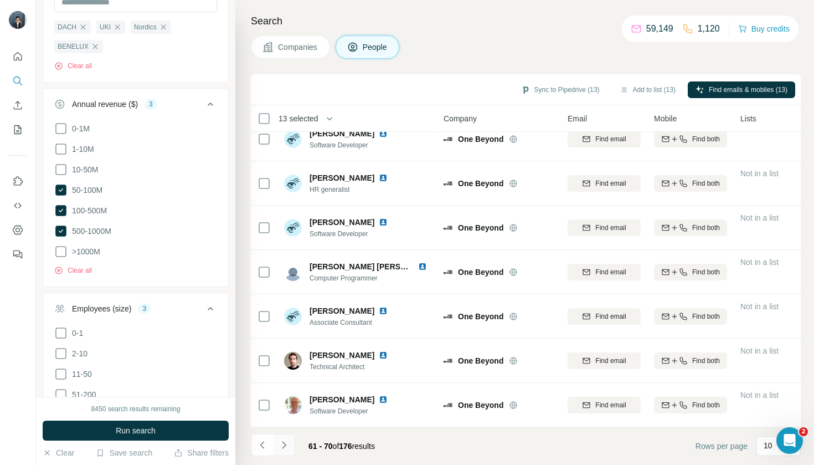
click at [286, 446] on icon "Navigate to next page" at bounding box center [284, 444] width 11 height 11
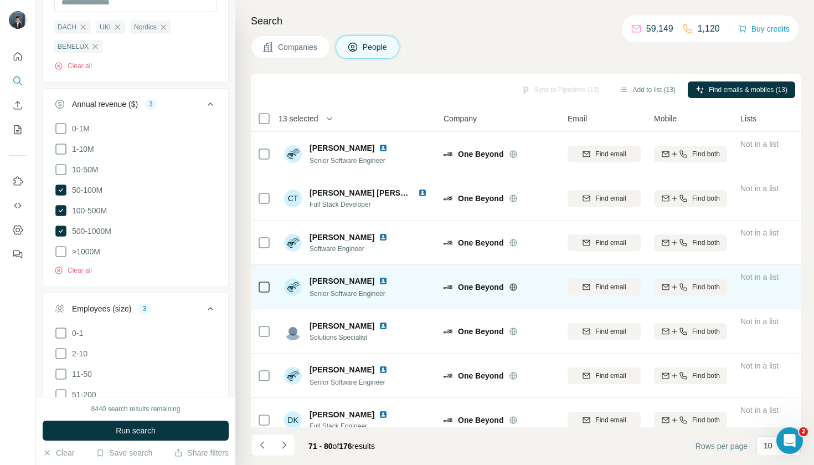
scroll to position [0, 0]
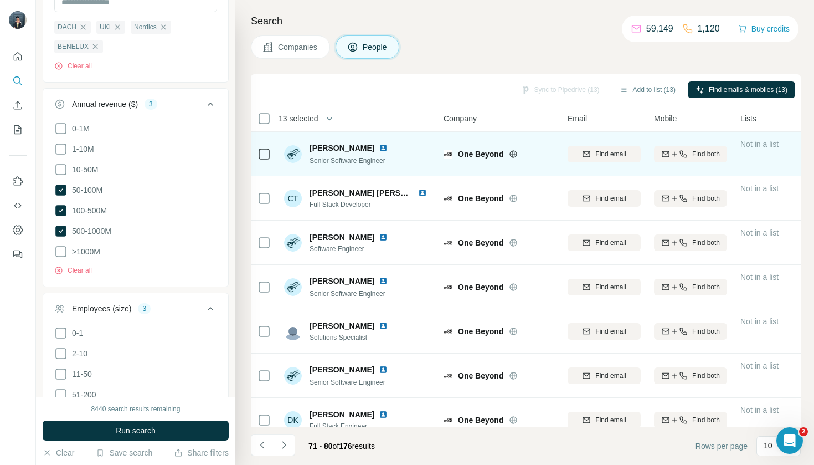
click at [266, 160] on icon at bounding box center [264, 153] width 13 height 13
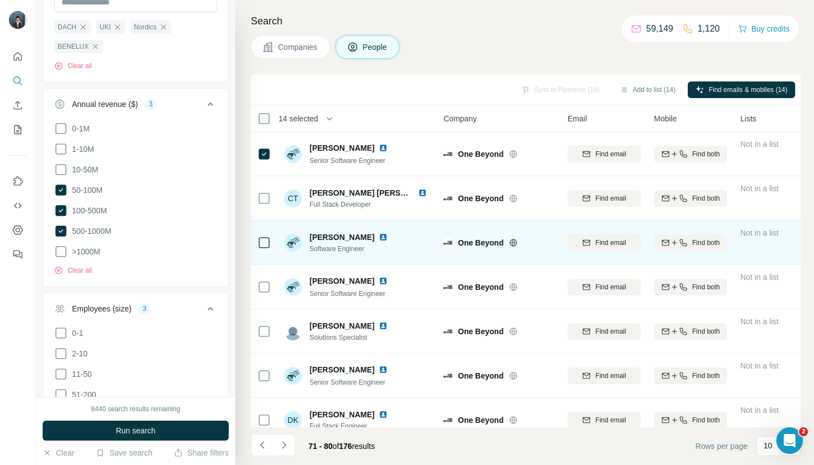
click at [258, 238] on icon at bounding box center [264, 242] width 13 height 13
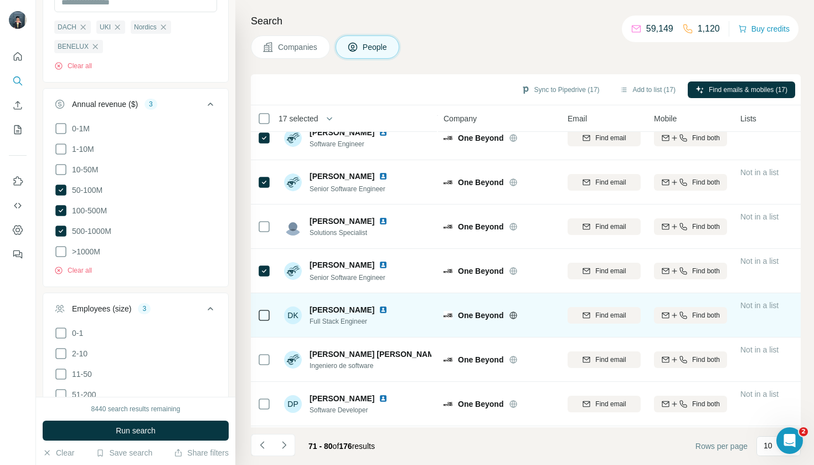
scroll to position [105, 0]
click at [266, 324] on div at bounding box center [264, 314] width 13 height 30
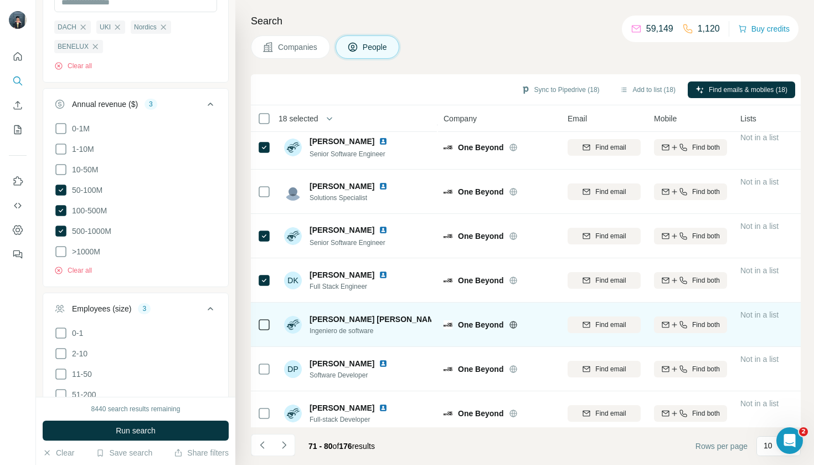
scroll to position [139, 0]
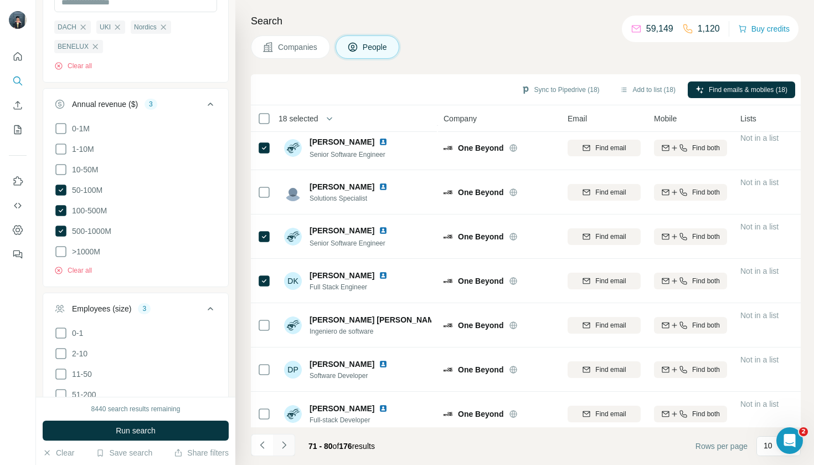
click at [285, 443] on icon "Navigate to next page" at bounding box center [284, 444] width 4 height 7
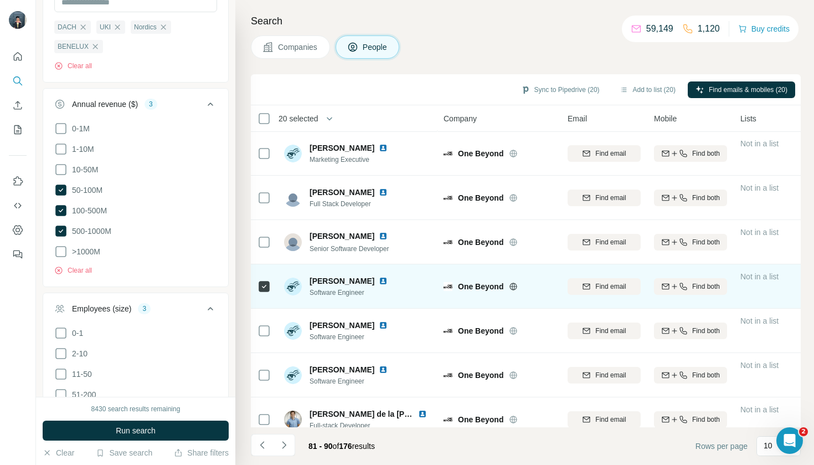
scroll to position [140, 0]
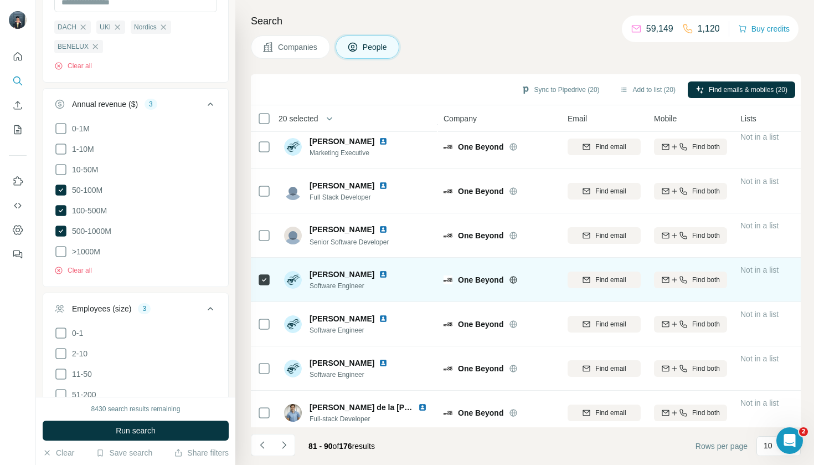
click at [270, 332] on div at bounding box center [264, 324] width 13 height 30
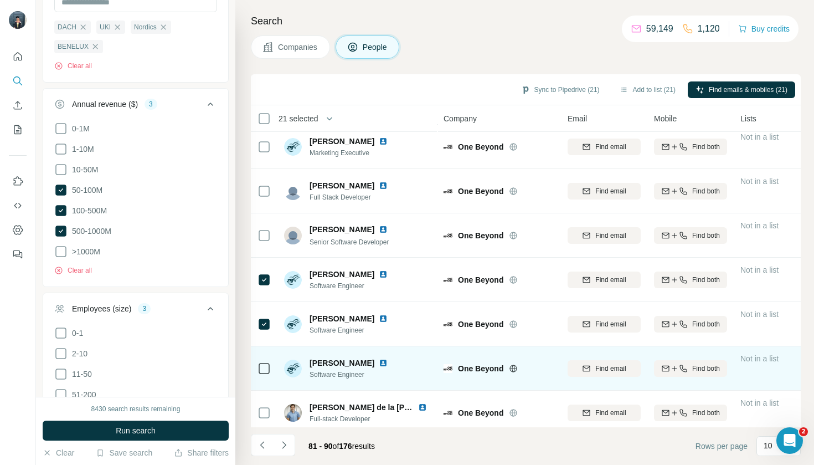
click at [266, 357] on div at bounding box center [264, 368] width 13 height 30
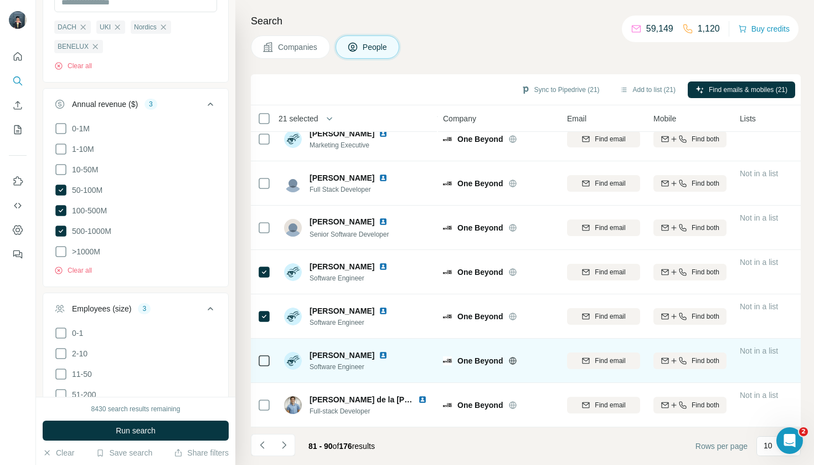
scroll to position [148, 0]
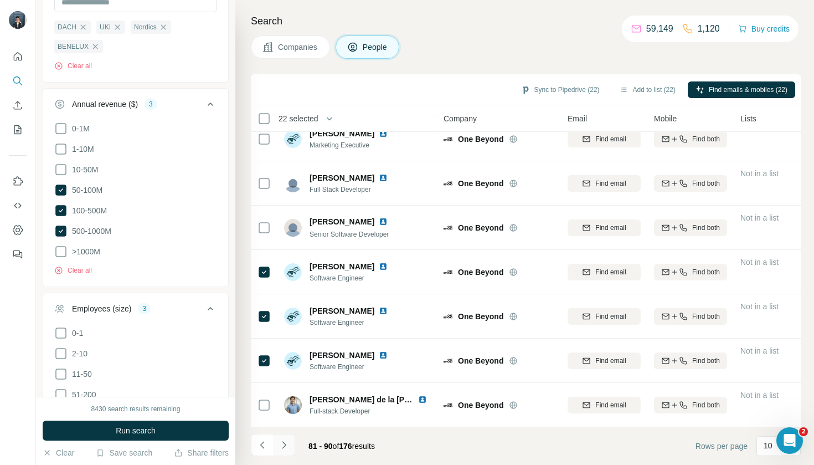
click at [278, 443] on button "Navigate to next page" at bounding box center [284, 445] width 22 height 22
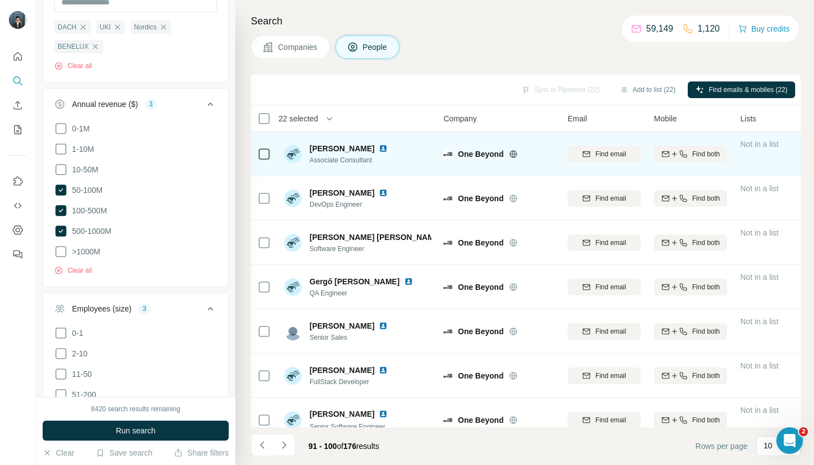
scroll to position [0, 0]
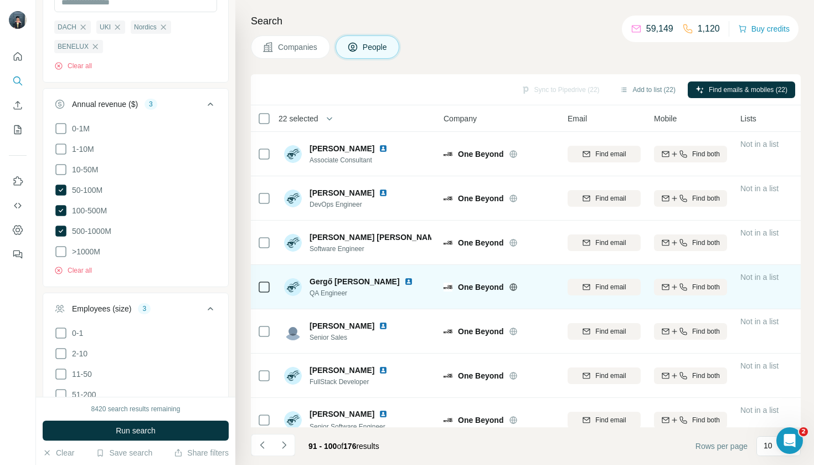
click at [271, 290] on td at bounding box center [264, 287] width 27 height 44
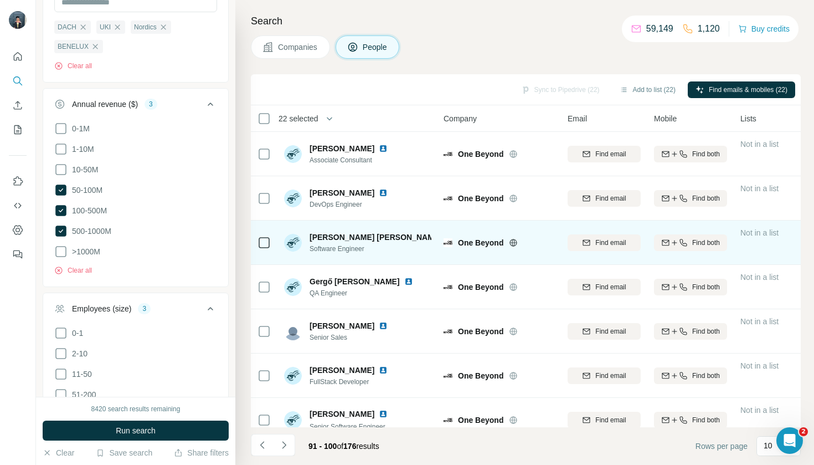
click at [265, 253] on div at bounding box center [264, 242] width 13 height 30
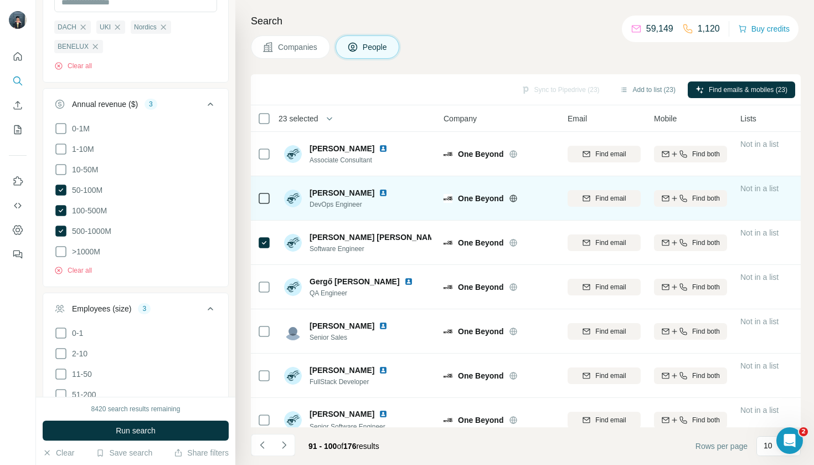
click at [260, 209] on div at bounding box center [264, 198] width 13 height 30
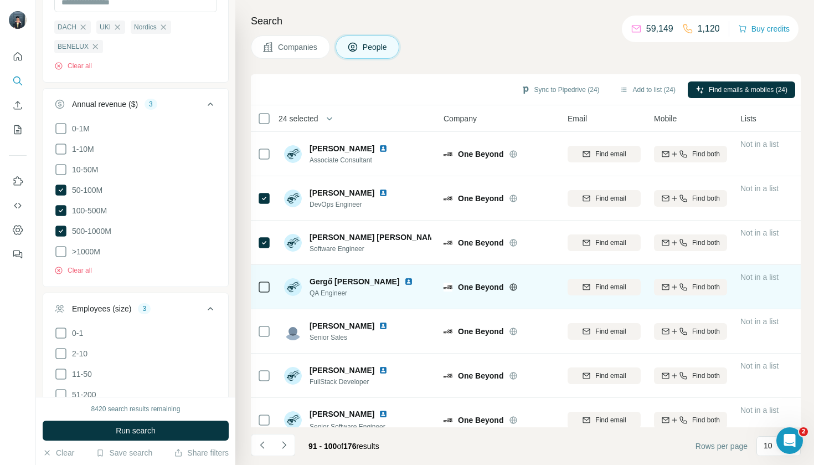
click at [253, 274] on td at bounding box center [264, 287] width 27 height 44
click at [258, 286] on icon at bounding box center [264, 286] width 13 height 13
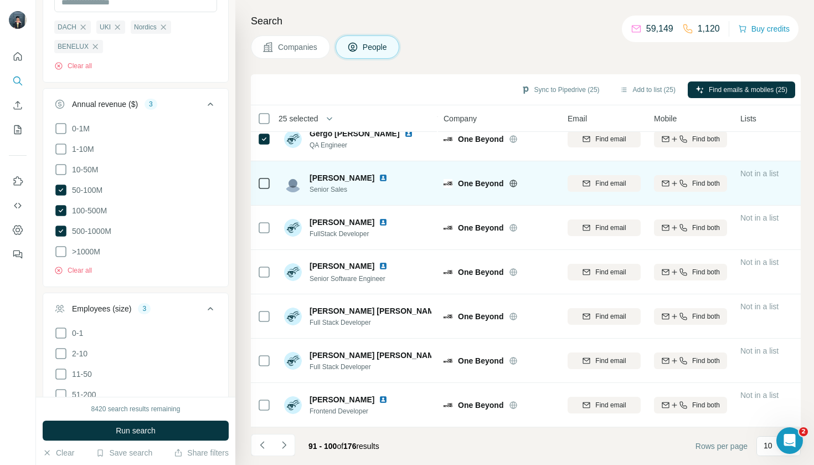
scroll to position [148, 0]
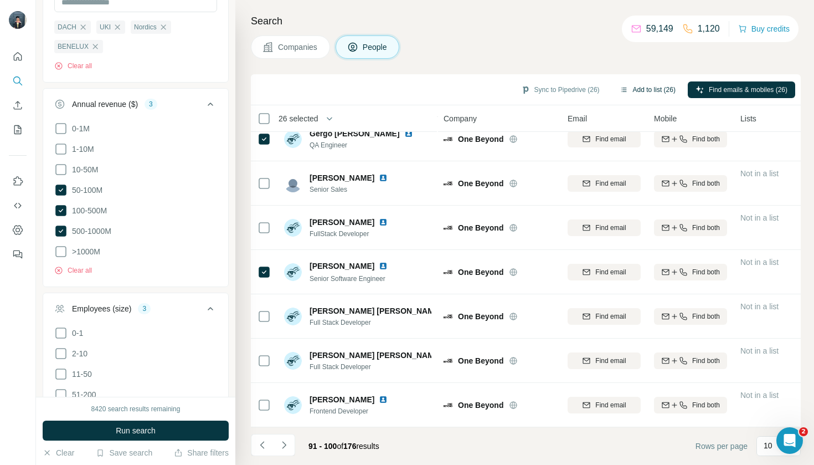
click at [648, 86] on button "Add to list (26)" at bounding box center [647, 89] width 71 height 17
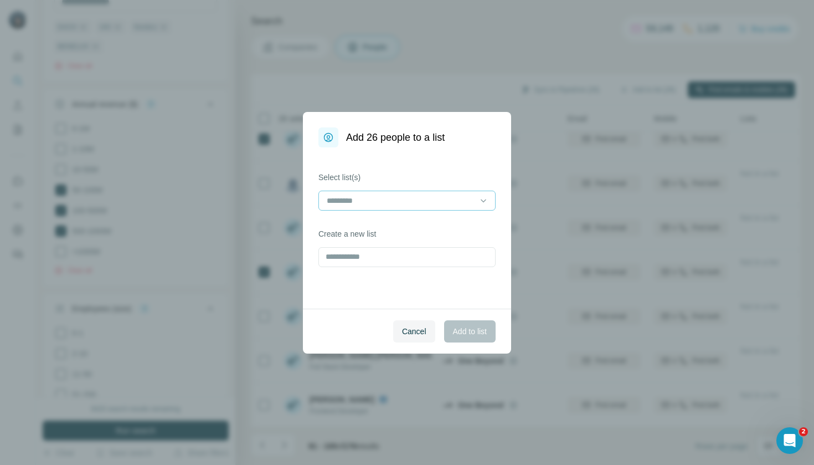
click at [445, 199] on input at bounding box center [401, 200] width 150 height 12
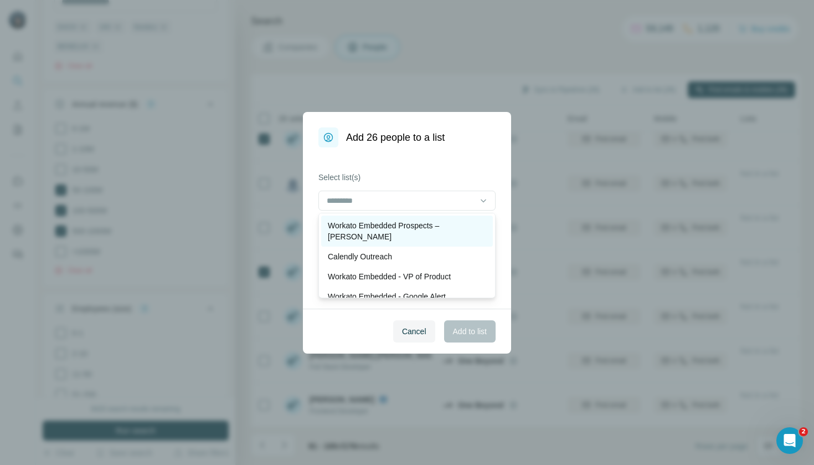
click at [443, 220] on p "Workato Embedded Prospects – [PERSON_NAME]" at bounding box center [407, 231] width 158 height 22
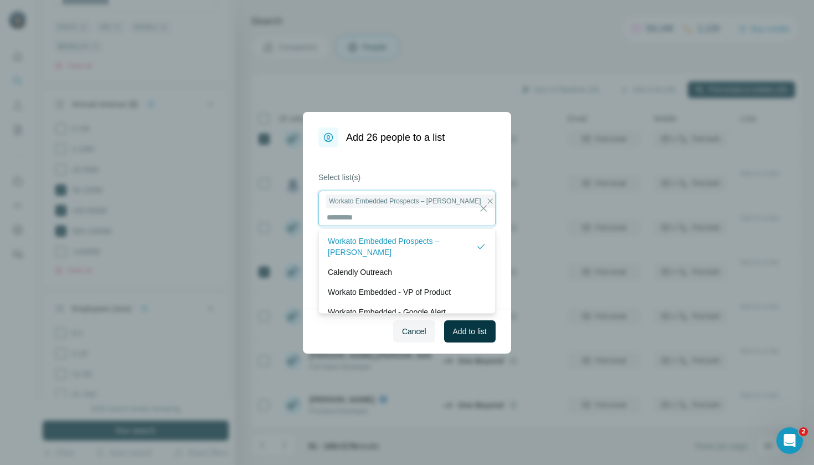
scroll to position [1, 0]
click at [475, 332] on span "Add to list" at bounding box center [470, 331] width 34 height 11
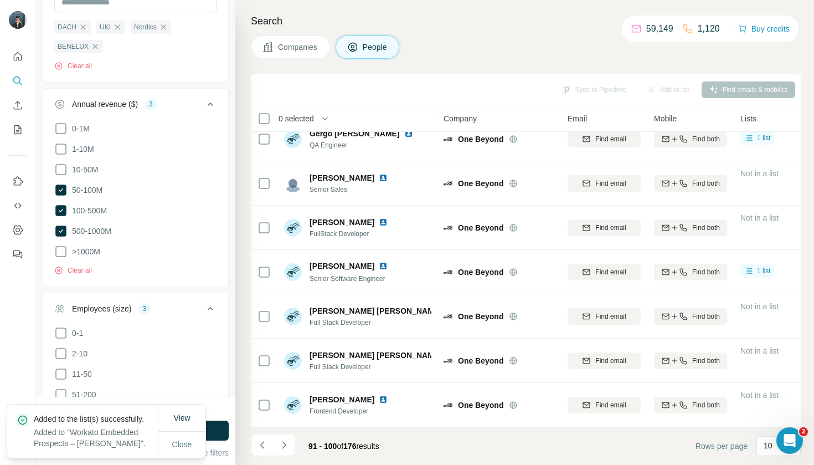
click at [301, 55] on button "Companies" at bounding box center [290, 46] width 79 height 23
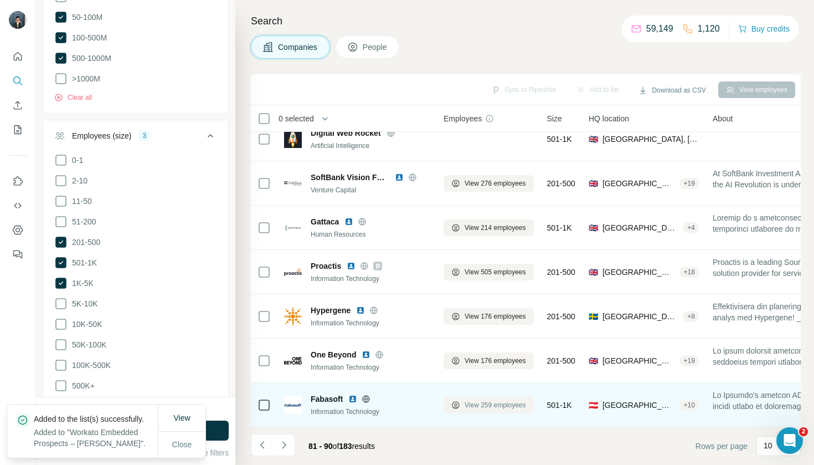
scroll to position [148, 0]
click at [508, 403] on span "View 259 employees" at bounding box center [495, 405] width 61 height 10
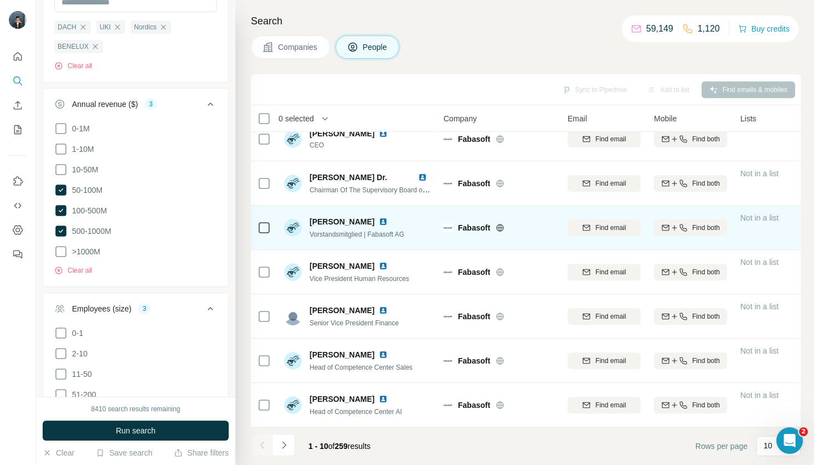
scroll to position [148, 0]
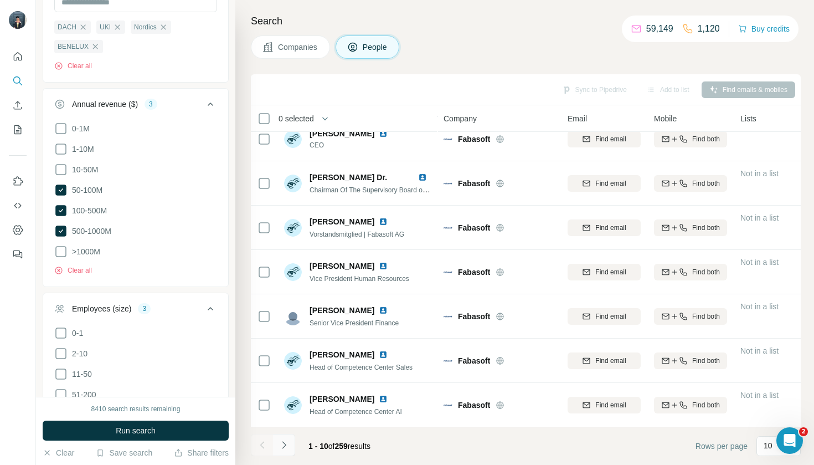
click at [287, 446] on icon "Navigate to next page" at bounding box center [284, 444] width 11 height 11
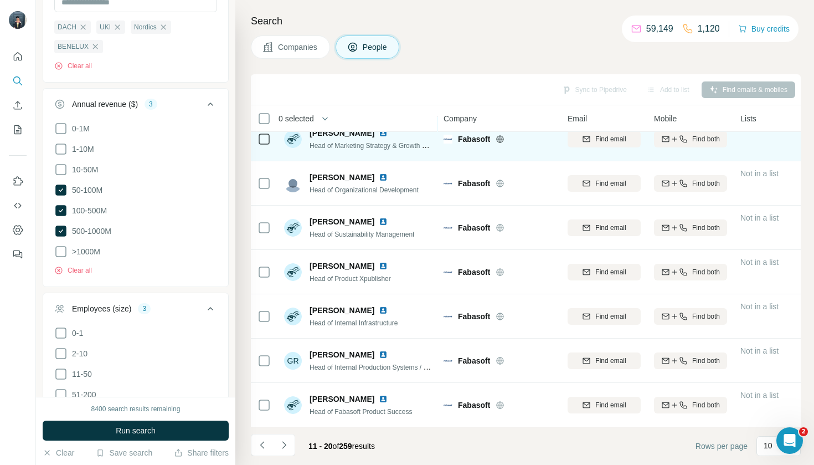
scroll to position [1, 0]
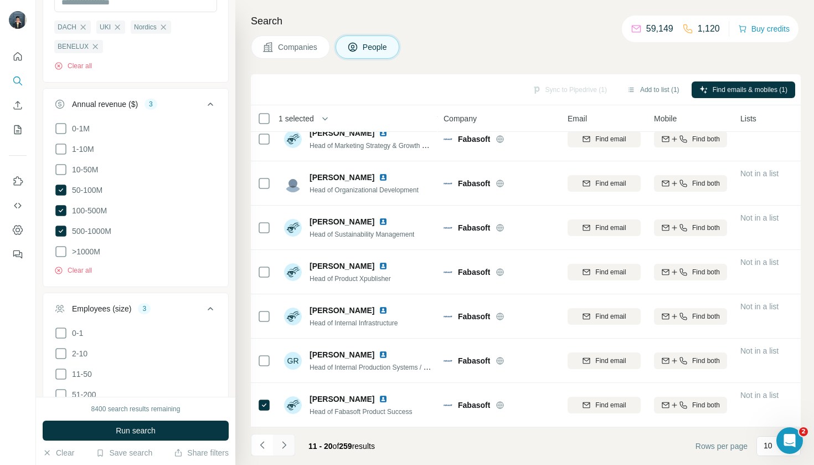
click at [282, 445] on icon "Navigate to next page" at bounding box center [284, 444] width 11 height 11
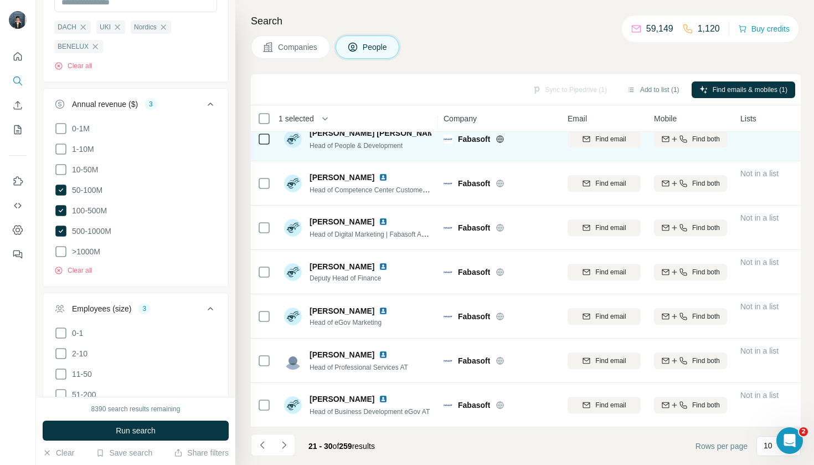
scroll to position [148, 0]
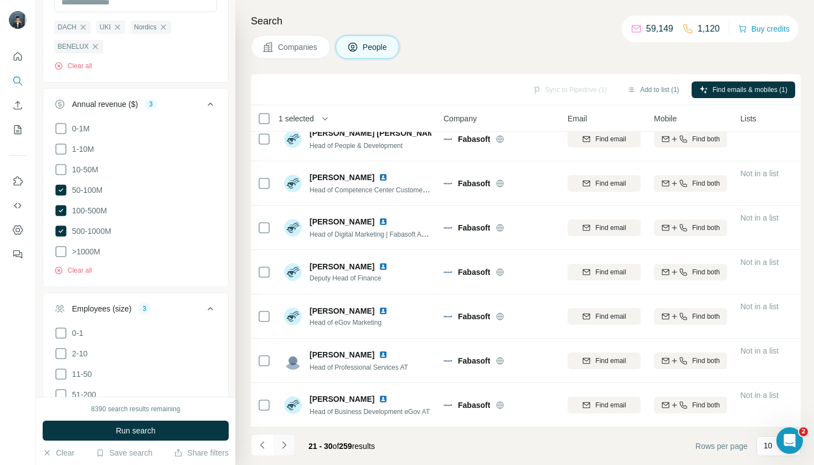
click at [287, 445] on icon "Navigate to next page" at bounding box center [284, 444] width 11 height 11
click at [284, 448] on icon "Navigate to next page" at bounding box center [284, 444] width 4 height 7
click at [284, 450] on icon "Navigate to next page" at bounding box center [284, 444] width 11 height 11
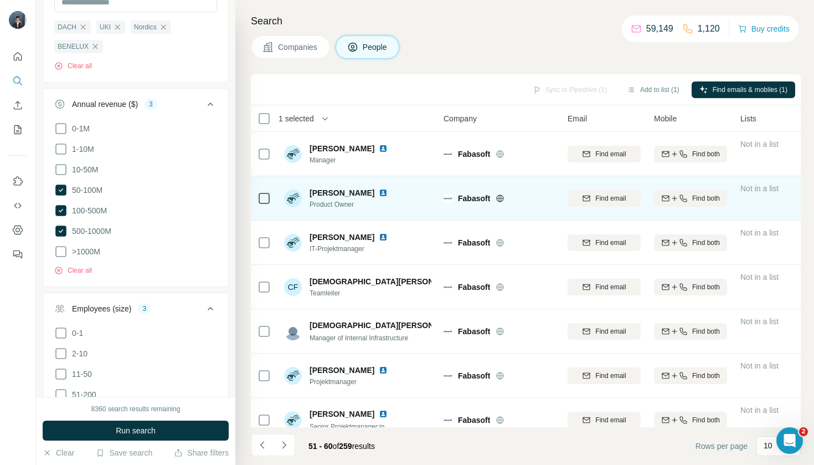
scroll to position [0, 0]
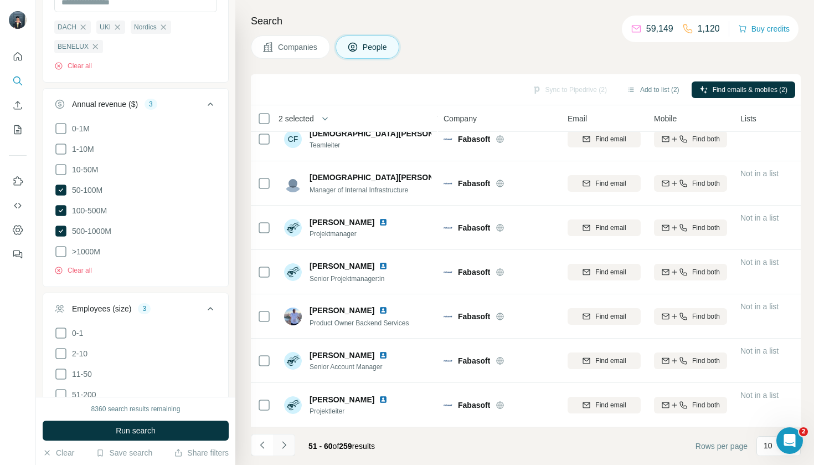
click at [290, 450] on button "Navigate to next page" at bounding box center [284, 445] width 22 height 22
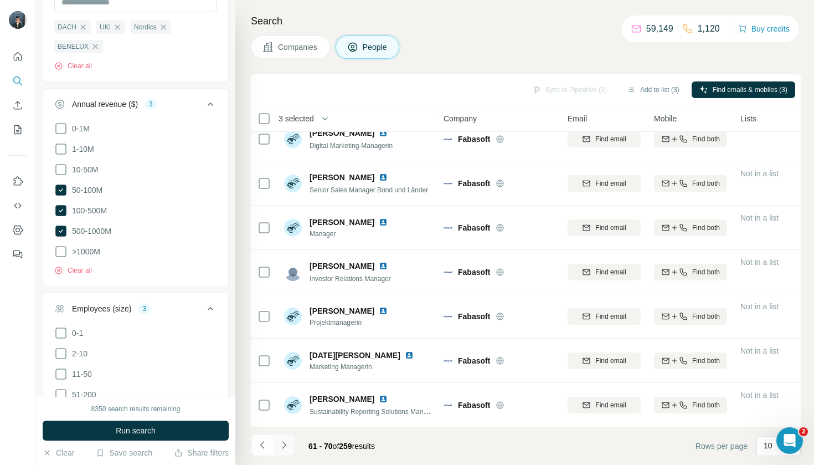
click at [286, 445] on icon "Navigate to next page" at bounding box center [284, 444] width 11 height 11
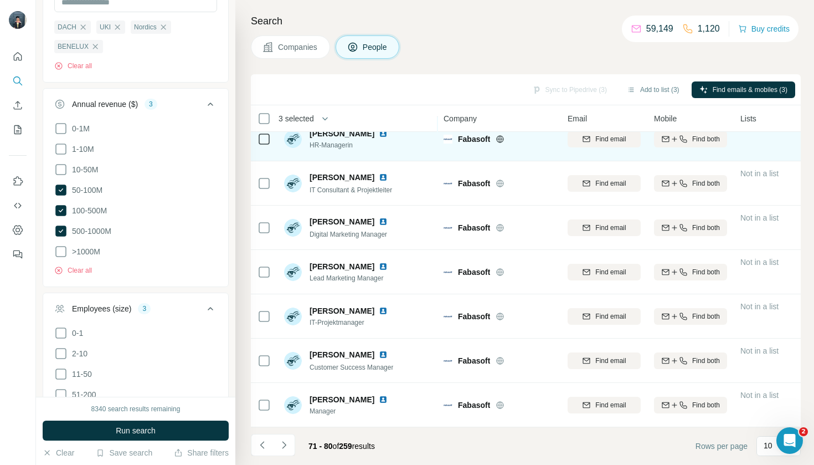
scroll to position [148, 0]
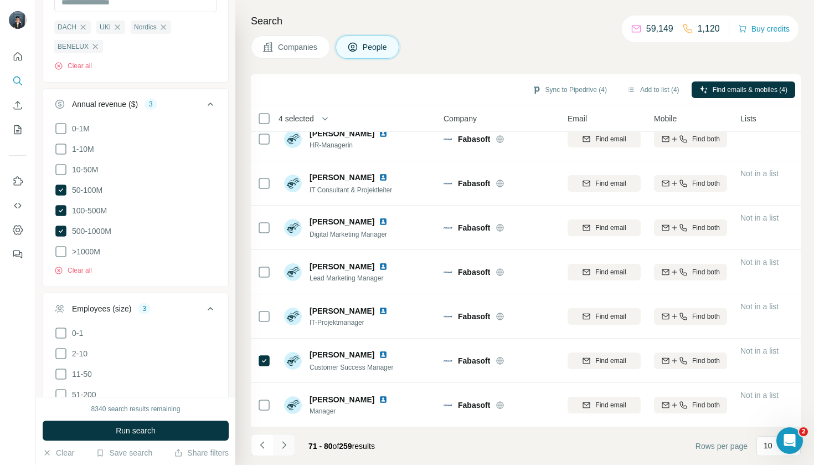
click at [283, 450] on button "Navigate to next page" at bounding box center [284, 445] width 22 height 22
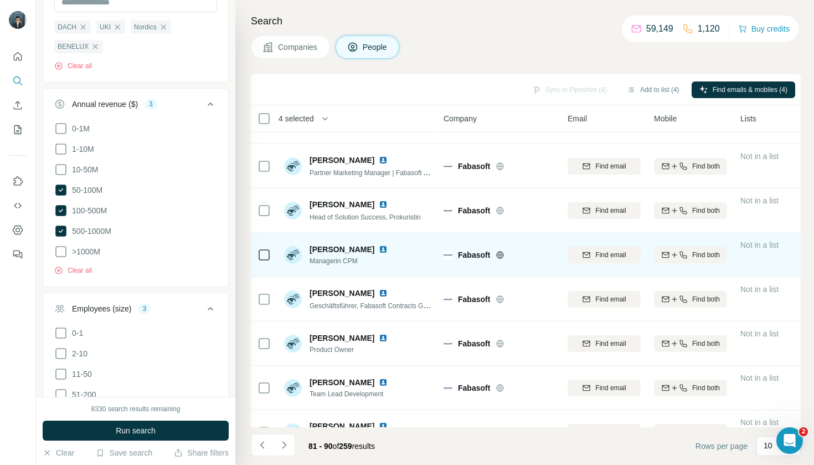
scroll to position [78, 0]
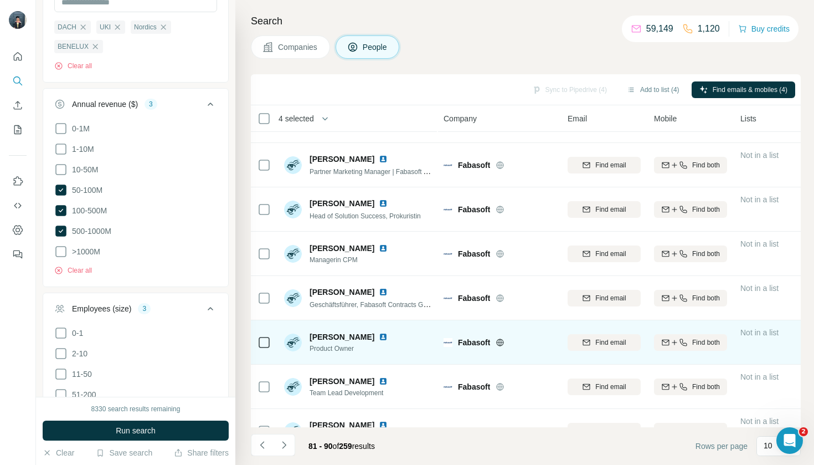
click at [266, 348] on icon at bounding box center [264, 342] width 13 height 13
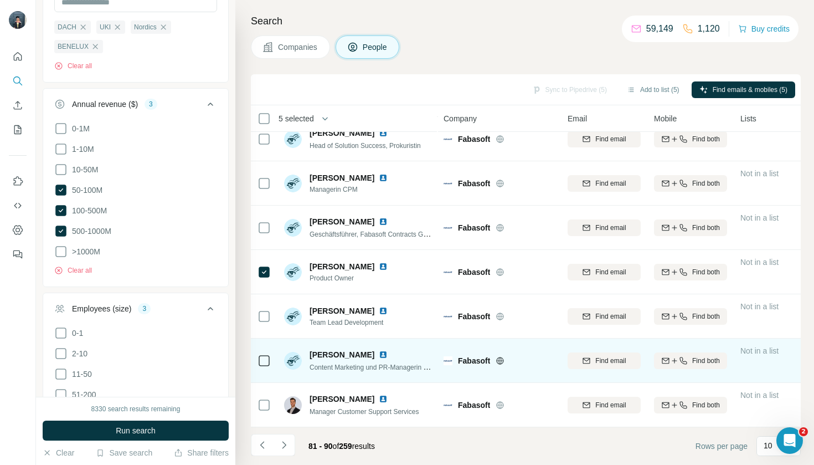
scroll to position [0, 0]
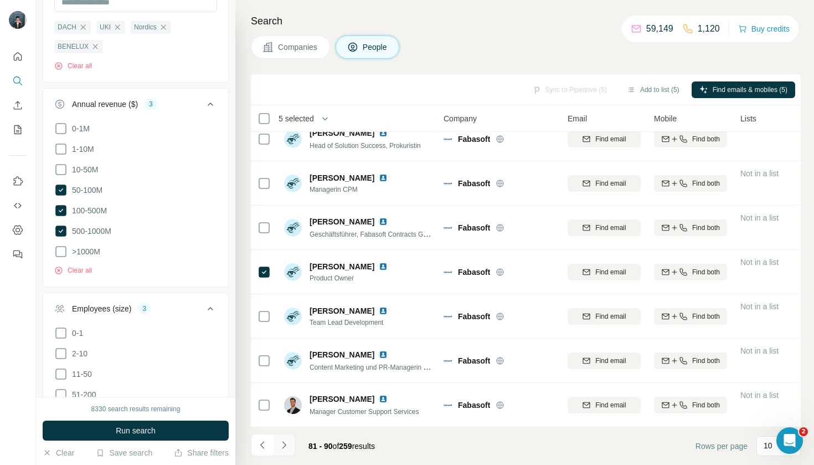
click at [280, 445] on icon "Navigate to next page" at bounding box center [284, 444] width 11 height 11
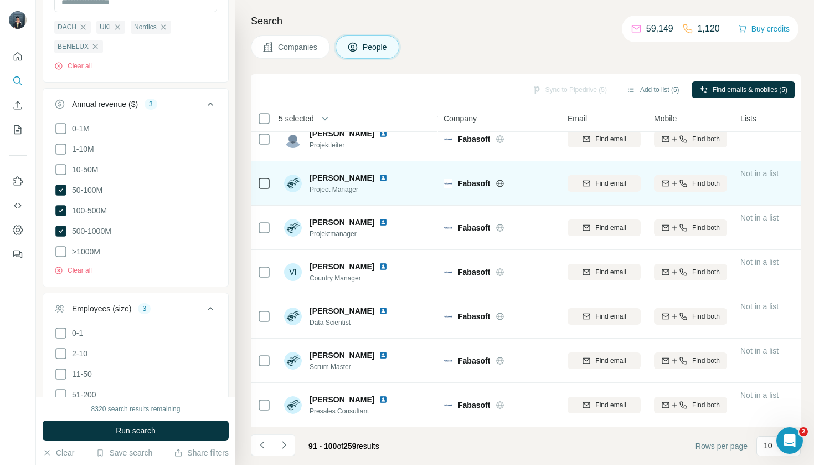
scroll to position [148, 0]
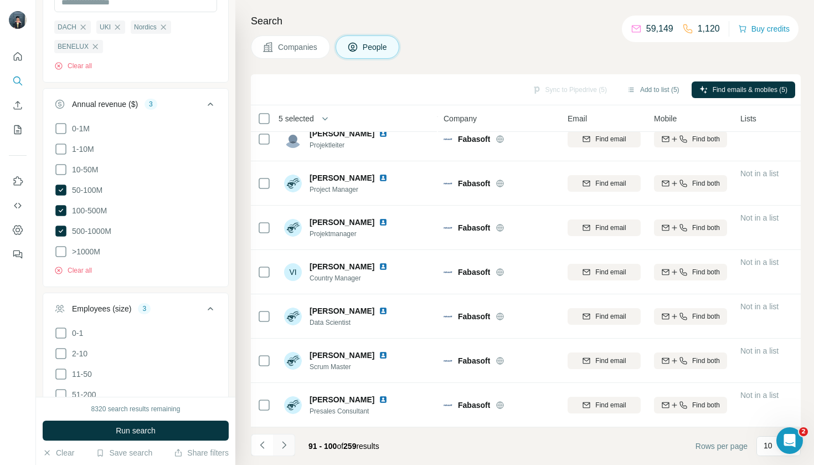
click at [289, 442] on icon "Navigate to next page" at bounding box center [284, 444] width 11 height 11
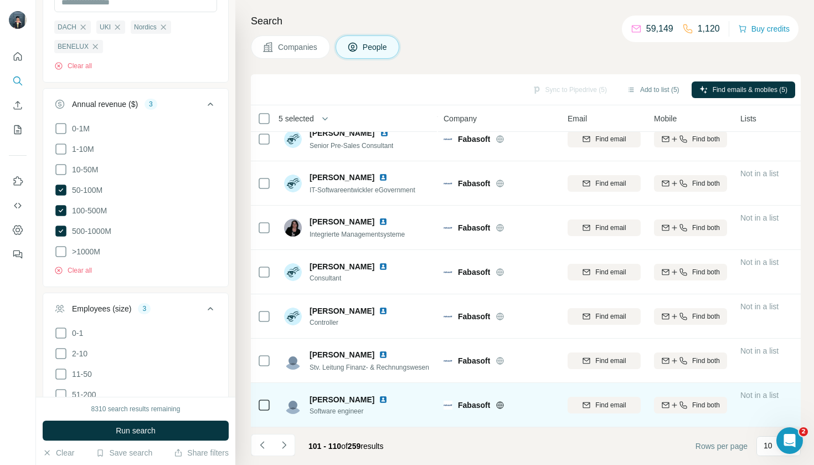
click at [270, 409] on icon at bounding box center [264, 404] width 13 height 13
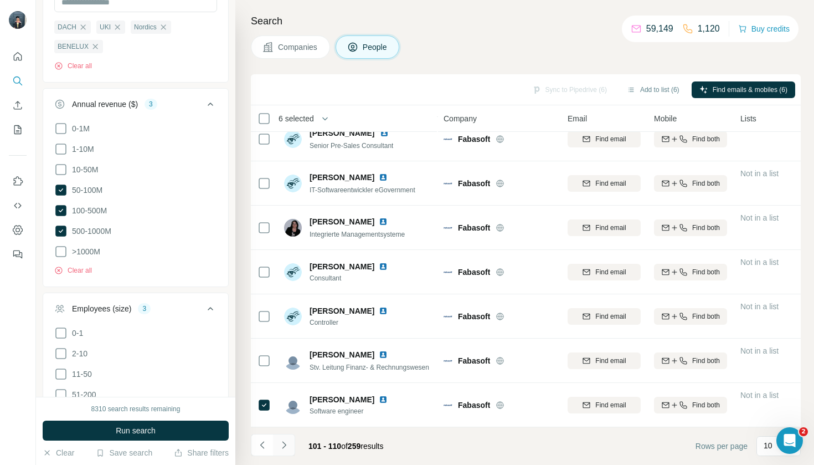
click at [286, 445] on icon "Navigate to next page" at bounding box center [284, 444] width 4 height 7
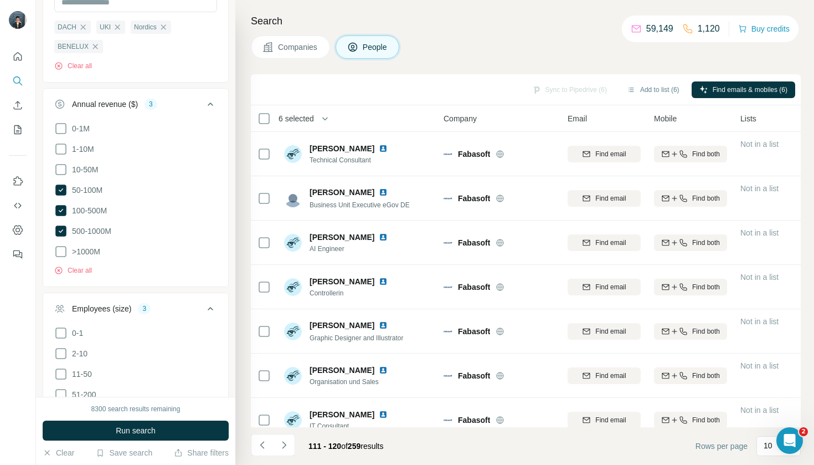
scroll to position [0, 0]
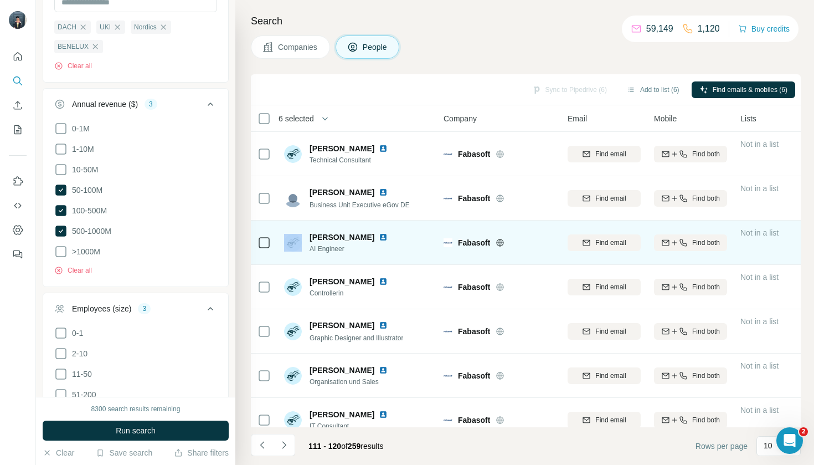
click at [259, 238] on div at bounding box center [264, 242] width 13 height 13
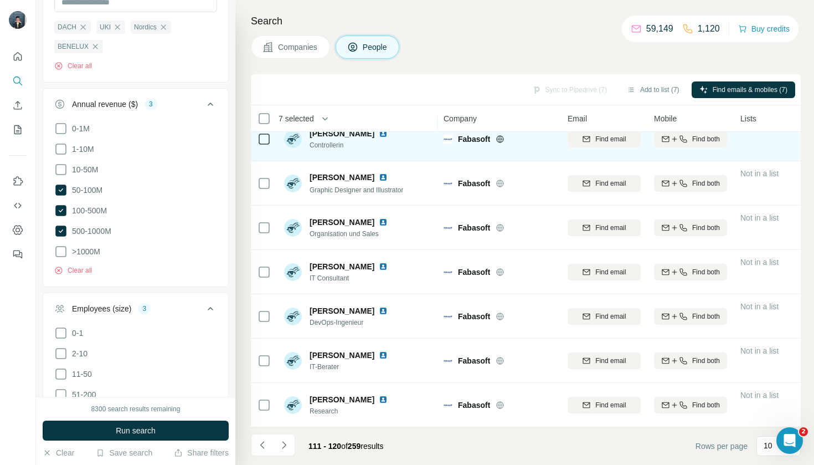
scroll to position [148, 0]
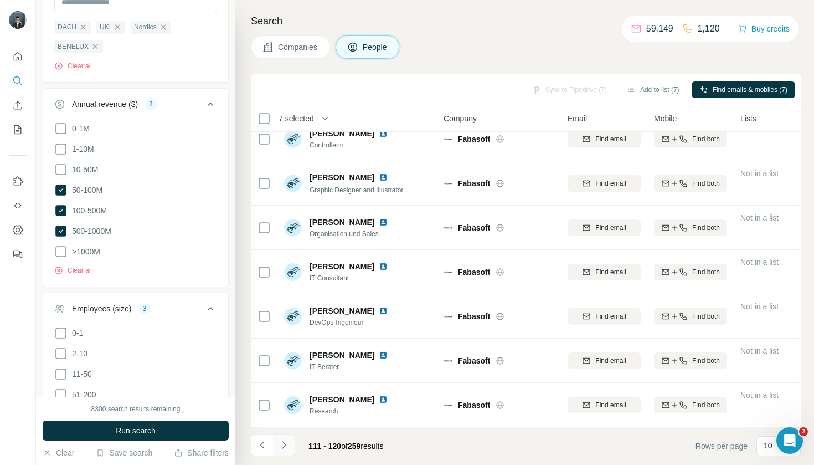
click at [286, 445] on icon "Navigate to next page" at bounding box center [284, 444] width 11 height 11
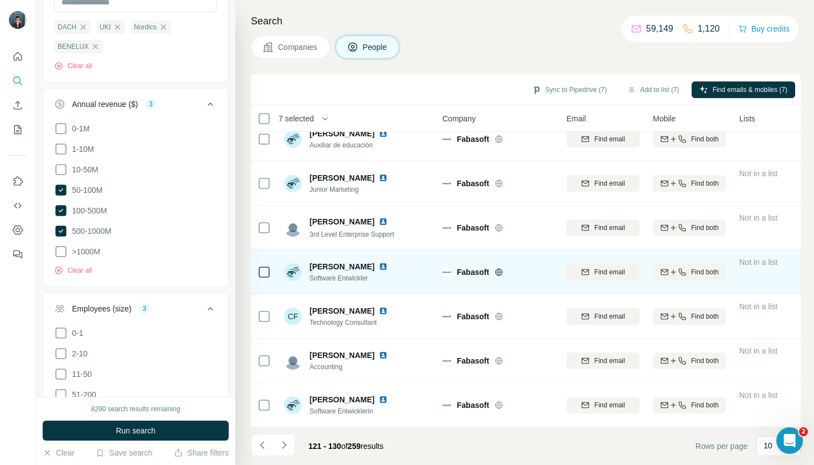
scroll to position [148, 1]
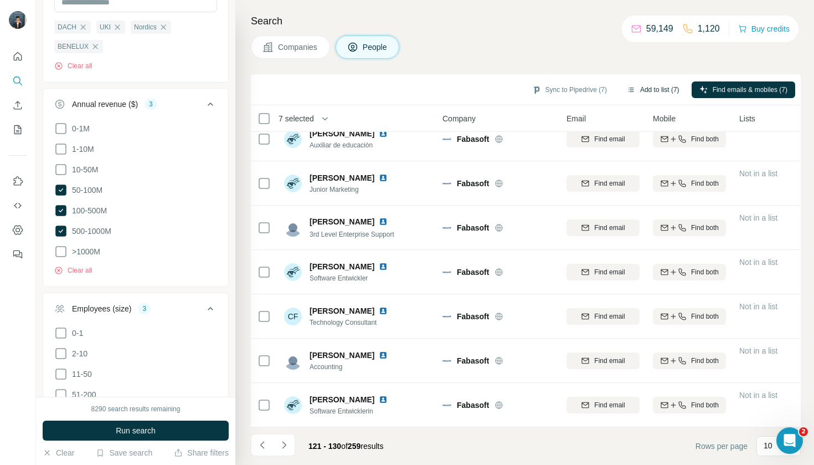
click at [651, 93] on button "Add to list (7)" at bounding box center [653, 89] width 68 height 17
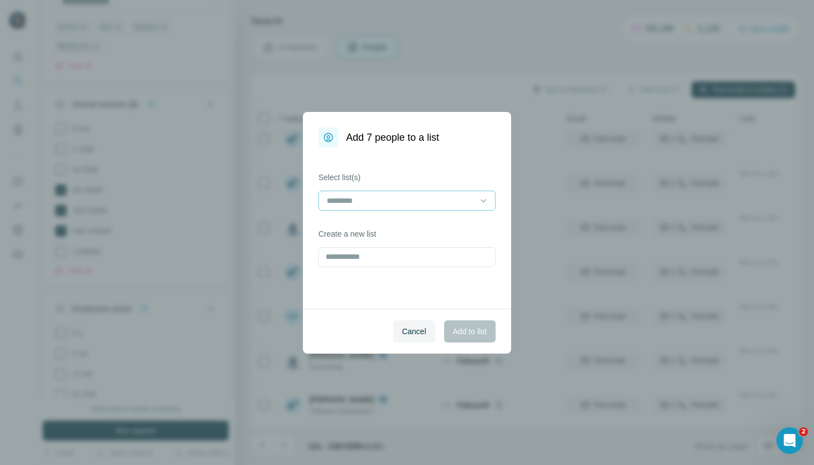
click at [364, 206] on input at bounding box center [401, 200] width 150 height 12
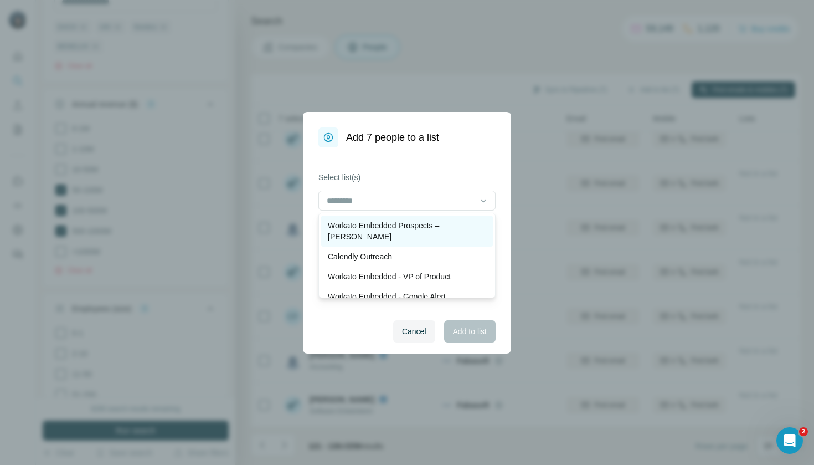
click at [367, 220] on p "Workato Embedded Prospects – [PERSON_NAME]" at bounding box center [407, 231] width 158 height 22
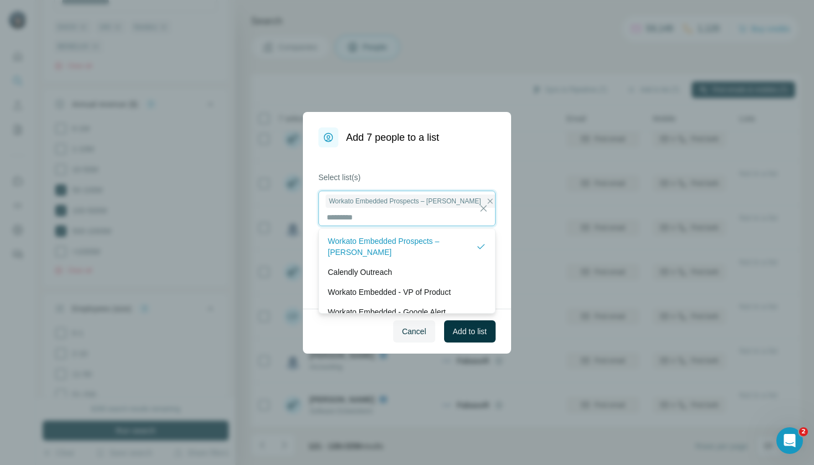
scroll to position [1, 0]
click at [473, 333] on span "Add to list" at bounding box center [470, 331] width 34 height 11
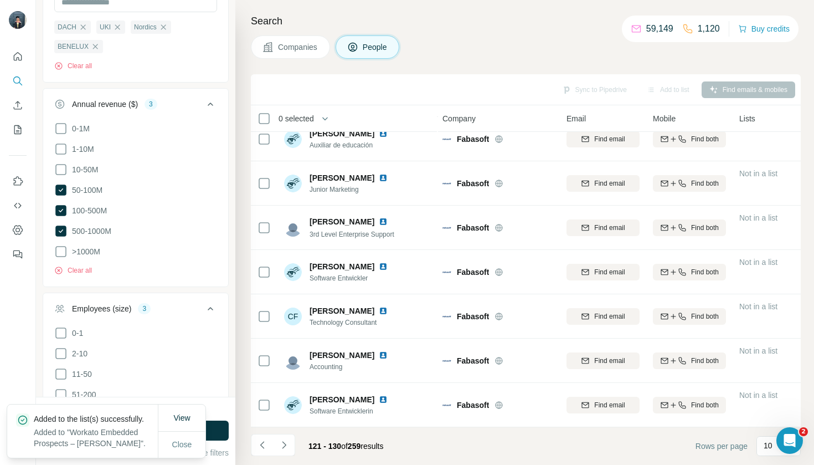
click at [304, 48] on span "Companies" at bounding box center [298, 47] width 40 height 11
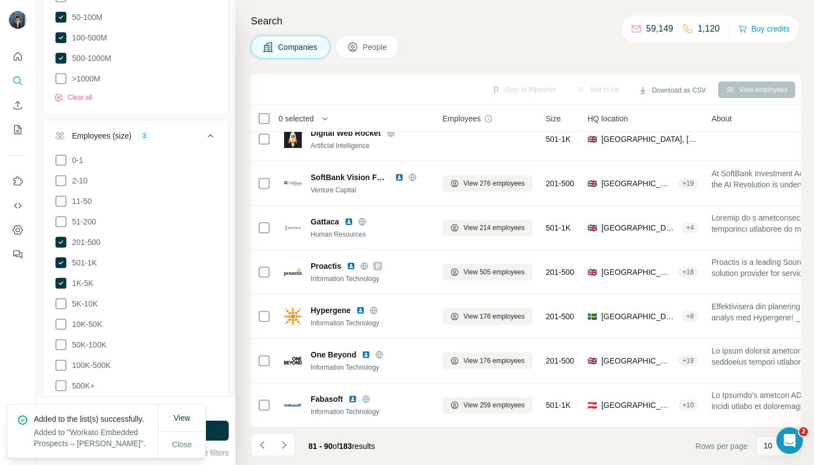
click at [283, 456] on li at bounding box center [284, 446] width 22 height 24
click at [286, 448] on icon "Navigate to next page" at bounding box center [284, 444] width 11 height 11
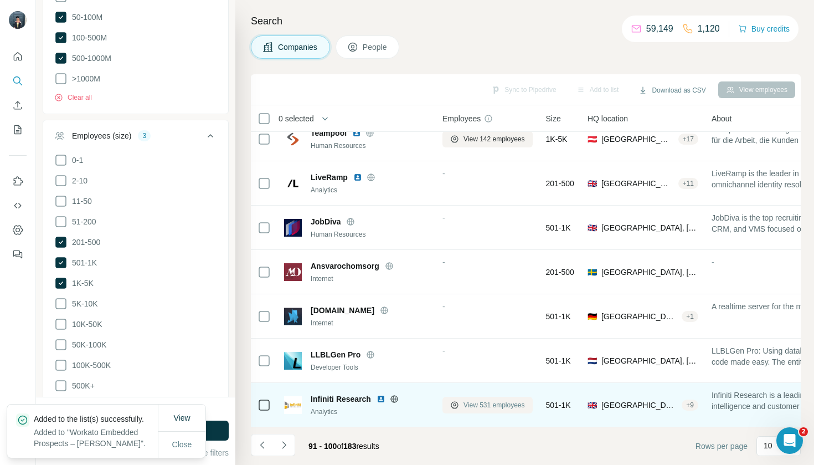
scroll to position [148, 1]
click at [481, 405] on span "View 531 employees" at bounding box center [494, 405] width 61 height 10
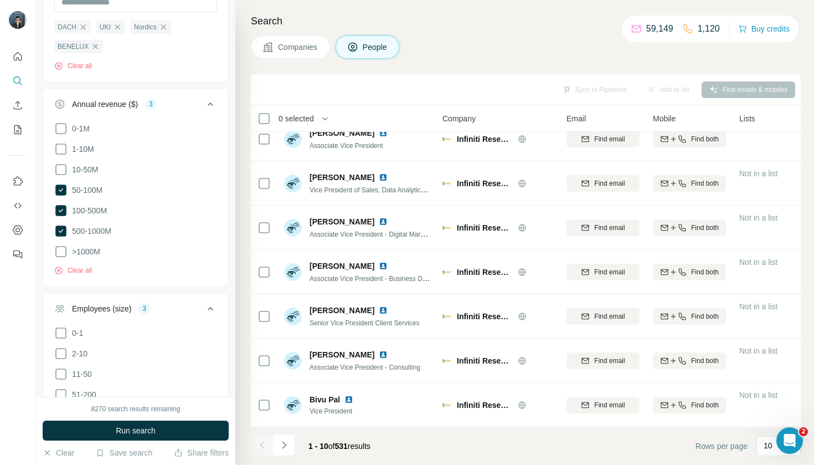
click at [307, 50] on span "Companies" at bounding box center [298, 47] width 40 height 11
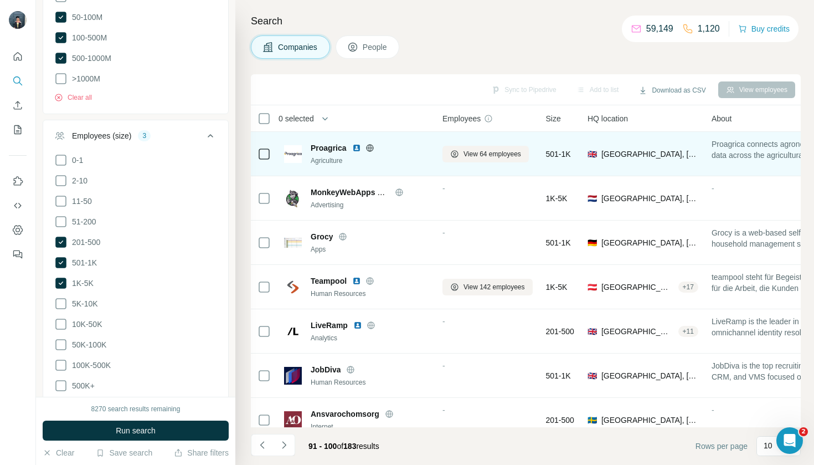
scroll to position [0, 1]
click at [500, 155] on span "View 64 employees" at bounding box center [493, 154] width 58 height 10
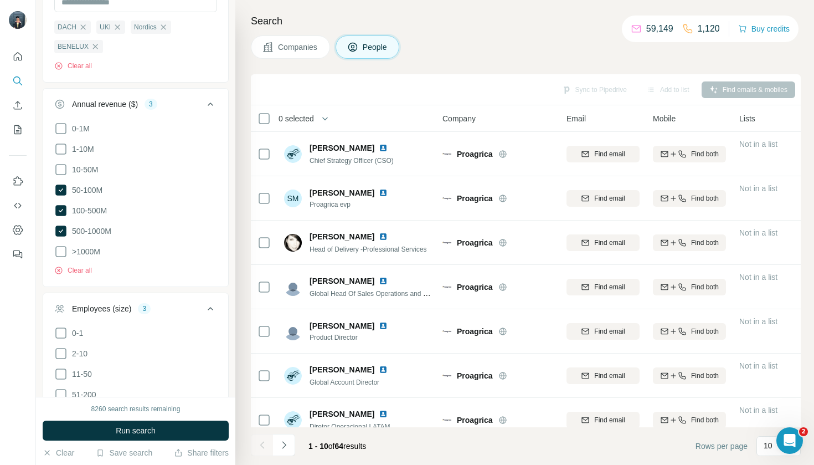
click at [312, 50] on span "Companies" at bounding box center [298, 47] width 40 height 11
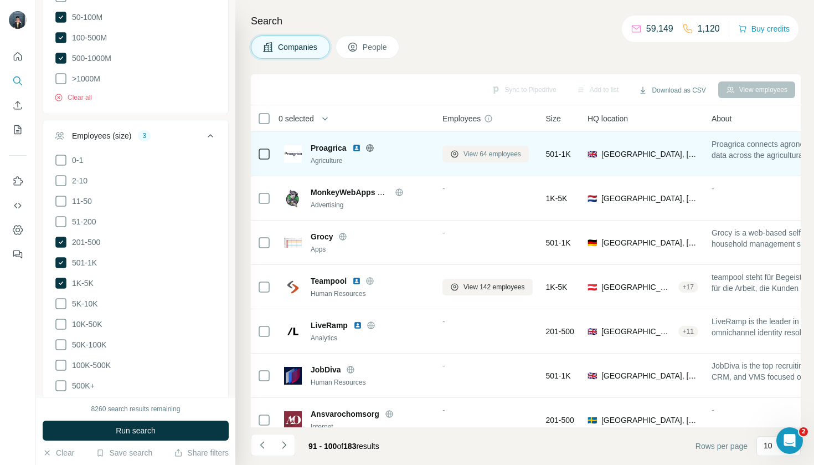
click at [470, 157] on span "View 64 employees" at bounding box center [493, 154] width 58 height 10
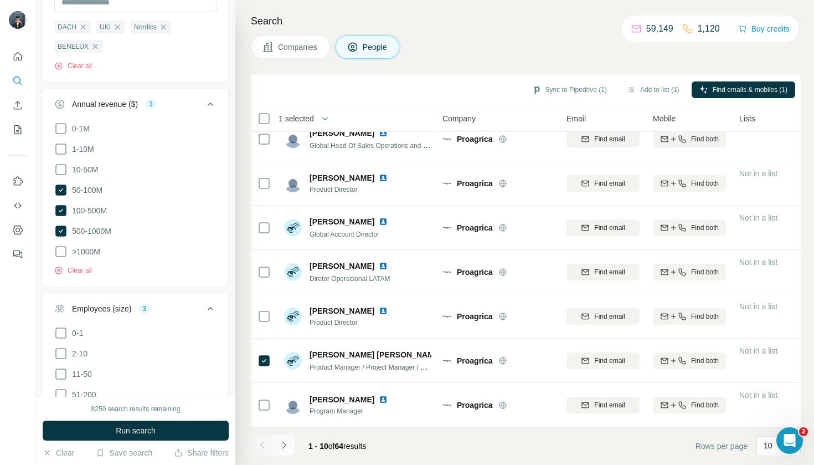
click at [284, 453] on button "Navigate to next page" at bounding box center [284, 445] width 22 height 22
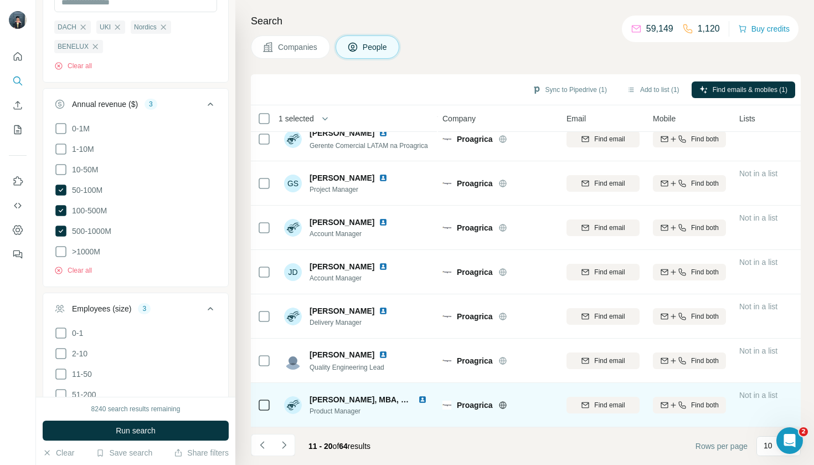
click at [271, 405] on td at bounding box center [264, 405] width 27 height 44
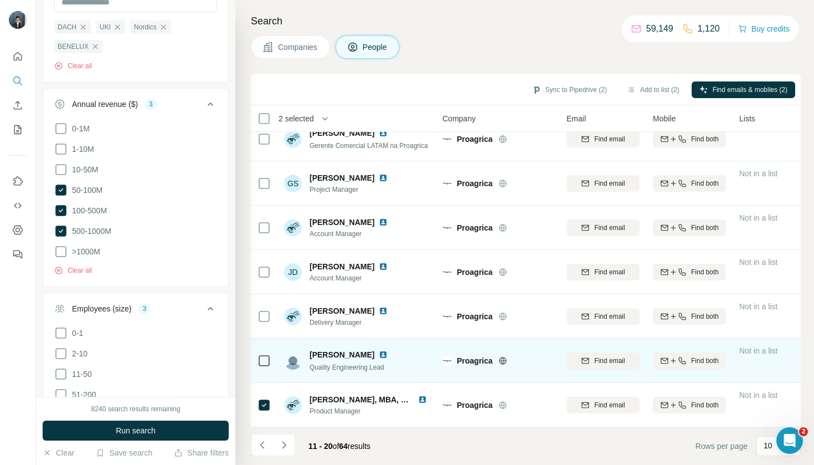
click at [261, 367] on icon at bounding box center [264, 360] width 13 height 13
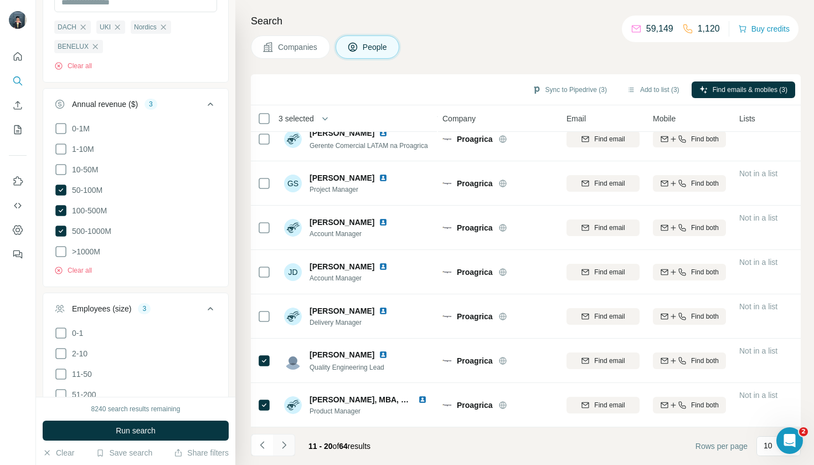
click at [284, 450] on button "Navigate to next page" at bounding box center [284, 445] width 22 height 22
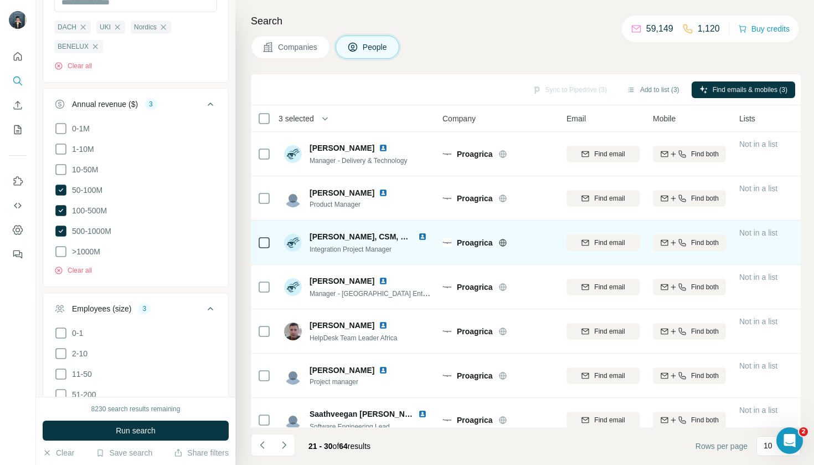
scroll to position [0, 1]
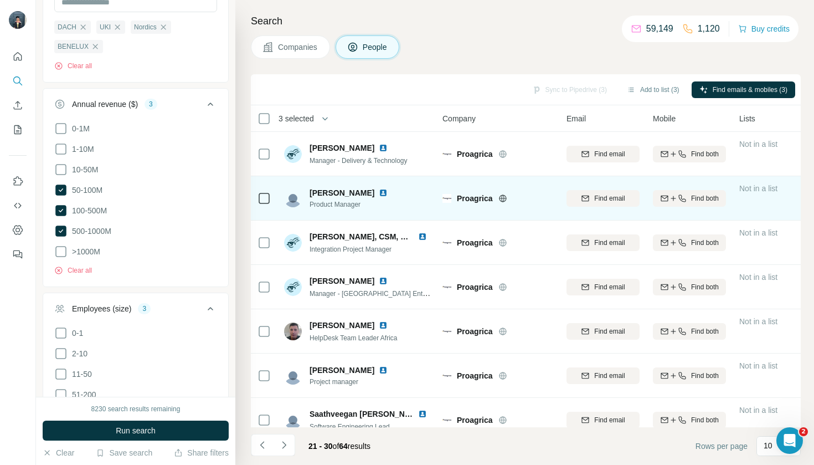
click at [254, 194] on td at bounding box center [264, 198] width 27 height 44
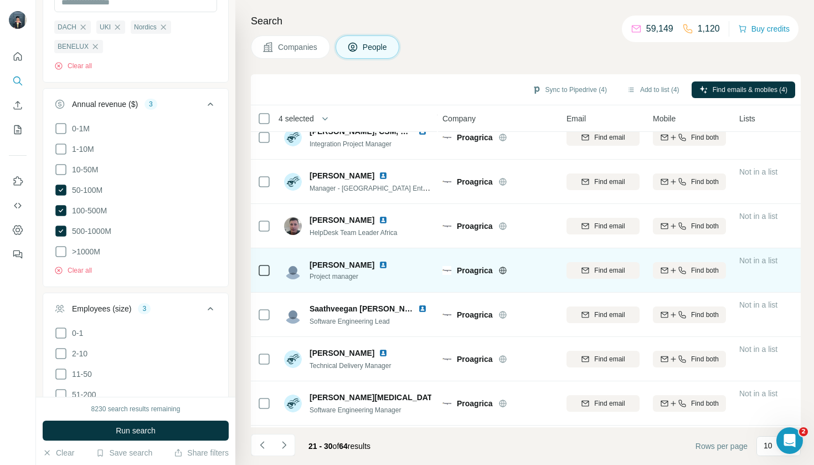
scroll to position [110, 1]
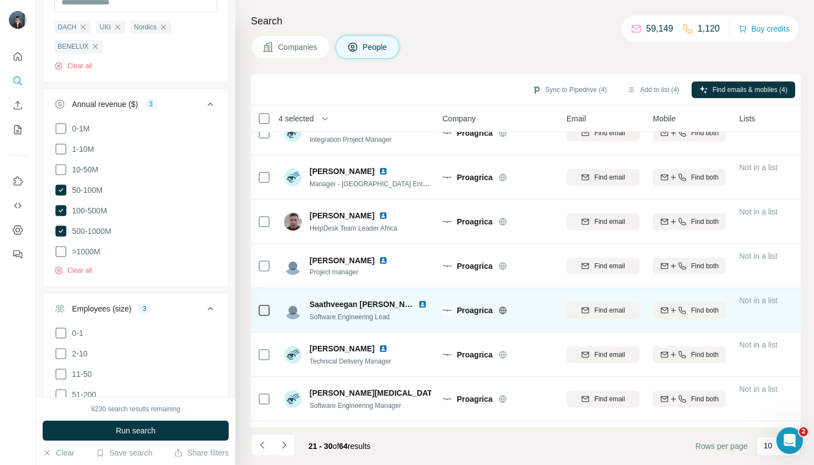
click at [257, 307] on td at bounding box center [264, 310] width 27 height 44
click at [268, 304] on icon at bounding box center [264, 310] width 13 height 13
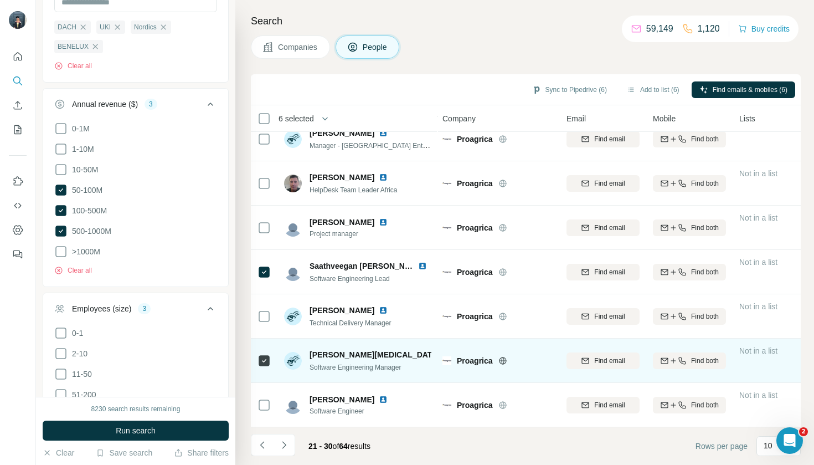
scroll to position [0, 0]
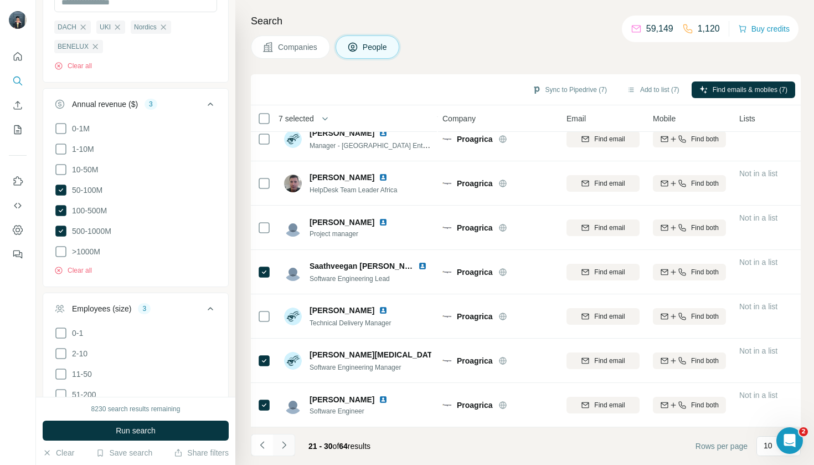
click at [284, 452] on button "Navigate to next page" at bounding box center [284, 445] width 22 height 22
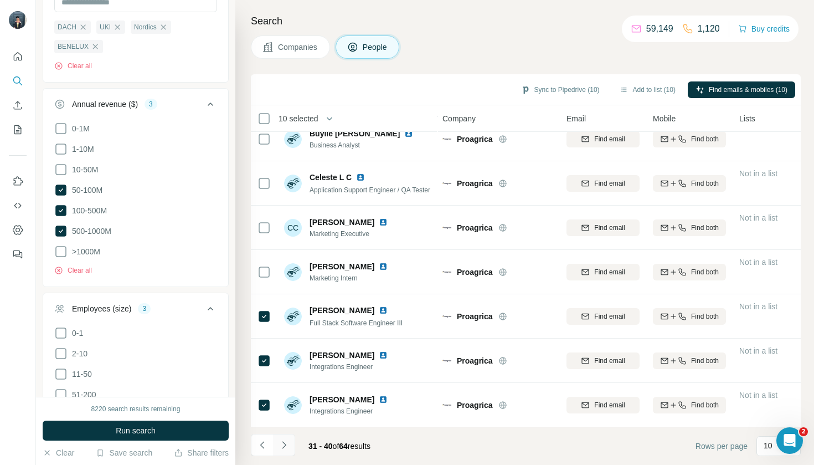
click at [282, 443] on icon "Navigate to next page" at bounding box center [284, 444] width 11 height 11
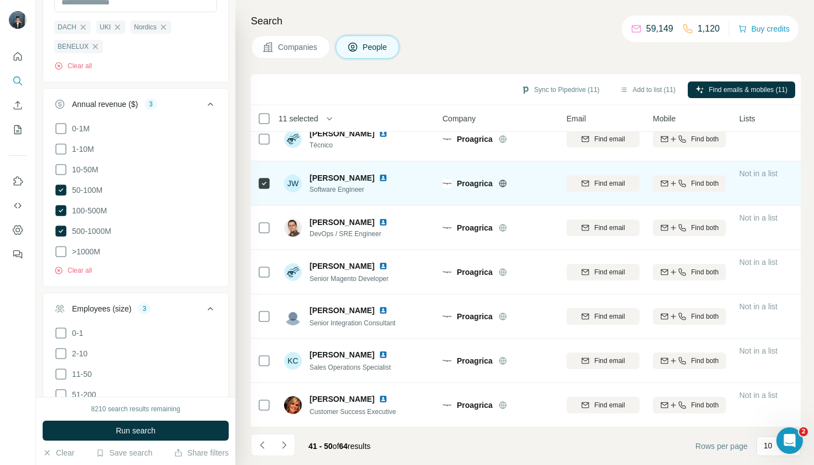
scroll to position [148, 1]
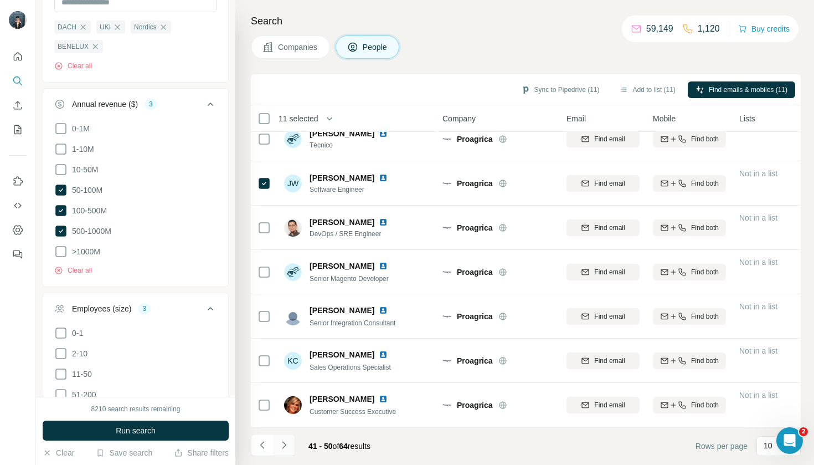
click at [291, 448] on button "Navigate to next page" at bounding box center [284, 445] width 22 height 22
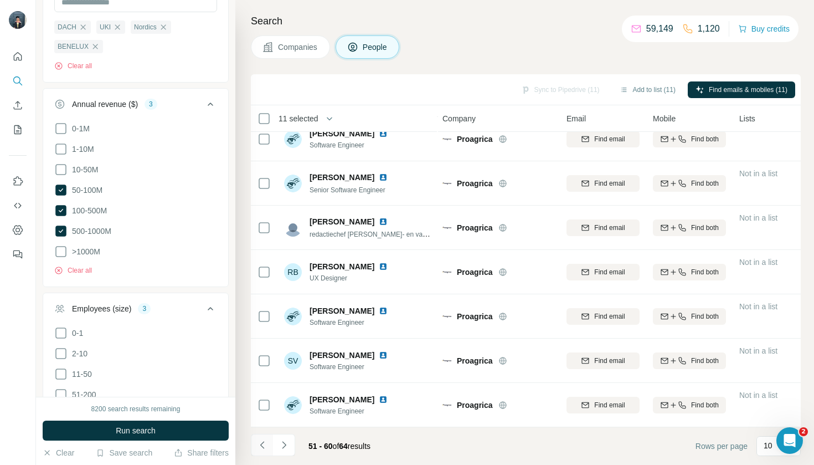
click at [261, 453] on button "Navigate to previous page" at bounding box center [262, 445] width 22 height 22
click at [286, 446] on icon "Navigate to next page" at bounding box center [284, 444] width 11 height 11
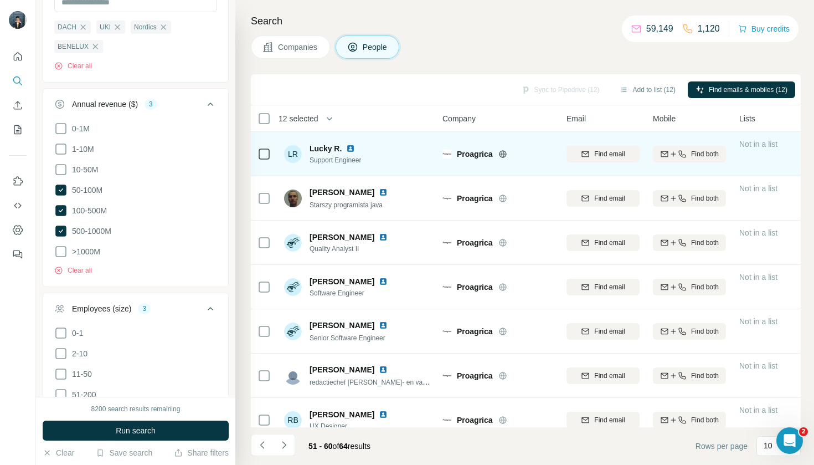
scroll to position [0, 1]
click at [270, 165] on div at bounding box center [264, 153] width 13 height 30
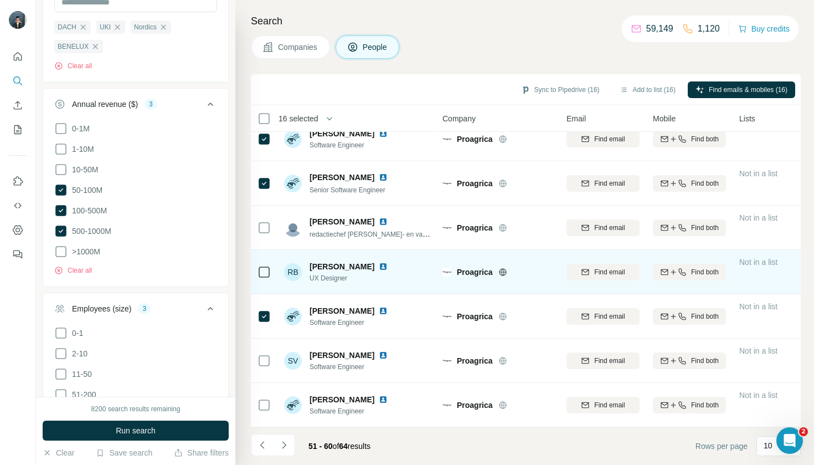
scroll to position [148, 1]
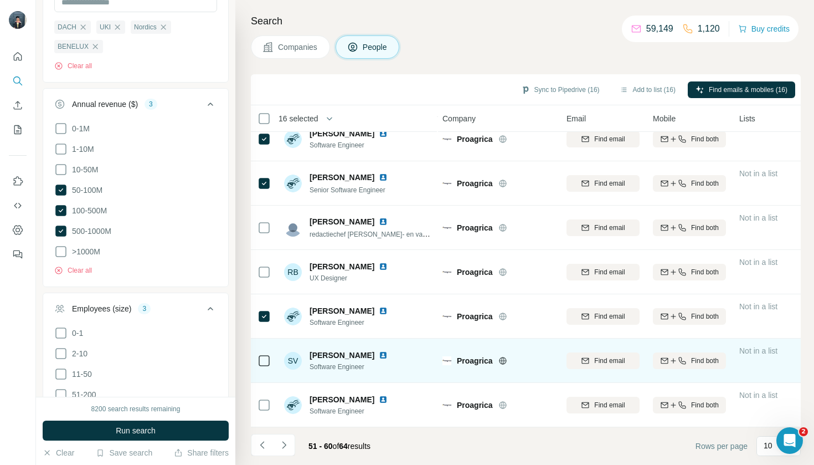
click at [261, 344] on td at bounding box center [264, 360] width 27 height 44
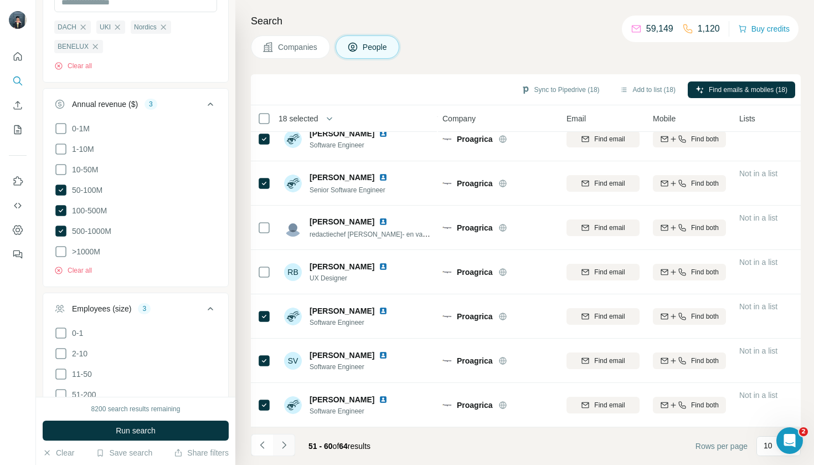
click at [280, 449] on icon "Navigate to next page" at bounding box center [284, 444] width 11 height 11
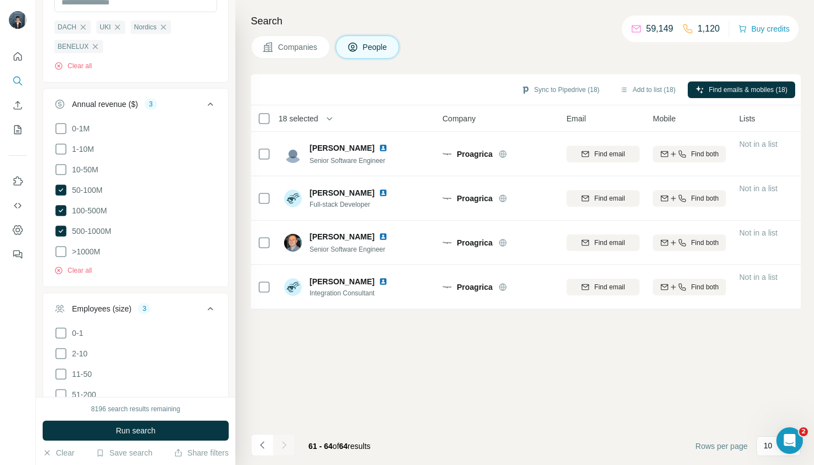
scroll to position [0, 0]
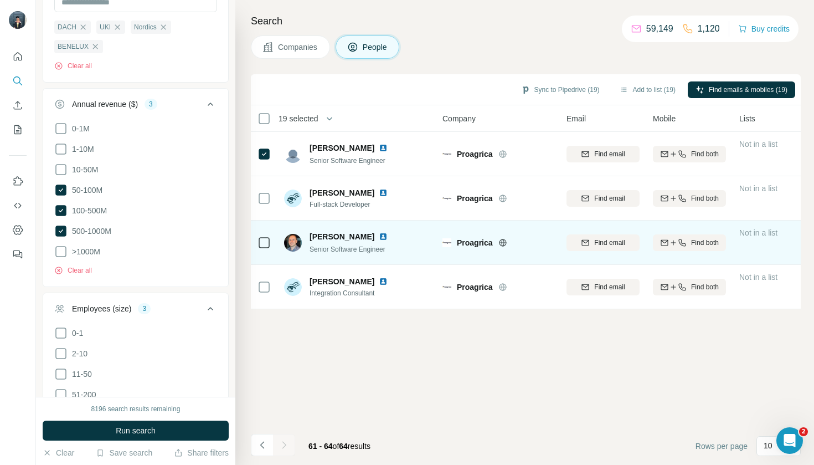
click at [261, 251] on div at bounding box center [264, 242] width 13 height 30
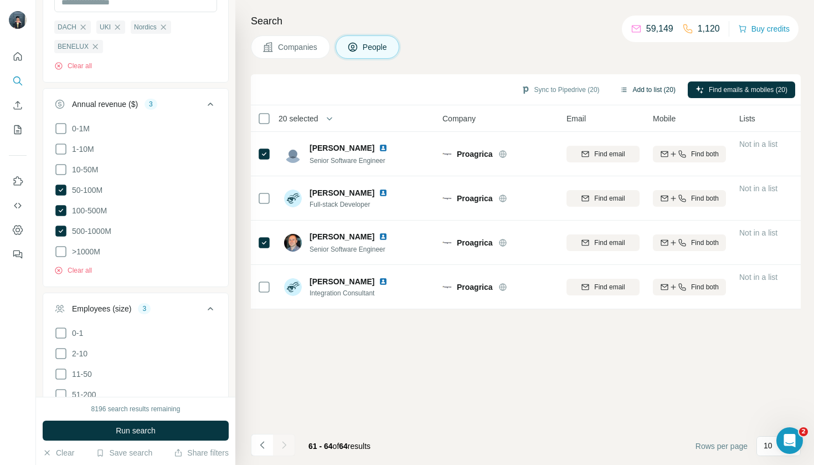
click at [653, 81] on button "Add to list (20)" at bounding box center [647, 89] width 71 height 17
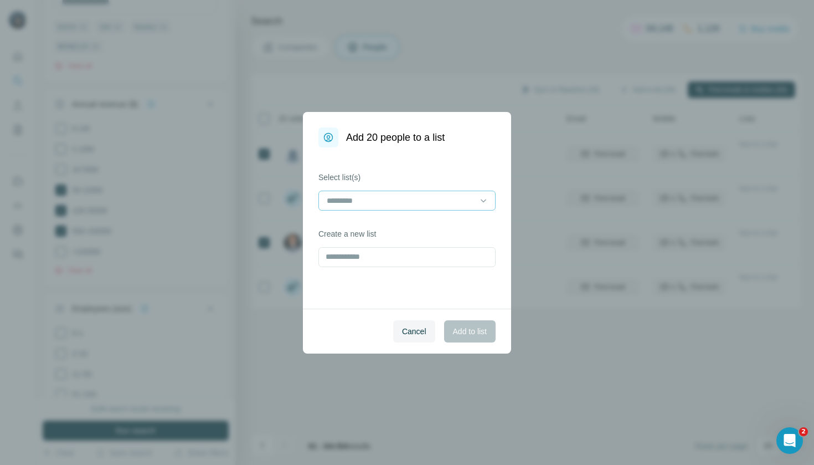
click at [433, 202] on input at bounding box center [401, 200] width 150 height 12
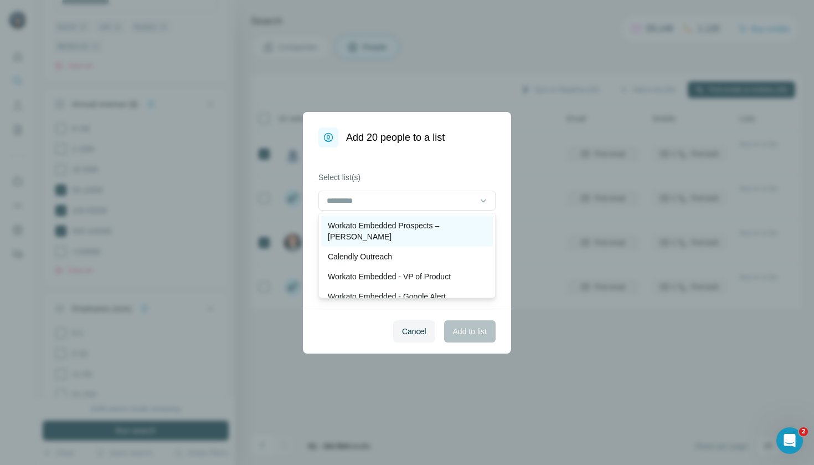
click at [437, 232] on div "Workato Embedded Prospects – [PERSON_NAME]" at bounding box center [407, 230] width 172 height 31
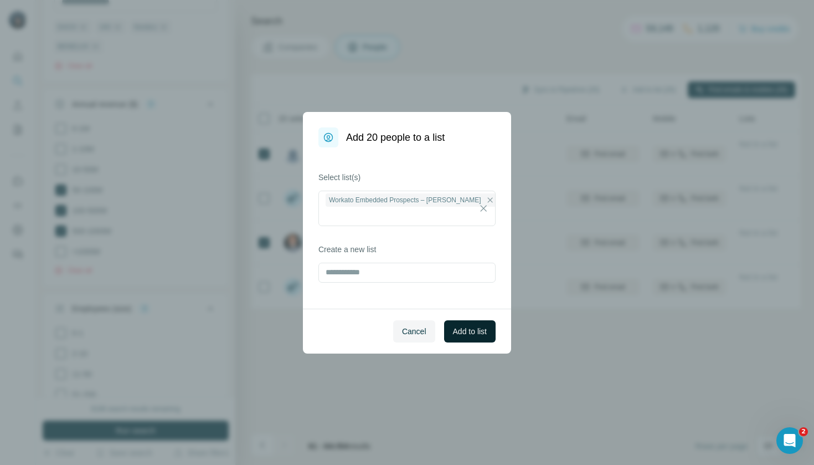
click at [476, 335] on span "Add to list" at bounding box center [470, 331] width 34 height 11
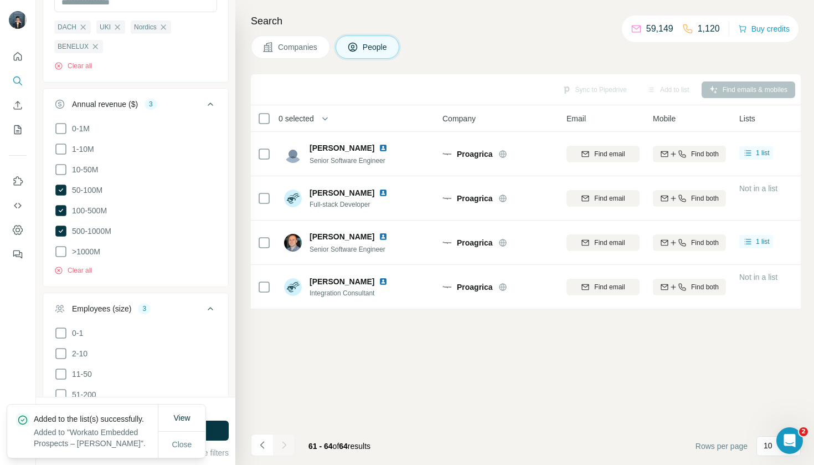
click at [312, 56] on button "Companies" at bounding box center [290, 46] width 79 height 23
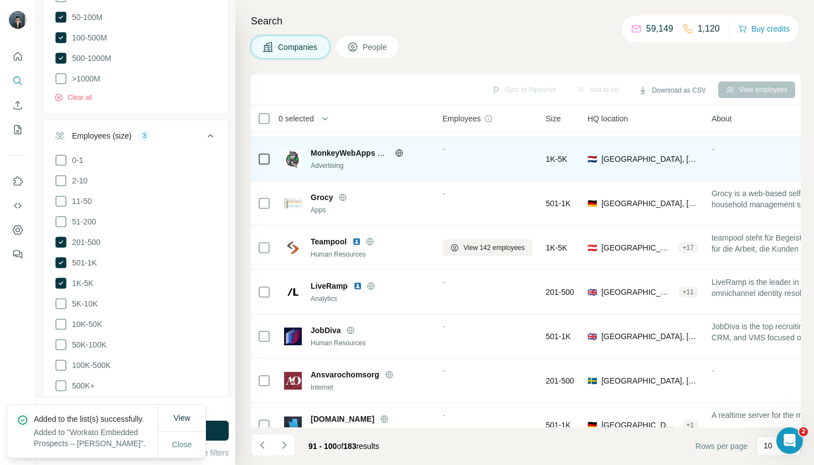
scroll to position [61, 1]
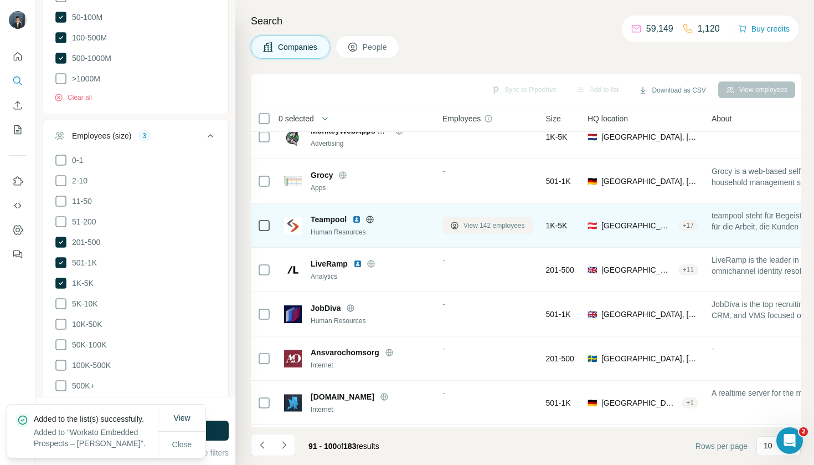
click at [460, 227] on button "View 142 employees" at bounding box center [488, 225] width 90 height 17
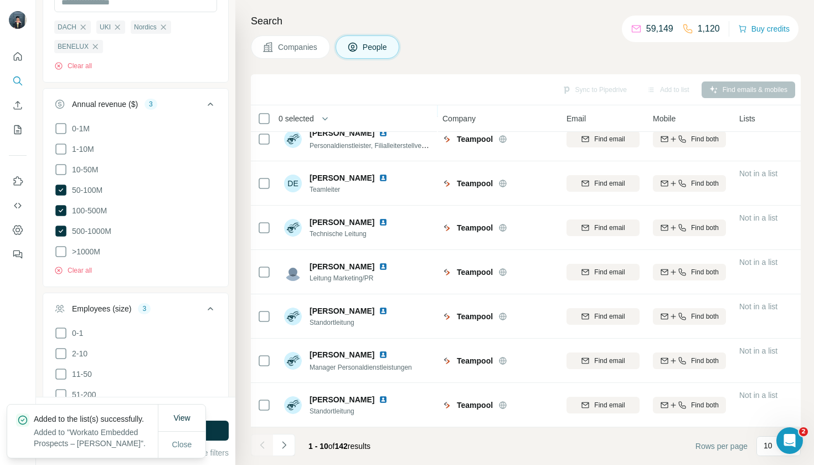
scroll to position [148, 1]
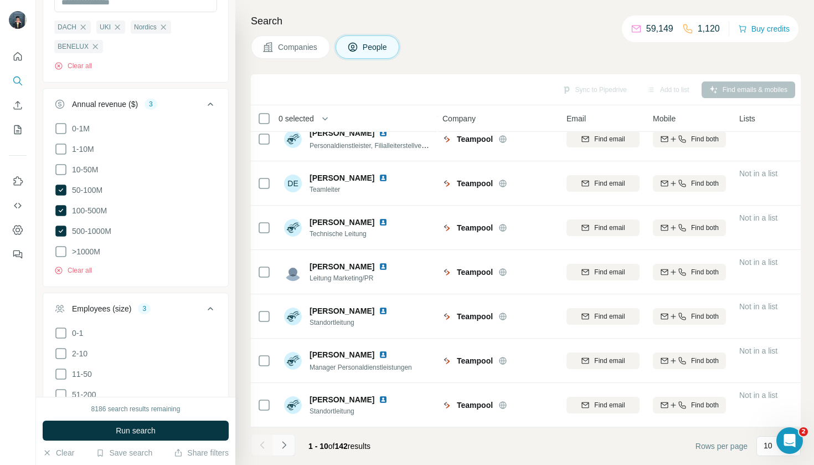
click at [287, 445] on icon "Navigate to next page" at bounding box center [284, 444] width 11 height 11
click at [286, 451] on button "Navigate to next page" at bounding box center [284, 445] width 22 height 22
click at [304, 48] on span "Companies" at bounding box center [298, 47] width 40 height 11
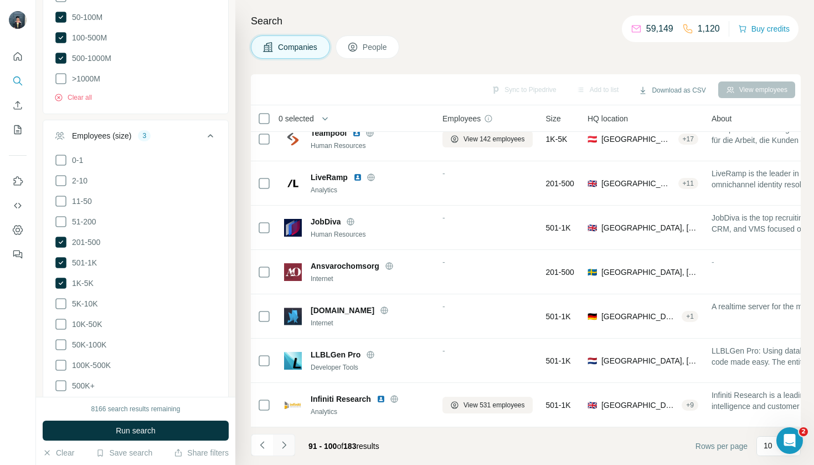
click at [292, 446] on button "Navigate to next page" at bounding box center [284, 445] width 22 height 22
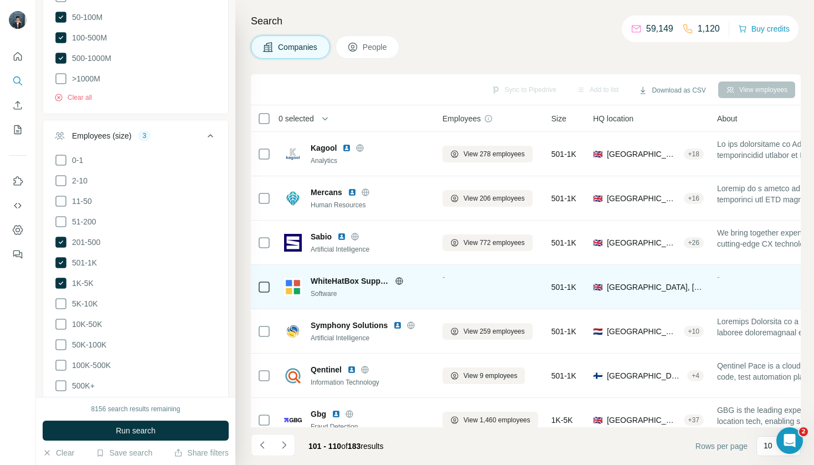
scroll to position [0, 1]
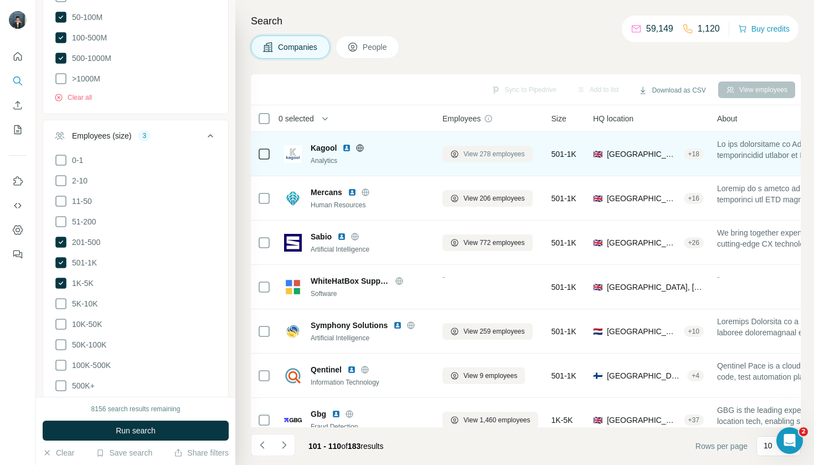
click at [484, 159] on button "View 278 employees" at bounding box center [488, 154] width 90 height 17
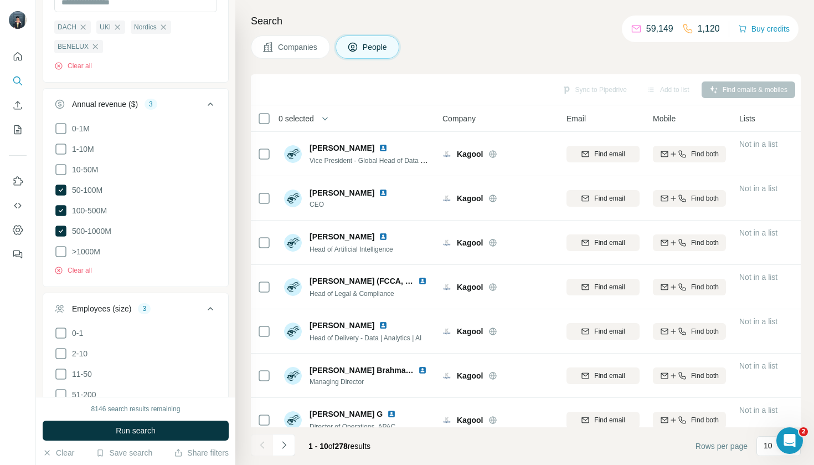
click at [297, 52] on span "Companies" at bounding box center [298, 47] width 40 height 11
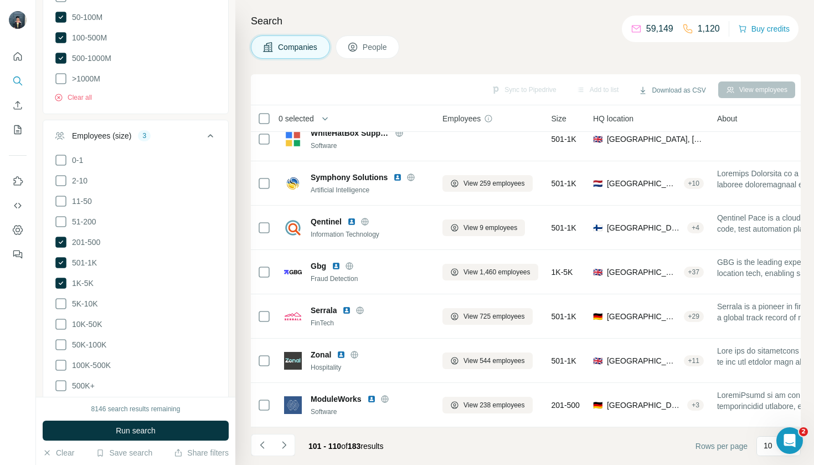
scroll to position [-1, 0]
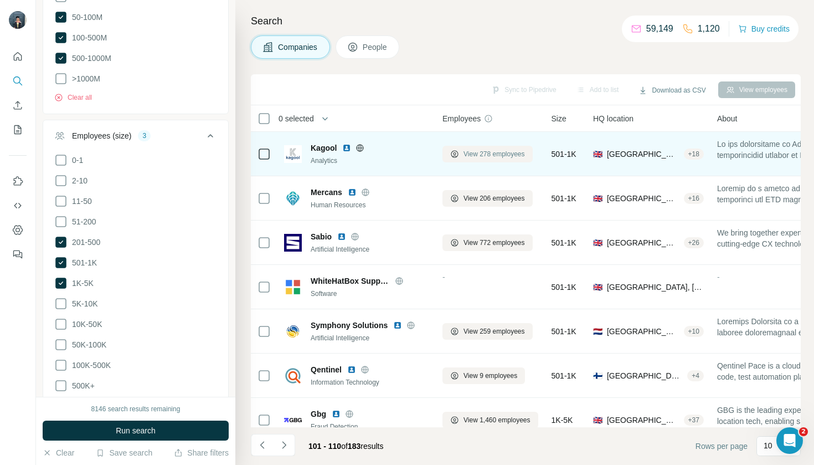
click at [489, 155] on span "View 278 employees" at bounding box center [494, 154] width 61 height 10
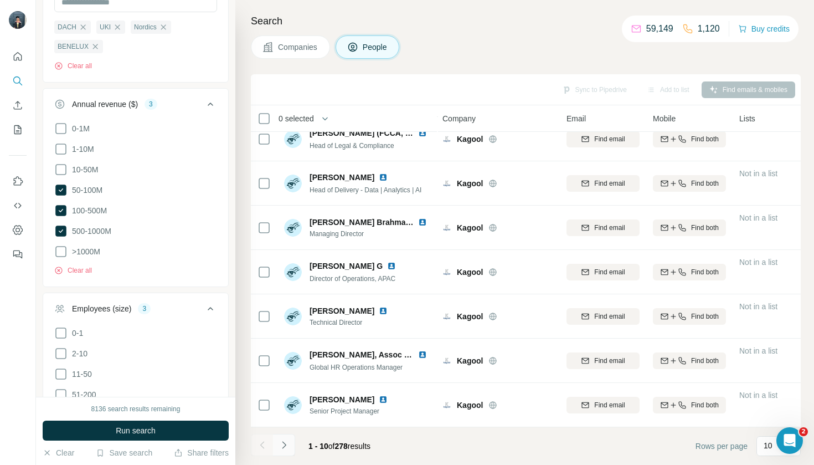
click at [286, 444] on icon "Navigate to next page" at bounding box center [284, 444] width 11 height 11
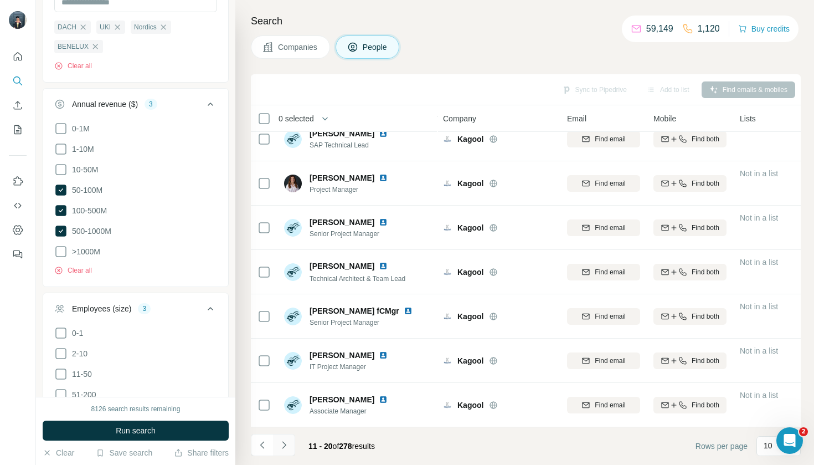
click at [281, 453] on button "Navigate to next page" at bounding box center [284, 445] width 22 height 22
click at [284, 450] on icon "Navigate to next page" at bounding box center [284, 444] width 11 height 11
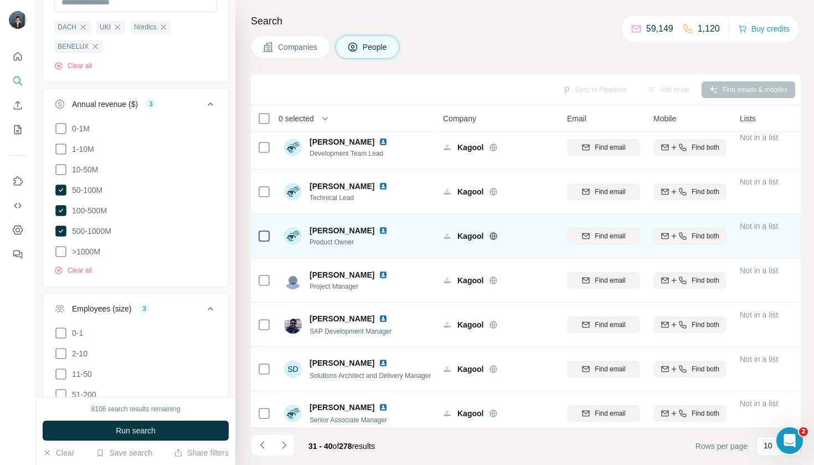
click at [270, 243] on div at bounding box center [264, 235] width 13 height 30
click at [260, 242] on icon at bounding box center [264, 235] width 13 height 13
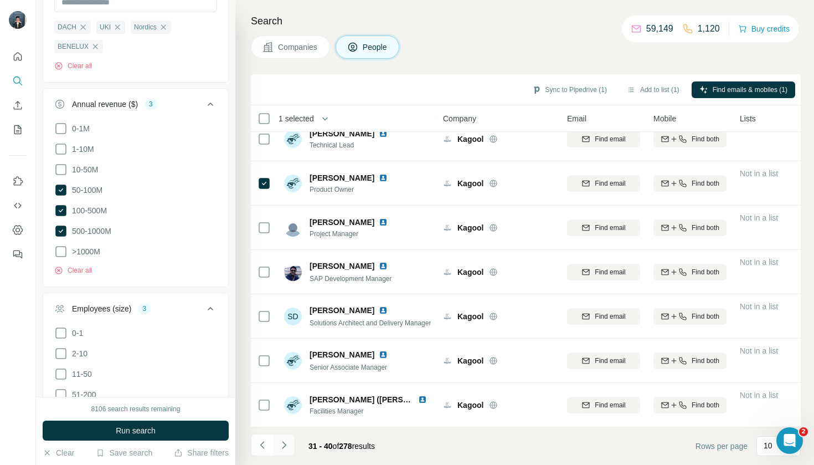
click at [283, 450] on icon "Navigate to next page" at bounding box center [284, 444] width 11 height 11
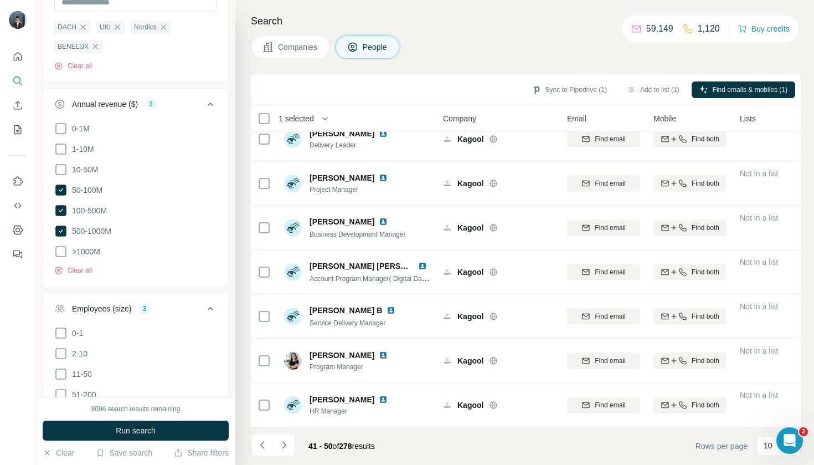
click at [288, 432] on footer "41 - 50 of 278 results Rows per page 10" at bounding box center [526, 446] width 550 height 38
click at [283, 450] on icon "Navigate to next page" at bounding box center [284, 444] width 11 height 11
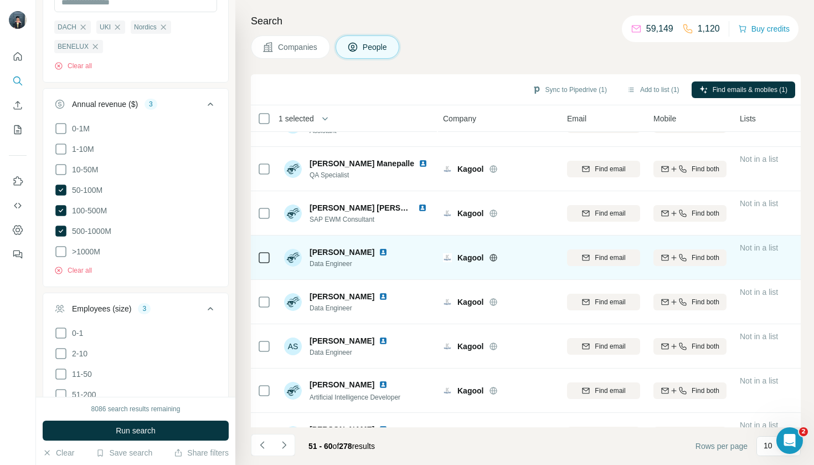
scroll to position [32, 0]
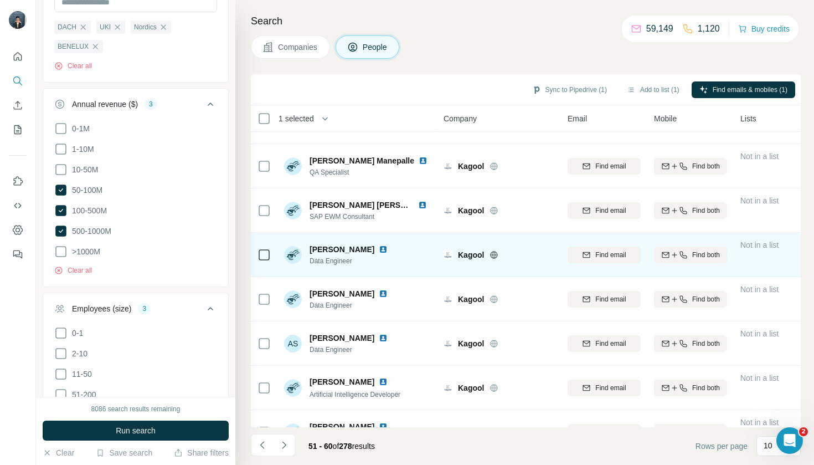
click at [278, 258] on td "[PERSON_NAME] Data Engineer" at bounding box center [358, 255] width 161 height 44
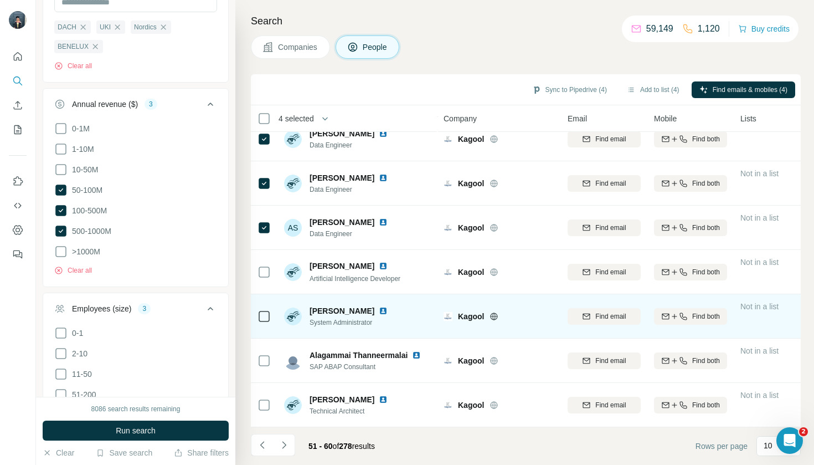
scroll to position [148, 0]
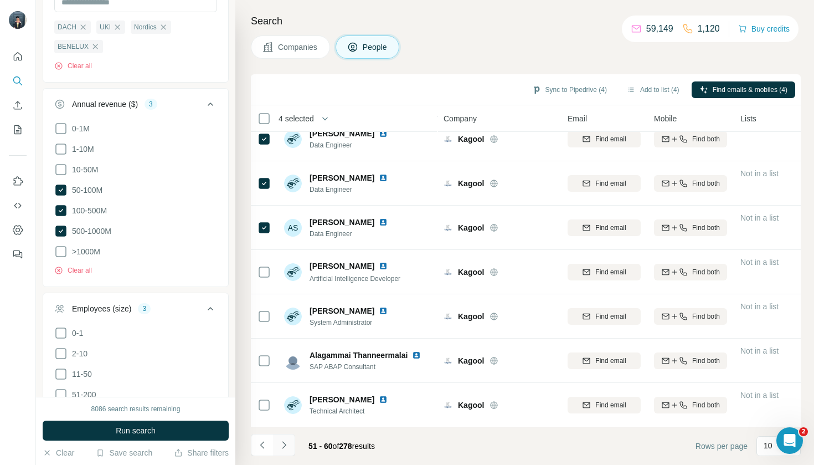
click at [285, 446] on icon "Navigate to next page" at bounding box center [284, 444] width 4 height 7
click at [281, 449] on icon "Navigate to next page" at bounding box center [284, 444] width 11 height 11
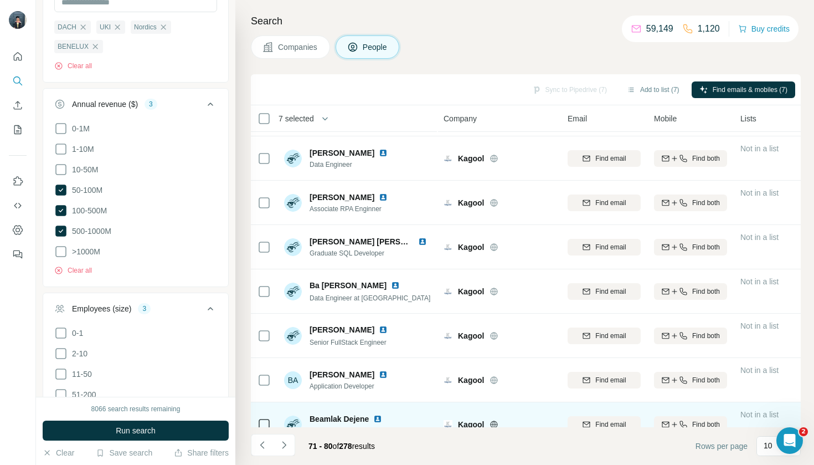
scroll to position [37, 0]
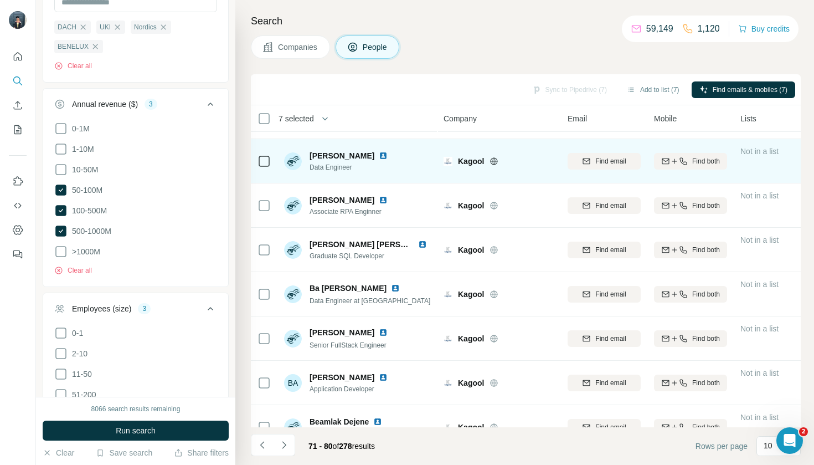
click at [272, 164] on td at bounding box center [264, 161] width 27 height 44
click at [256, 162] on td at bounding box center [264, 161] width 27 height 44
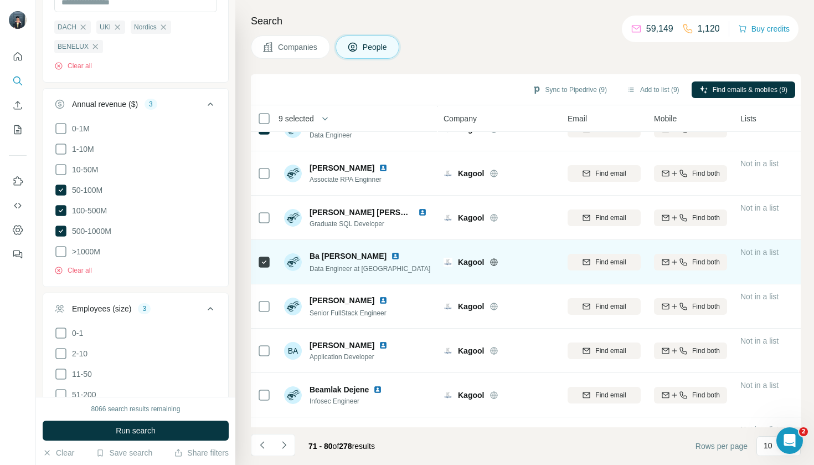
scroll to position [73, 0]
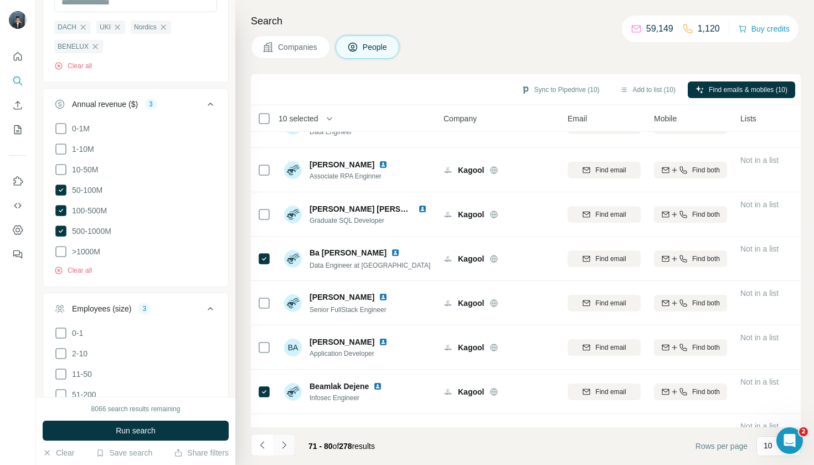
click at [289, 455] on button "Navigate to next page" at bounding box center [284, 445] width 22 height 22
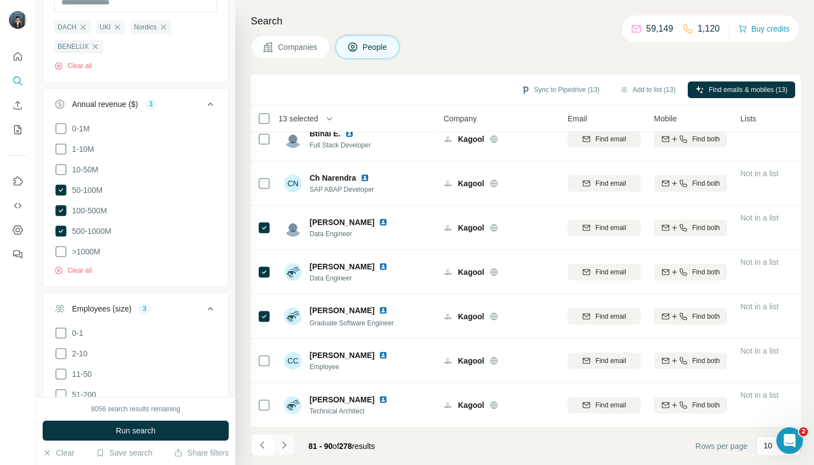
scroll to position [148, 0]
click at [284, 444] on icon "Navigate to next page" at bounding box center [284, 444] width 11 height 11
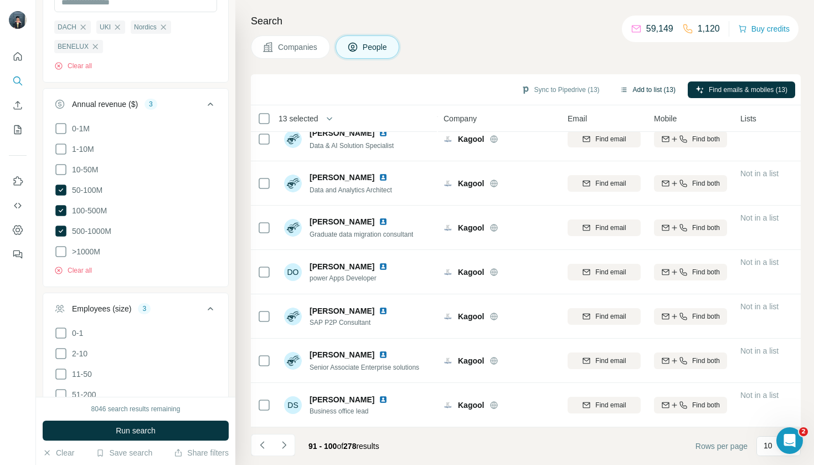
click at [655, 95] on button "Add to list (13)" at bounding box center [647, 89] width 71 height 17
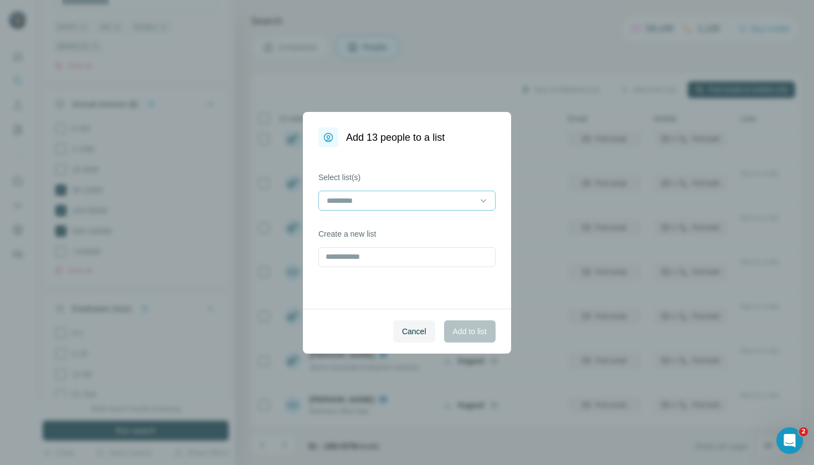
click at [362, 199] on input at bounding box center [401, 200] width 150 height 12
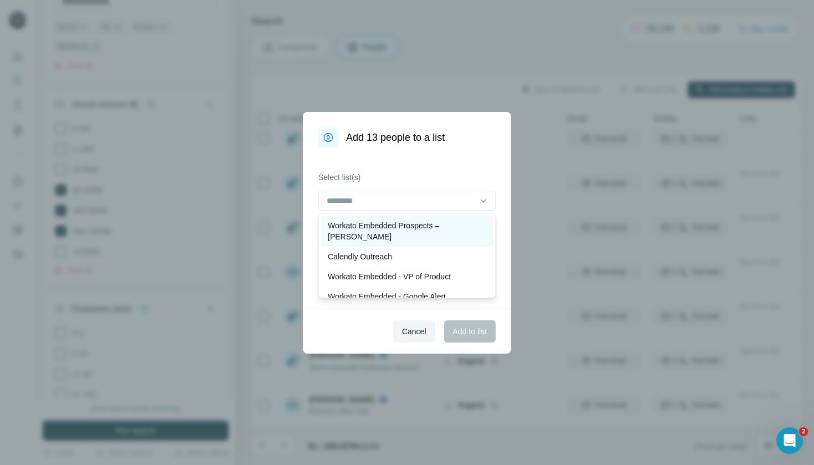
click at [367, 217] on div "Workato Embedded Prospects – [PERSON_NAME]" at bounding box center [407, 230] width 172 height 31
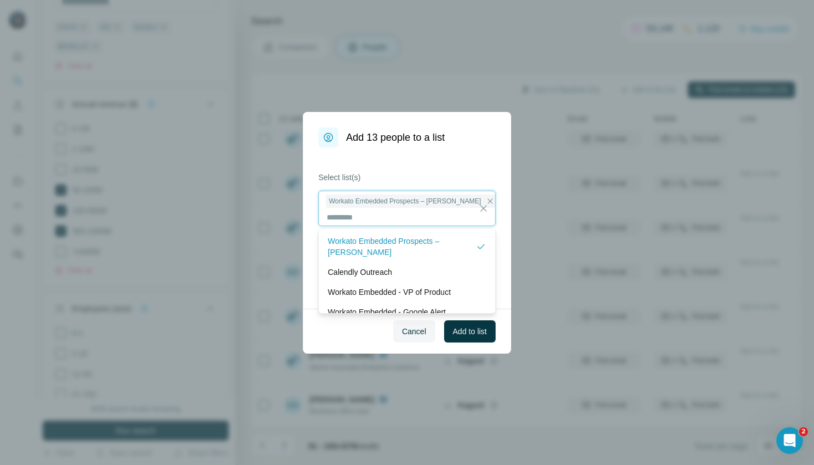
scroll to position [1, 0]
click at [471, 326] on span "Add to list" at bounding box center [470, 331] width 34 height 11
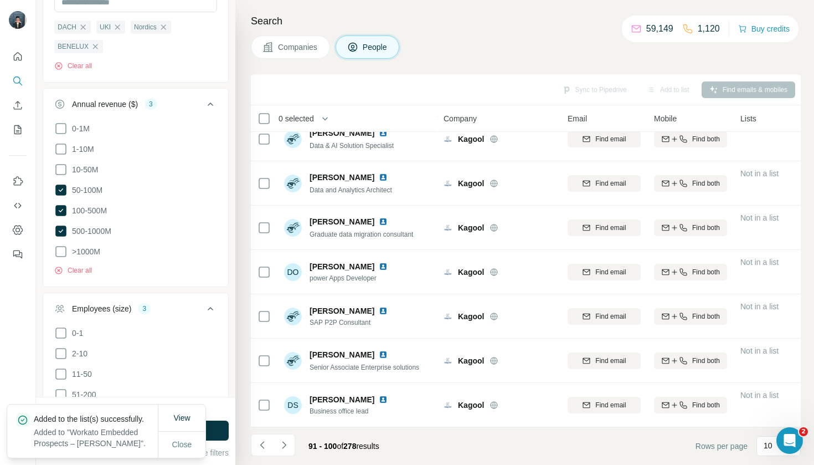
click at [279, 55] on button "Companies" at bounding box center [290, 46] width 79 height 23
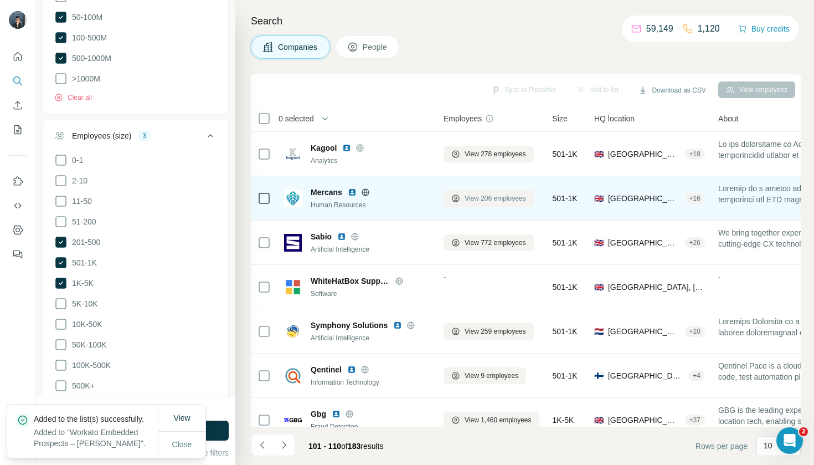
click at [489, 202] on span "View 206 employees" at bounding box center [495, 198] width 61 height 10
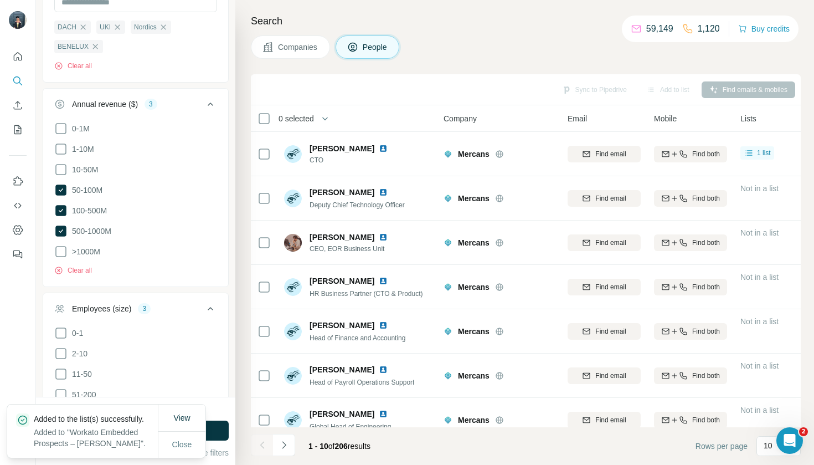
click at [278, 48] on button "Companies" at bounding box center [290, 46] width 79 height 23
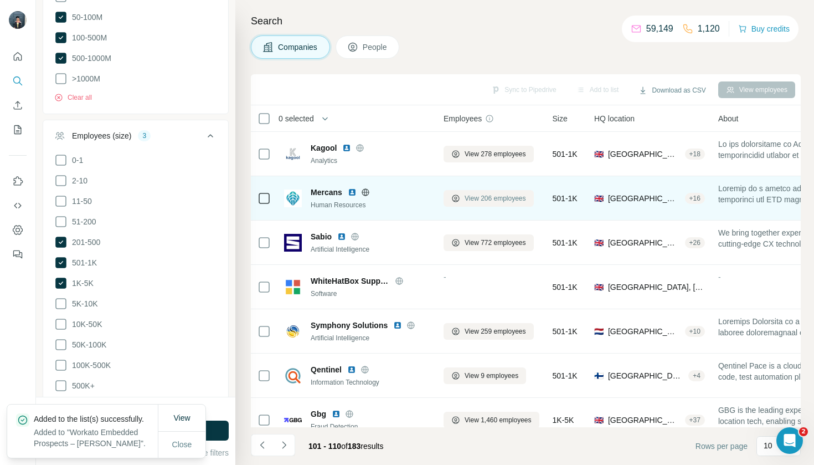
click at [469, 203] on button "View 206 employees" at bounding box center [489, 198] width 90 height 17
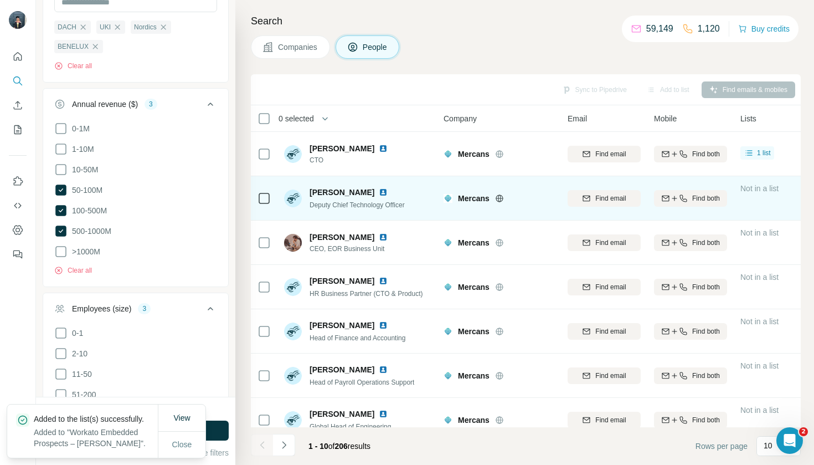
click at [310, 52] on span "Companies" at bounding box center [298, 47] width 40 height 11
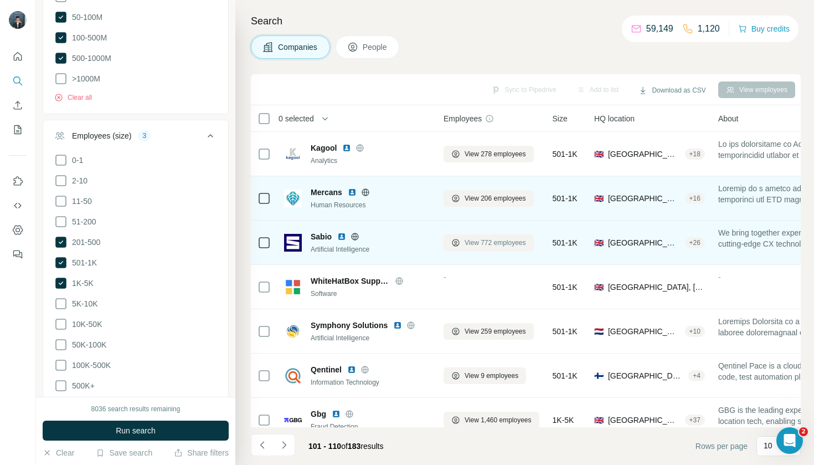
click at [498, 245] on span "View 772 employees" at bounding box center [495, 243] width 61 height 10
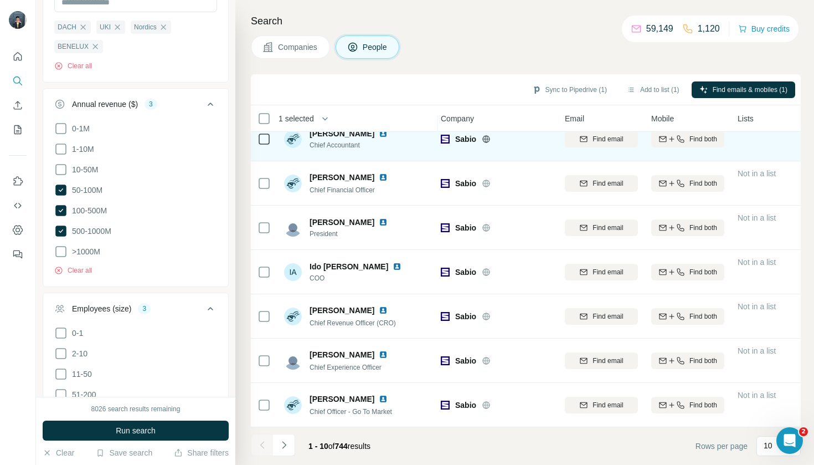
scroll to position [148, 3]
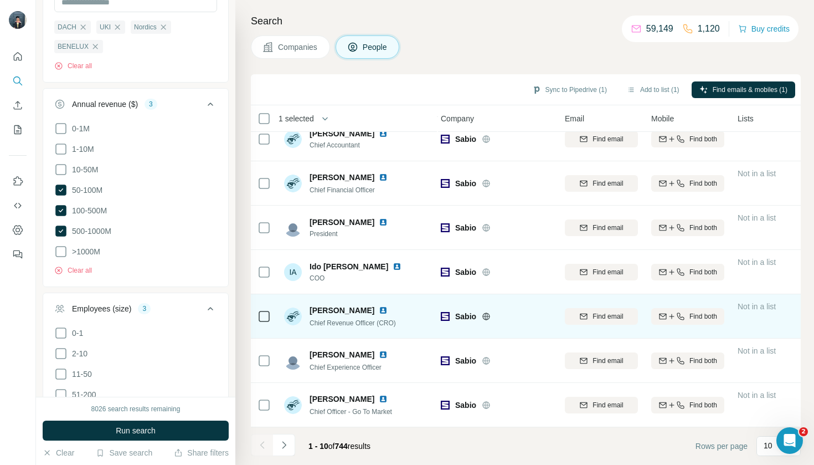
click at [267, 322] on icon at bounding box center [264, 316] width 13 height 13
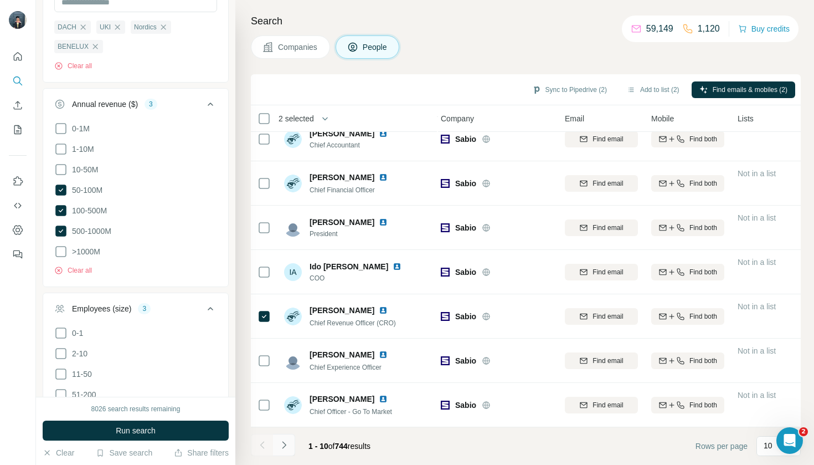
click at [285, 452] on button "Navigate to next page" at bounding box center [284, 445] width 22 height 22
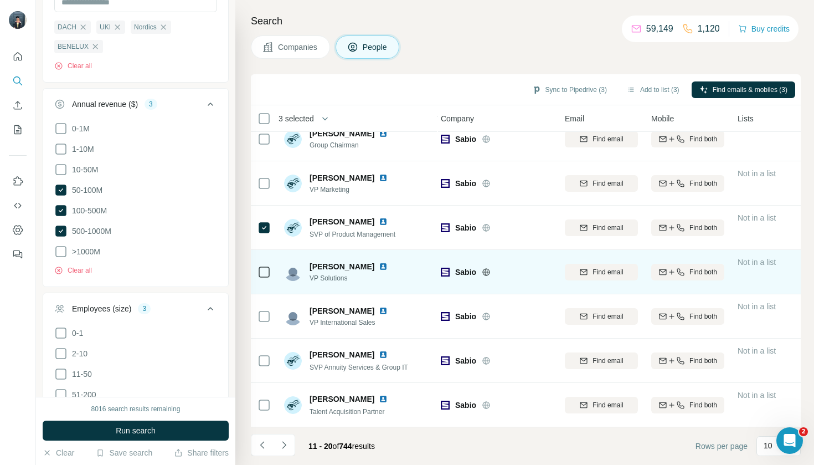
scroll to position [148, 1]
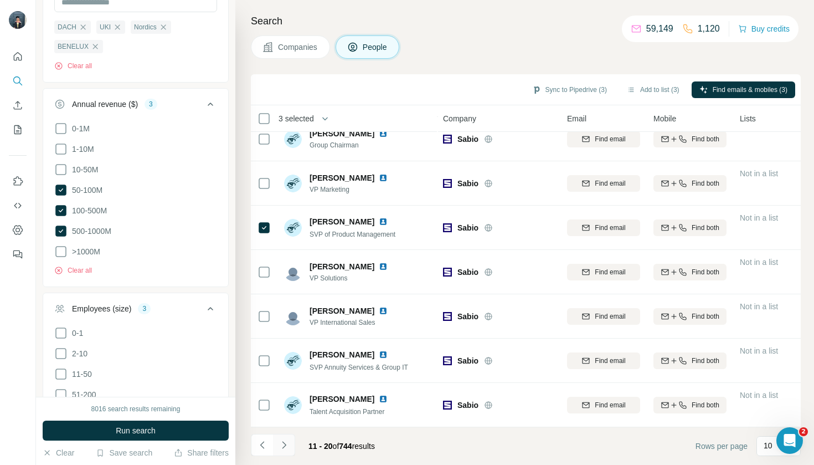
click at [285, 448] on icon "Navigate to next page" at bounding box center [284, 444] width 11 height 11
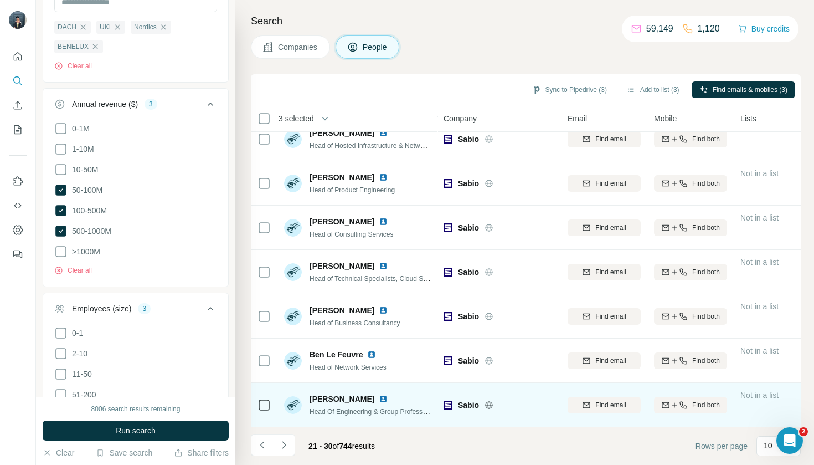
click at [271, 402] on td at bounding box center [264, 405] width 27 height 44
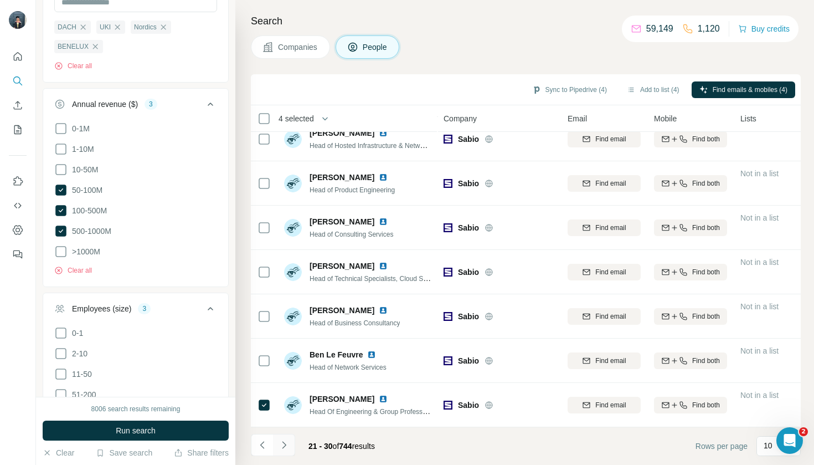
click at [289, 444] on icon "Navigate to next page" at bounding box center [284, 444] width 11 height 11
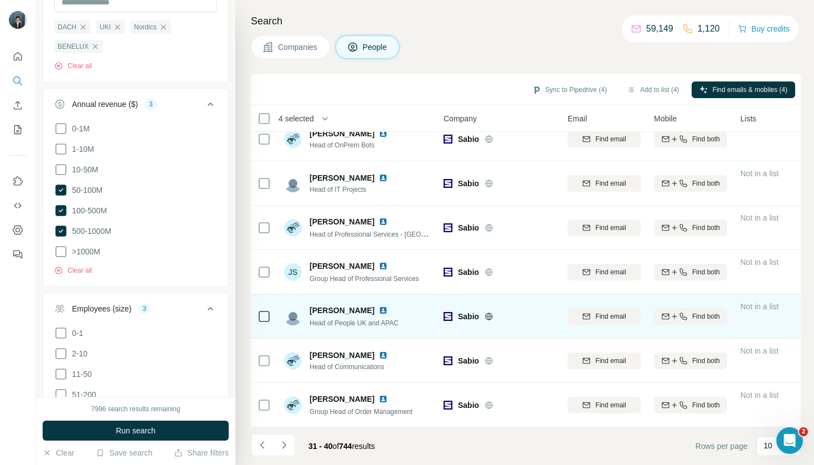
scroll to position [148, 0]
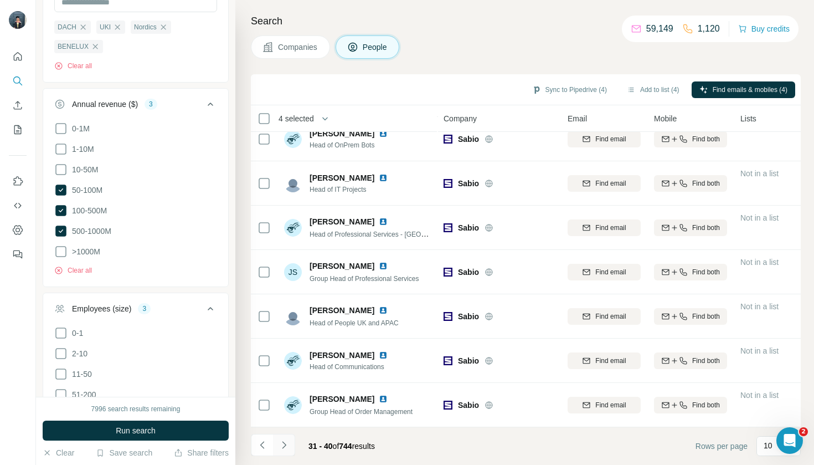
click at [289, 446] on icon "Navigate to next page" at bounding box center [284, 444] width 11 height 11
click at [656, 88] on button "Add to list (4)" at bounding box center [653, 89] width 68 height 17
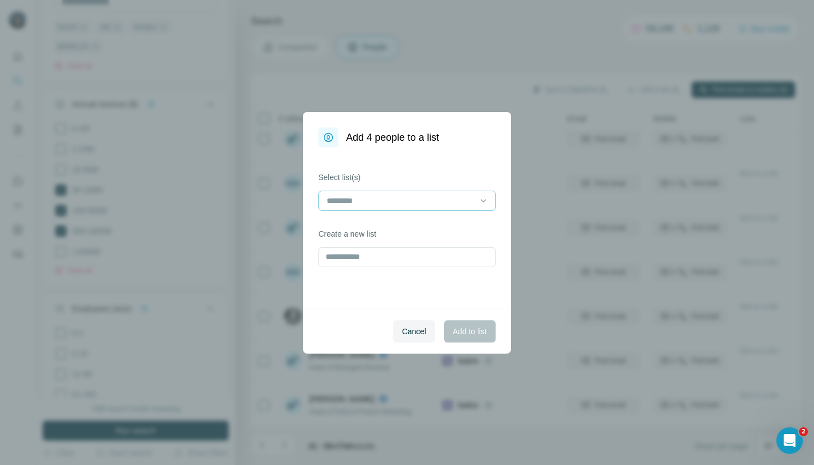
click at [463, 193] on div at bounding box center [401, 200] width 150 height 19
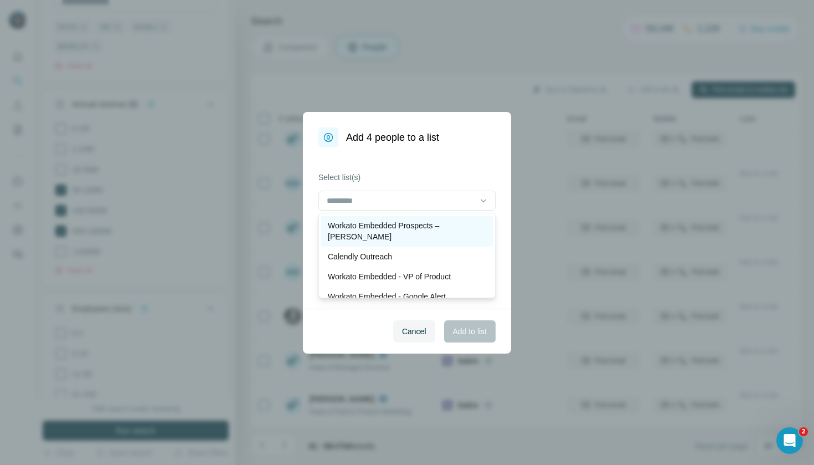
click at [454, 222] on p "Workato Embedded Prospects – [PERSON_NAME]" at bounding box center [407, 231] width 158 height 22
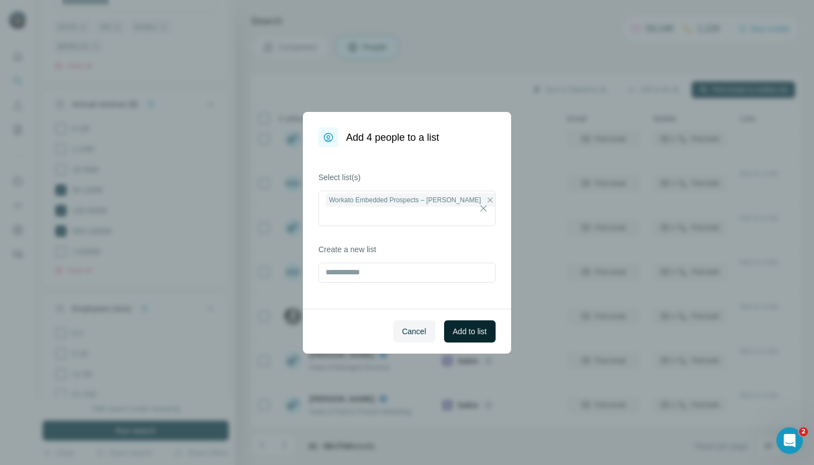
click at [470, 335] on span "Add to list" at bounding box center [470, 331] width 34 height 11
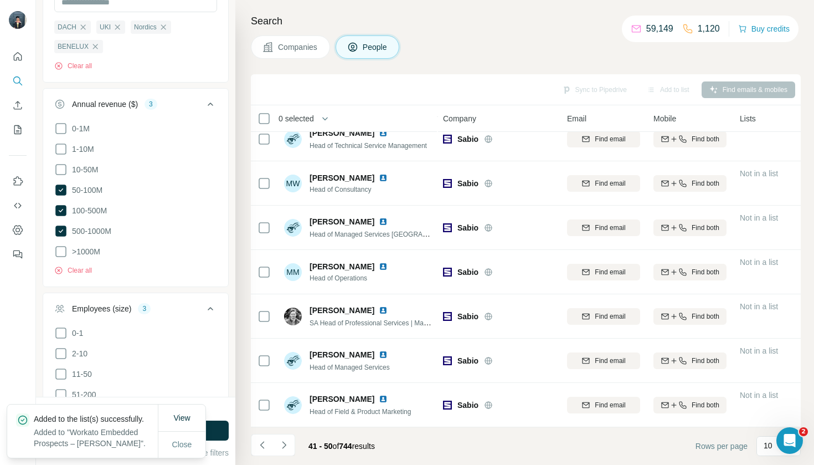
click at [302, 53] on button "Companies" at bounding box center [290, 46] width 79 height 23
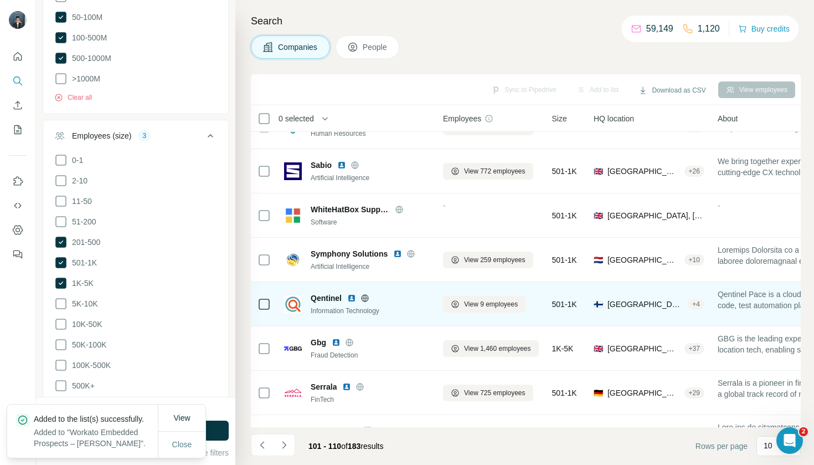
scroll to position [78, 1]
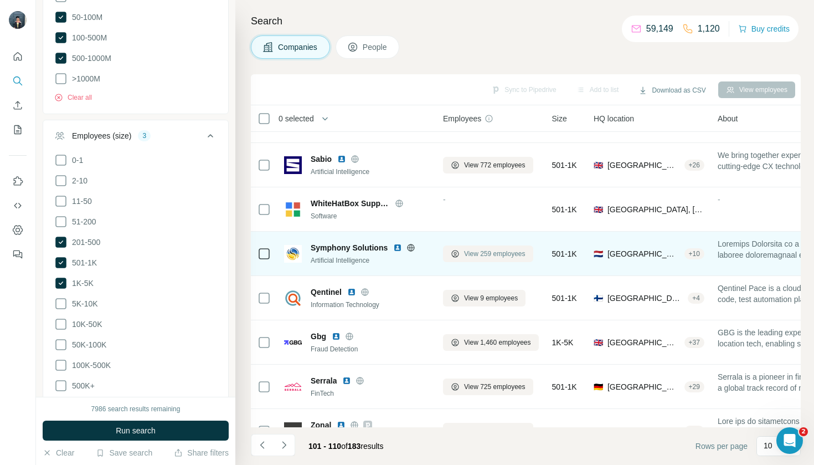
click at [503, 254] on span "View 259 employees" at bounding box center [494, 254] width 61 height 10
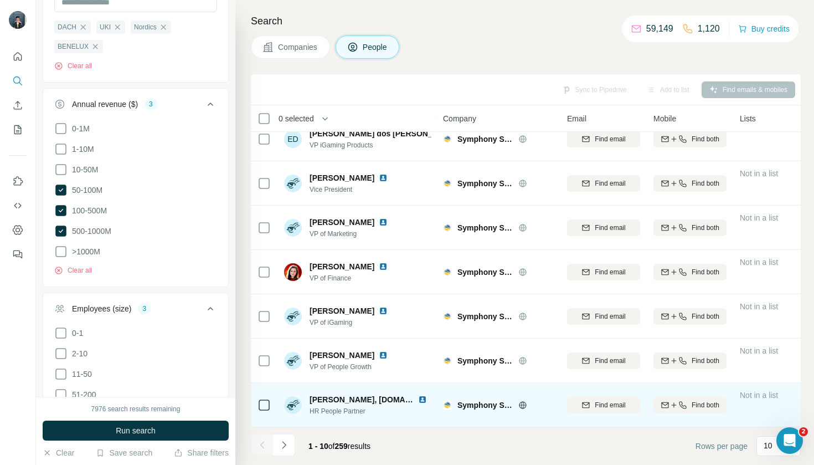
scroll to position [148, 1]
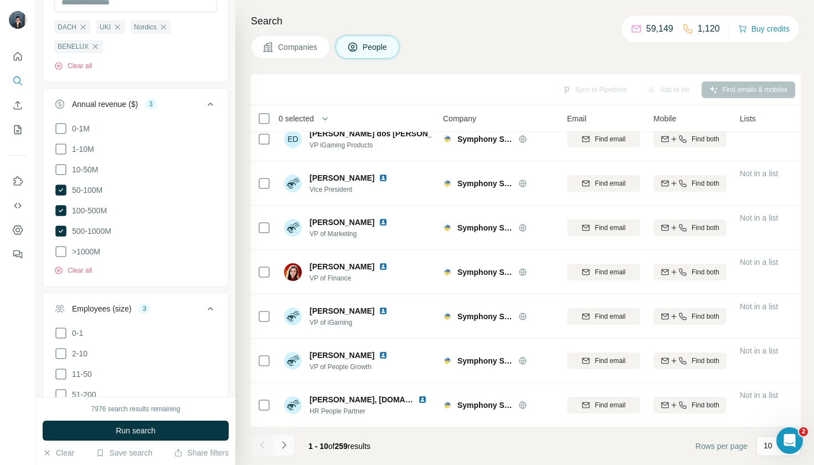
click at [282, 452] on button "Navigate to next page" at bounding box center [284, 445] width 22 height 22
click at [279, 442] on icon "Navigate to next page" at bounding box center [284, 444] width 11 height 11
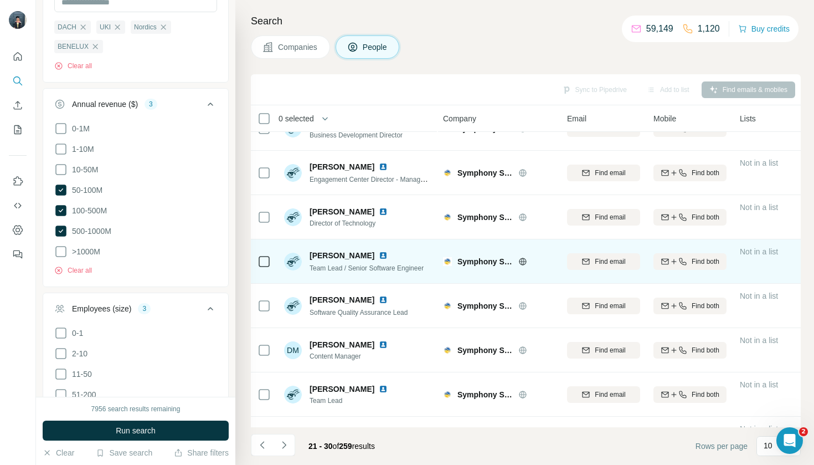
scroll to position [24, 1]
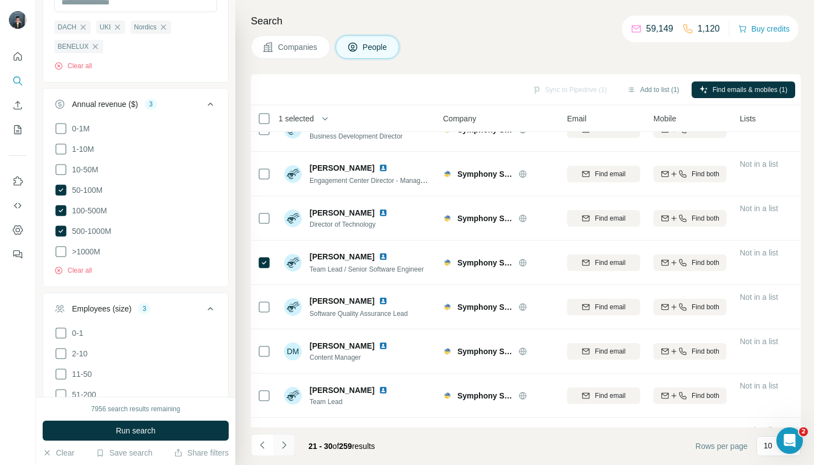
click at [279, 449] on icon "Navigate to next page" at bounding box center [284, 444] width 11 height 11
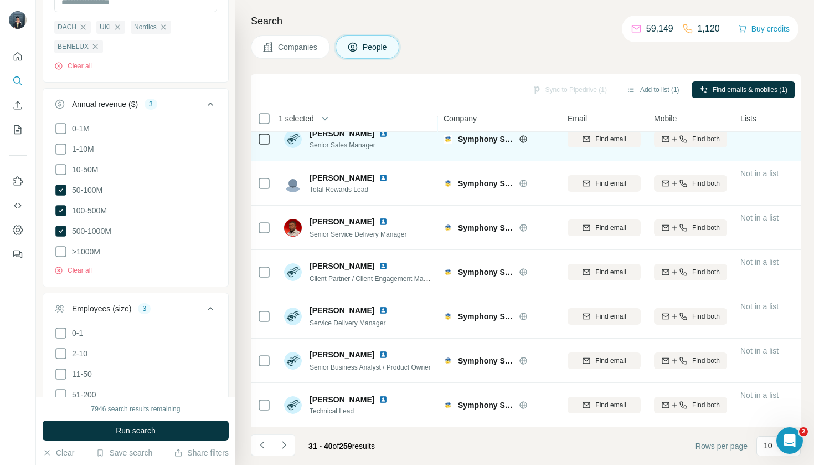
scroll to position [148, 0]
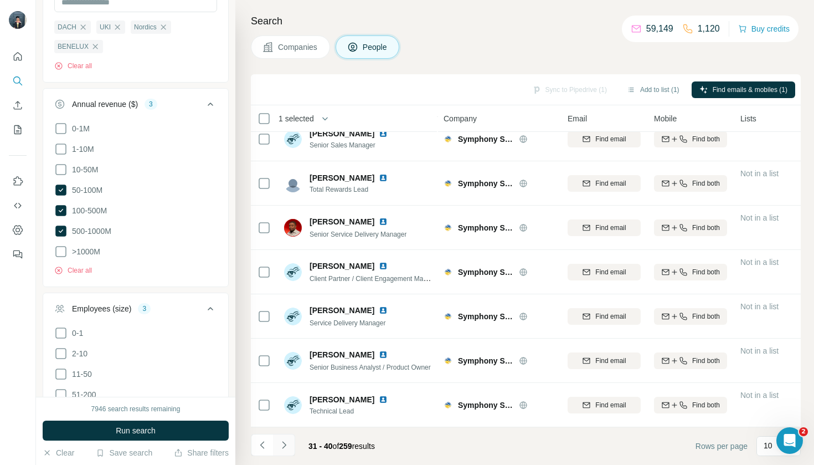
click at [288, 447] on icon "Navigate to next page" at bounding box center [284, 444] width 11 height 11
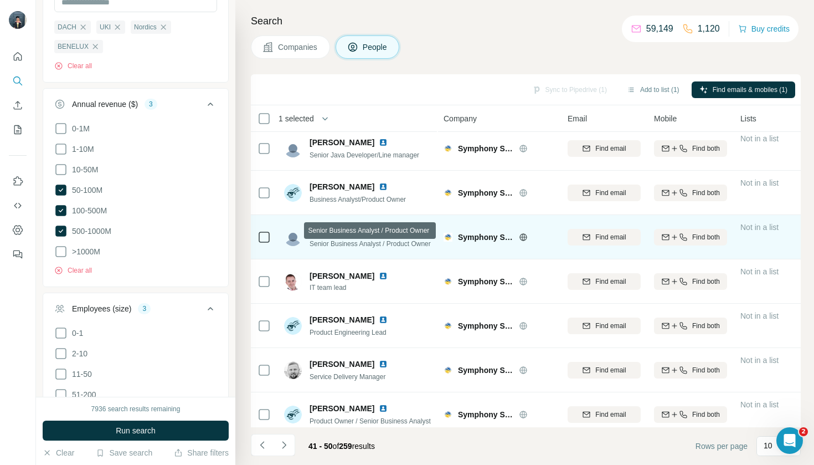
scroll to position [6, 1]
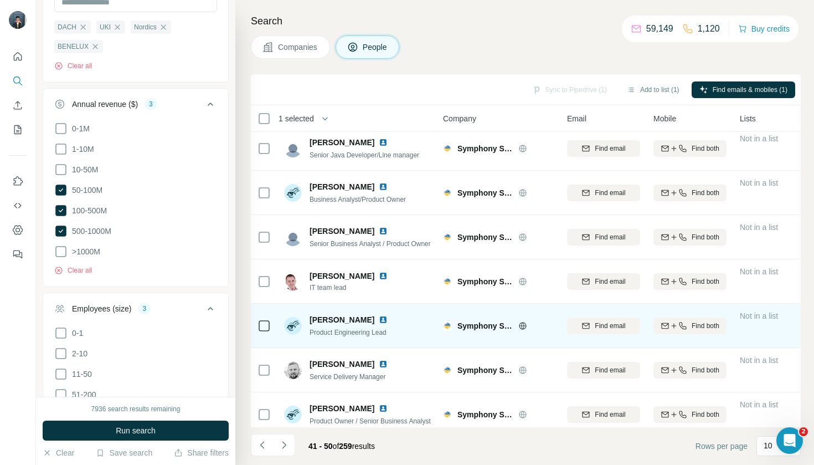
click at [262, 333] on div at bounding box center [264, 325] width 13 height 30
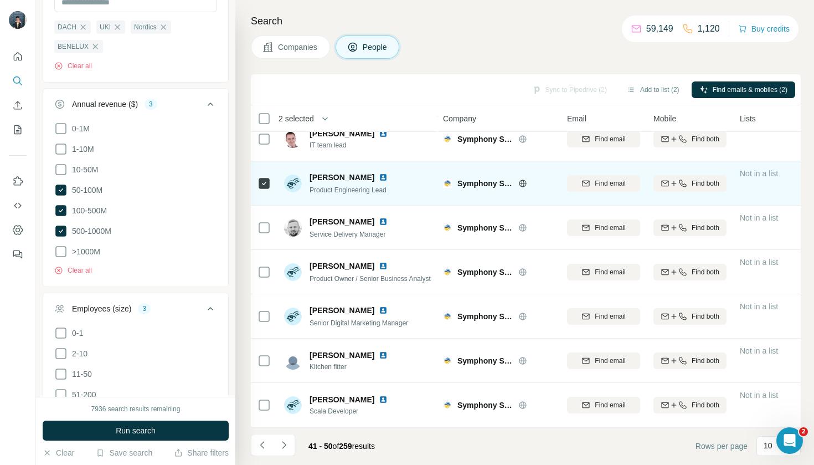
scroll to position [148, 1]
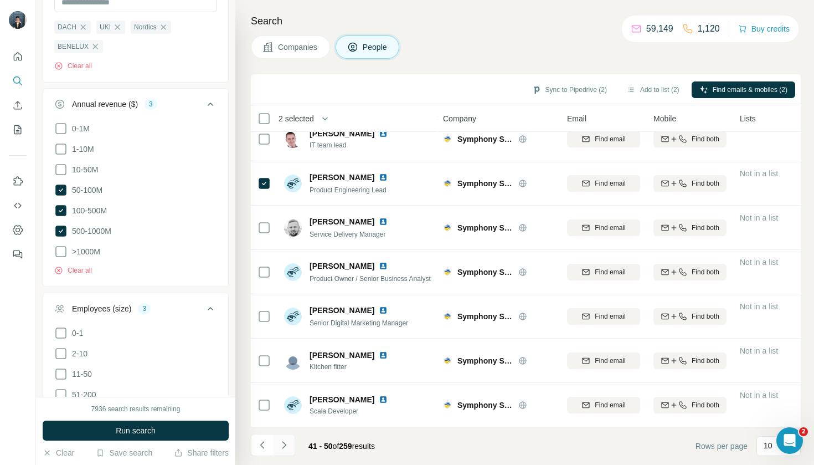
click at [286, 451] on button "Navigate to next page" at bounding box center [284, 445] width 22 height 22
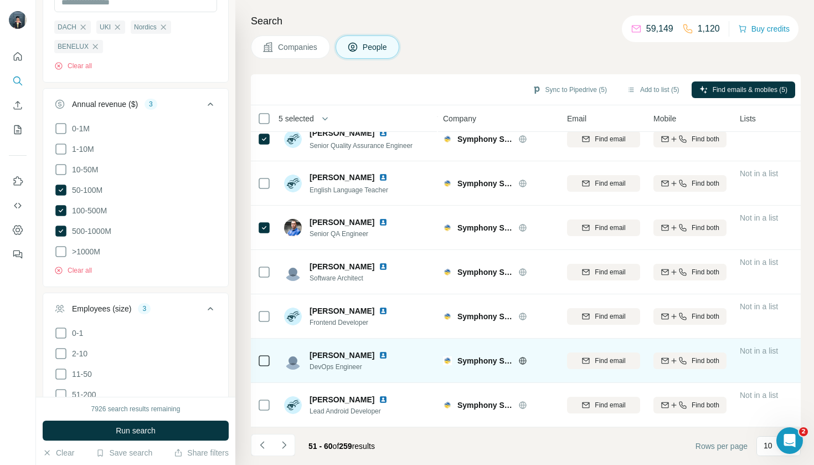
click at [274, 364] on td at bounding box center [264, 360] width 27 height 44
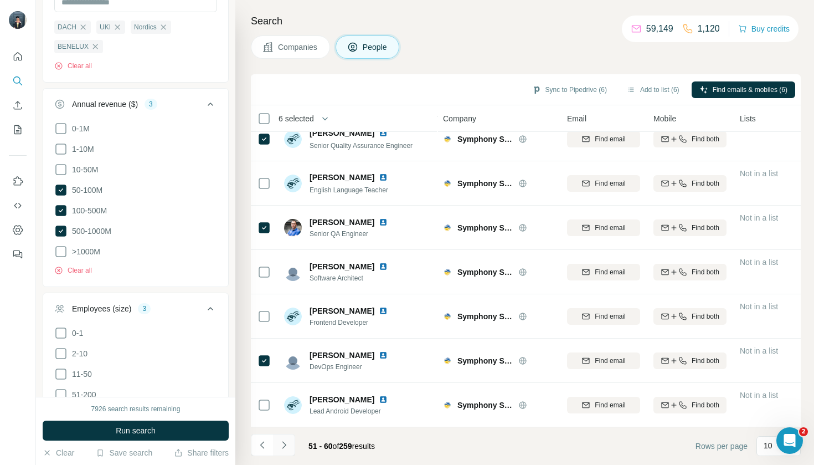
click at [285, 448] on icon "Navigate to next page" at bounding box center [284, 444] width 11 height 11
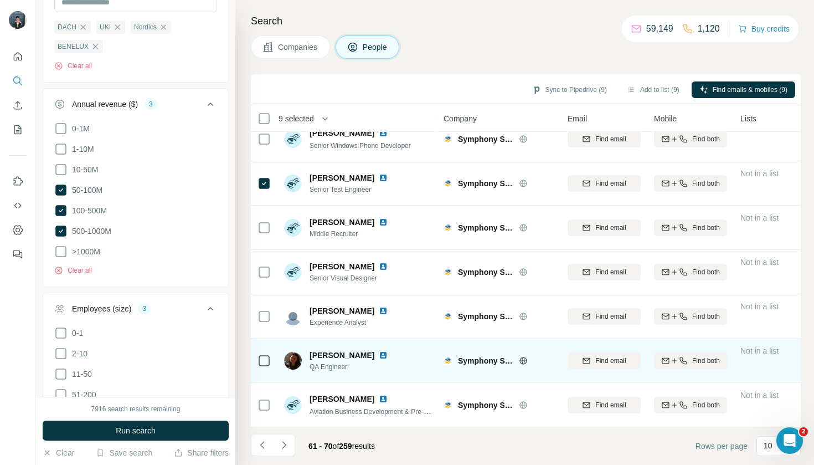
scroll to position [148, 0]
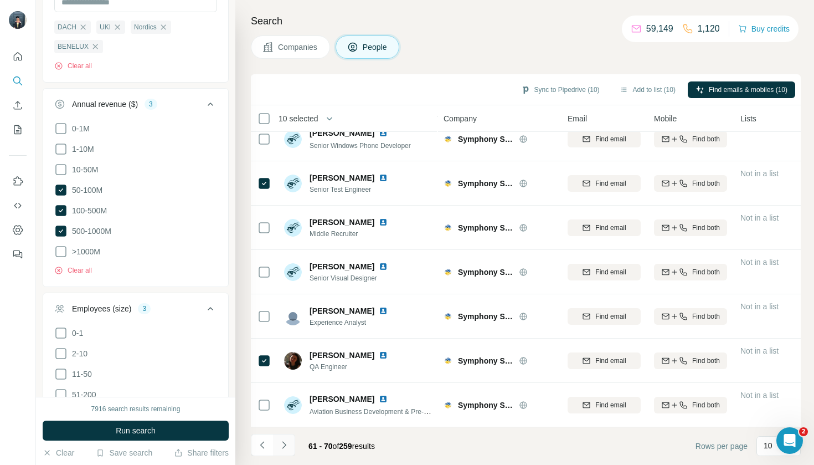
click at [284, 446] on icon "Navigate to next page" at bounding box center [284, 444] width 11 height 11
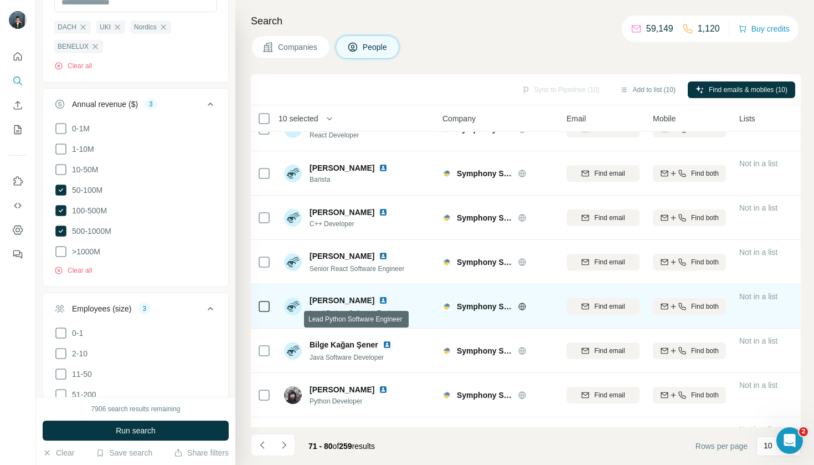
scroll to position [38, 1]
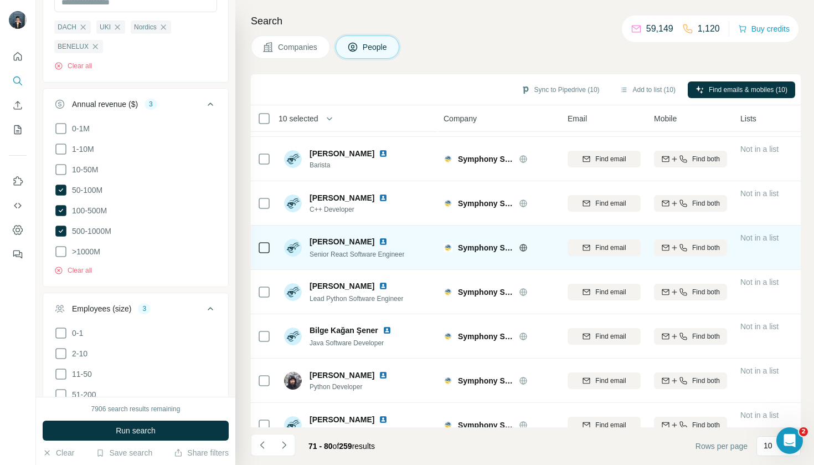
click at [266, 256] on div at bounding box center [264, 247] width 13 height 30
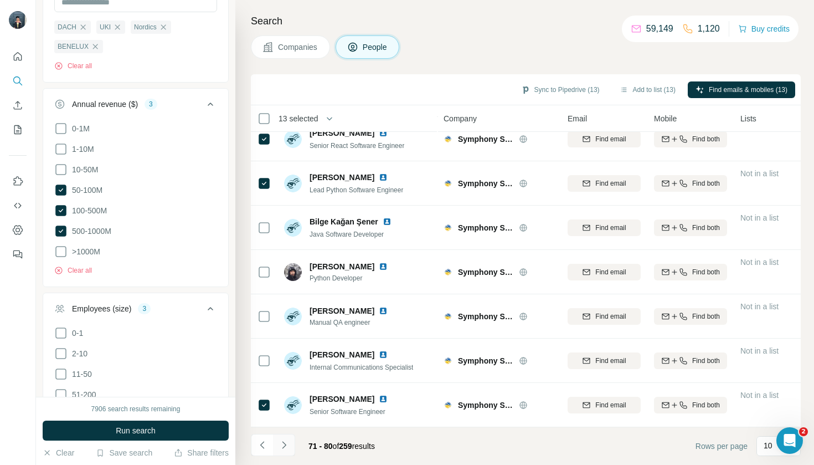
click at [289, 449] on icon "Navigate to next page" at bounding box center [284, 444] width 11 height 11
click at [640, 89] on button "Add to list (15)" at bounding box center [647, 89] width 71 height 17
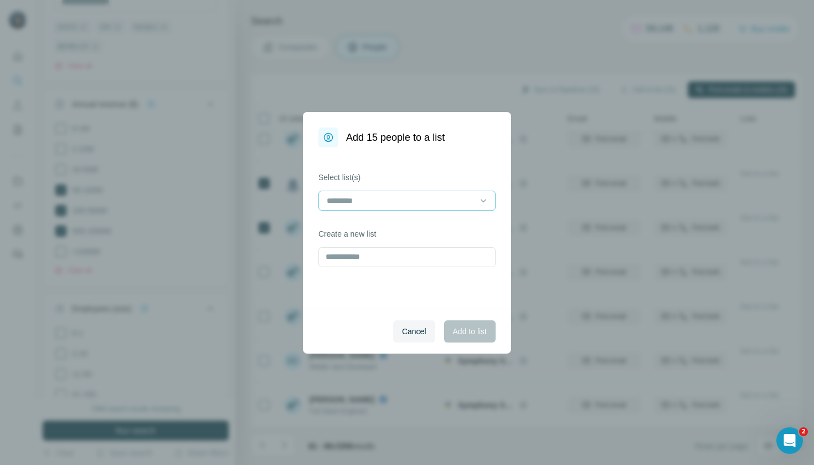
click at [409, 210] on div at bounding box center [407, 201] width 177 height 20
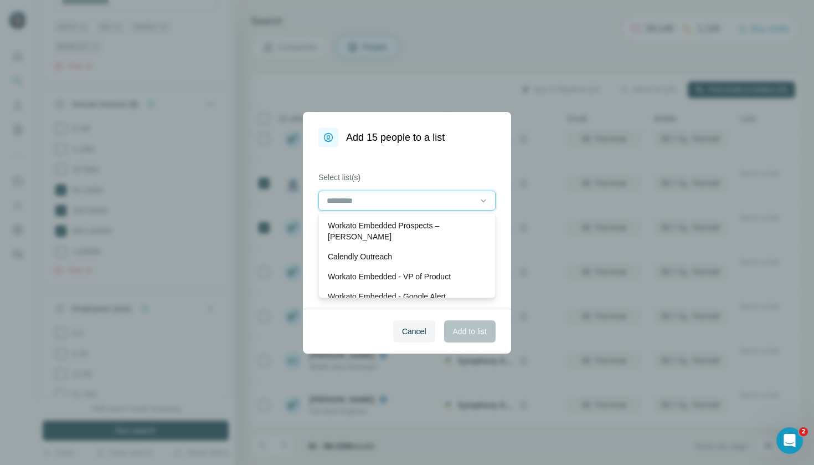
click at [412, 204] on input at bounding box center [401, 200] width 150 height 12
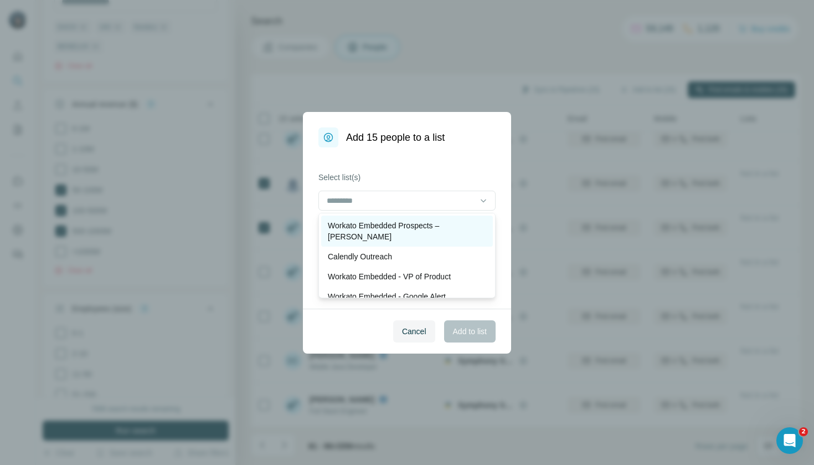
click at [422, 225] on p "Workato Embedded Prospects – [PERSON_NAME]" at bounding box center [407, 231] width 158 height 22
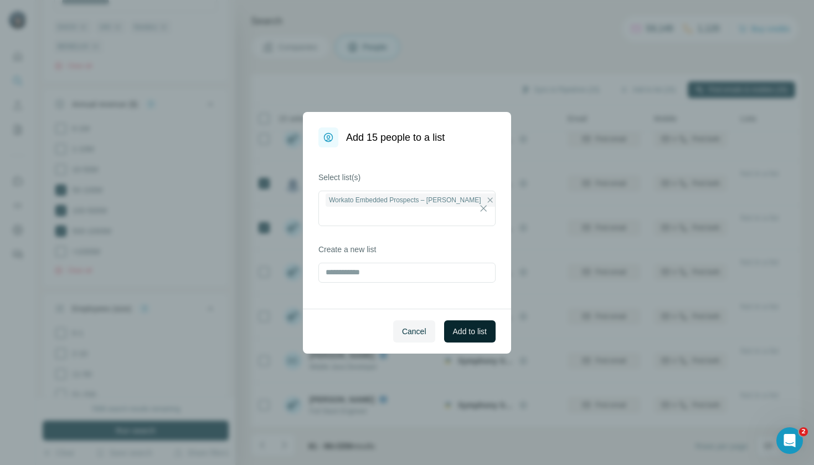
click at [481, 328] on span "Add to list" at bounding box center [470, 331] width 34 height 11
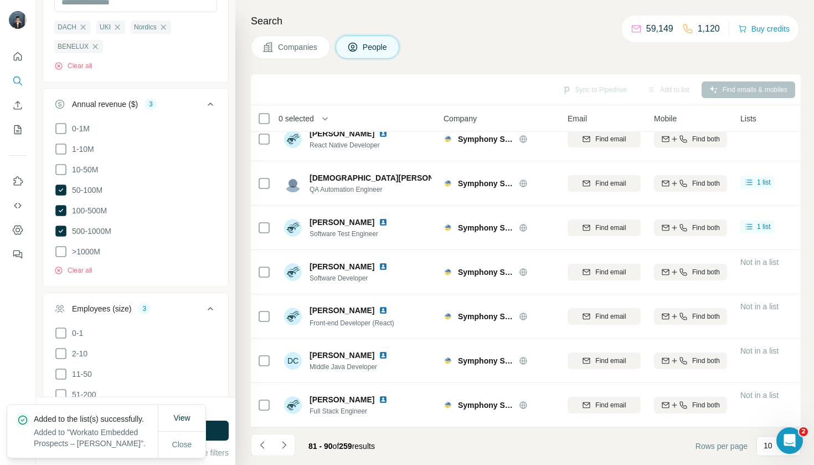
click at [291, 53] on button "Companies" at bounding box center [290, 46] width 79 height 23
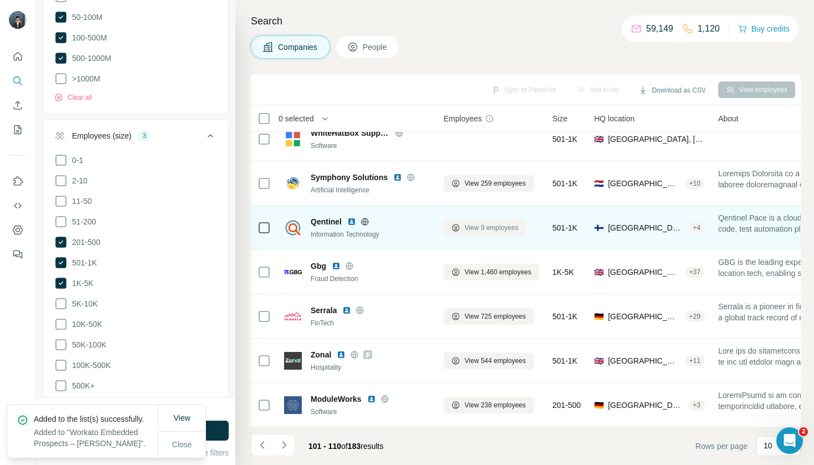
click at [477, 225] on span "View 9 employees" at bounding box center [492, 228] width 54 height 10
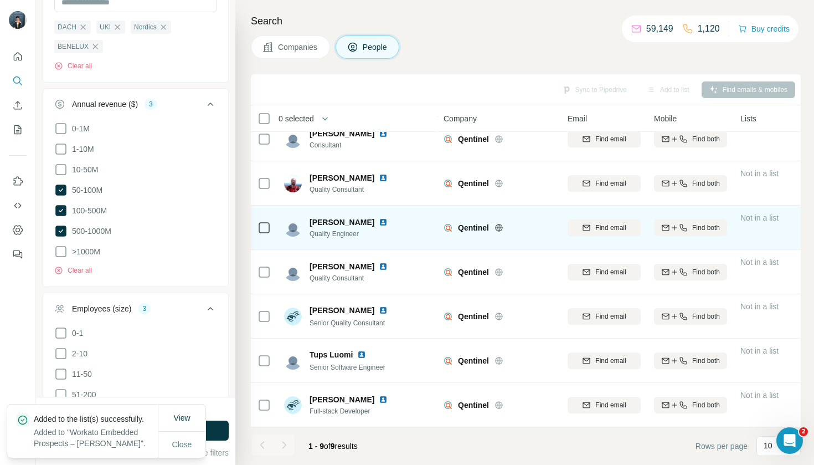
scroll to position [104, 0]
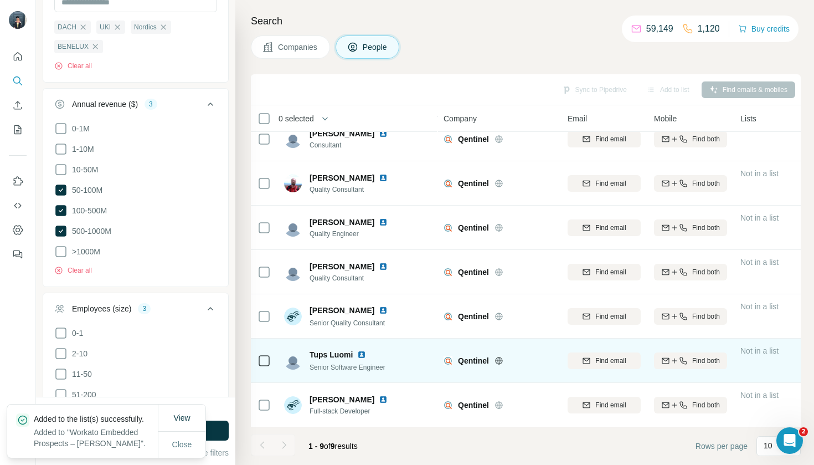
click at [253, 364] on td at bounding box center [264, 360] width 27 height 44
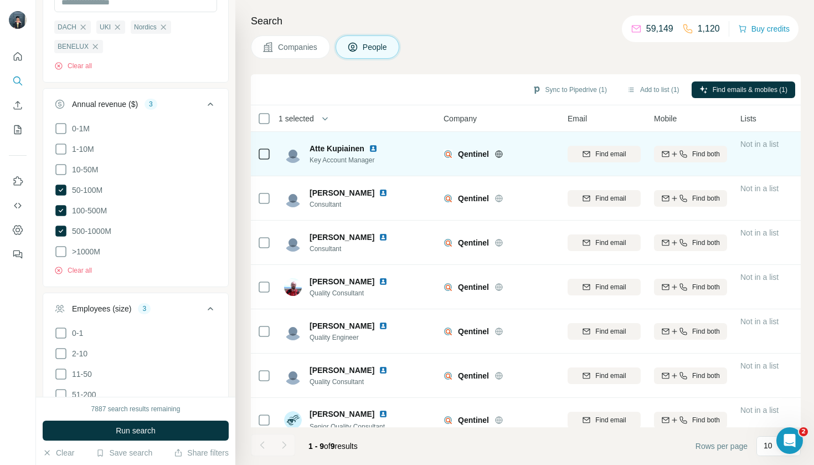
scroll to position [0, 0]
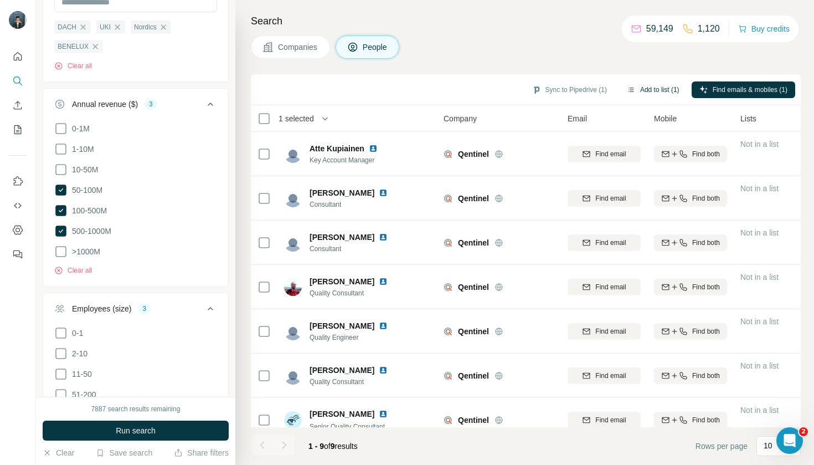
click at [643, 89] on button "Add to list (1)" at bounding box center [653, 89] width 68 height 17
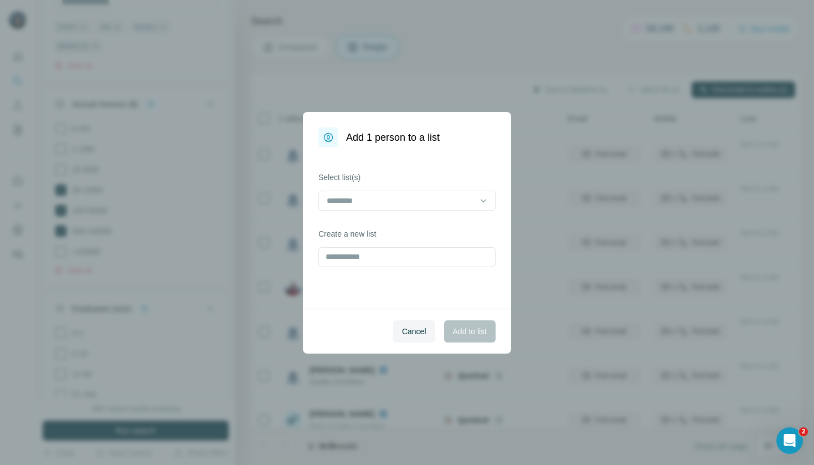
click at [434, 93] on div "Add 1 person to a list Select list(s) Create a new list Cancel Add to list" at bounding box center [407, 232] width 814 height 465
click at [409, 328] on span "Cancel" at bounding box center [414, 331] width 24 height 11
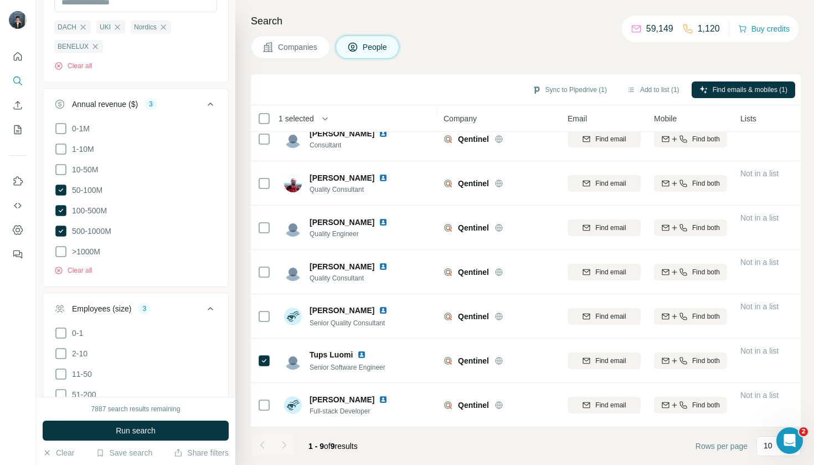
scroll to position [104, 0]
click at [664, 88] on button "Add to list (1)" at bounding box center [653, 89] width 68 height 17
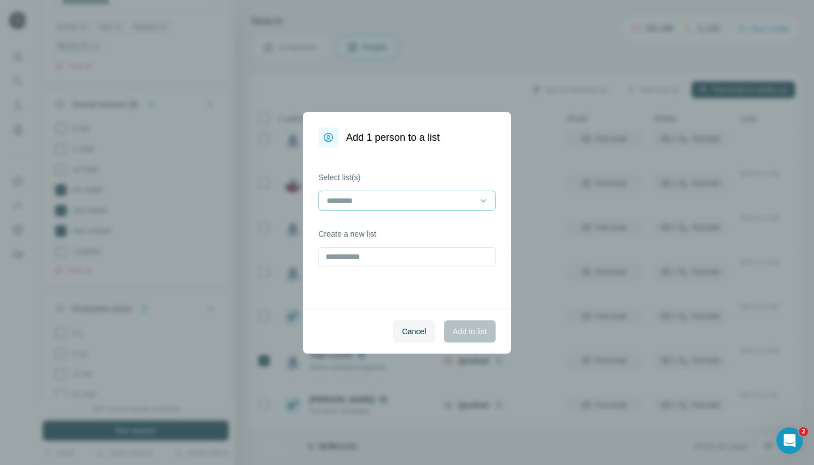
click at [428, 203] on input at bounding box center [401, 200] width 150 height 12
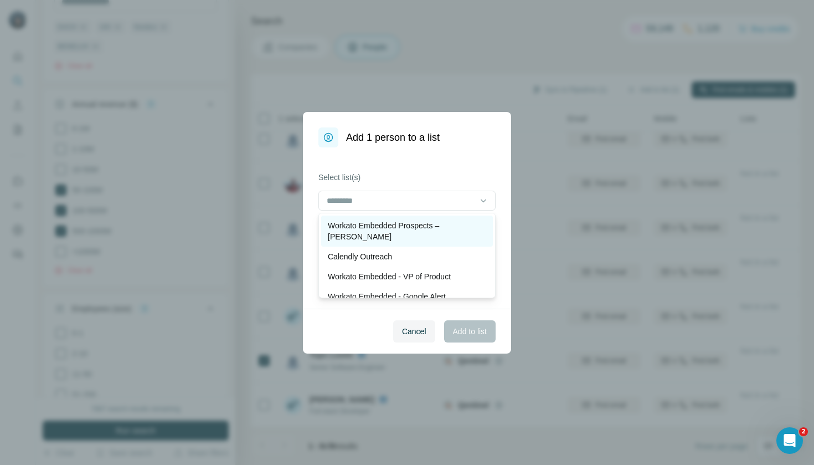
click at [431, 227] on p "Workato Embedded Prospects – [PERSON_NAME]" at bounding box center [407, 231] width 158 height 22
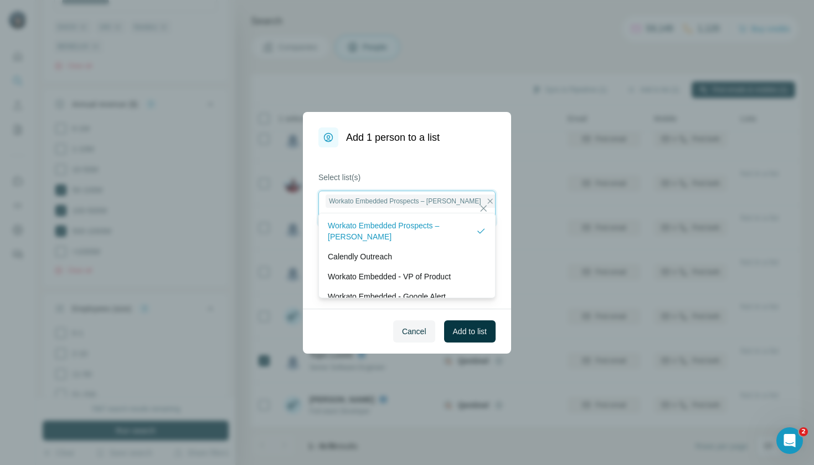
scroll to position [1, 0]
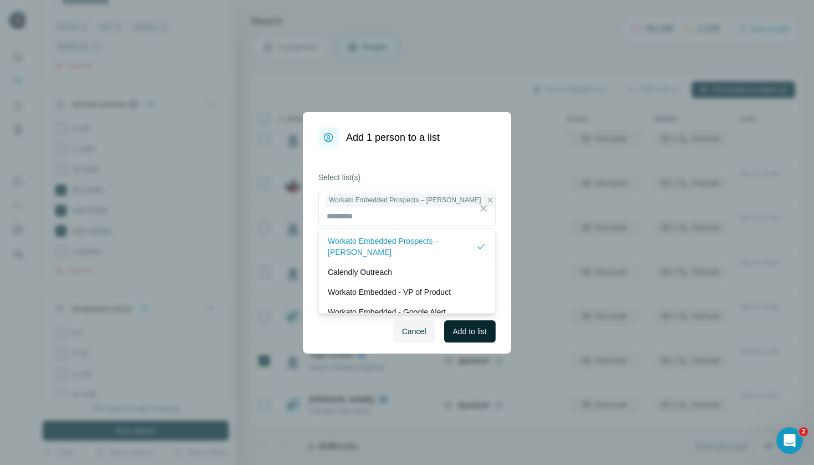
click at [464, 333] on span "Add to list" at bounding box center [470, 331] width 34 height 11
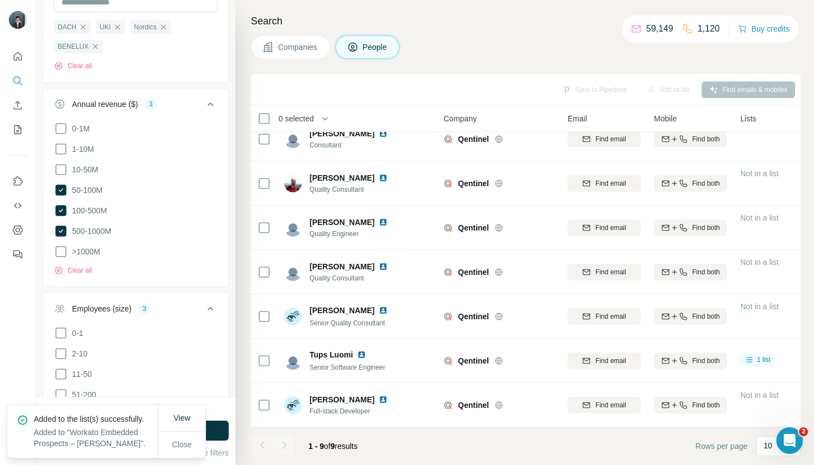
click at [300, 53] on button "Companies" at bounding box center [290, 46] width 79 height 23
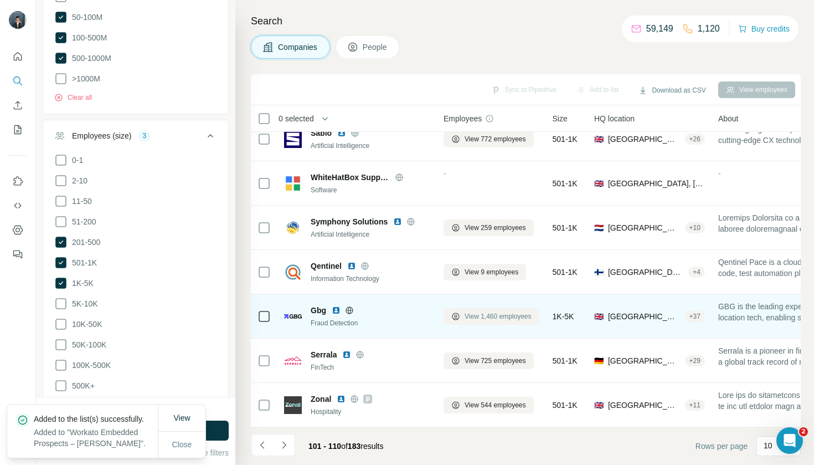
click at [507, 315] on span "View 1,460 employees" at bounding box center [498, 316] width 67 height 10
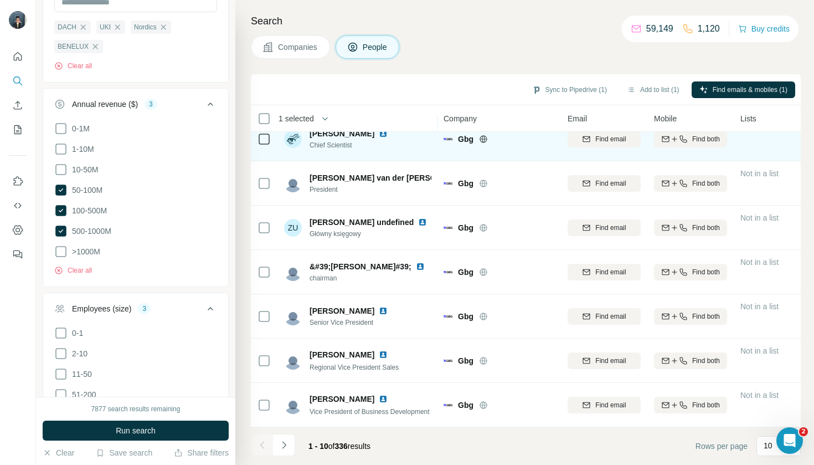
scroll to position [148, 0]
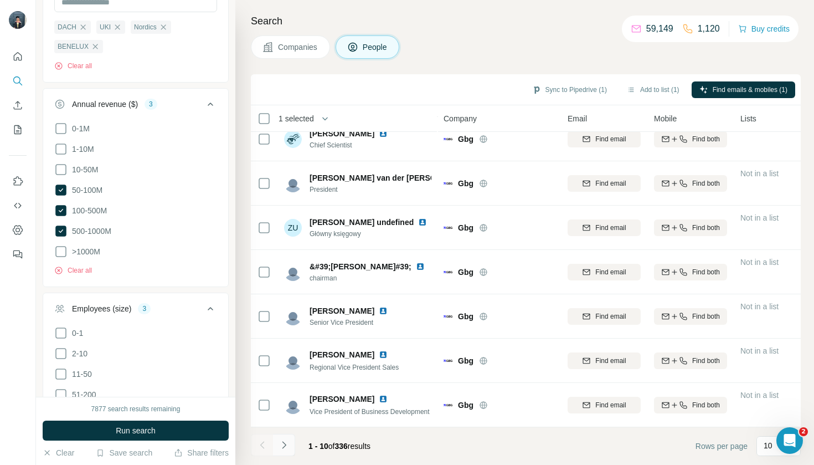
click at [286, 449] on icon "Navigate to next page" at bounding box center [284, 444] width 11 height 11
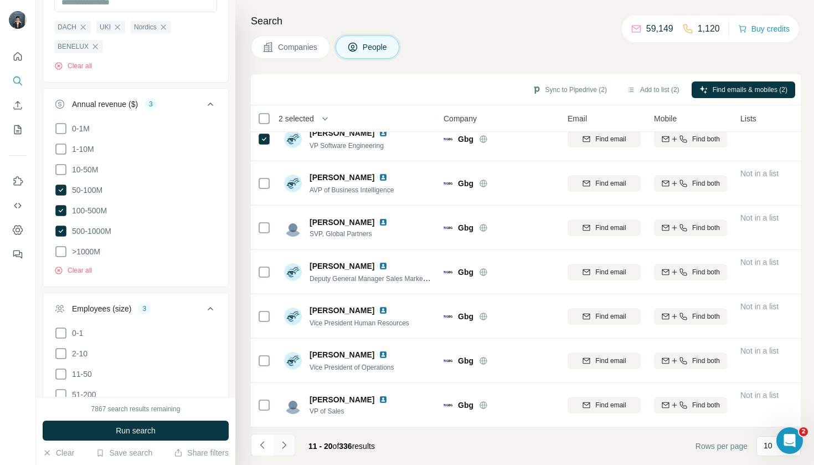
click at [287, 450] on icon "Navigate to next page" at bounding box center [284, 444] width 11 height 11
click at [290, 449] on button "Navigate to next page" at bounding box center [284, 445] width 22 height 22
click at [283, 447] on icon "Navigate to next page" at bounding box center [284, 444] width 11 height 11
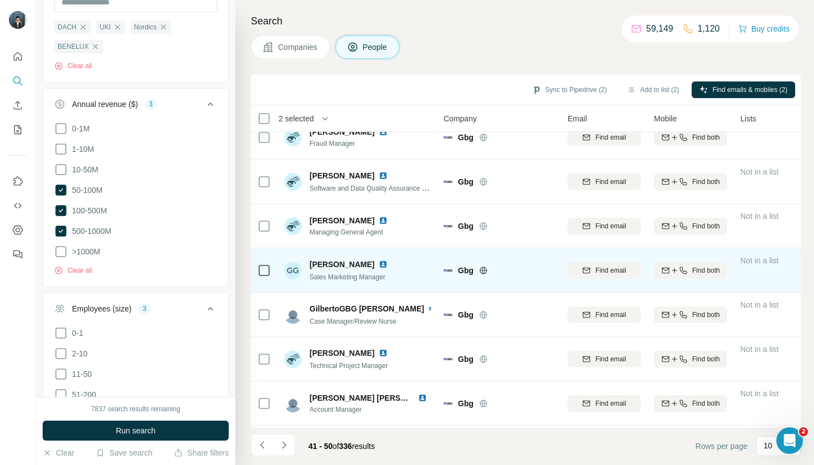
scroll to position [58, 0]
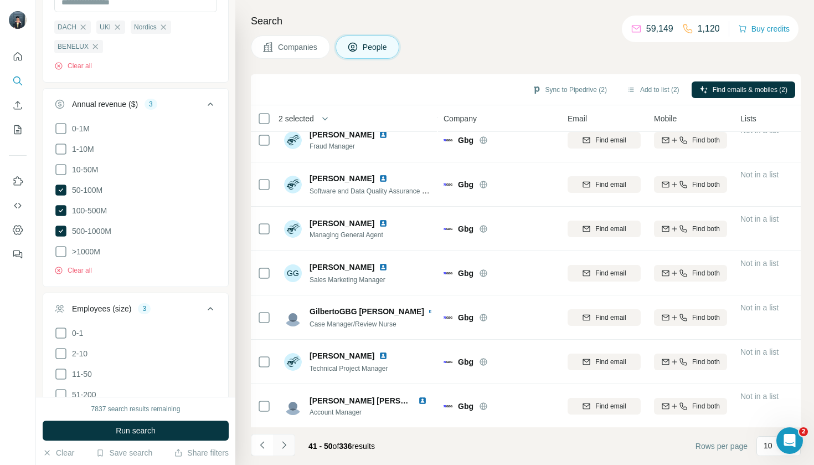
click at [284, 442] on icon "Navigate to next page" at bounding box center [284, 444] width 11 height 11
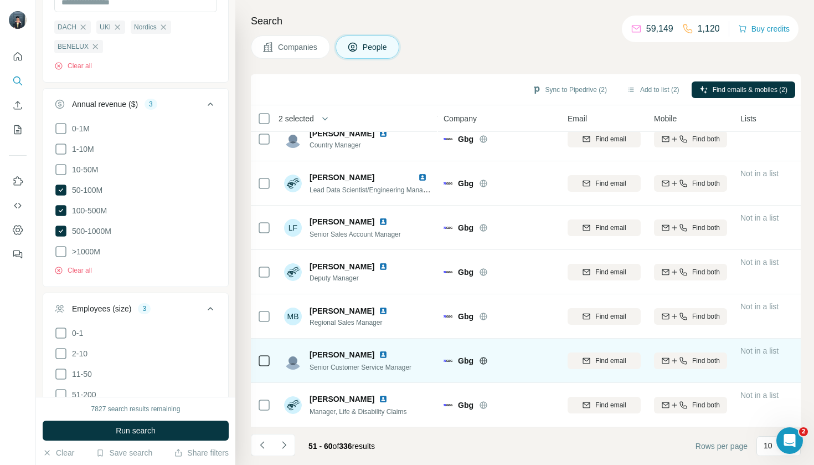
scroll to position [148, 0]
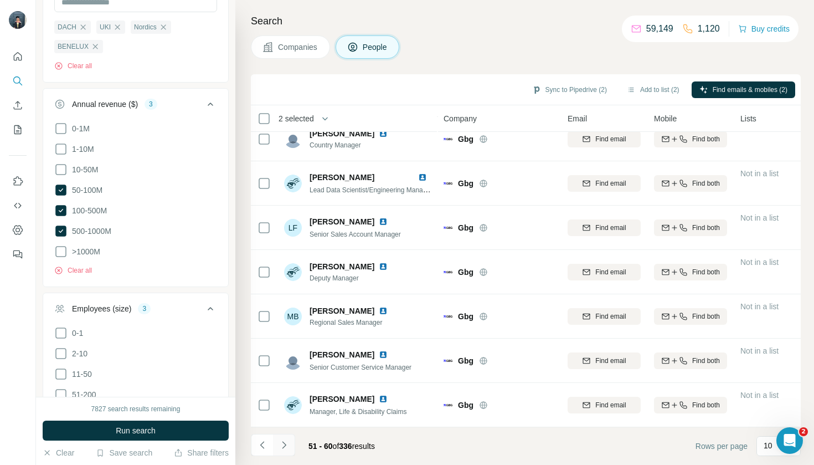
click at [286, 448] on icon "Navigate to next page" at bounding box center [284, 444] width 11 height 11
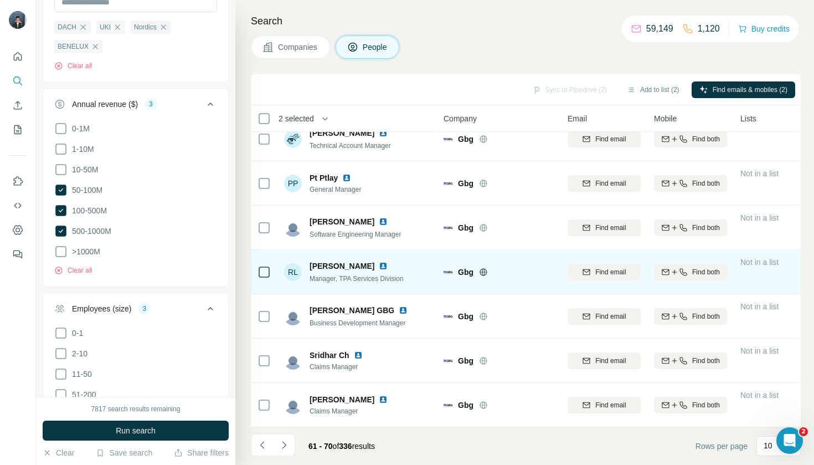
scroll to position [0, 0]
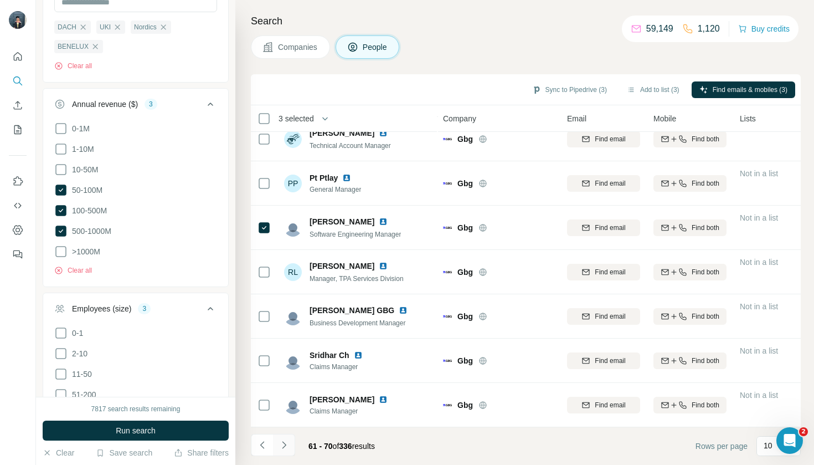
click at [284, 444] on icon "Navigate to next page" at bounding box center [284, 444] width 11 height 11
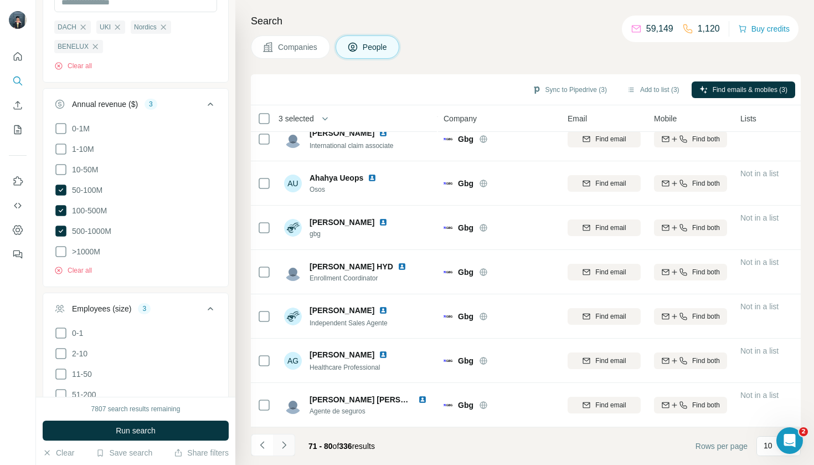
click at [291, 447] on button "Navigate to next page" at bounding box center [284, 445] width 22 height 22
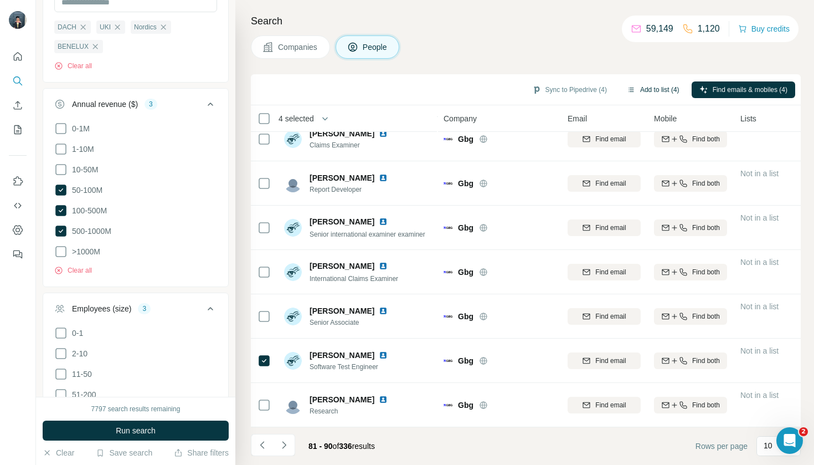
click at [668, 92] on button "Add to list (4)" at bounding box center [653, 89] width 68 height 17
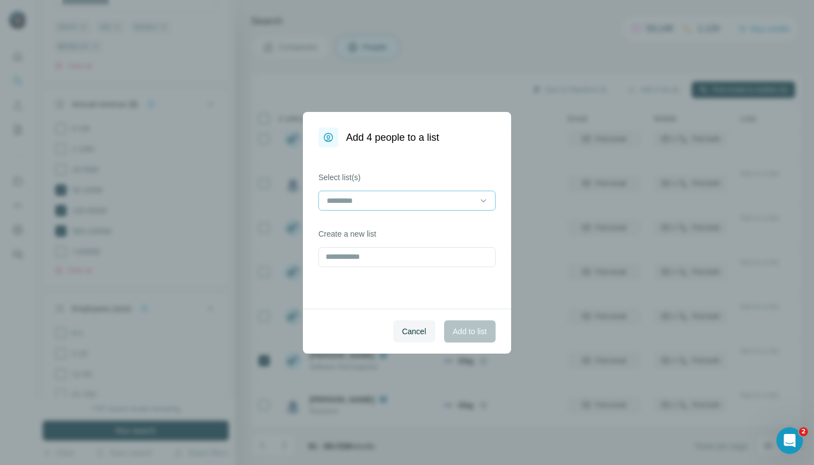
click at [451, 204] on input at bounding box center [401, 200] width 150 height 12
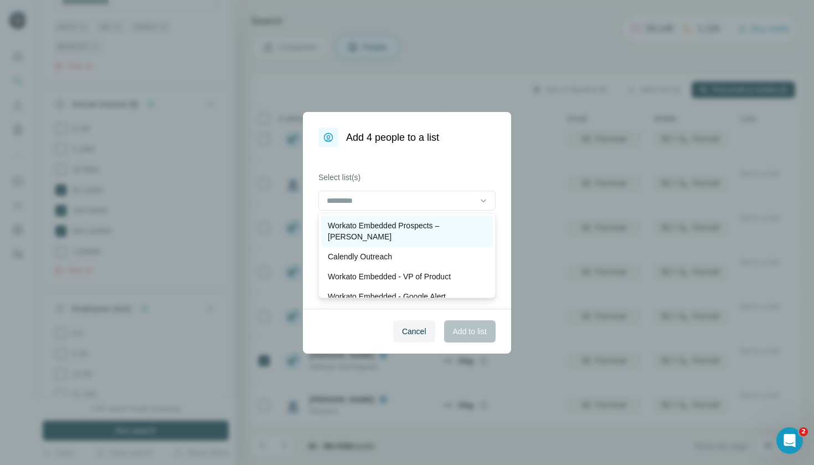
click at [446, 227] on p "Workato Embedded Prospects – [PERSON_NAME]" at bounding box center [407, 231] width 158 height 22
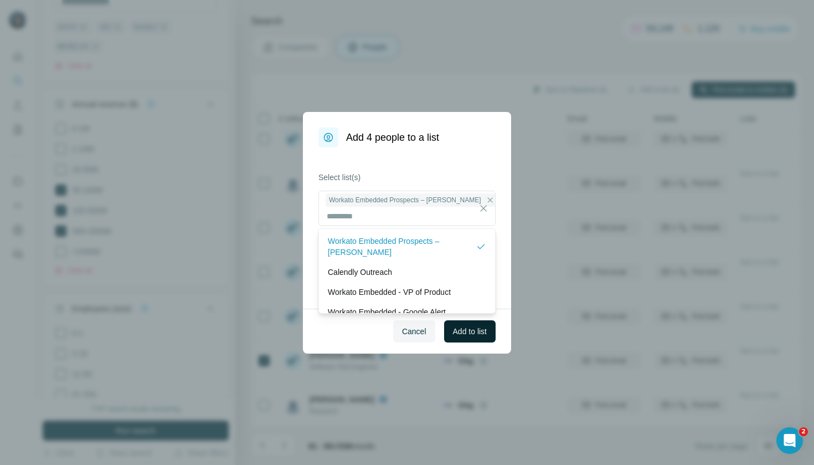
click at [472, 330] on span "Add to list" at bounding box center [470, 331] width 34 height 11
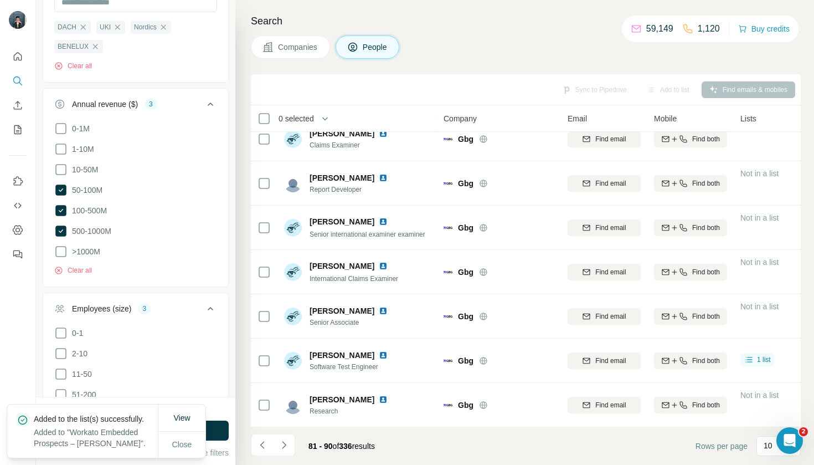
click at [301, 49] on span "Companies" at bounding box center [298, 47] width 40 height 11
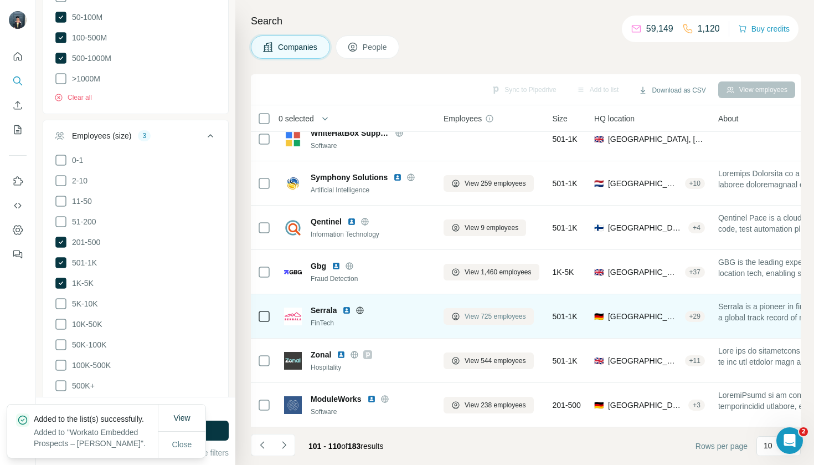
click at [490, 317] on span "View 725 employees" at bounding box center [495, 316] width 61 height 10
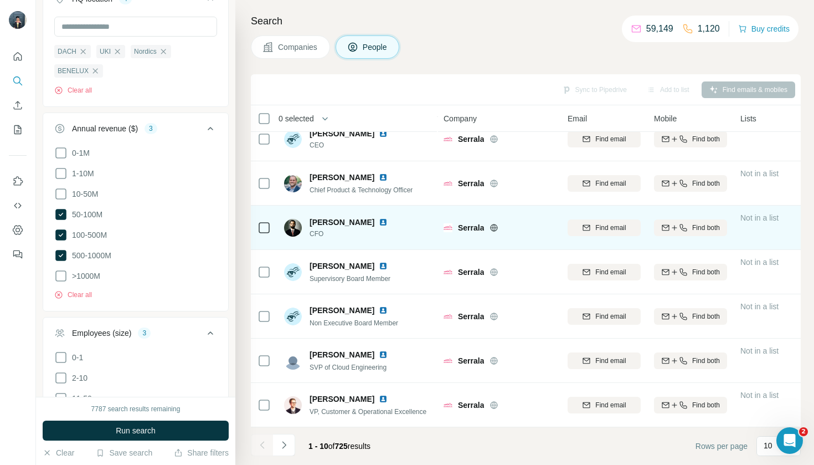
scroll to position [598, 0]
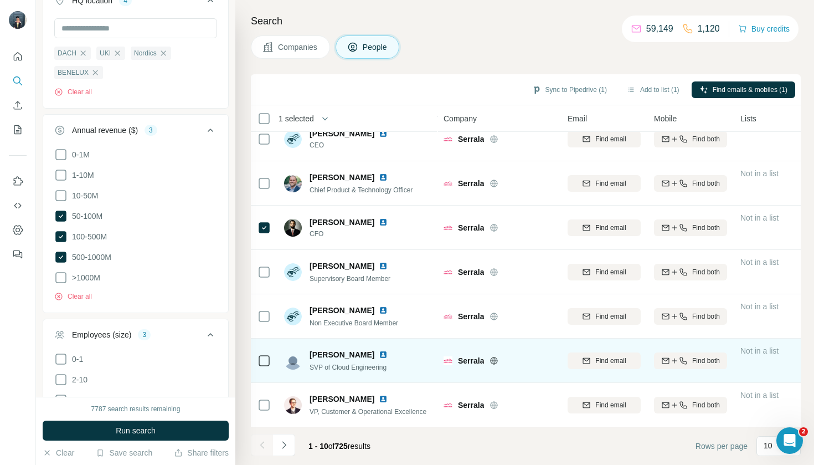
click at [258, 360] on icon at bounding box center [264, 360] width 13 height 13
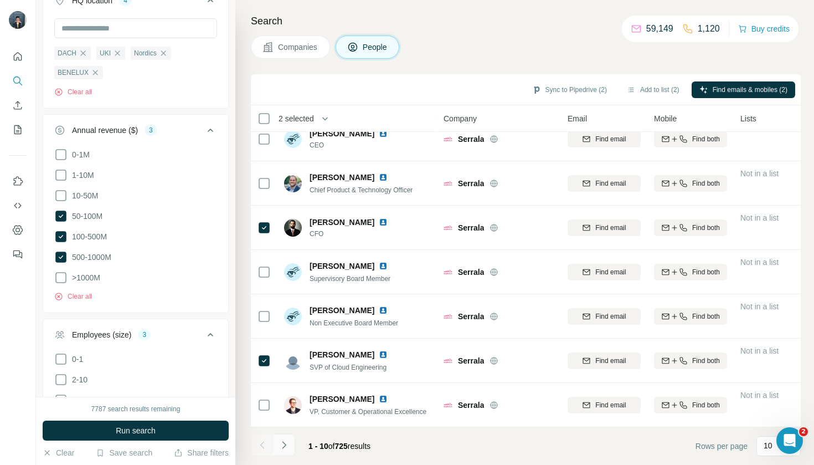
click at [284, 452] on button "Navigate to next page" at bounding box center [284, 445] width 22 height 22
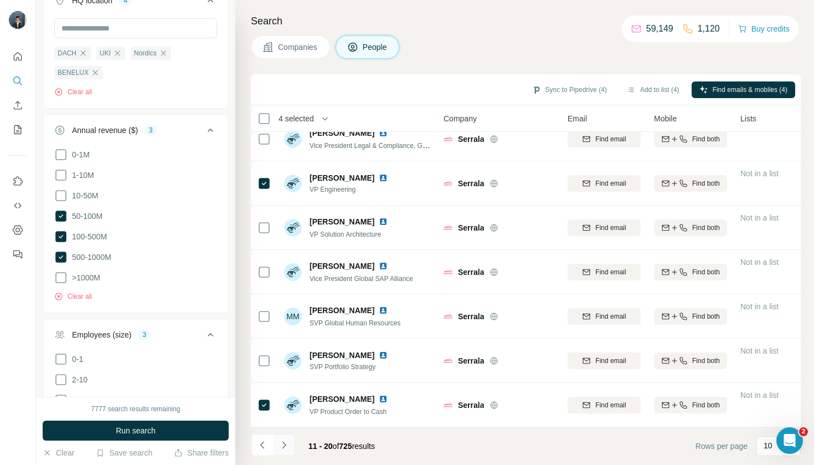
click at [286, 447] on icon "Navigate to next page" at bounding box center [284, 444] width 11 height 11
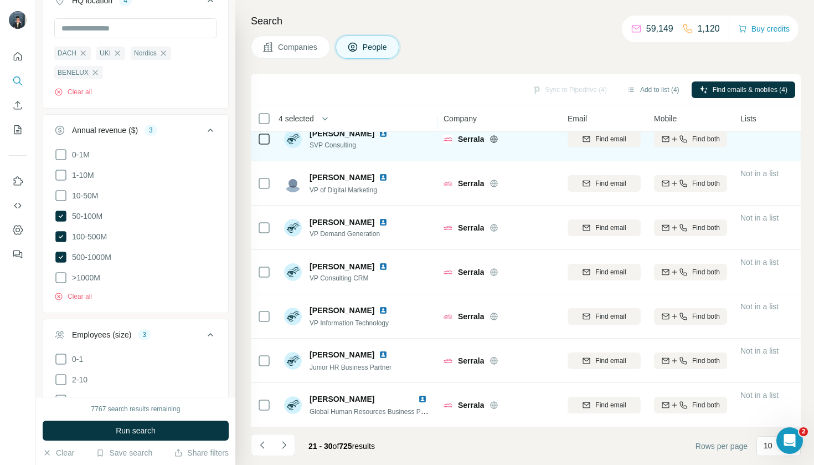
scroll to position [148, 0]
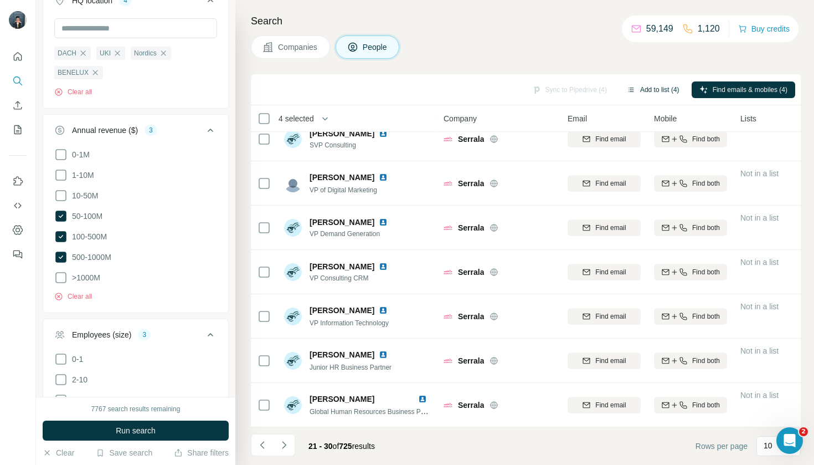
click at [665, 89] on button "Add to list (4)" at bounding box center [653, 89] width 68 height 17
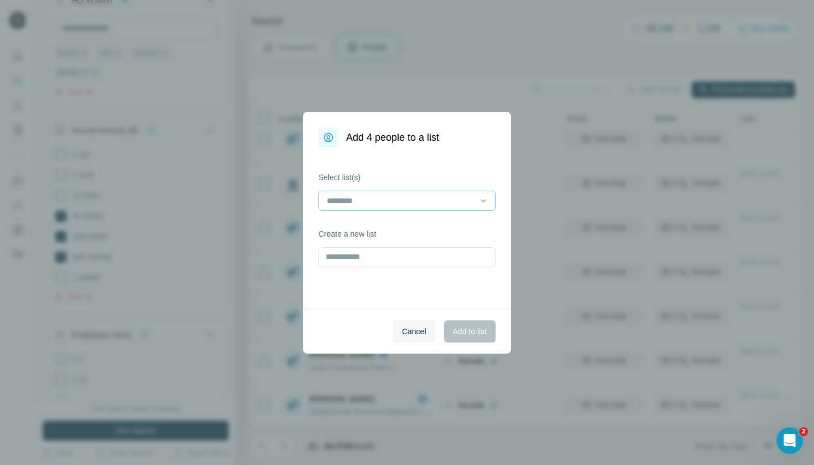
click at [420, 205] on input at bounding box center [401, 200] width 150 height 12
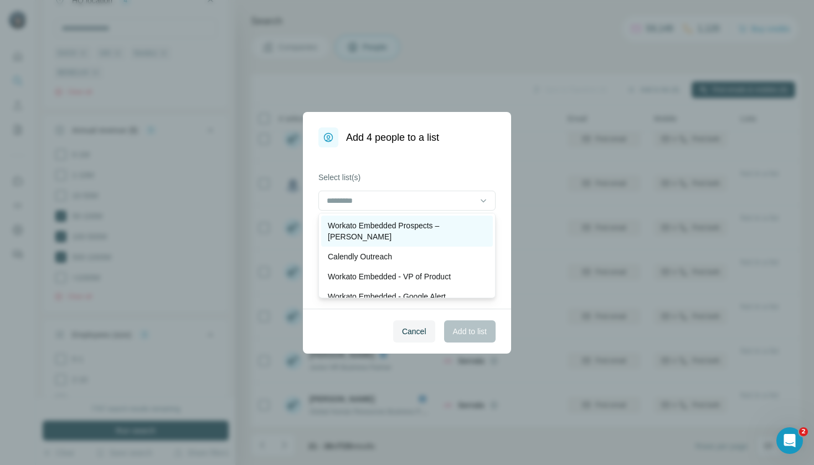
click at [422, 222] on p "Workato Embedded Prospects – [PERSON_NAME]" at bounding box center [407, 231] width 158 height 22
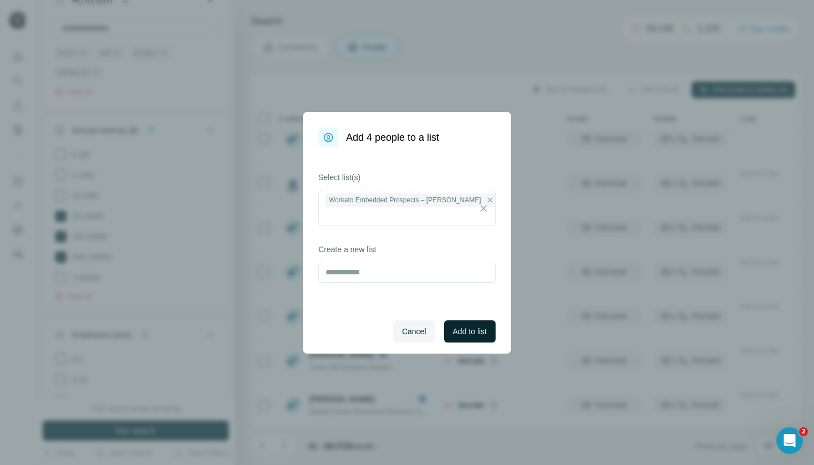
click at [477, 336] on span "Add to list" at bounding box center [470, 331] width 34 height 11
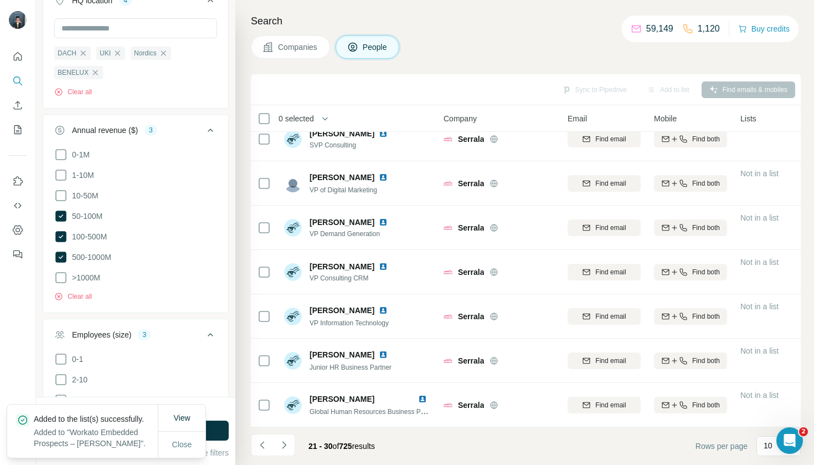
click at [20, 130] on icon "My lists" at bounding box center [17, 129] width 11 height 11
